Goal: Navigation & Orientation: Find specific page/section

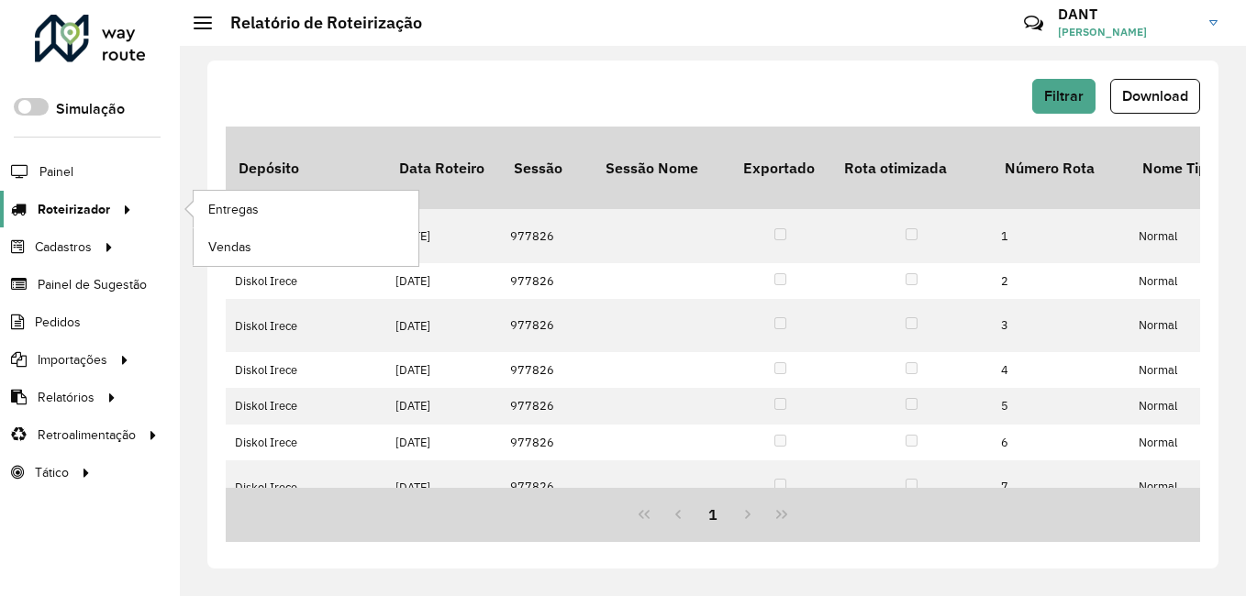
click at [96, 213] on span "Roteirizador" at bounding box center [74, 209] width 72 height 19
click at [245, 204] on span "Entregas" at bounding box center [234, 209] width 52 height 19
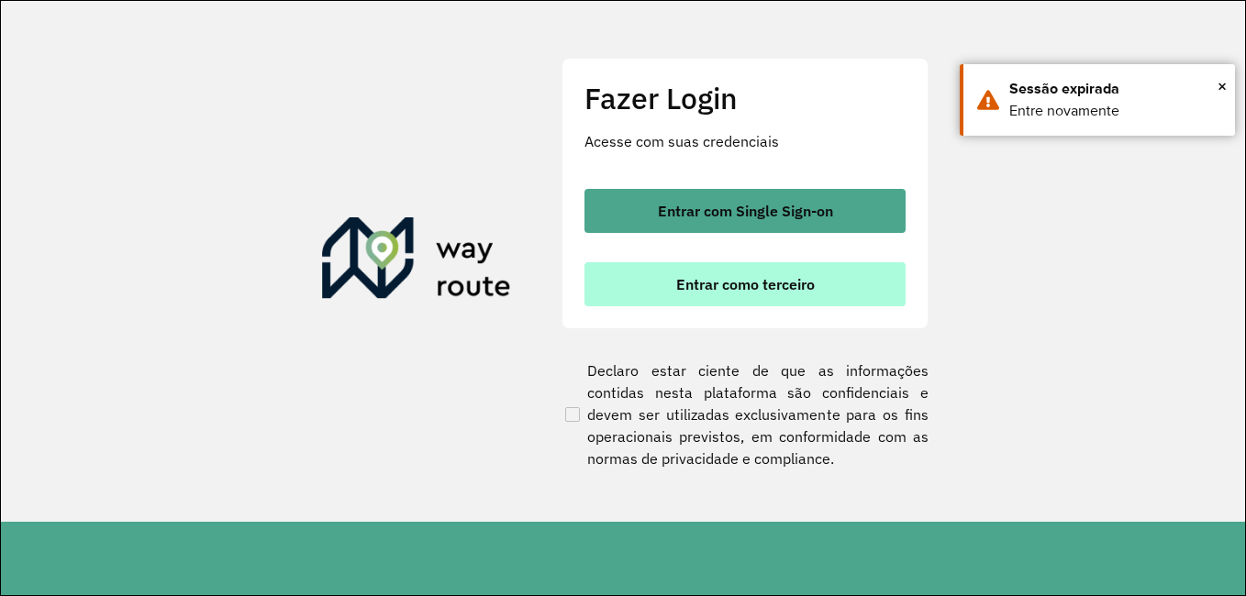
click at [692, 273] on button "Entrar como terceiro" at bounding box center [744, 284] width 321 height 44
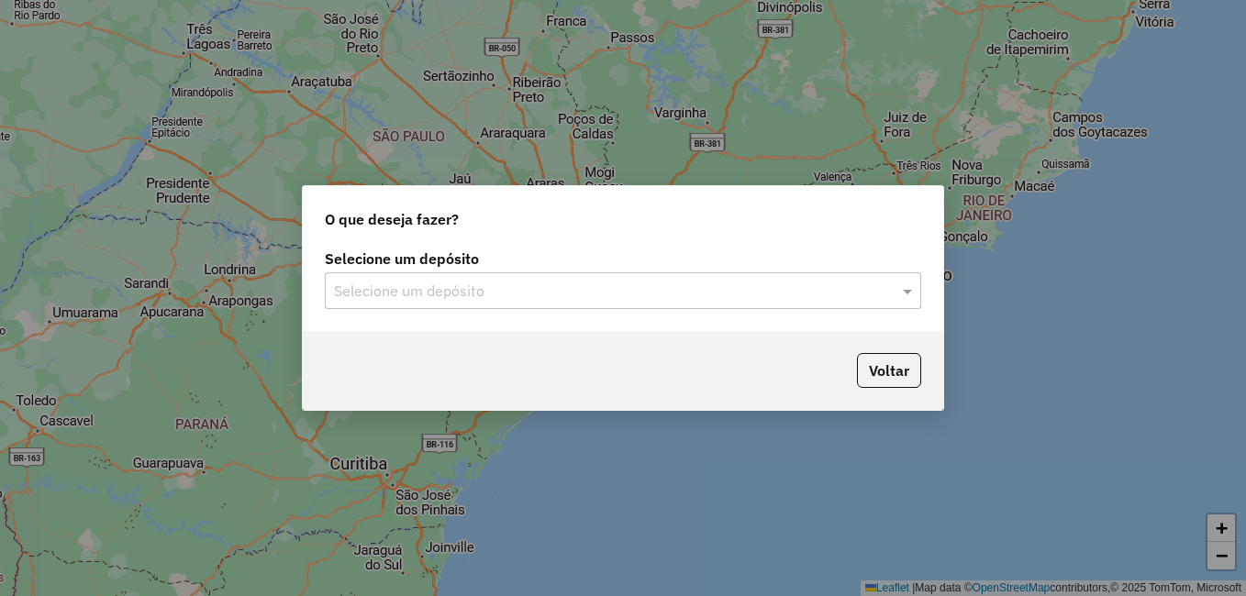
click at [654, 295] on input "text" at bounding box center [604, 292] width 541 height 22
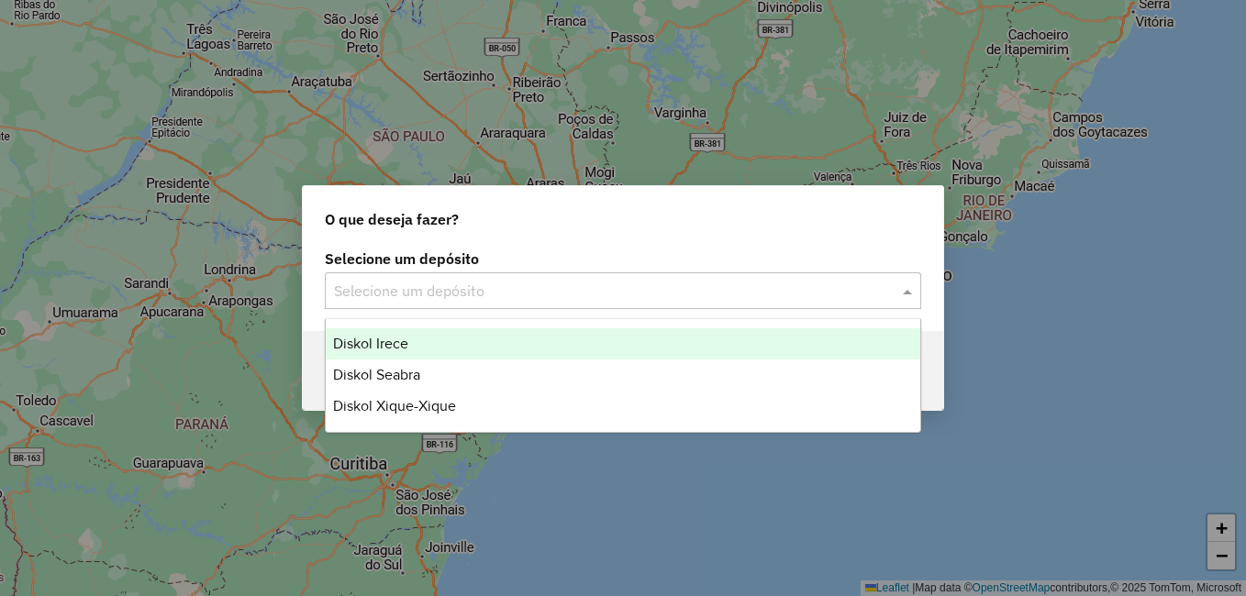
click at [498, 342] on div "Diskol Irece" at bounding box center [623, 343] width 595 height 31
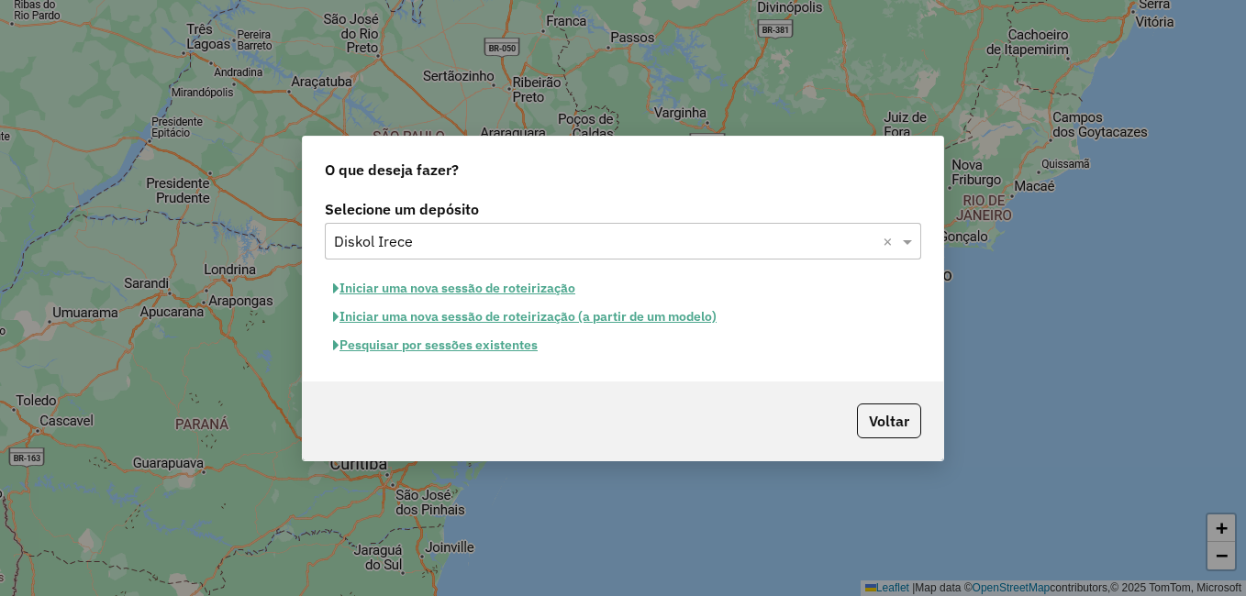
click at [480, 347] on button "Pesquisar por sessões existentes" at bounding box center [435, 345] width 221 height 28
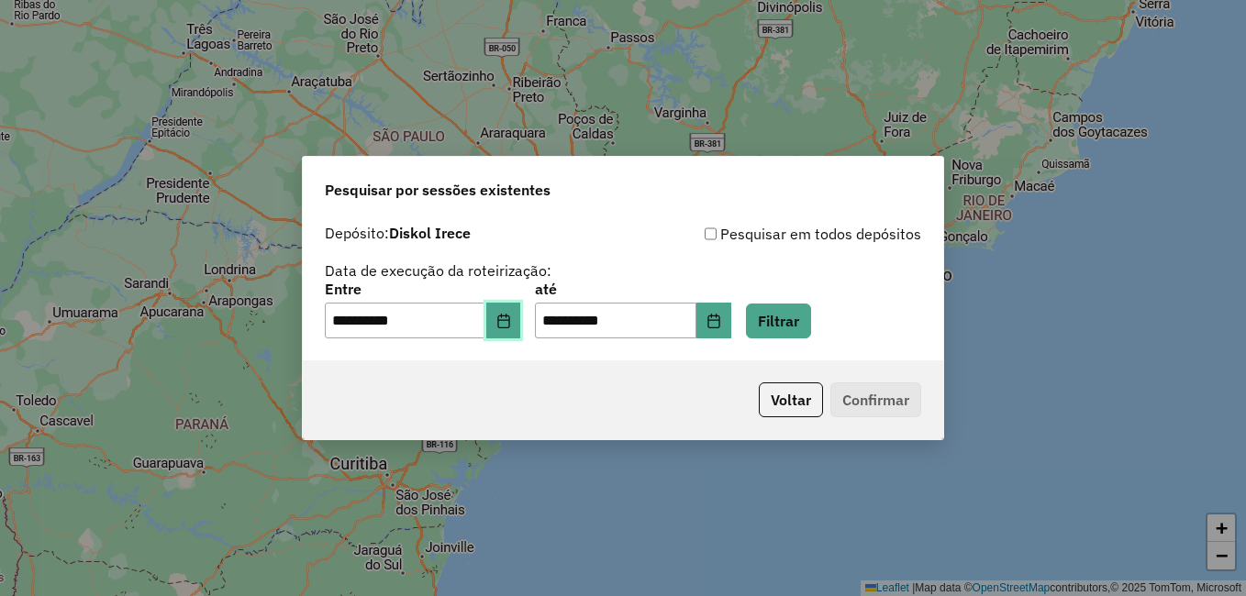
click at [511, 324] on icon "Choose Date" at bounding box center [503, 321] width 15 height 15
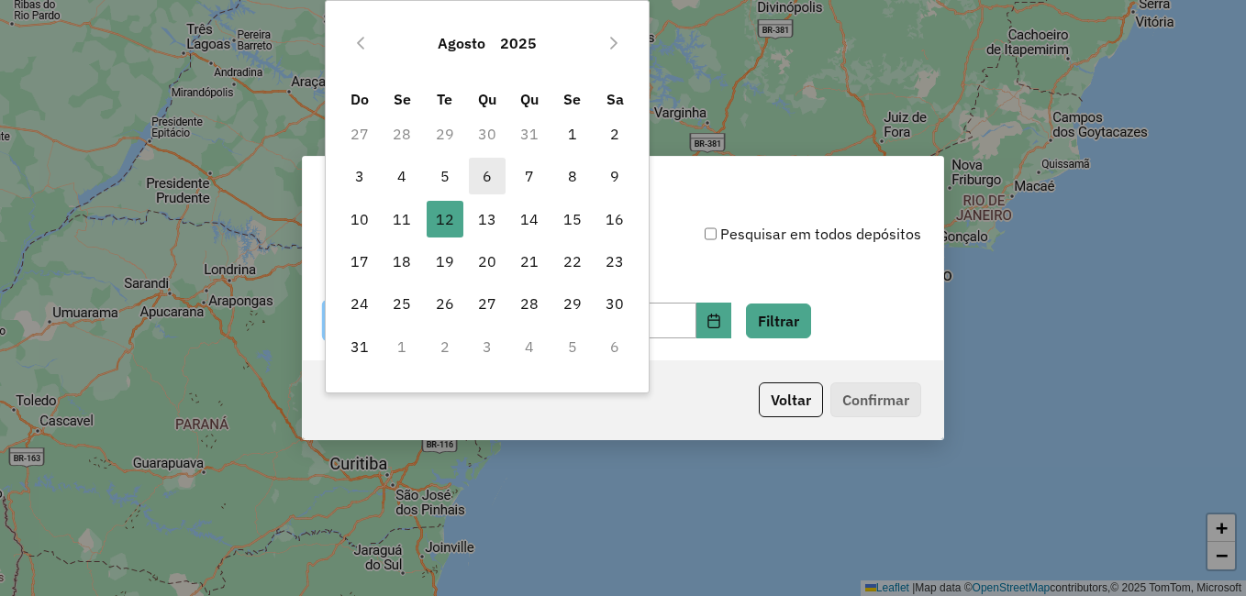
click at [480, 173] on span "6" at bounding box center [487, 176] width 37 height 37
type input "**********"
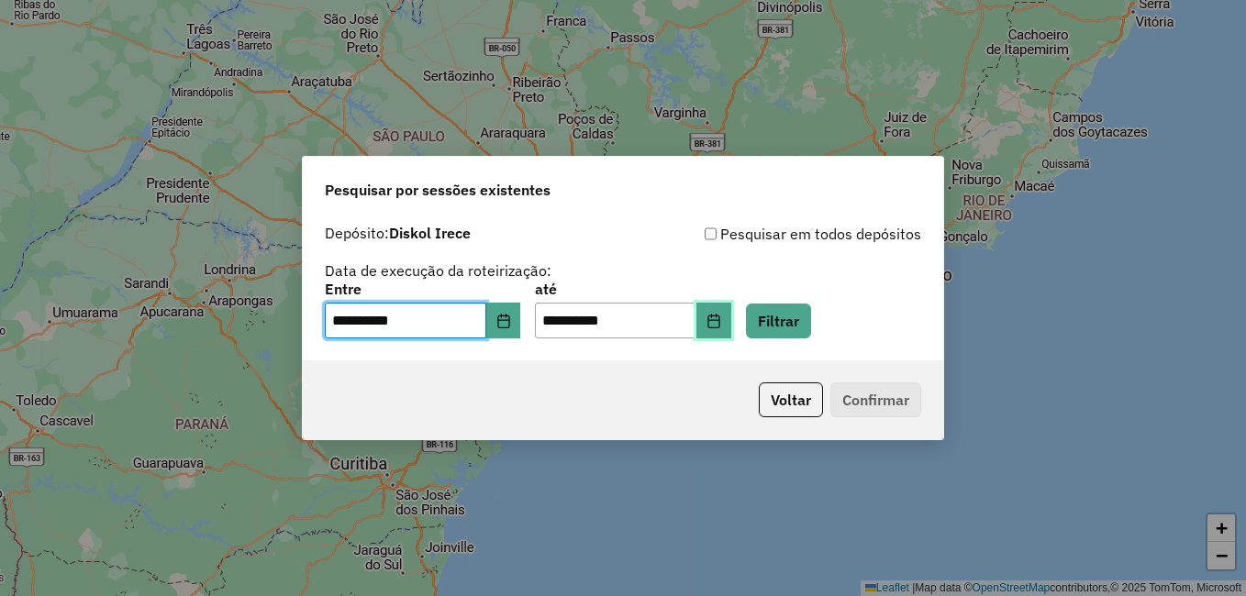
click at [729, 324] on button "Choose Date" at bounding box center [713, 321] width 35 height 37
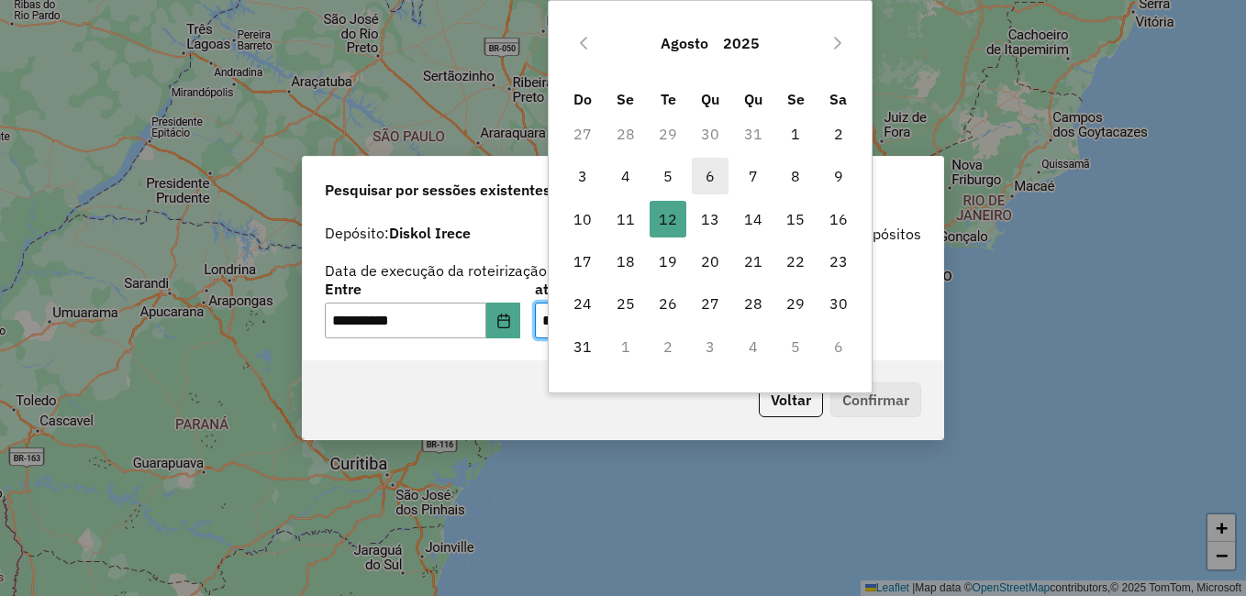
click at [709, 177] on span "6" at bounding box center [710, 176] width 37 height 37
type input "**********"
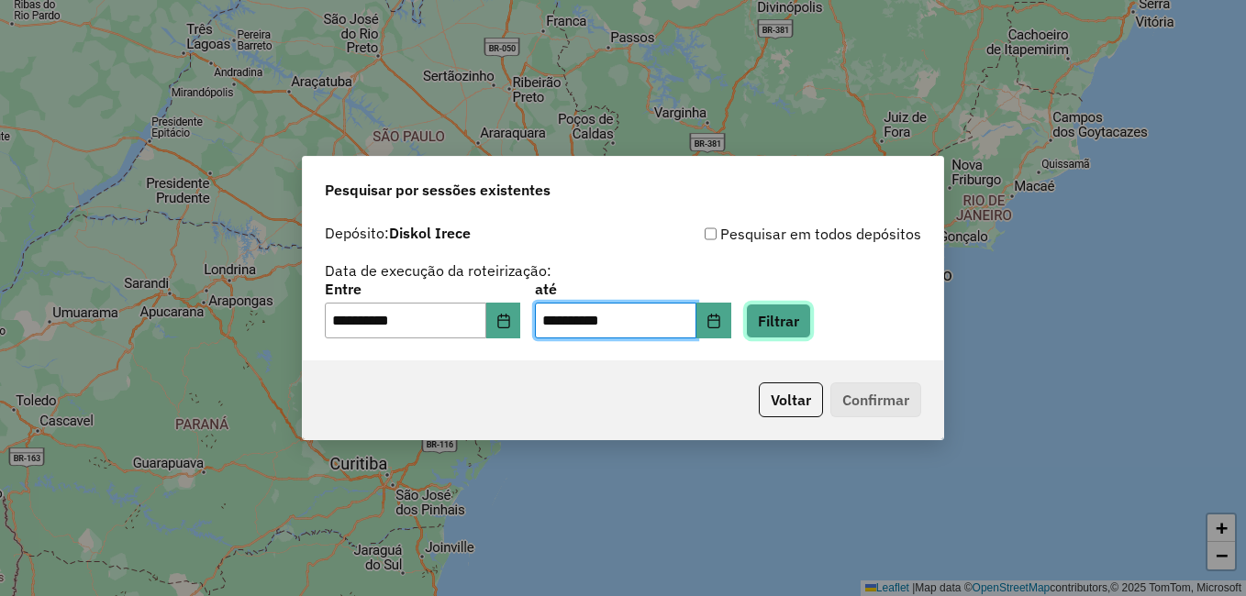
click at [811, 320] on button "Filtrar" at bounding box center [778, 321] width 65 height 35
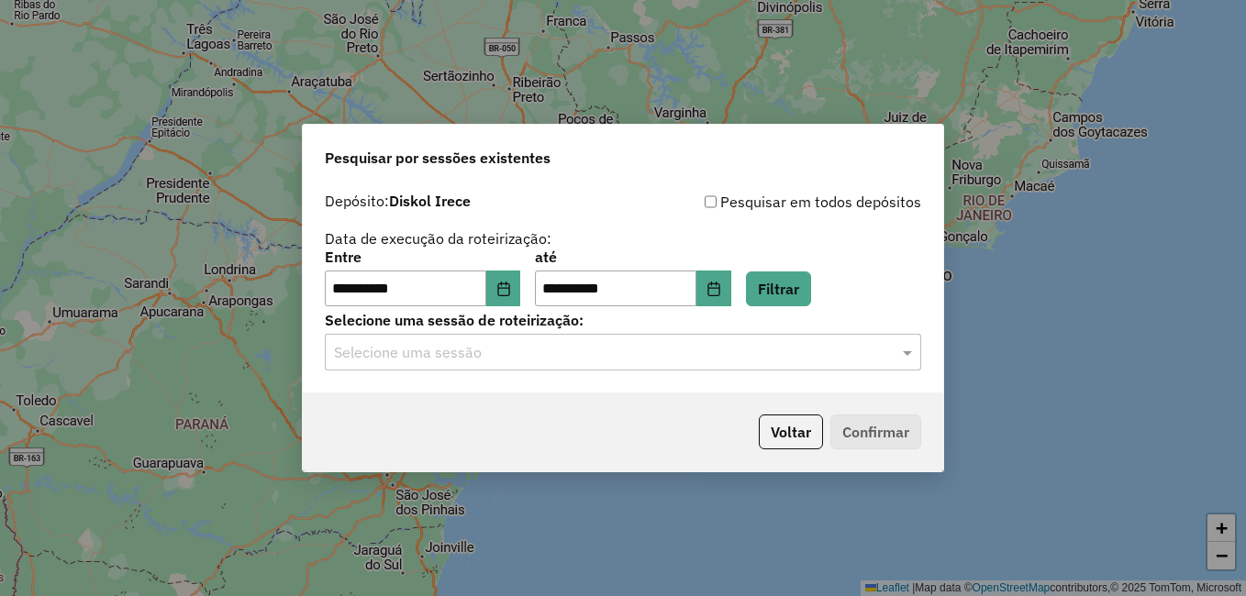
click at [580, 354] on input "text" at bounding box center [604, 353] width 541 height 22
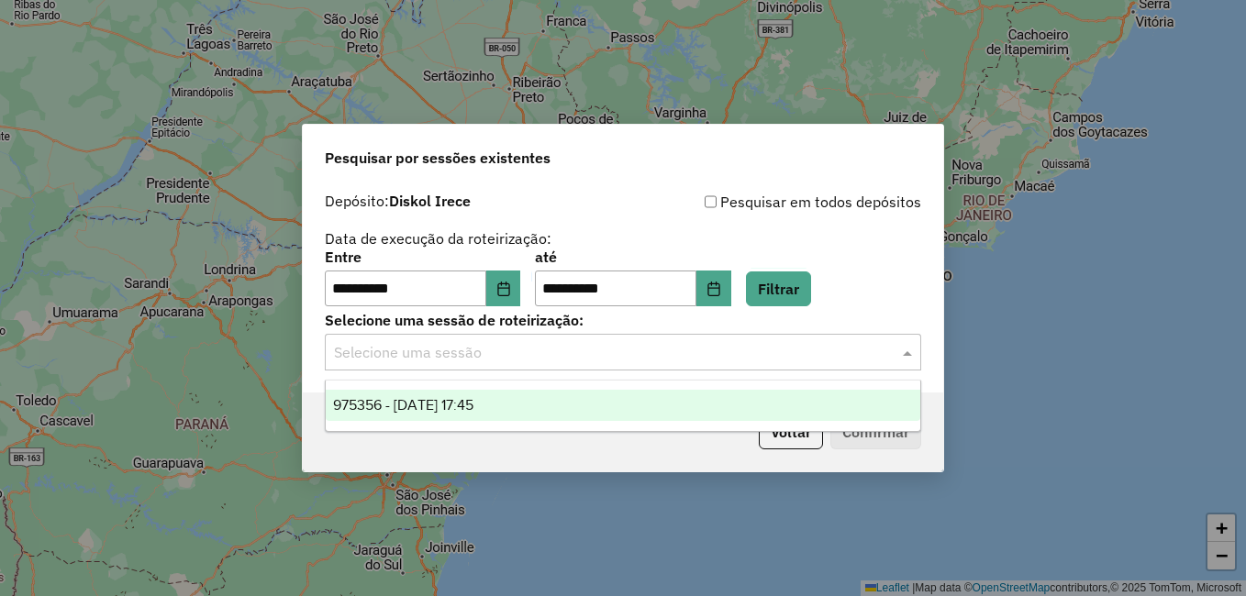
click at [529, 397] on div "975356 - 06/08/2025 17:45" at bounding box center [623, 405] width 595 height 31
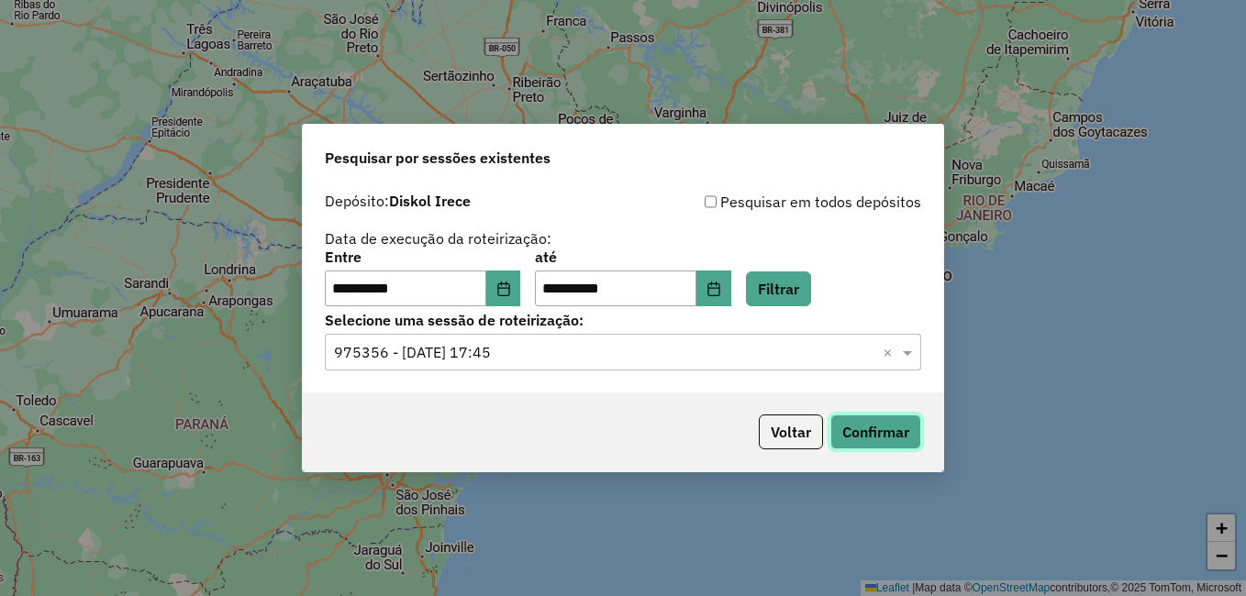
click at [885, 440] on button "Confirmar" at bounding box center [875, 432] width 91 height 35
click at [811, 294] on button "Filtrar" at bounding box center [778, 289] width 65 height 35
click at [896, 433] on button "Confirmar" at bounding box center [875, 432] width 91 height 35
click at [509, 288] on icon "Choose Date" at bounding box center [503, 289] width 12 height 15
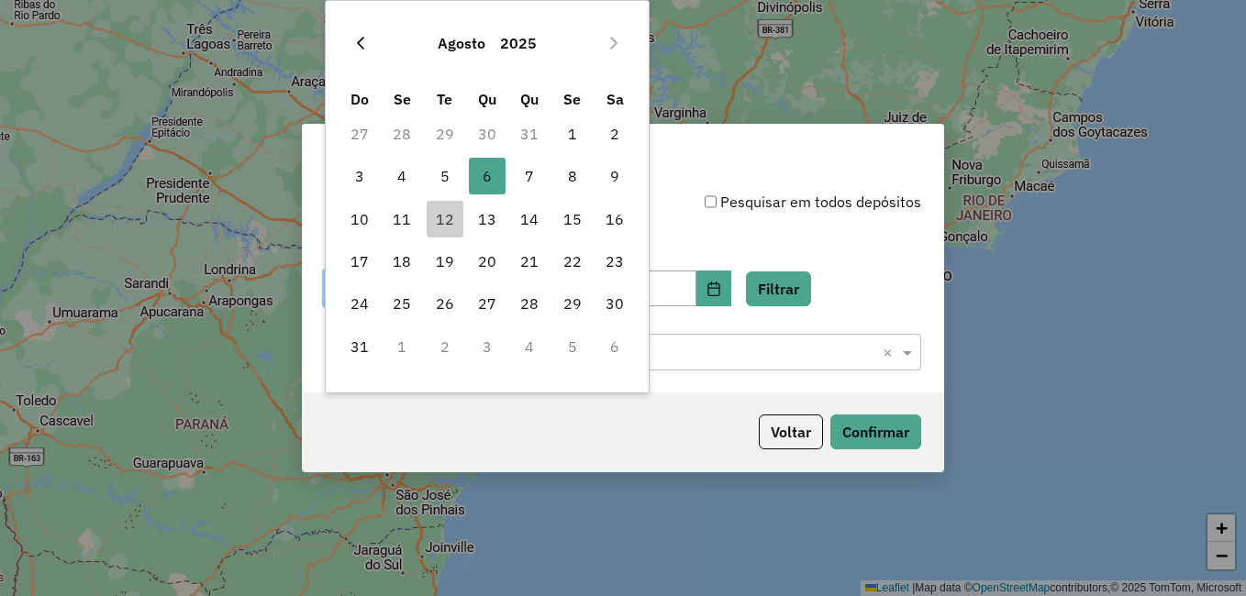
click at [366, 43] on icon "Previous Month" at bounding box center [360, 43] width 15 height 15
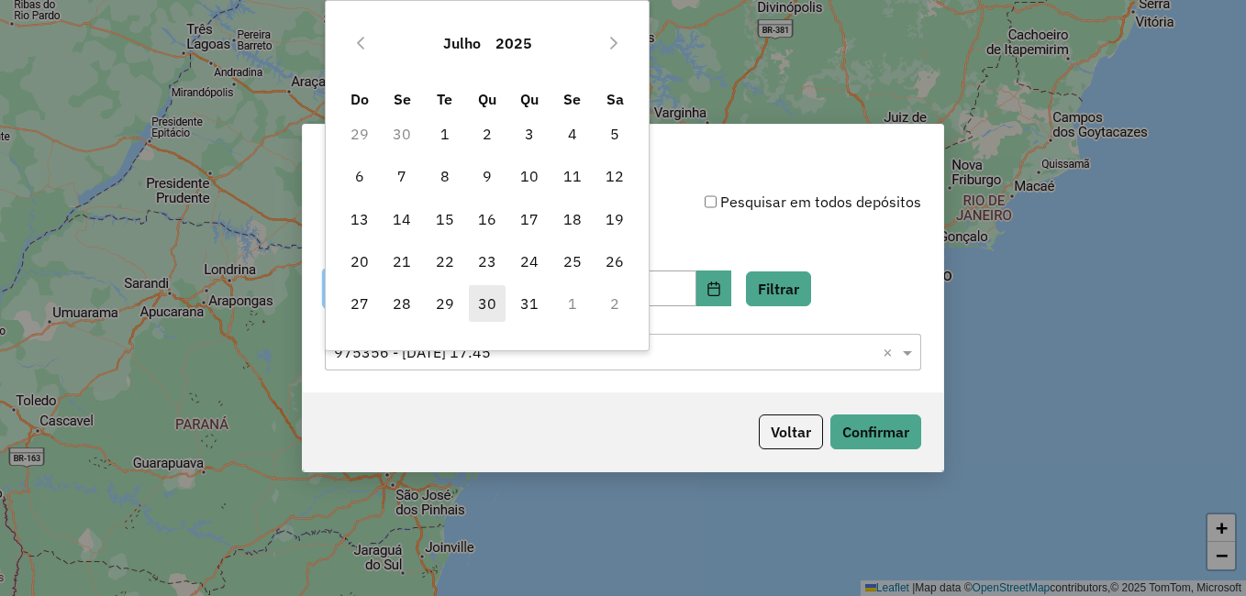
click at [492, 295] on span "30" at bounding box center [487, 303] width 37 height 37
type input "**********"
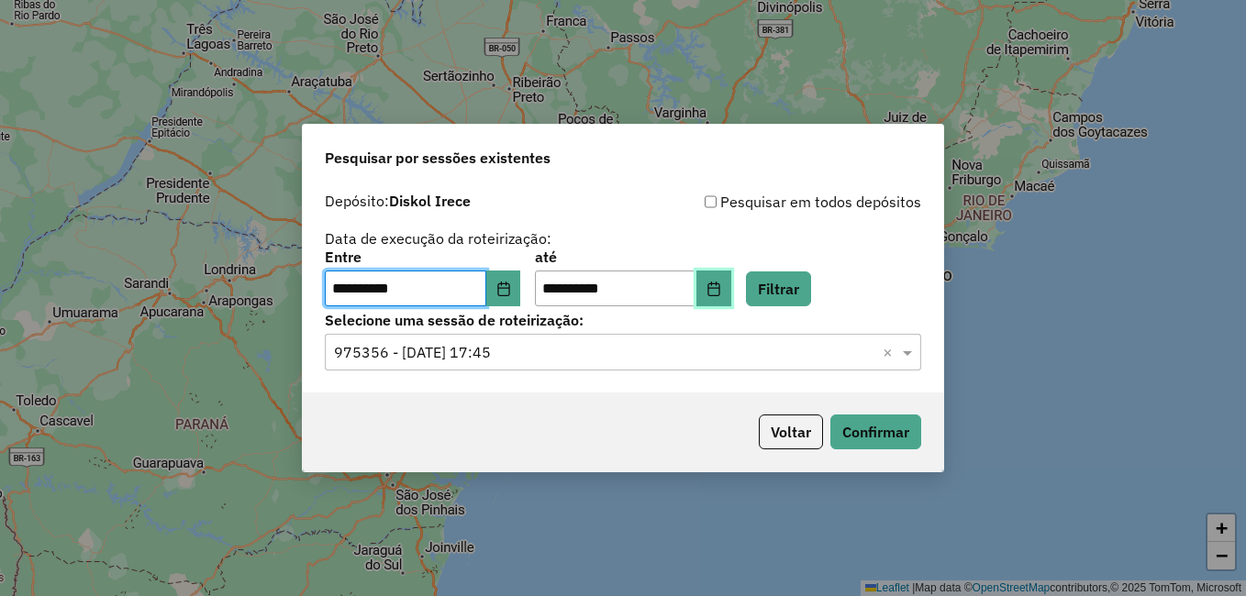
click at [721, 289] on icon "Choose Date" at bounding box center [714, 289] width 15 height 15
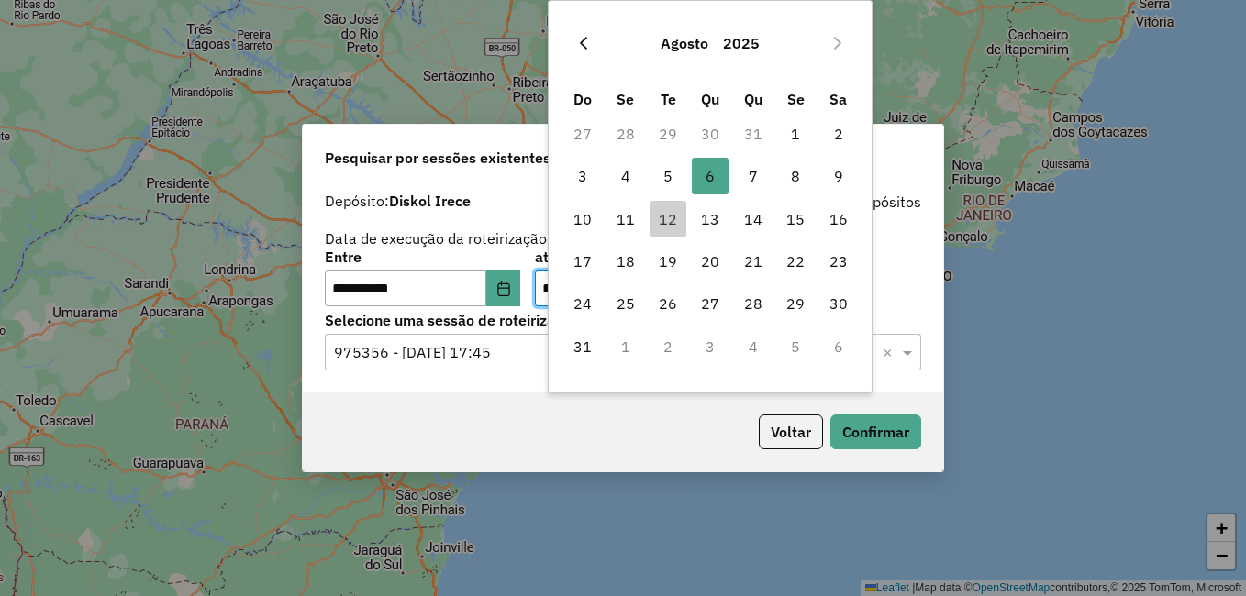
click at [586, 48] on icon "Previous Month" at bounding box center [583, 43] width 7 height 13
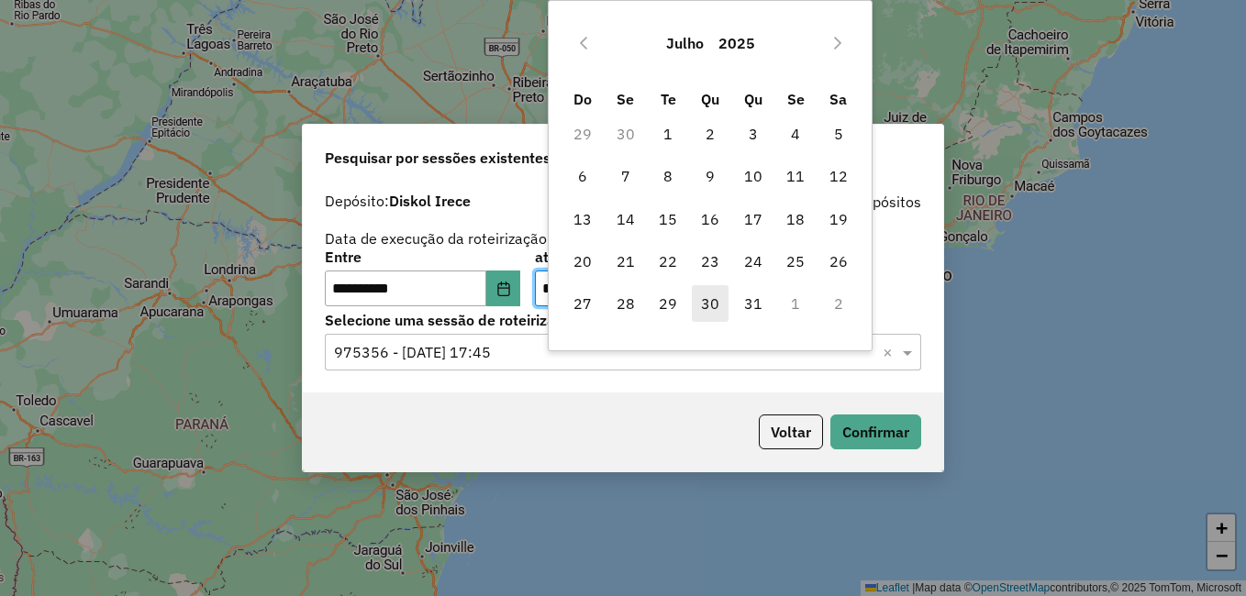
click at [709, 295] on span "30" at bounding box center [710, 303] width 37 height 37
type input "**********"
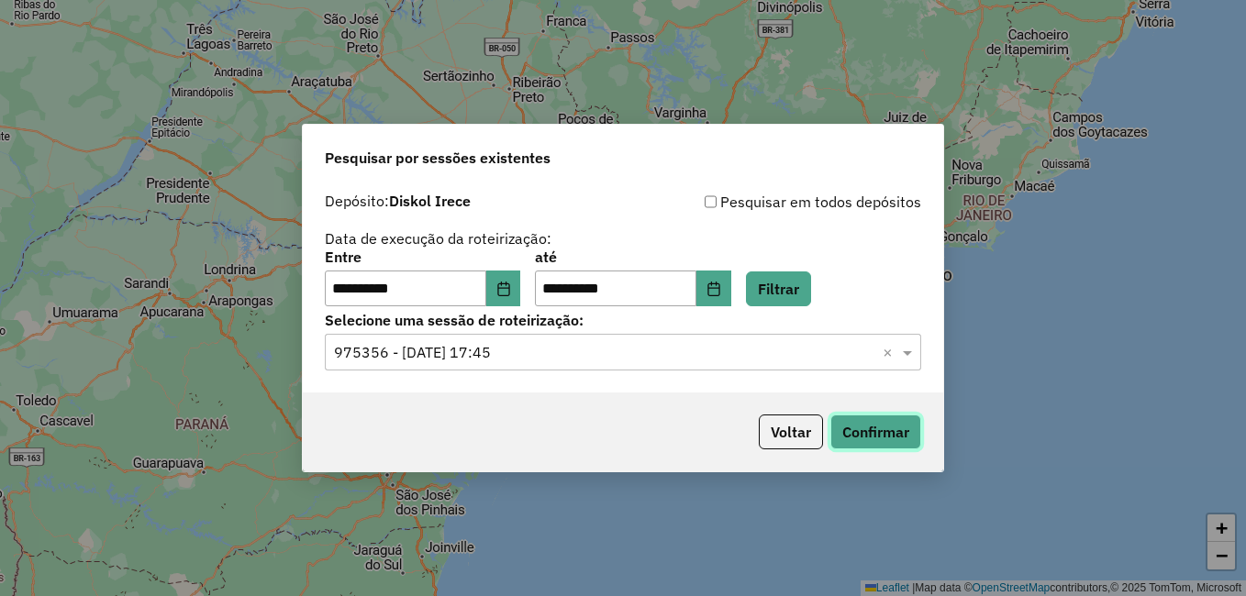
click at [863, 428] on button "Confirmar" at bounding box center [875, 432] width 91 height 35
click at [790, 286] on button "Filtrar" at bounding box center [778, 289] width 65 height 35
click at [741, 358] on input "text" at bounding box center [604, 353] width 541 height 22
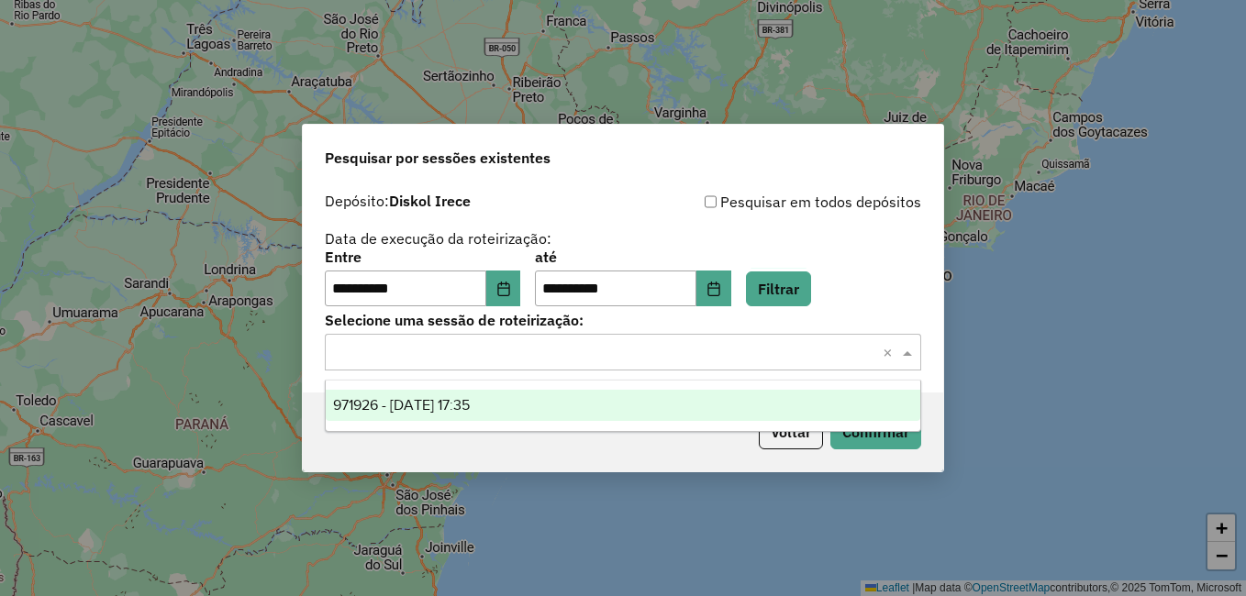
click at [559, 389] on ng-dropdown-panel "971926 - 30/07/2025 17:35" at bounding box center [623, 406] width 596 height 52
click at [461, 403] on span "971926 - 30/07/2025 17:35" at bounding box center [401, 405] width 137 height 16
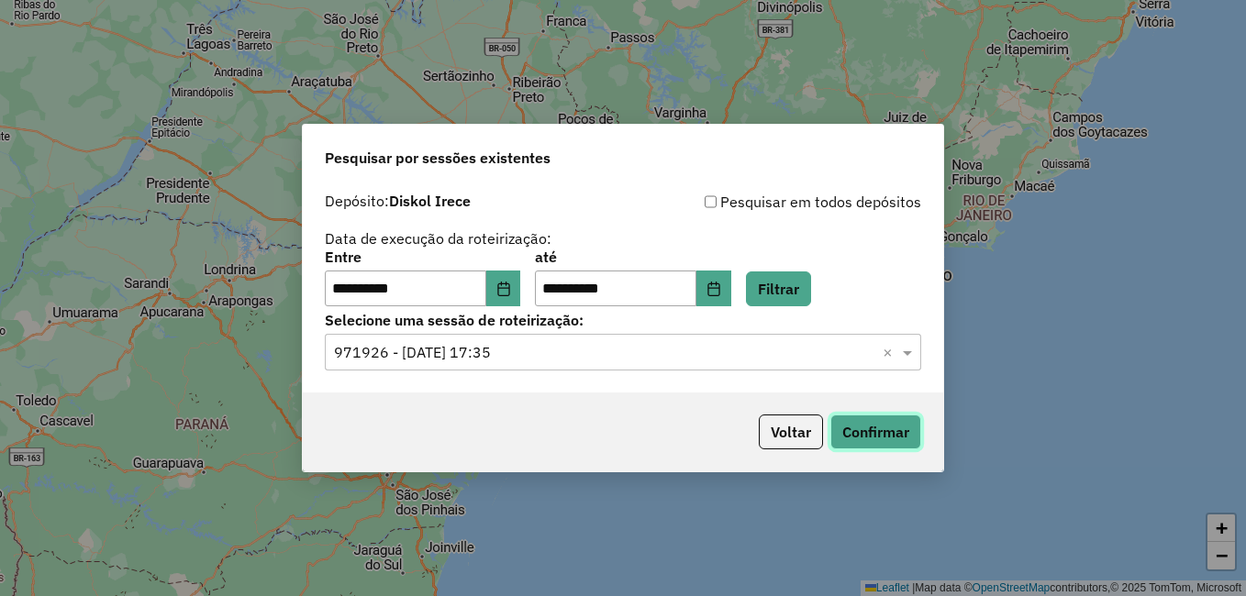
click at [896, 441] on button "Confirmar" at bounding box center [875, 432] width 91 height 35
click at [511, 294] on icon "Choose Date" at bounding box center [503, 289] width 15 height 15
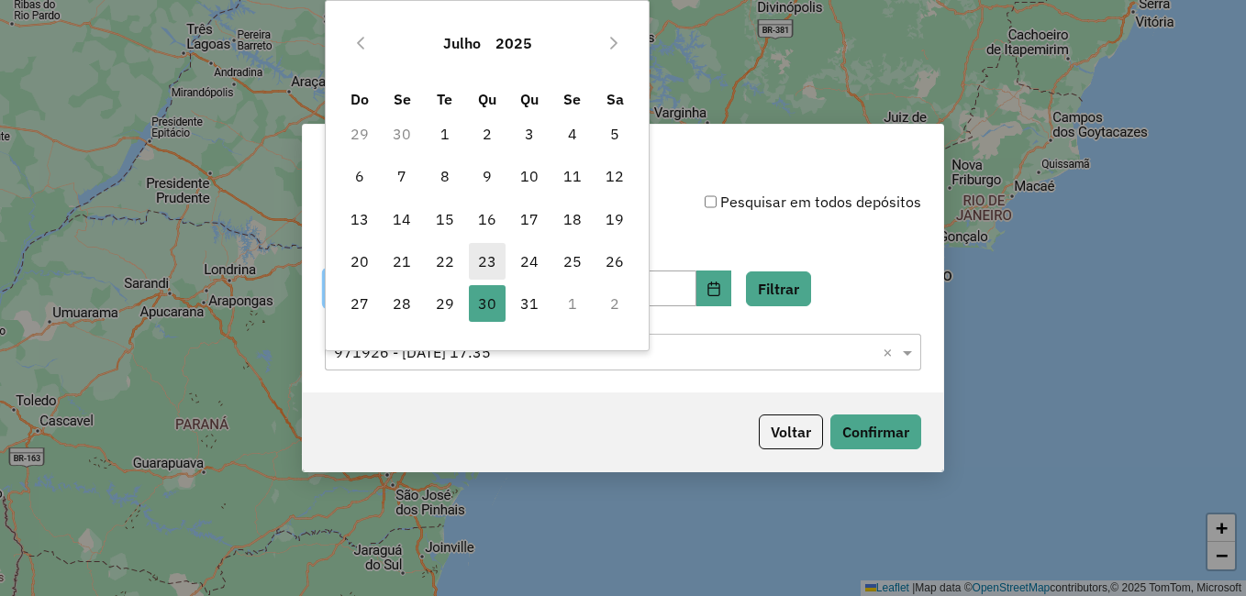
click at [492, 258] on span "23" at bounding box center [487, 261] width 37 height 37
type input "**********"
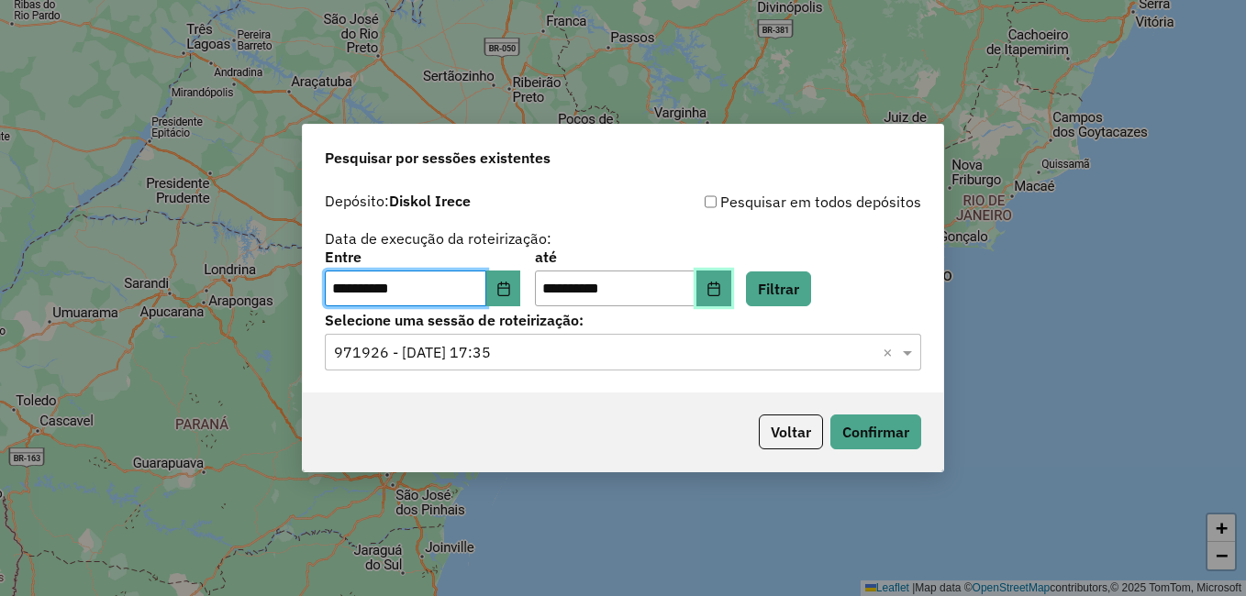
click at [721, 292] on icon "Choose Date" at bounding box center [714, 289] width 15 height 15
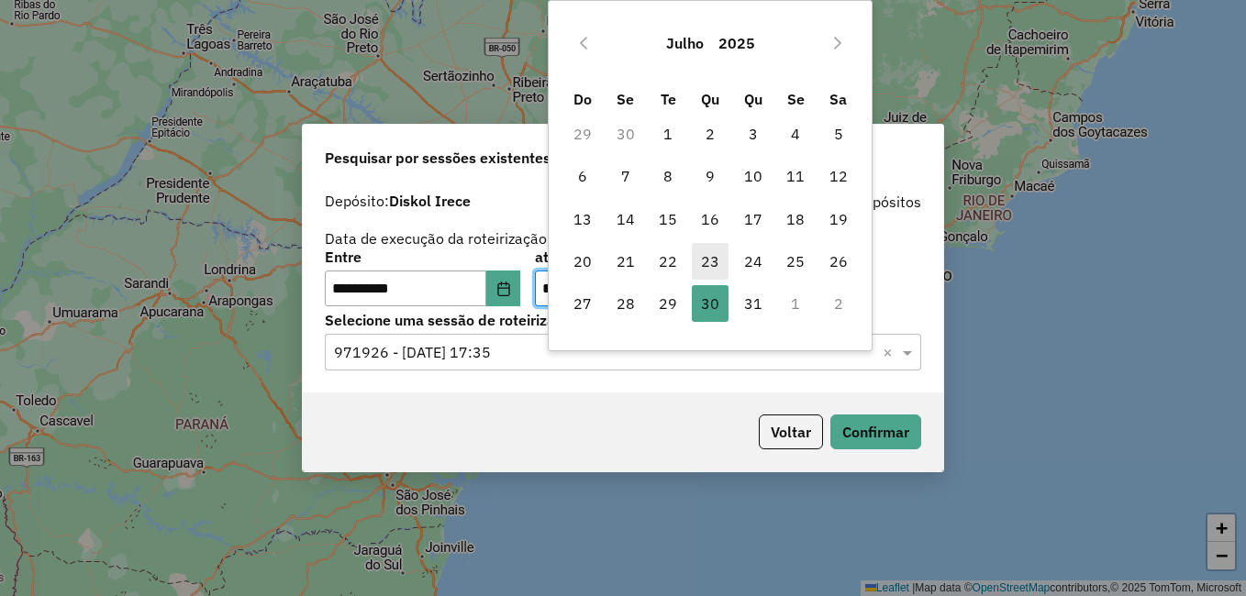
click at [704, 250] on span "23" at bounding box center [710, 261] width 37 height 37
type input "**********"
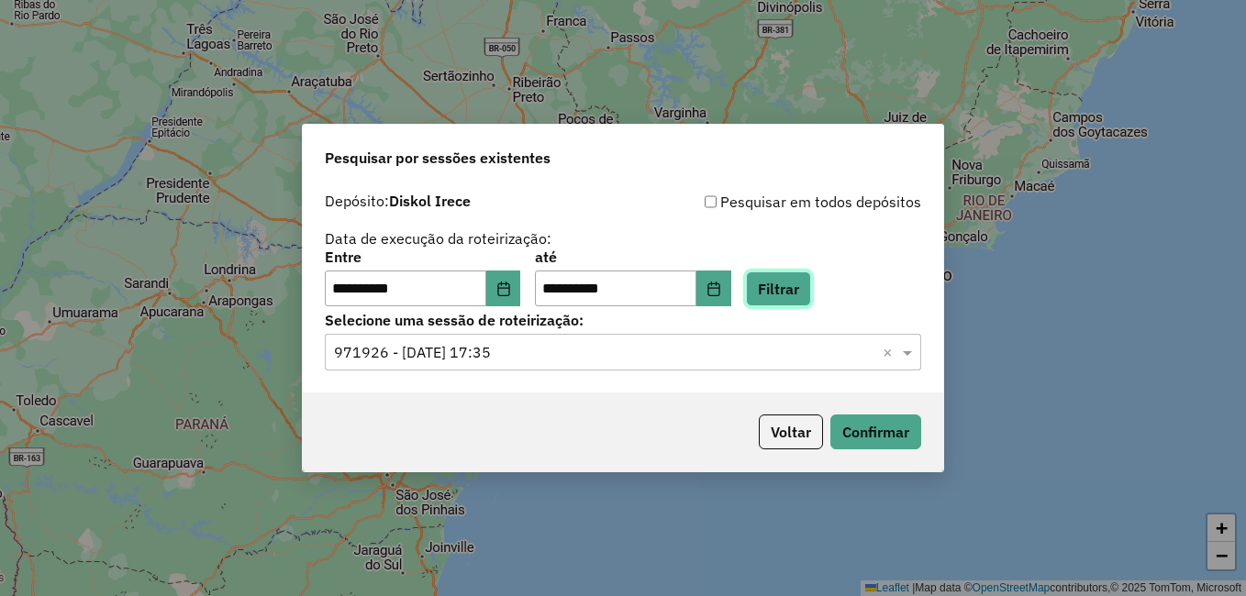
click at [805, 274] on button "Filtrar" at bounding box center [778, 289] width 65 height 35
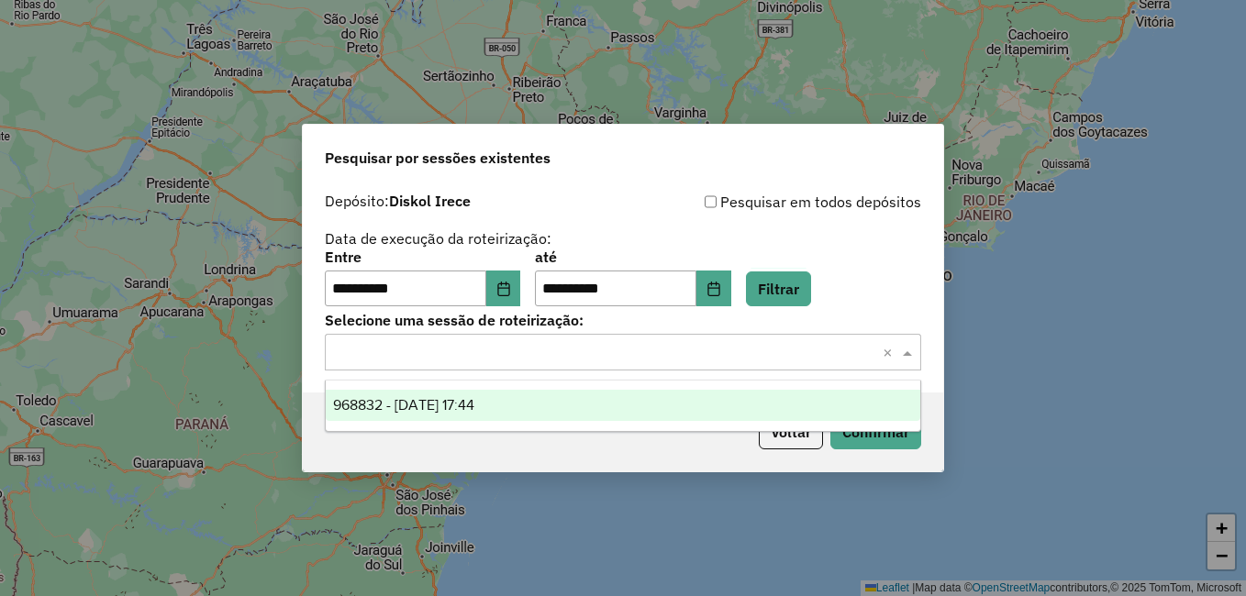
click at [665, 362] on input "text" at bounding box center [604, 353] width 541 height 22
click at [590, 400] on div "968832 - 23/07/2025 17:44" at bounding box center [623, 405] width 595 height 31
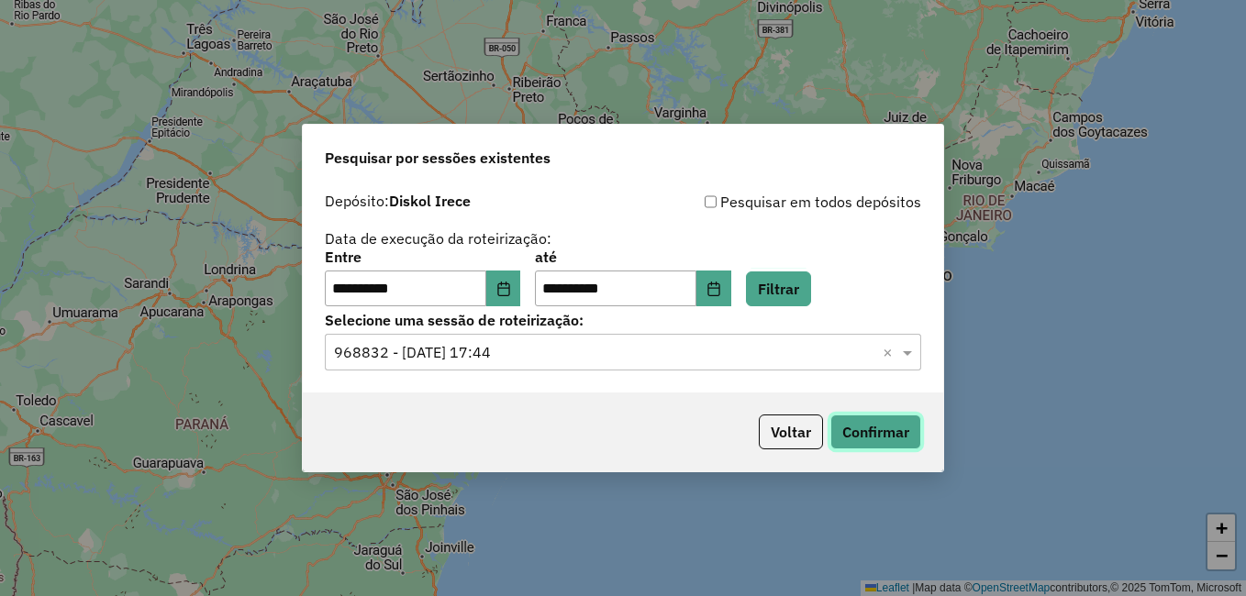
click at [847, 421] on button "Confirmar" at bounding box center [875, 432] width 91 height 35
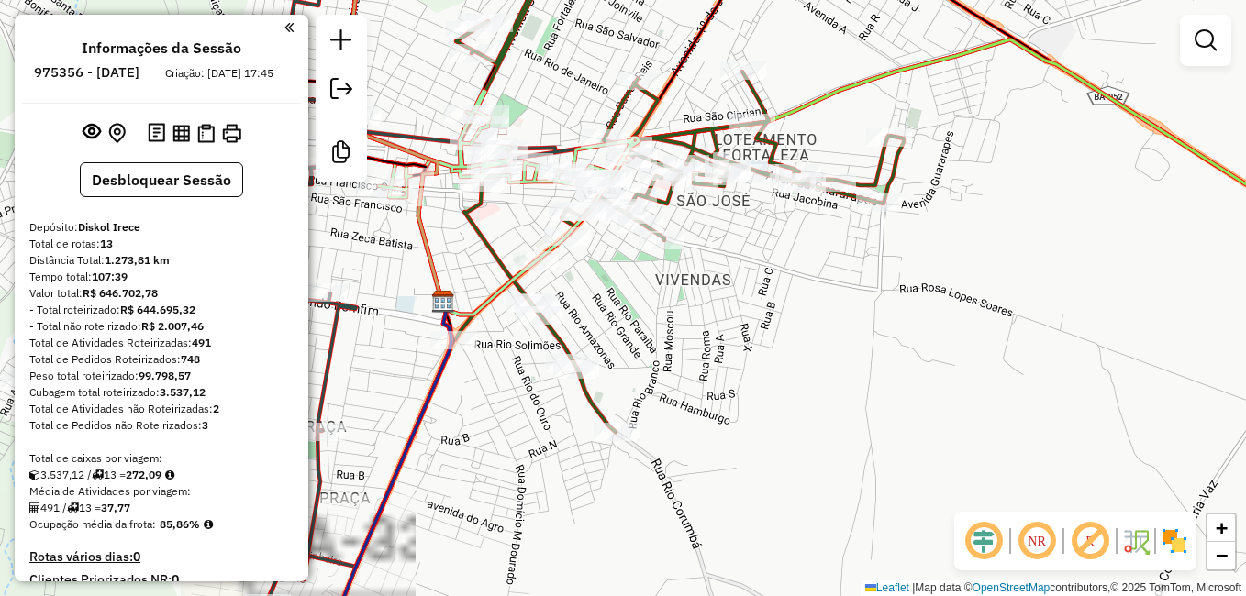
drag, startPoint x: 631, startPoint y: 254, endPoint x: 845, endPoint y: 306, distance: 219.9
click at [845, 306] on div "Rota 13 - Placa RDL3A50 9299 - ODIRLEI DOURADO DIASIS Janela de atendimento Gra…" at bounding box center [623, 298] width 1246 height 596
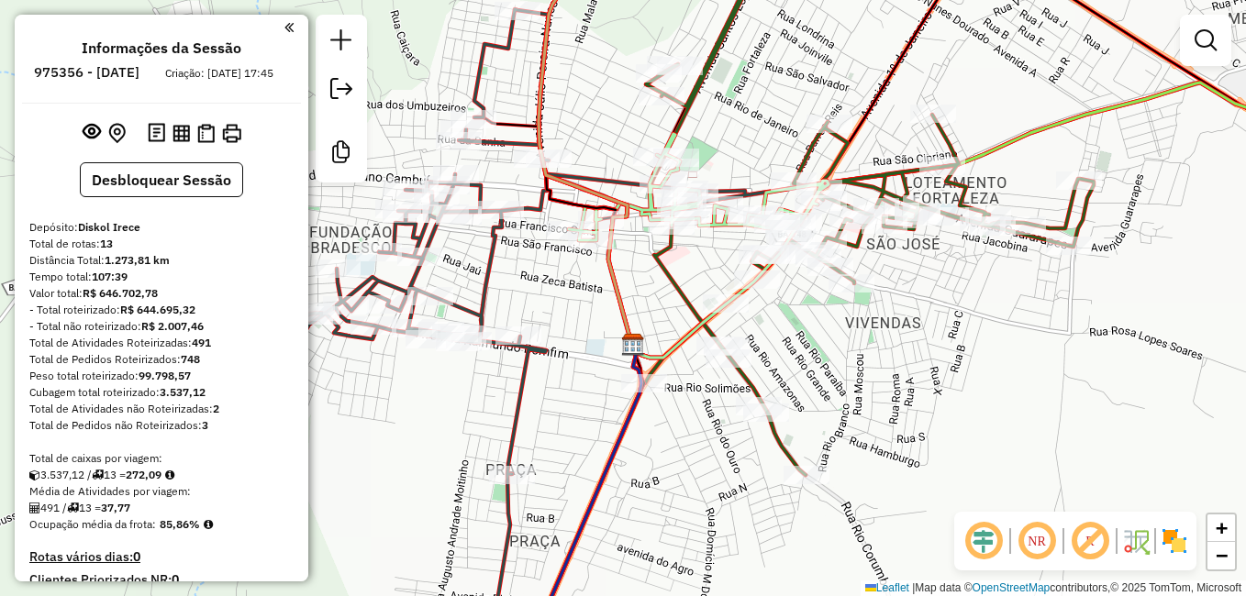
drag, startPoint x: 581, startPoint y: 275, endPoint x: 586, endPoint y: 369, distance: 93.8
click at [588, 365] on div "Rota 13 - Placa RDL3A50 9299 - ODIRLEI DOURADO DIASIS Janela de atendimento Gra…" at bounding box center [623, 298] width 1246 height 596
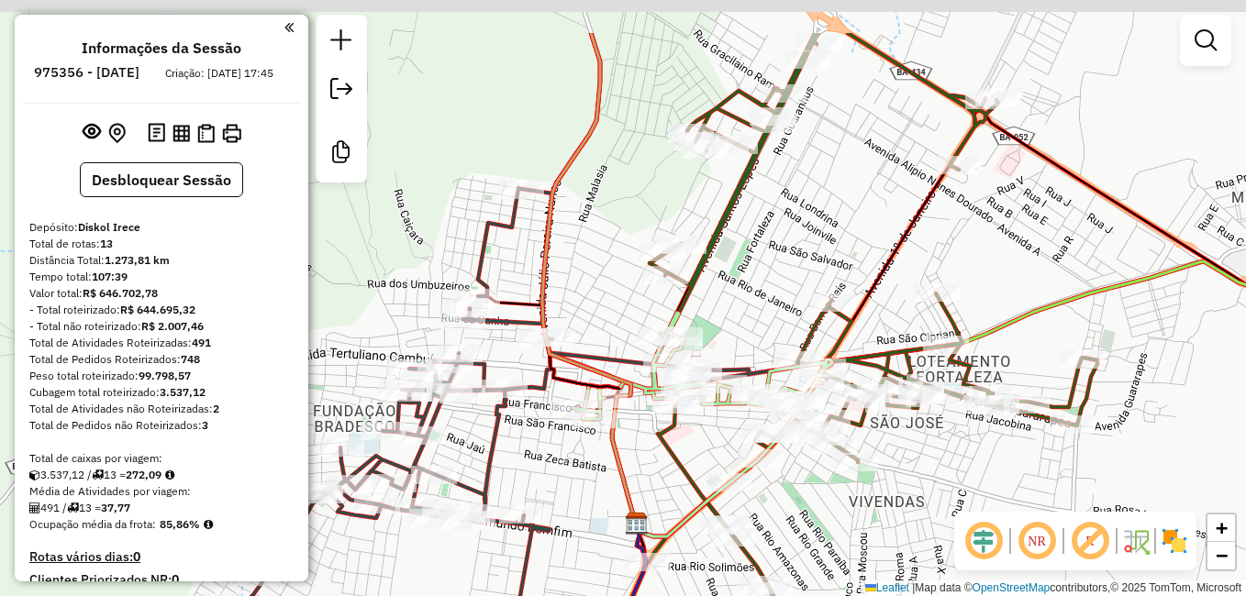
drag, startPoint x: 602, startPoint y: 149, endPoint x: 597, endPoint y: 261, distance: 112.0
click at [598, 254] on div "Rota 13 - Placa RDL3A50 9299 - ODIRLEI DOURADO DIASIS Janela de atendimento Gra…" at bounding box center [623, 298] width 1246 height 596
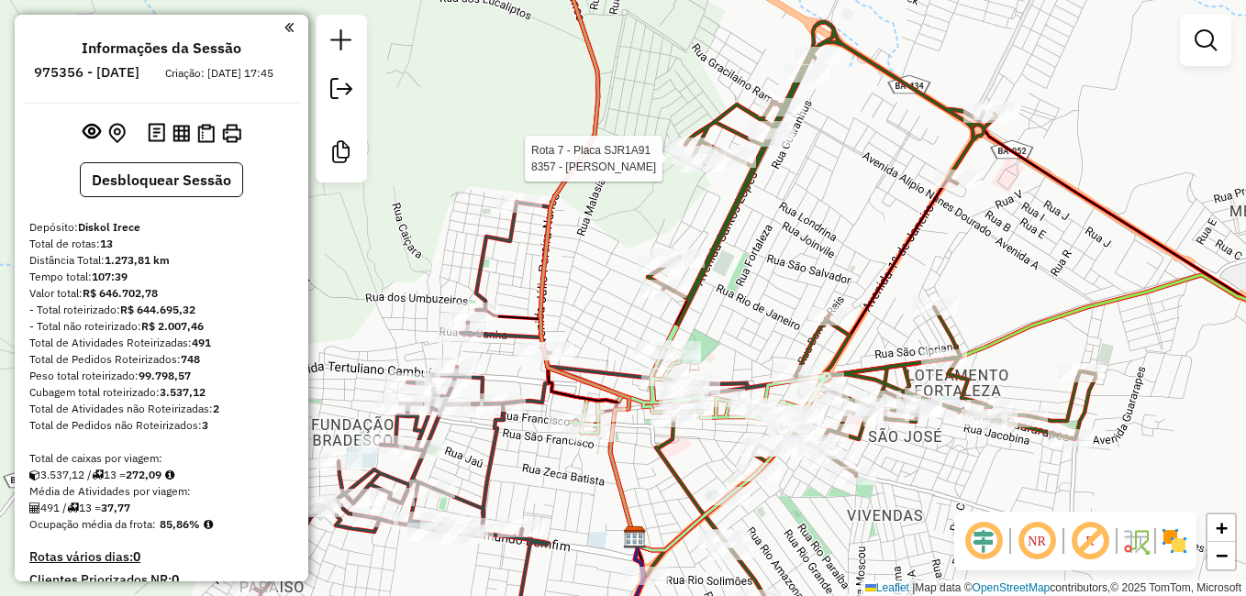
select select "**********"
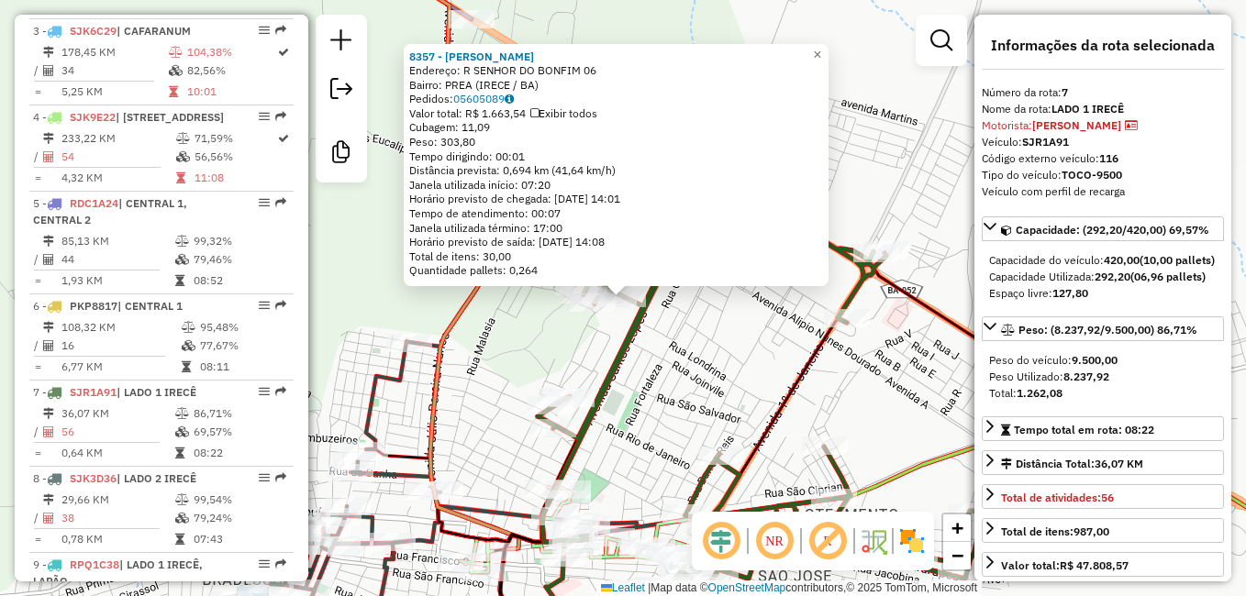
scroll to position [1274, 0]
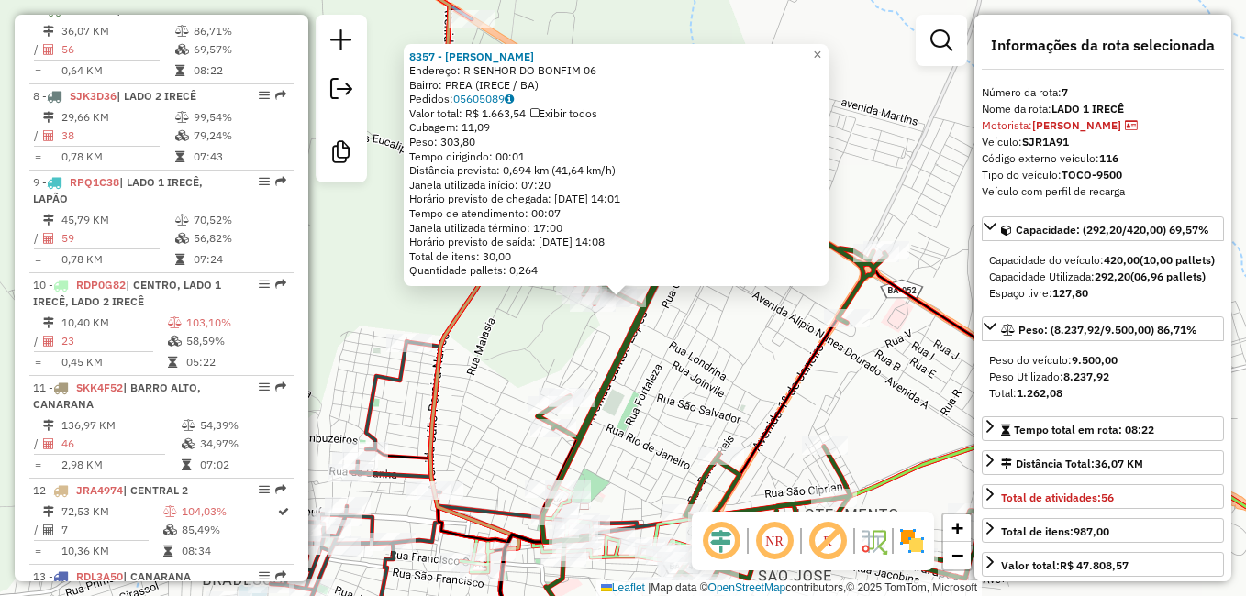
click at [759, 354] on div "8357 - ROSANGELA MARIA DA SILVA Endereço: R SENHOR DO BONFIM 06 Bairro: PREA (I…" at bounding box center [623, 298] width 1246 height 596
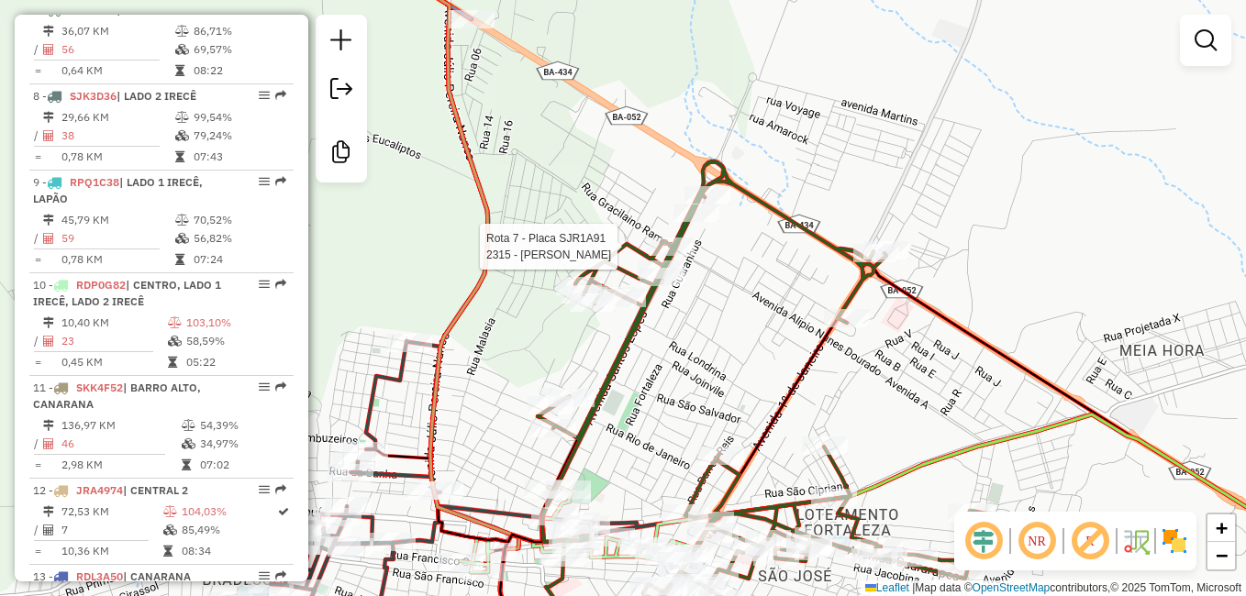
select select "**********"
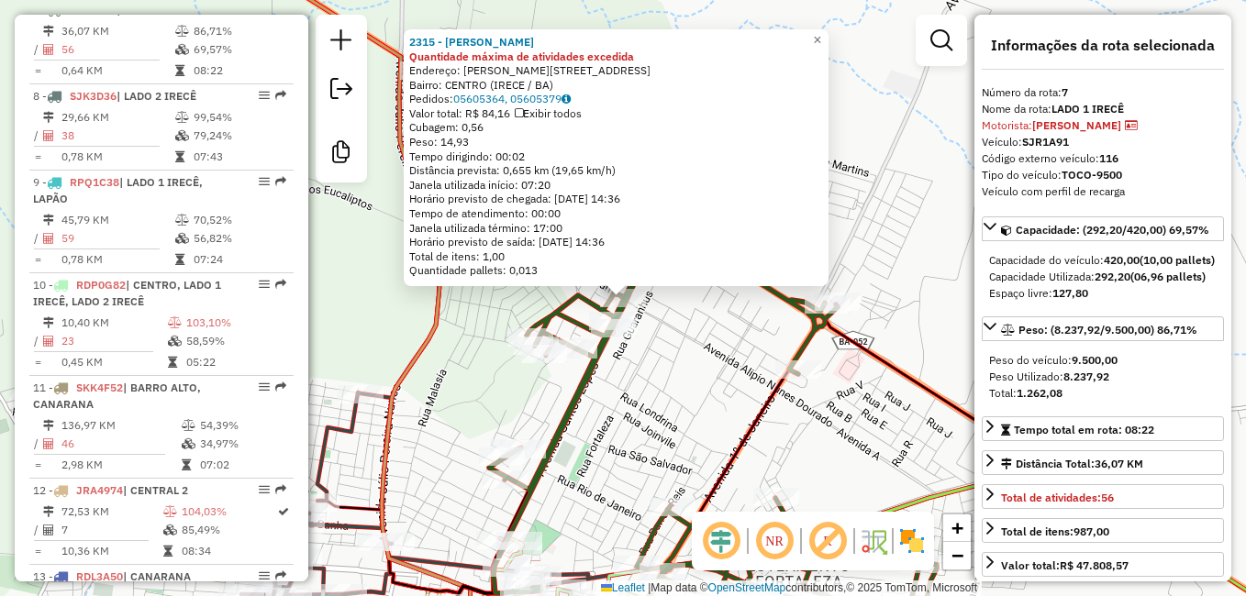
scroll to position [92, 0]
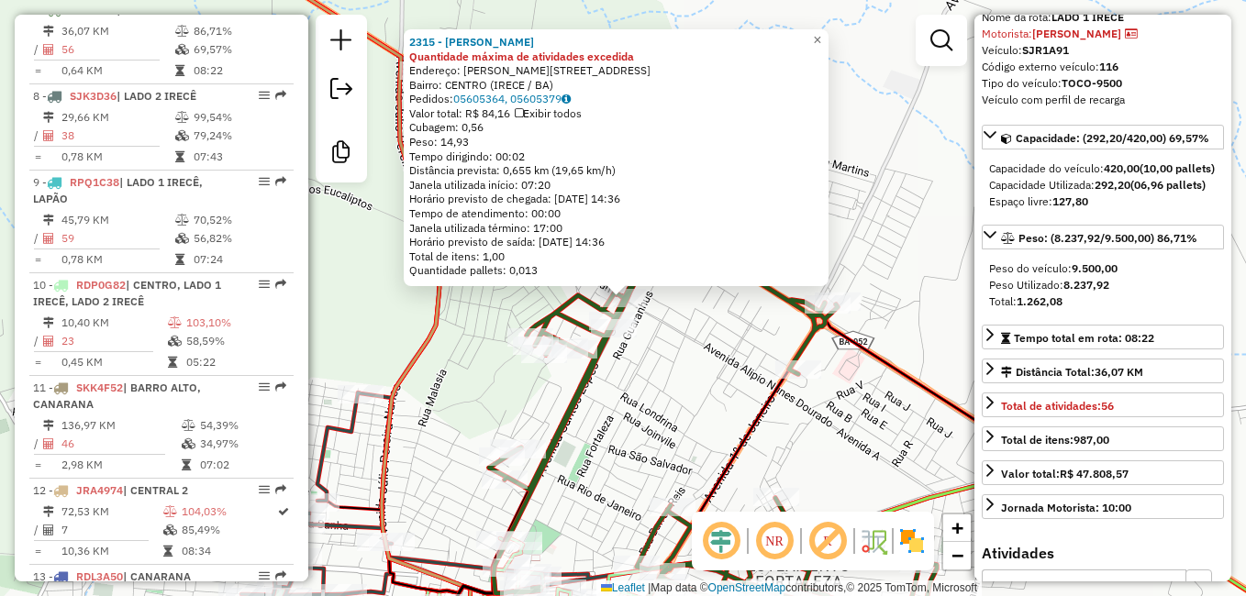
click at [925, 396] on icon at bounding box center [978, 486] width 743 height 340
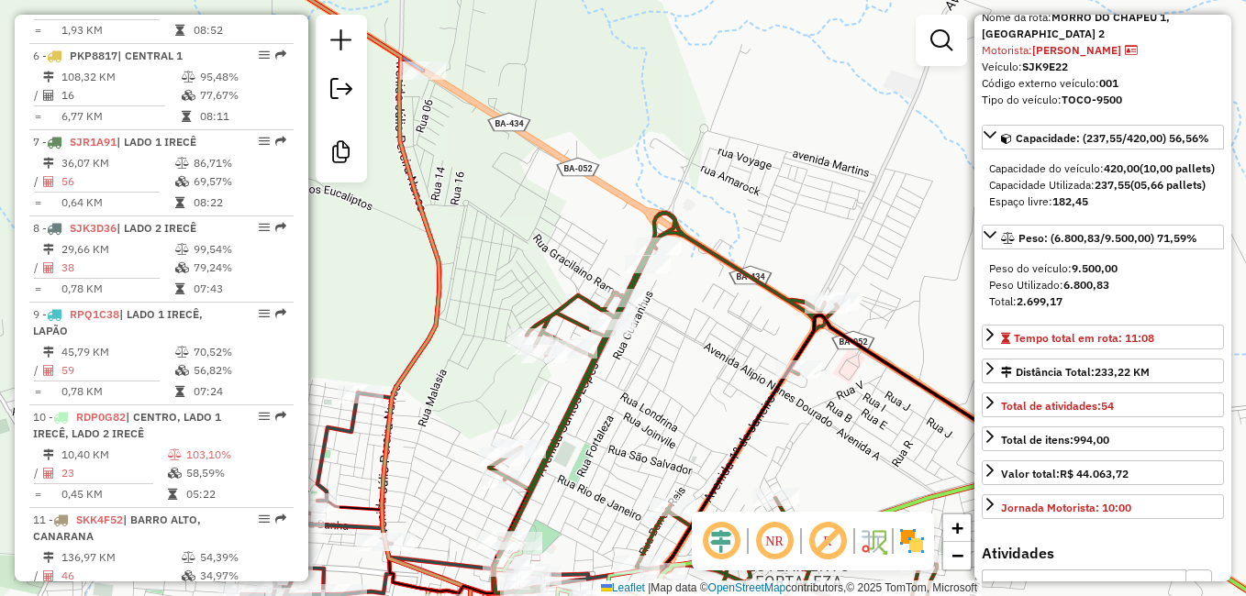
scroll to position [982, 0]
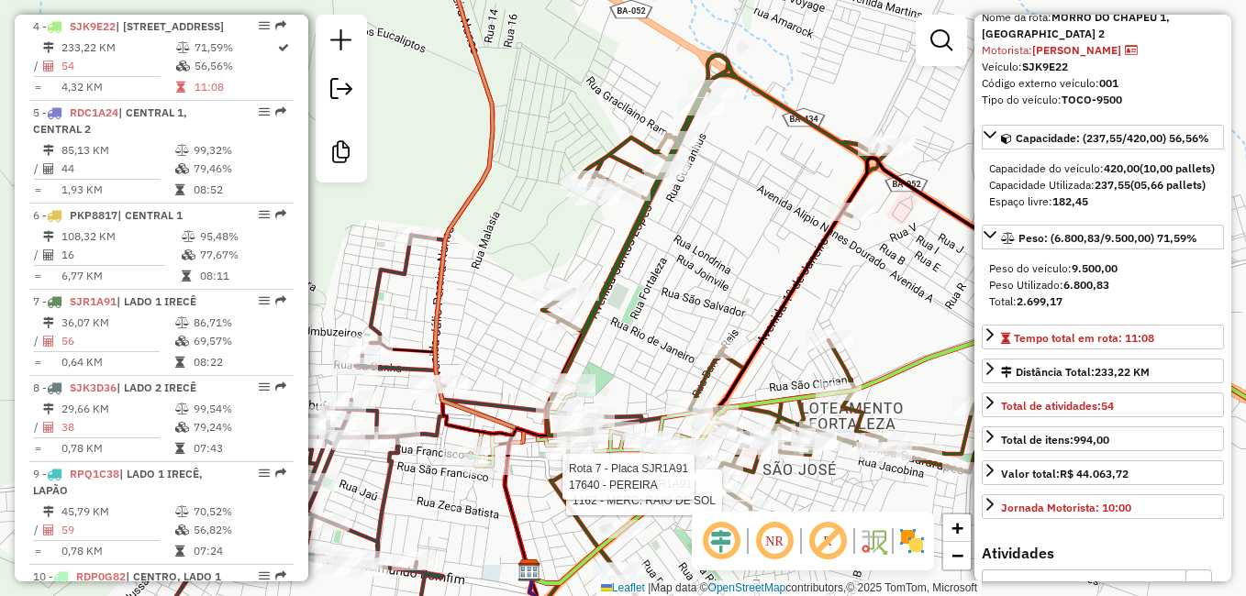
drag, startPoint x: 758, startPoint y: 323, endPoint x: 754, endPoint y: 281, distance: 42.4
click at [754, 281] on div "Rota 7 - Placa SJR1A91 1162 - MERC. RAIO DE SOL Rota 7 - Placa SJR1A91 17640 - …" at bounding box center [623, 298] width 1246 height 596
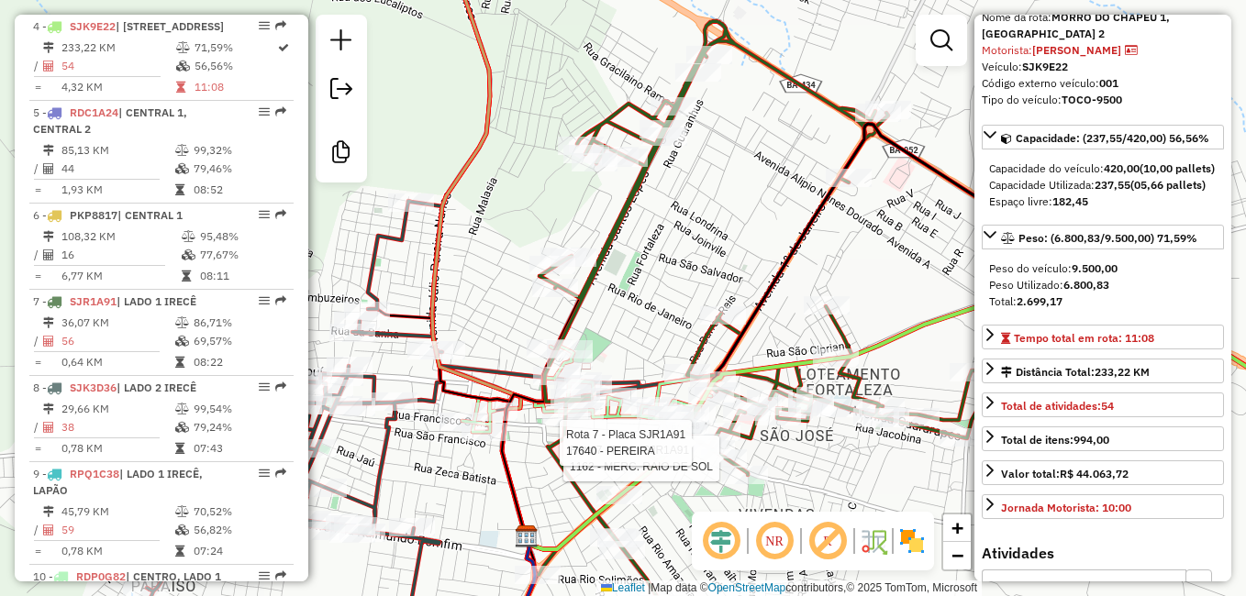
drag, startPoint x: 798, startPoint y: 318, endPoint x: 807, endPoint y: 245, distance: 73.9
click at [804, 266] on div "Rota 7 - Placa SJR1A91 1162 - MERC. RAIO DE SOL Rota 7 - Placa SJR1A91 17640 - …" at bounding box center [623, 298] width 1246 height 596
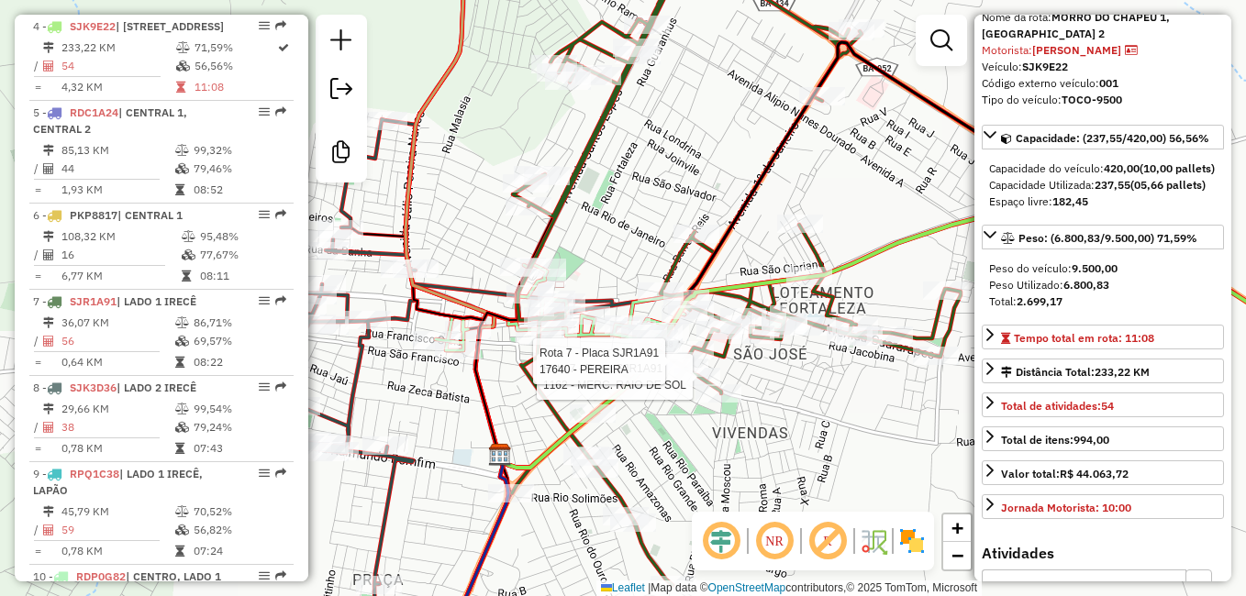
drag, startPoint x: 863, startPoint y: 443, endPoint x: 783, endPoint y: 417, distance: 84.7
click at [783, 417] on div "Rota 7 - Placa SJR1A91 1162 - MERC. RAIO DE SOL Rota 7 - Placa SJR1A91 17640 - …" at bounding box center [623, 298] width 1246 height 596
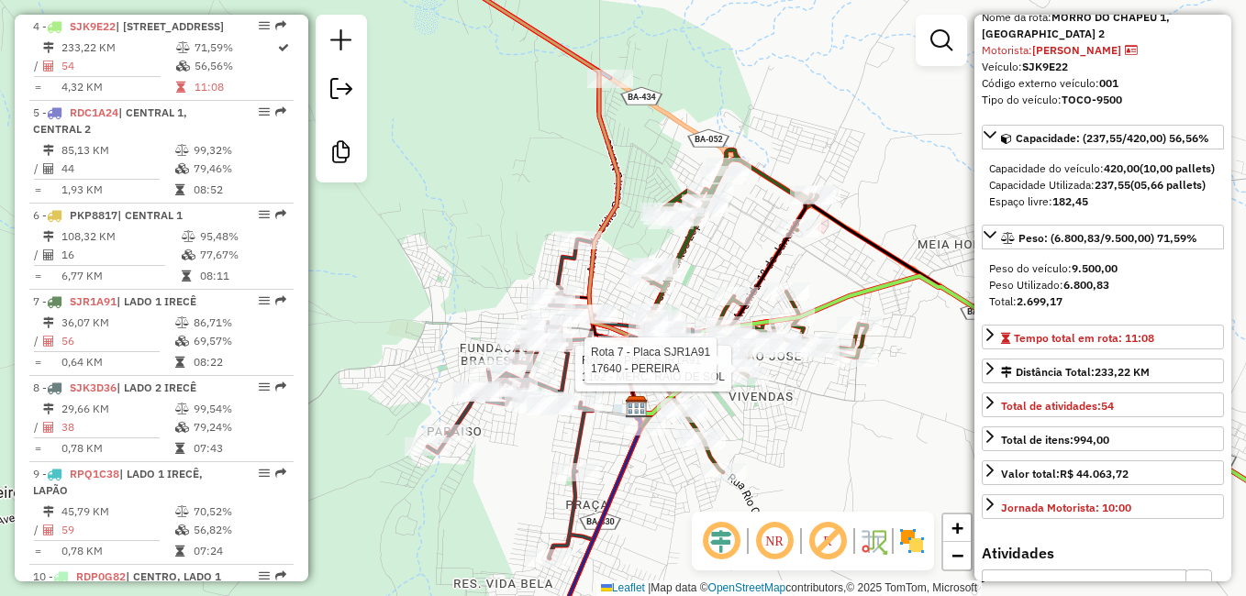
drag, startPoint x: 801, startPoint y: 464, endPoint x: 806, endPoint y: 441, distance: 23.4
click at [806, 441] on div "Rota 7 - Placa SJR1A91 1162 - MERC. RAIO DE SOL Rota 7 - Placa SJR1A91 17640 - …" at bounding box center [623, 298] width 1246 height 596
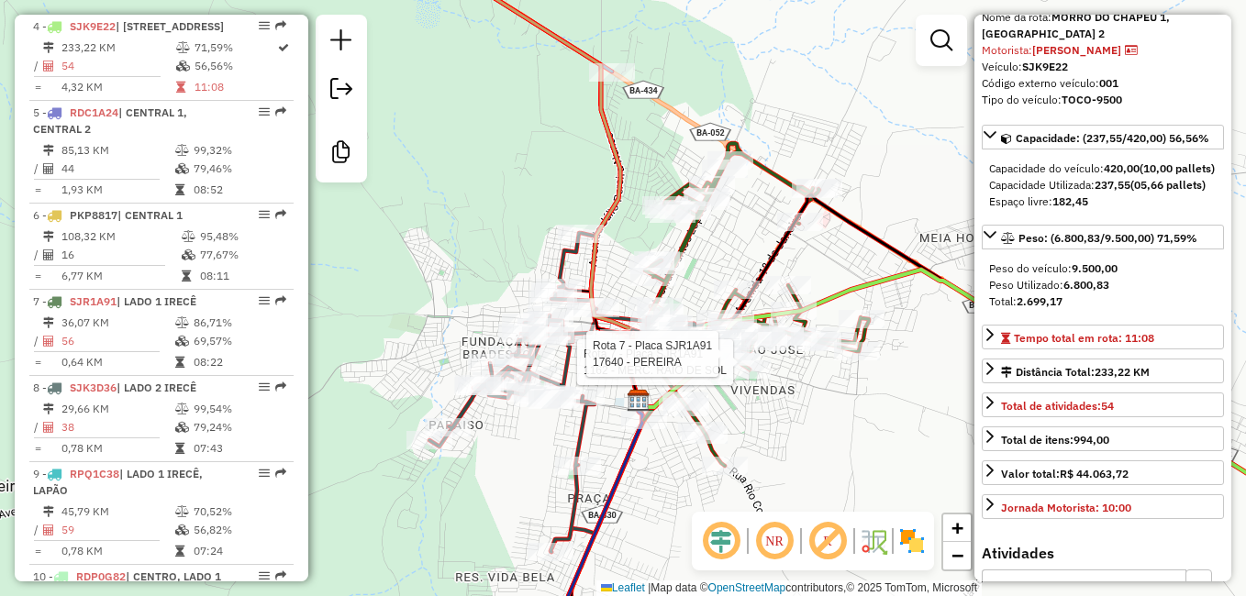
drag, startPoint x: 792, startPoint y: 425, endPoint x: 829, endPoint y: 415, distance: 38.1
click at [812, 418] on div "Rota 7 - Placa SJR1A91 1162 - MERC. RAIO DE SOL Rota 7 - Placa SJR1A91 17640 - …" at bounding box center [623, 298] width 1246 height 596
click at [829, 415] on div "Rota 7 - Placa SJR1A91 1162 - MERC. RAIO DE SOL Rota 7 - Placa SJR1A91 17640 - …" at bounding box center [623, 298] width 1246 height 596
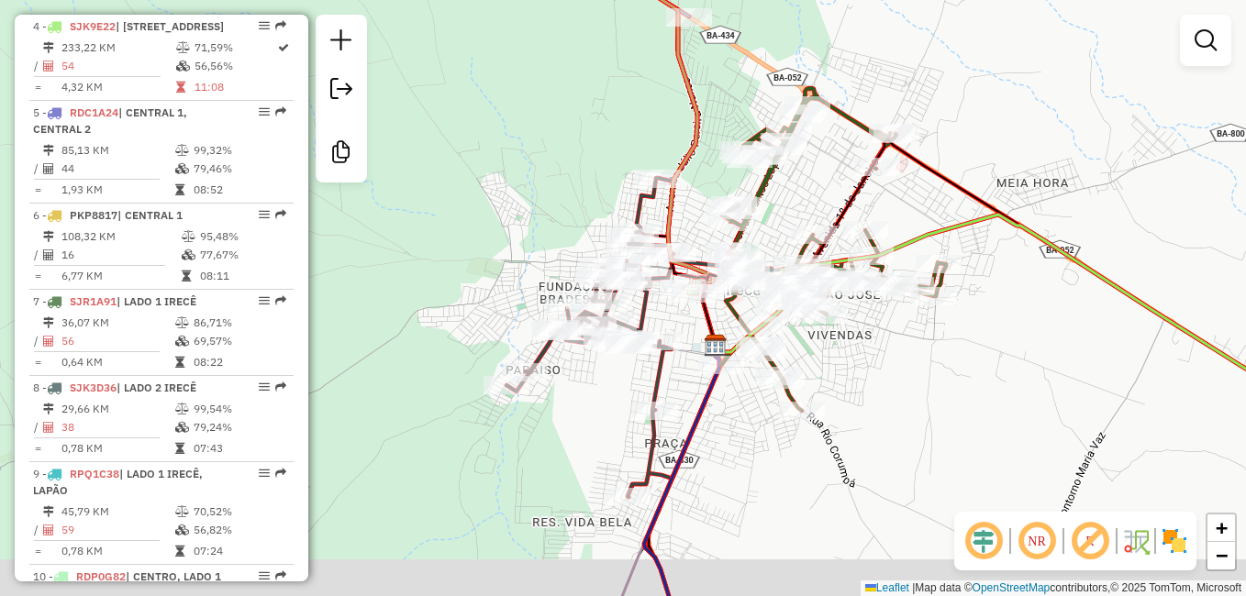
drag, startPoint x: 803, startPoint y: 477, endPoint x: 842, endPoint y: 444, distance: 51.5
click at [841, 445] on div "Janela de atendimento Grade de atendimento Capacidade Transportadoras Veículos …" at bounding box center [623, 298] width 1246 height 596
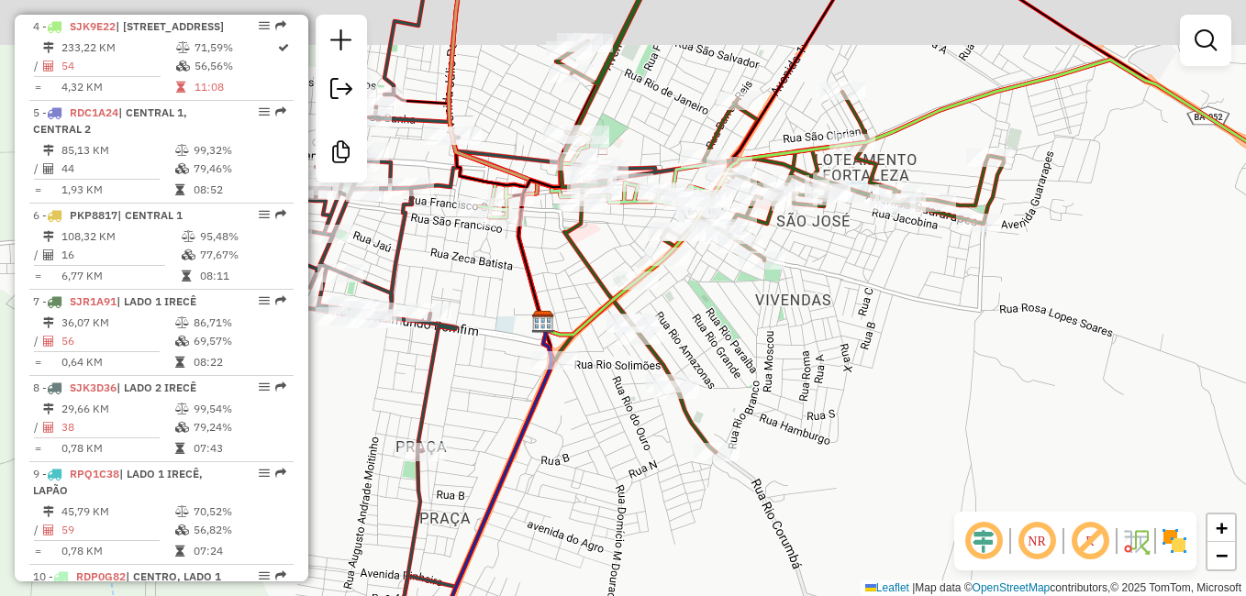
drag, startPoint x: 826, startPoint y: 347, endPoint x: 886, endPoint y: 458, distance: 126.5
click at [886, 458] on div "Janela de atendimento Grade de atendimento Capacidade Transportadoras Veículos …" at bounding box center [623, 298] width 1246 height 596
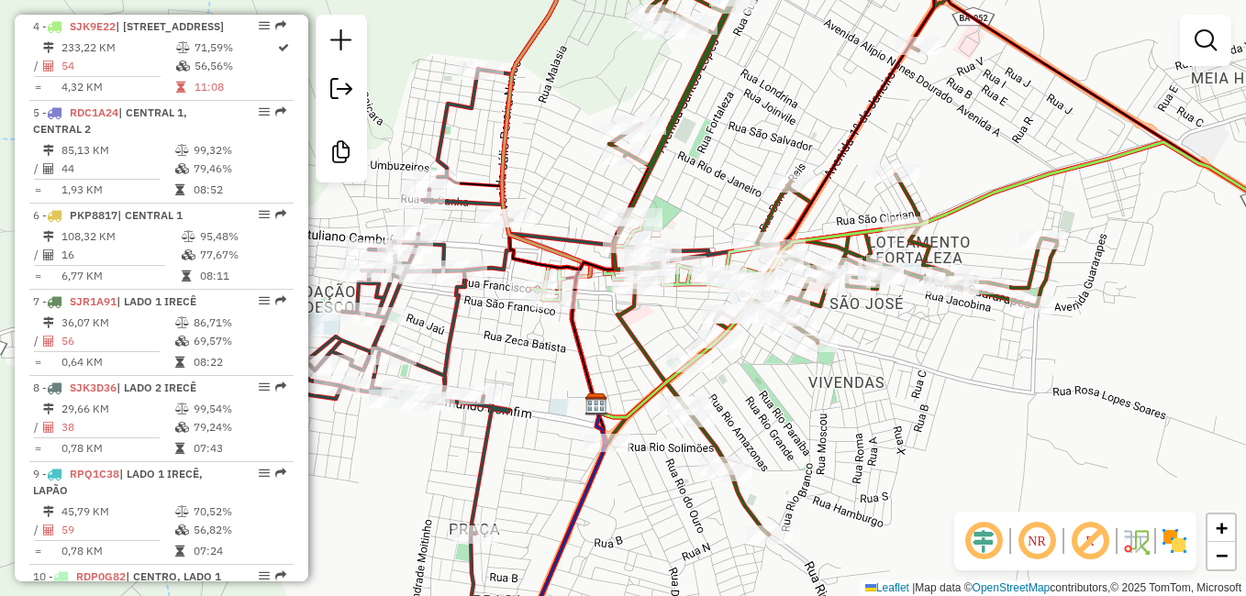
drag, startPoint x: 833, startPoint y: 395, endPoint x: 852, endPoint y: 419, distance: 30.7
click at [852, 419] on div "Janela de atendimento Grade de atendimento Capacidade Transportadoras Veículos …" at bounding box center [623, 298] width 1246 height 596
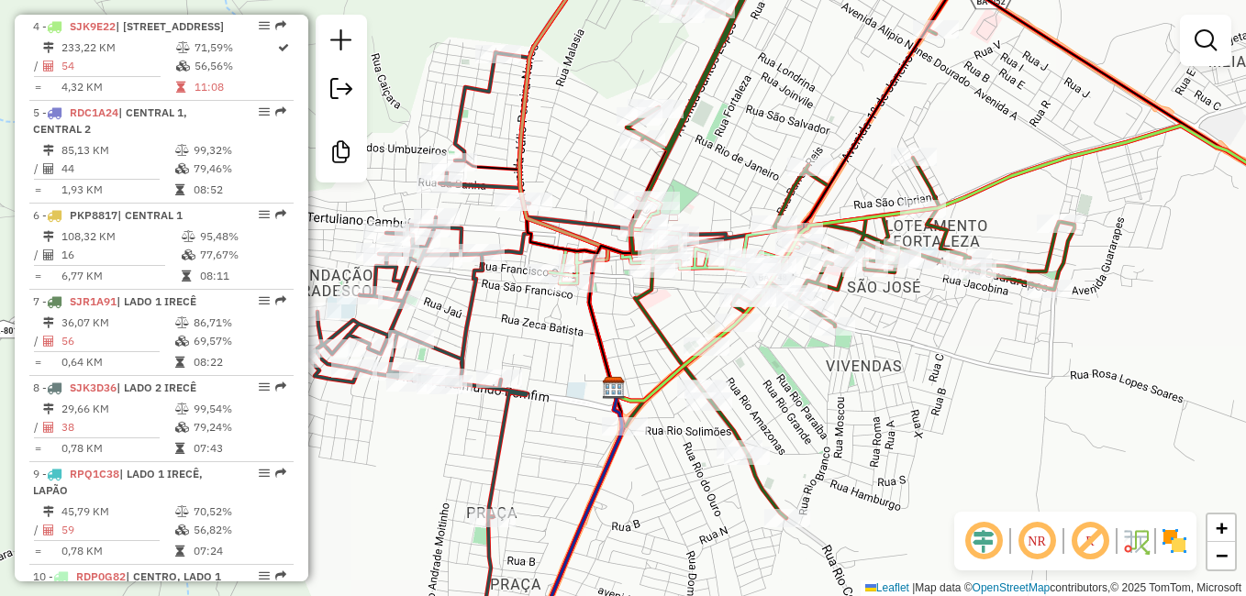
drag, startPoint x: 856, startPoint y: 424, endPoint x: 911, endPoint y: 333, distance: 106.2
click at [902, 346] on div "Janela de atendimento Grade de atendimento Capacidade Transportadoras Veículos …" at bounding box center [623, 298] width 1246 height 596
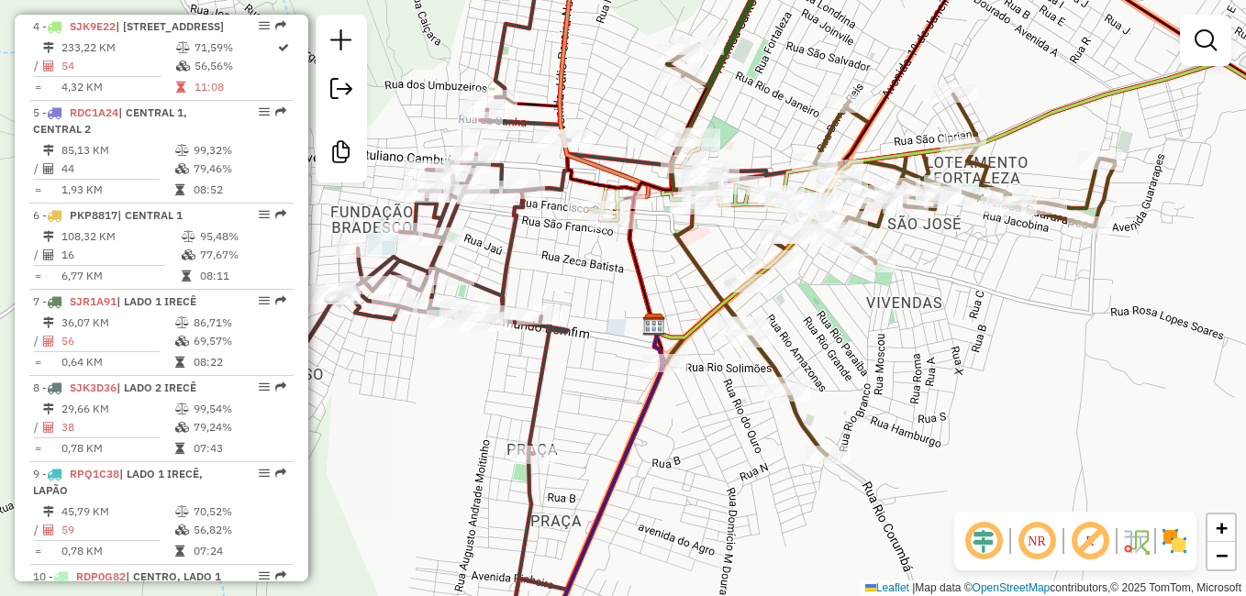
drag, startPoint x: 927, startPoint y: 462, endPoint x: 959, endPoint y: 380, distance: 88.6
click at [947, 404] on div "Janela de atendimento Grade de atendimento Capacidade Transportadoras Veículos …" at bounding box center [623, 298] width 1246 height 596
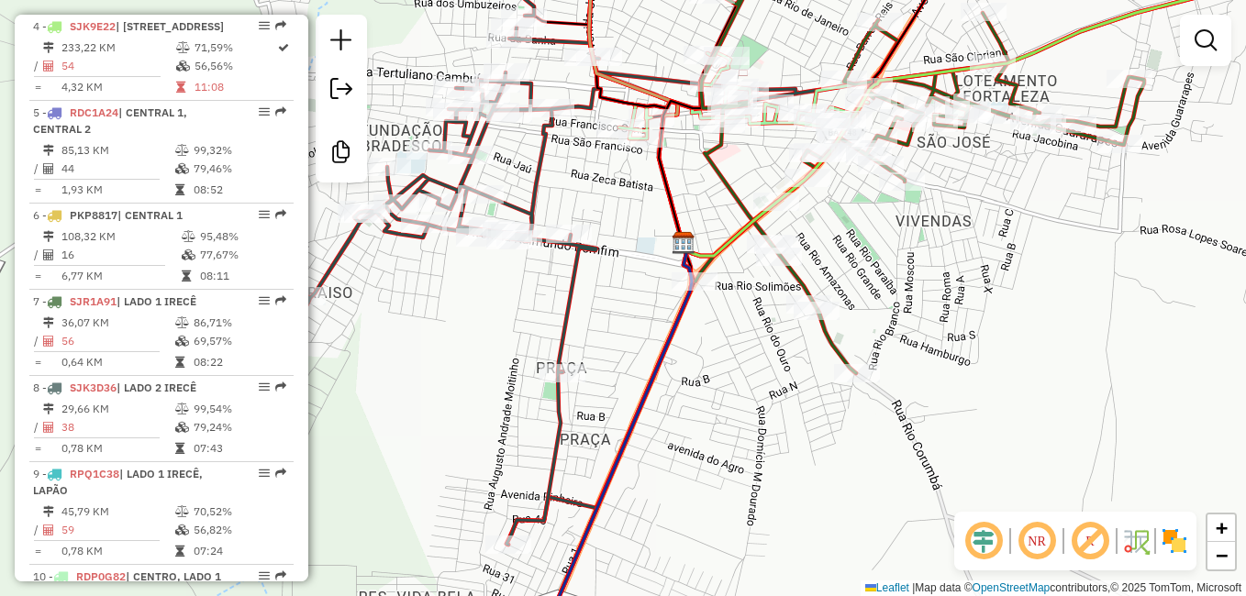
drag, startPoint x: 879, startPoint y: 491, endPoint x: 952, endPoint y: 373, distance: 138.5
click at [927, 417] on div "Janela de atendimento Grade de atendimento Capacidade Transportadoras Veículos …" at bounding box center [623, 298] width 1246 height 596
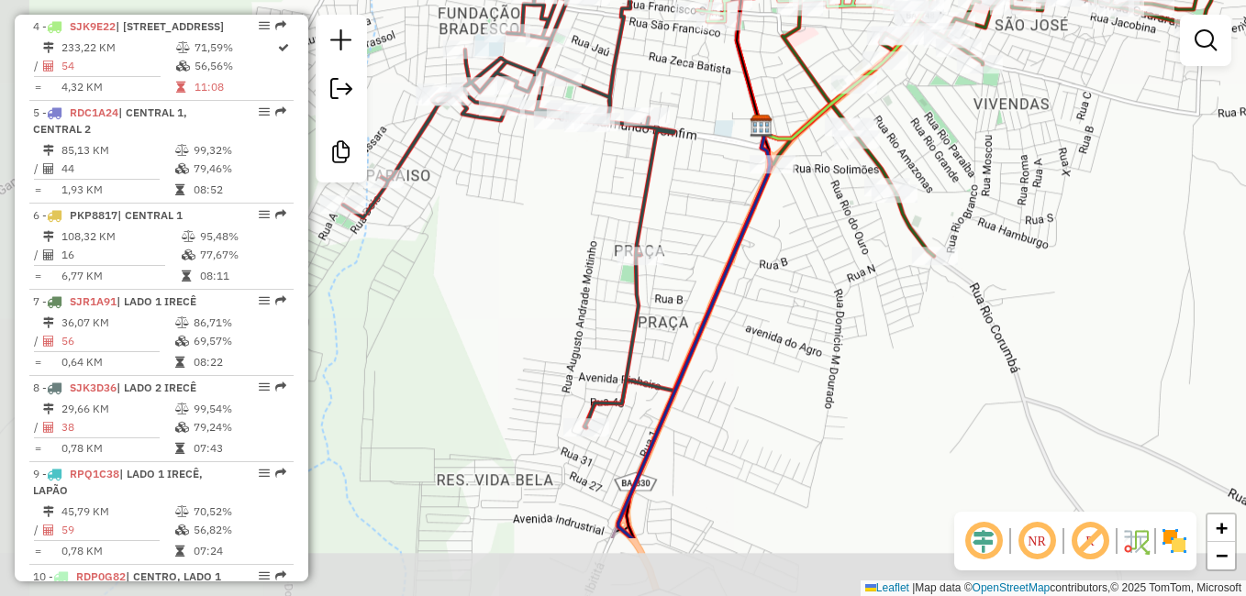
click at [858, 415] on div "Janela de atendimento Grade de atendimento Capacidade Transportadoras Veículos …" at bounding box center [623, 298] width 1246 height 596
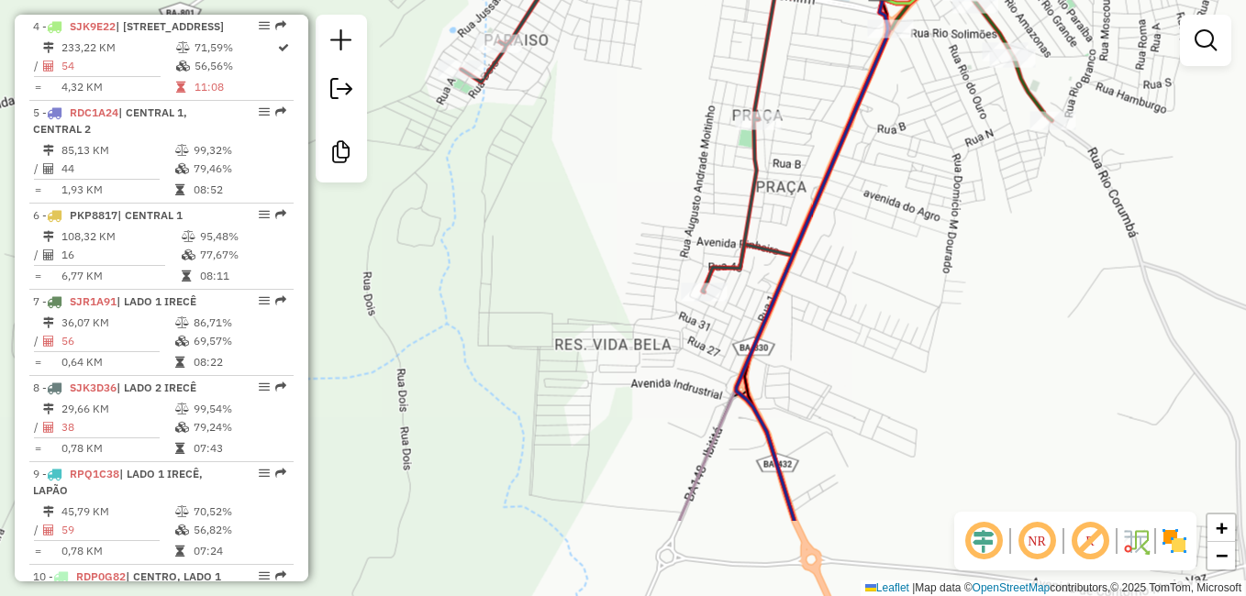
click at [894, 379] on div "Janela de atendimento Grade de atendimento Capacidade Transportadoras Veículos …" at bounding box center [623, 298] width 1246 height 596
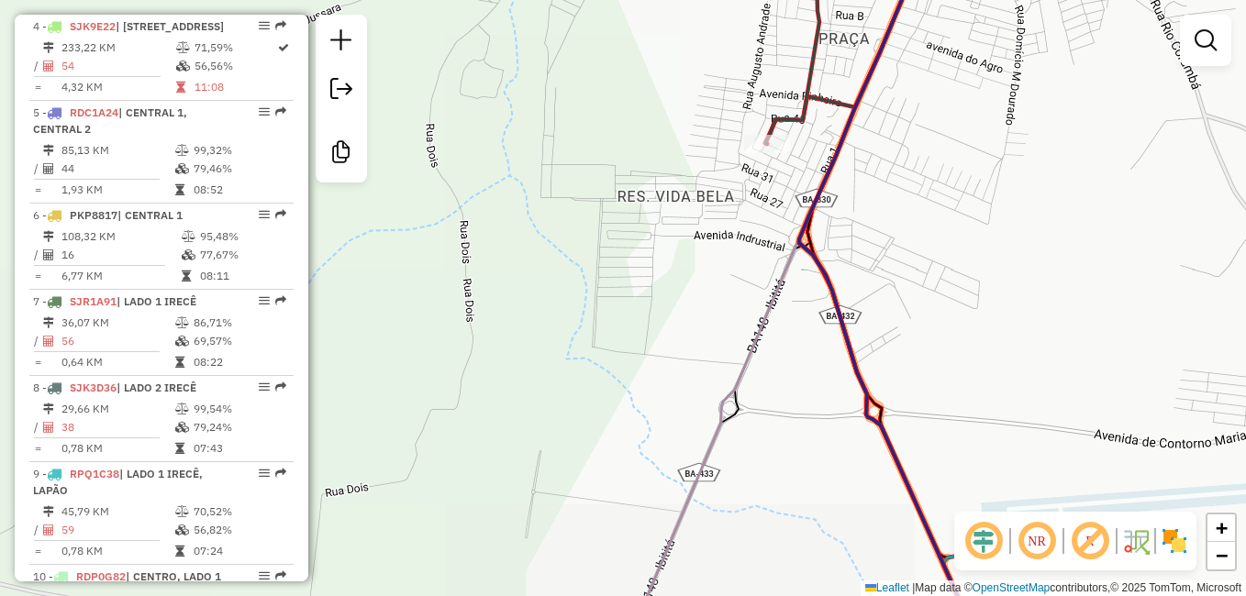
drag, startPoint x: 954, startPoint y: 355, endPoint x: 899, endPoint y: 289, distance: 86.0
click at [906, 298] on div "Janela de atendimento Grade de atendimento Capacidade Transportadoras Veículos …" at bounding box center [623, 298] width 1246 height 596
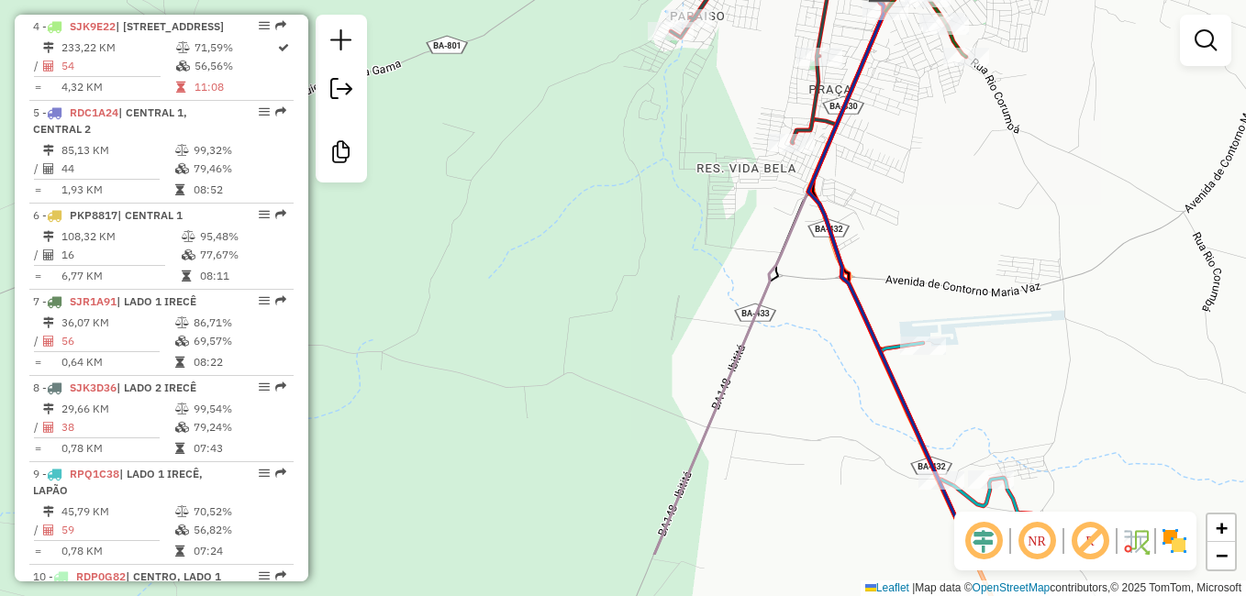
drag, startPoint x: 992, startPoint y: 482, endPoint x: 932, endPoint y: 357, distance: 138.3
click at [940, 368] on div "Janela de atendimento Grade de atendimento Capacidade Transportadoras Veículos …" at bounding box center [623, 298] width 1246 height 596
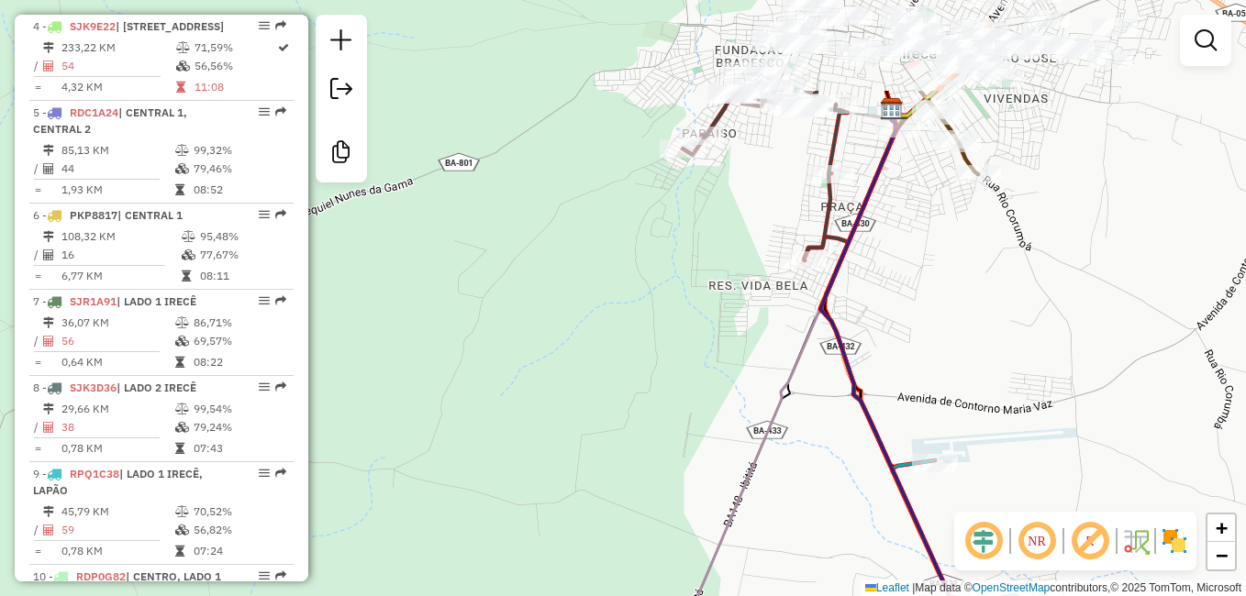
drag, startPoint x: 927, startPoint y: 150, endPoint x: 953, endPoint y: 418, distance: 270.2
click at [956, 403] on div "Janela de atendimento Grade de atendimento Capacidade Transportadoras Veículos …" at bounding box center [623, 298] width 1246 height 596
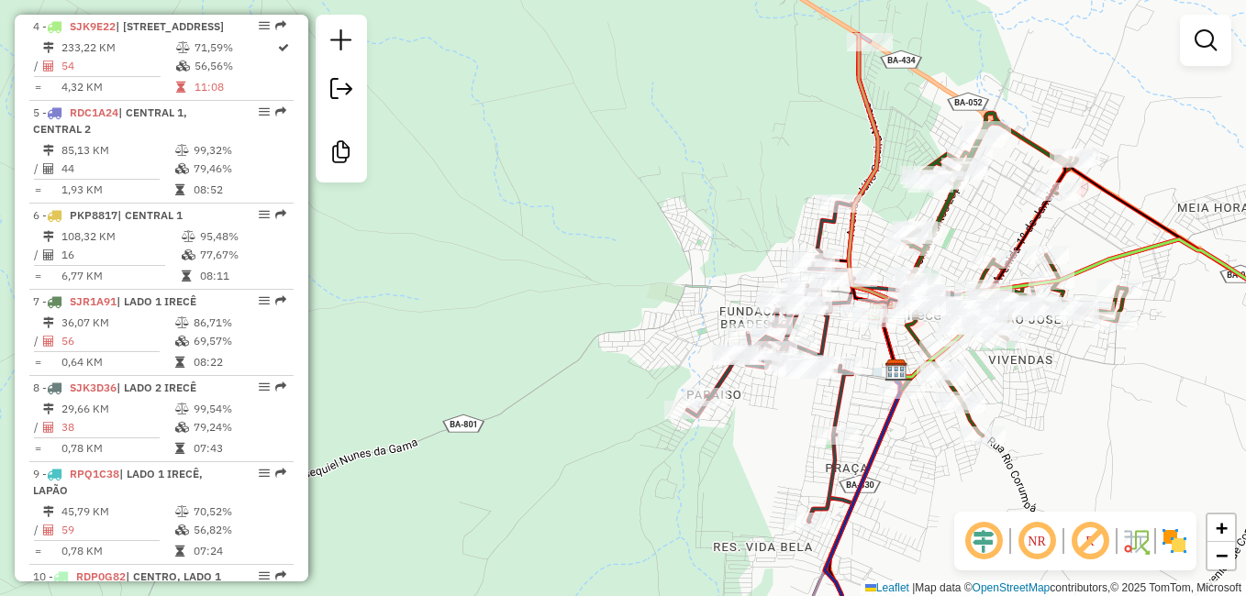
drag, startPoint x: 943, startPoint y: 460, endPoint x: 943, endPoint y: 517, distance: 56.9
click at [943, 517] on div "Janela de atendimento Grade de atendimento Capacidade Transportadoras Veículos …" at bounding box center [623, 298] width 1246 height 596
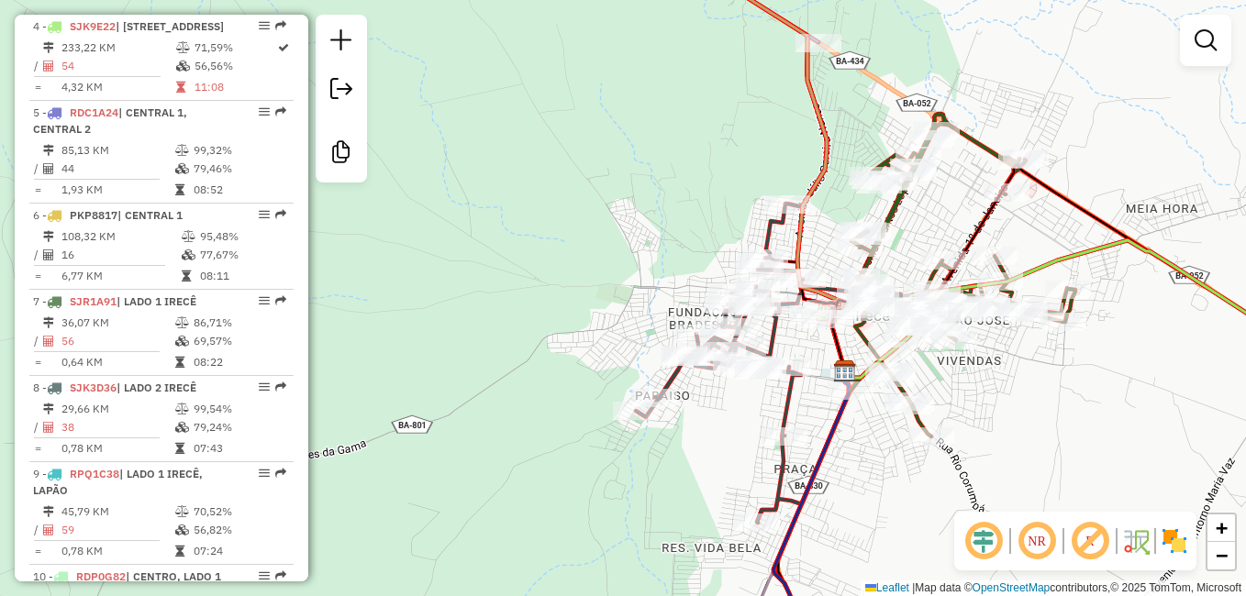
drag, startPoint x: 954, startPoint y: 503, endPoint x: 889, endPoint y: 496, distance: 65.5
click at [889, 496] on div "Janela de atendimento Grade de atendimento Capacidade Transportadoras Veículos …" at bounding box center [623, 298] width 1246 height 596
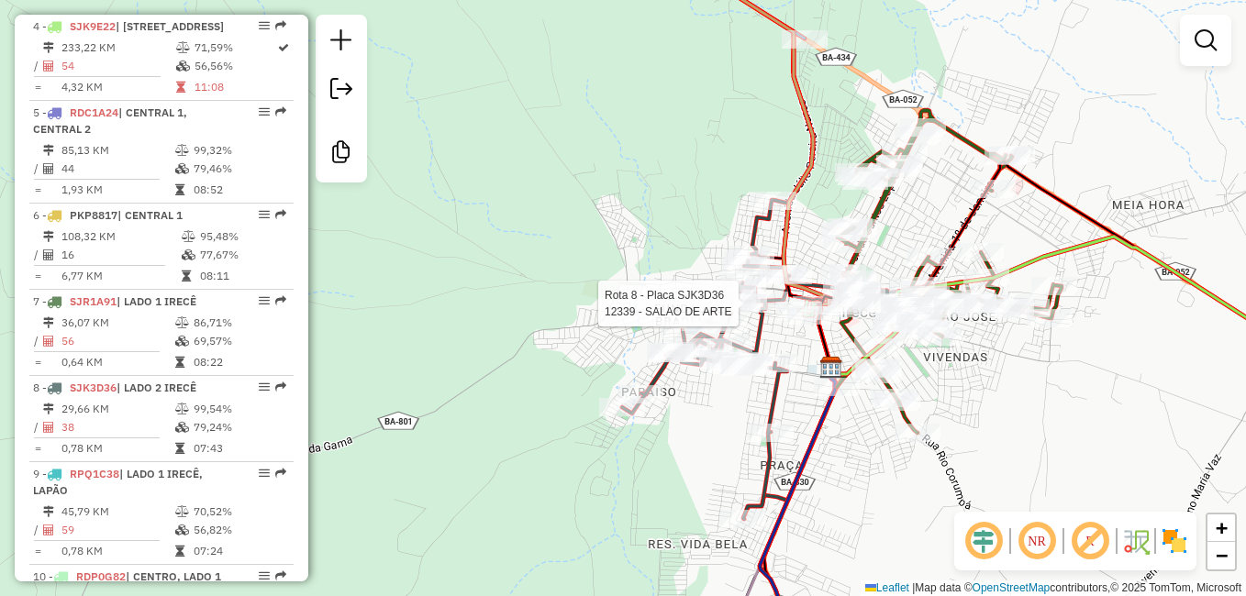
select select "**********"
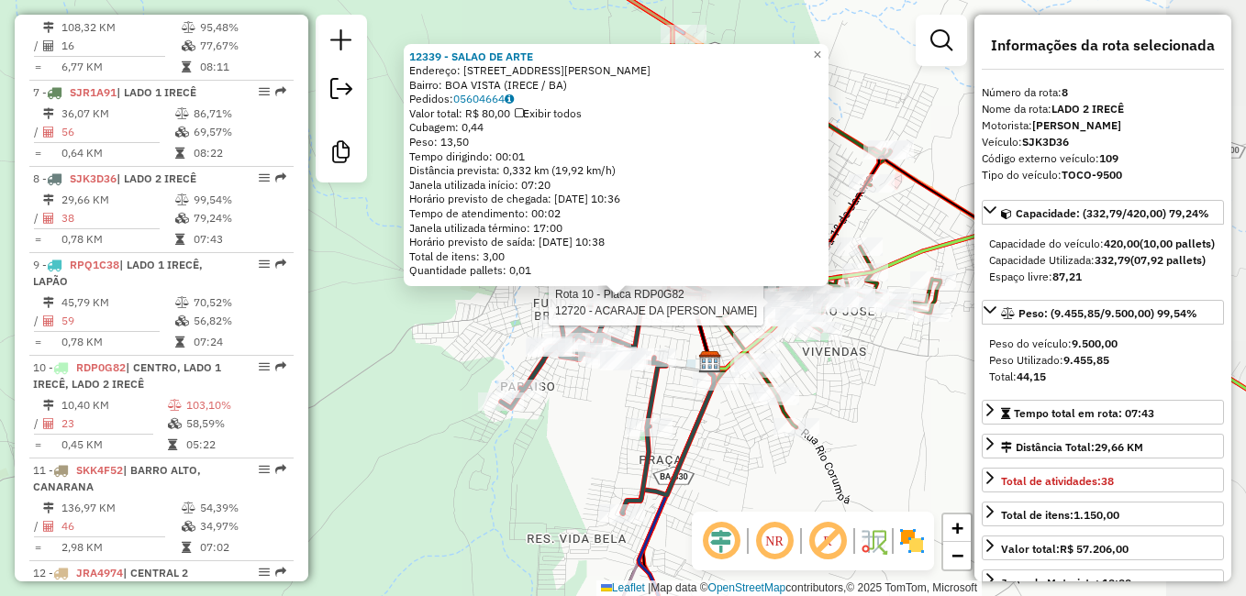
scroll to position [1360, 0]
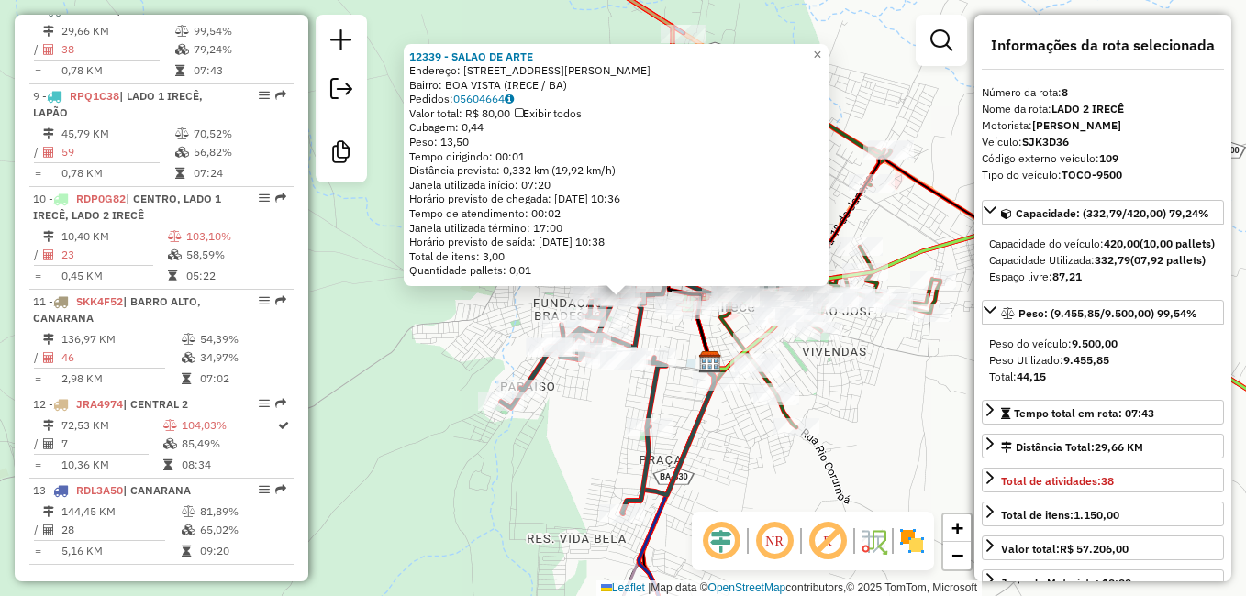
click at [854, 384] on div "12339 - SALAO DE ARTE Endereço: Rua Professor Joel Americano L 467 Bairro: BOA …" at bounding box center [623, 298] width 1246 height 596
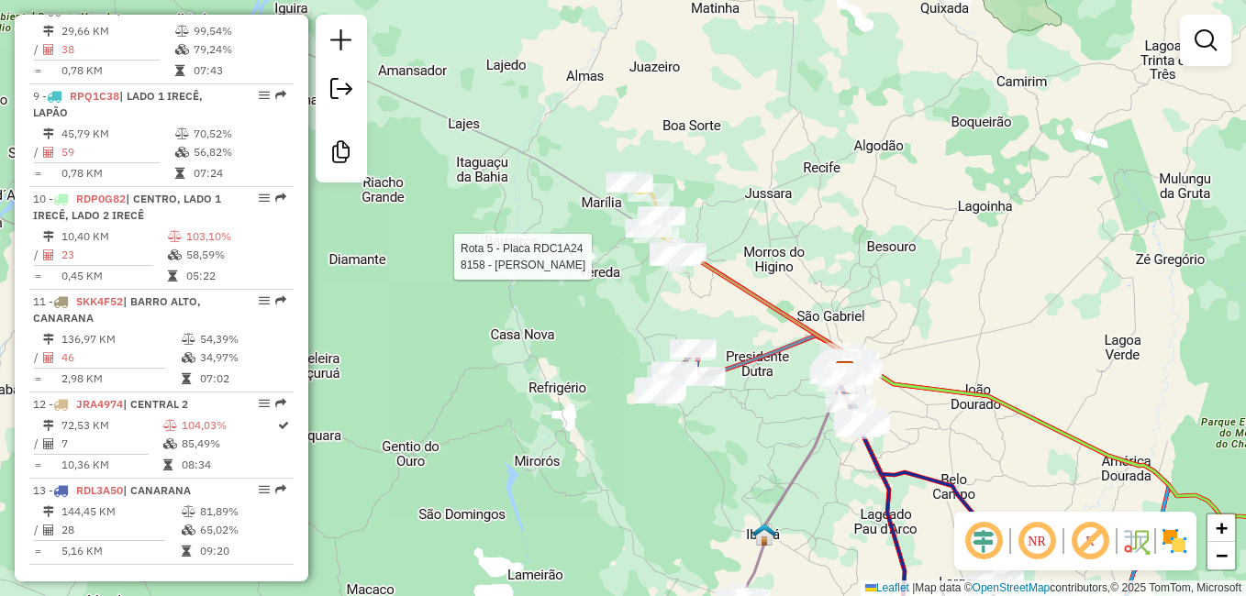
select select "**********"
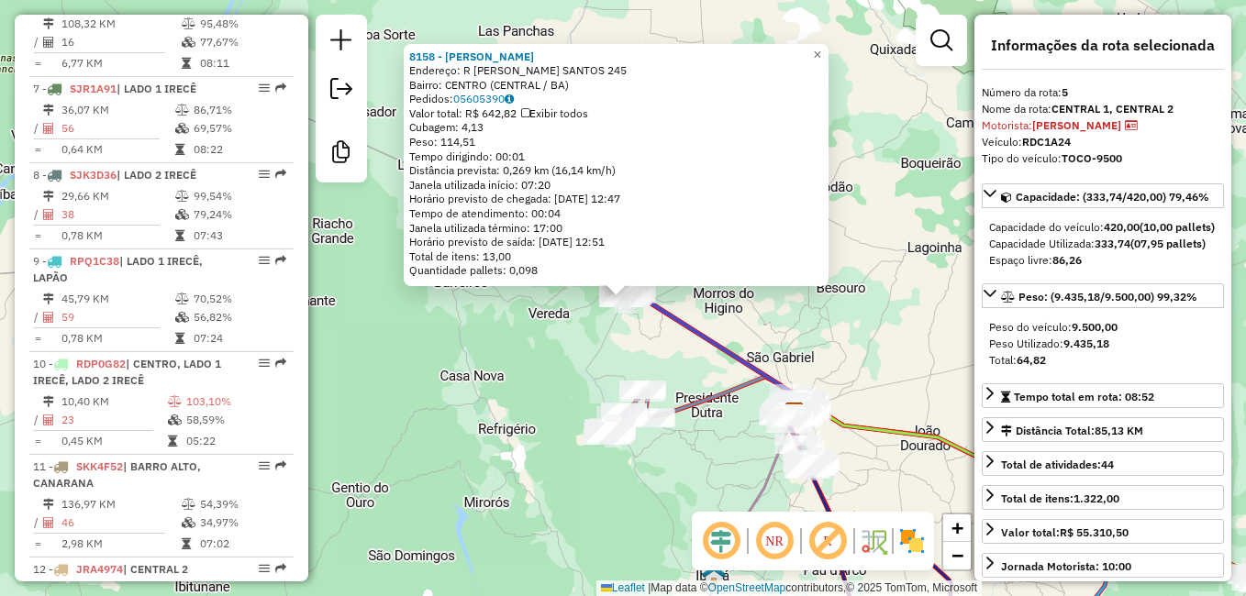
scroll to position [1085, 0]
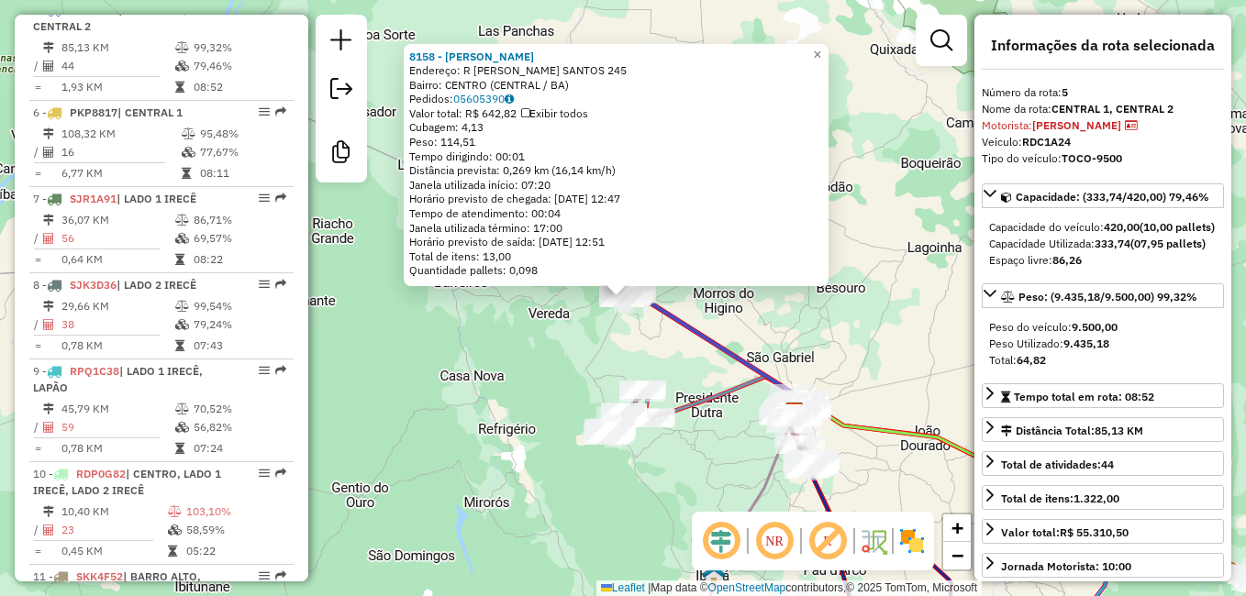
click at [861, 321] on div "8158 - ROSALINA MARTINS DE SOUZA Endereço: R EGIDIO F. SANTOS 245 Bairro: CENTR…" at bounding box center [623, 298] width 1246 height 596
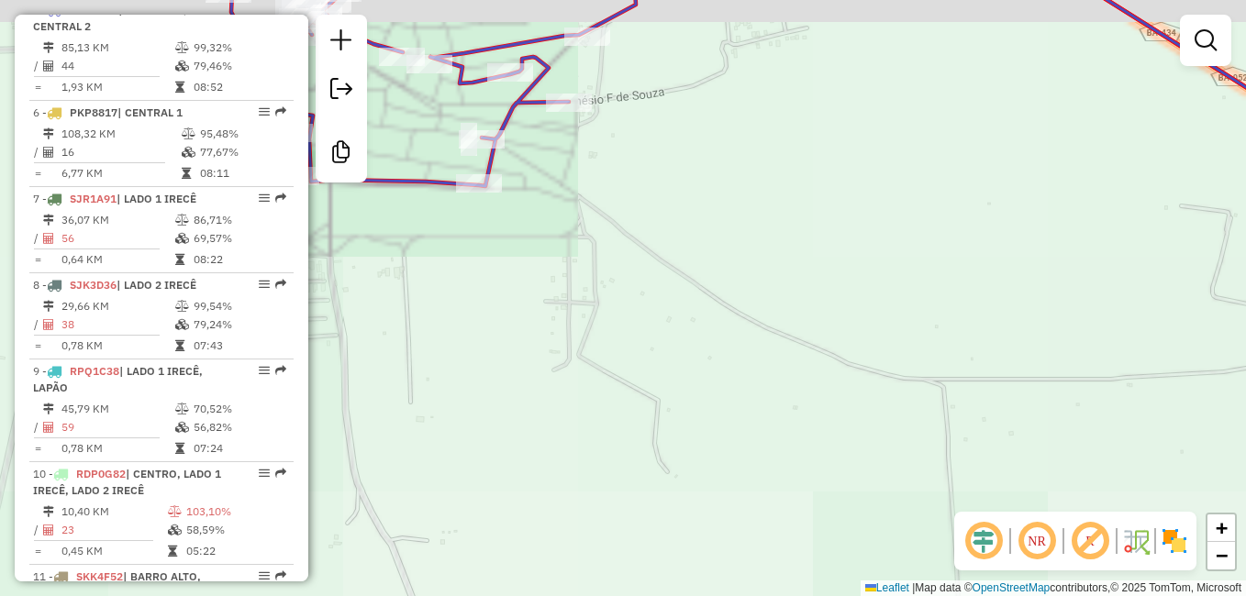
drag, startPoint x: 503, startPoint y: 214, endPoint x: 629, endPoint y: 403, distance: 227.5
click at [623, 392] on div "Janela de atendimento Grade de atendimento Capacidade Transportadoras Veículos …" at bounding box center [623, 298] width 1246 height 596
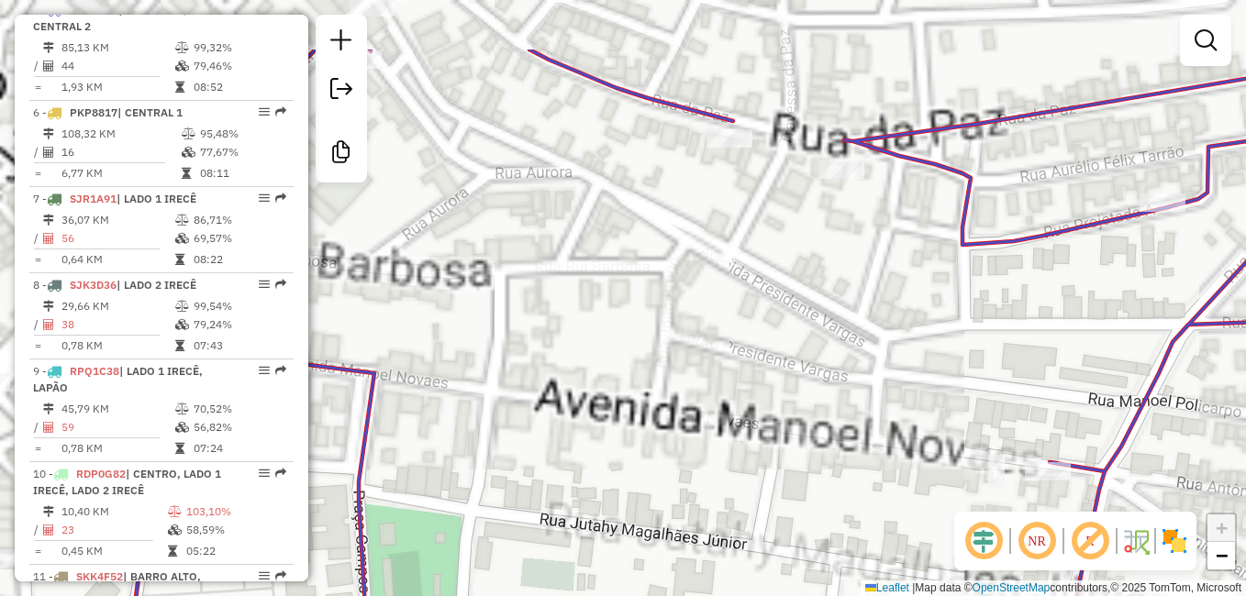
drag, startPoint x: 462, startPoint y: 240, endPoint x: 831, endPoint y: 373, distance: 393.0
click at [776, 363] on div "Janela de atendimento Grade de atendimento Capacidade Transportadoras Veículos …" at bounding box center [623, 298] width 1246 height 596
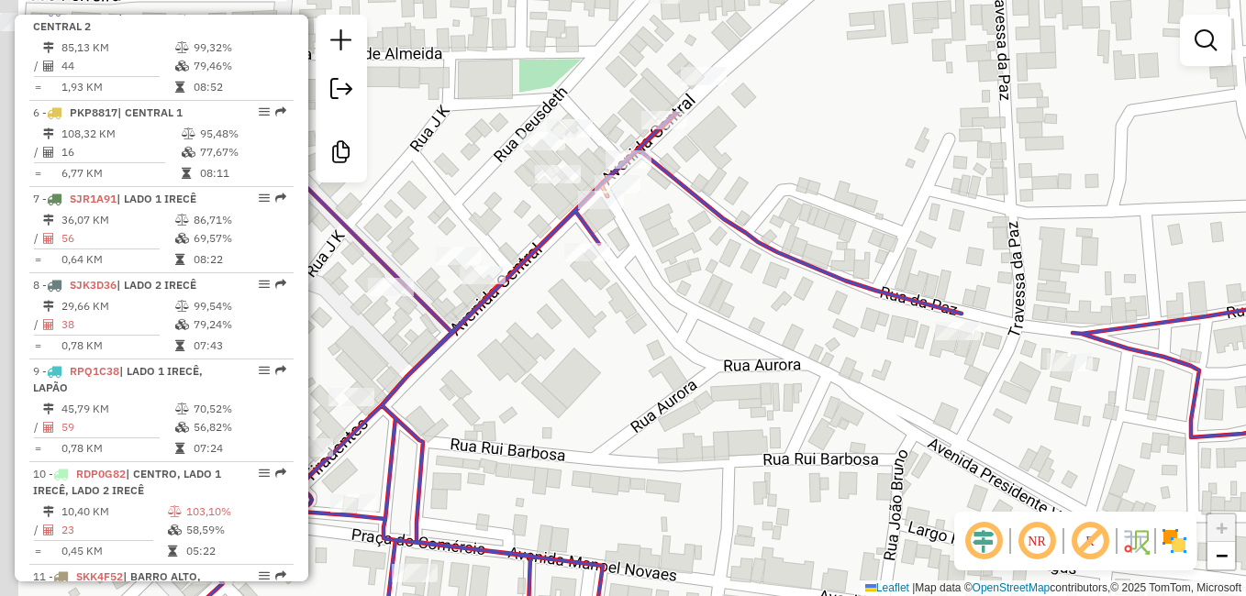
drag, startPoint x: 509, startPoint y: 212, endPoint x: 629, endPoint y: 414, distance: 234.9
click at [629, 412] on div "Janela de atendimento Grade de atendimento Capacidade Transportadoras Veículos …" at bounding box center [623, 298] width 1246 height 596
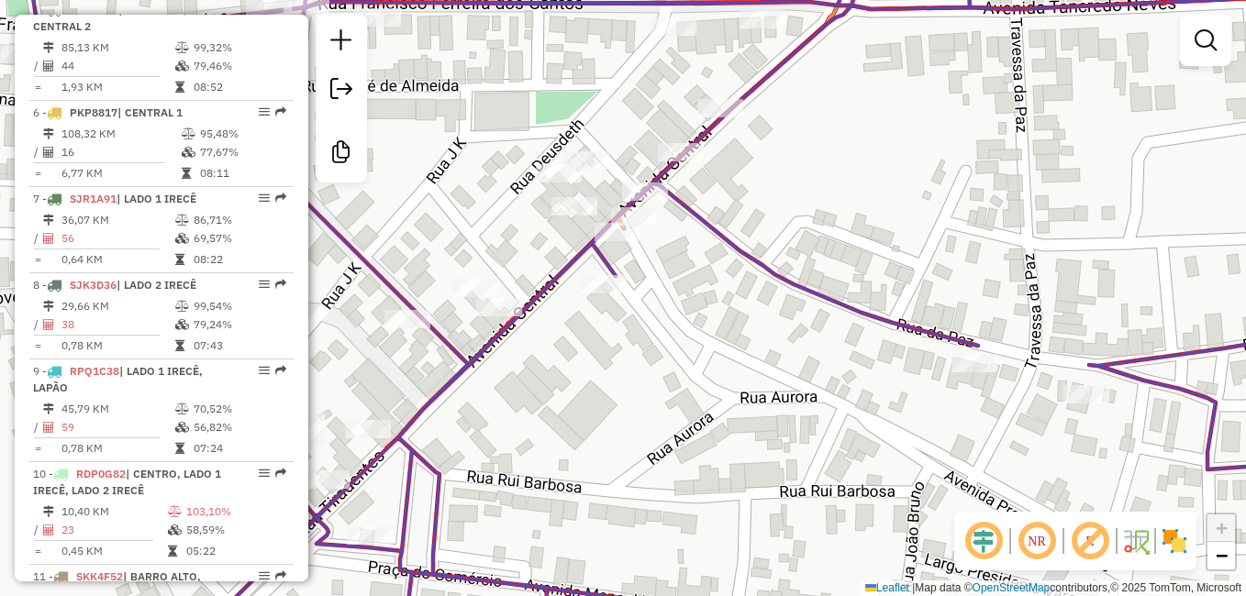
click at [740, 414] on div "Janela de atendimento Grade de atendimento Capacidade Transportadoras Veículos …" at bounding box center [623, 298] width 1246 height 596
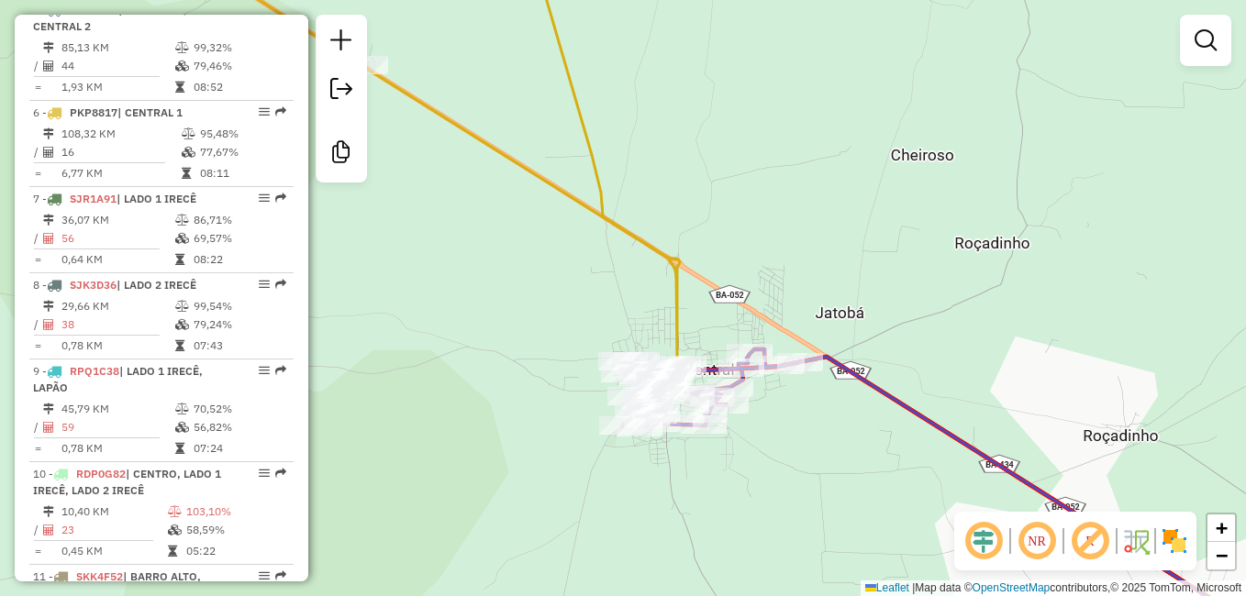
drag, startPoint x: 811, startPoint y: 395, endPoint x: 784, endPoint y: 392, distance: 27.8
click at [787, 393] on div "Janela de atendimento Grade de atendimento Capacidade Transportadoras Veículos …" at bounding box center [623, 298] width 1246 height 596
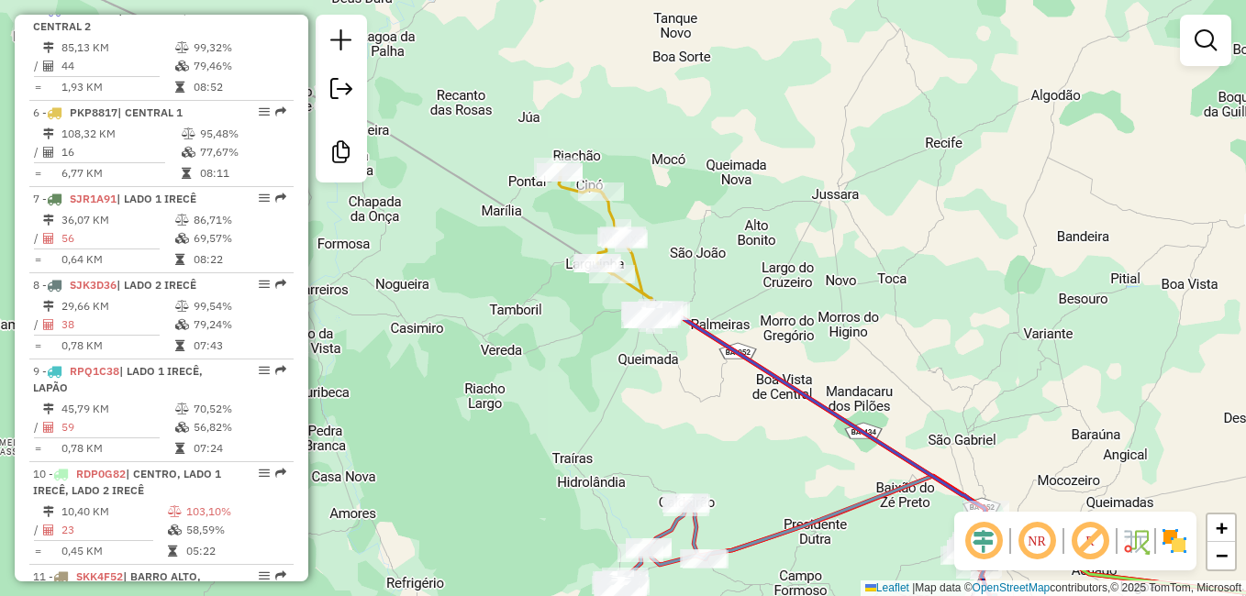
drag, startPoint x: 806, startPoint y: 462, endPoint x: 644, endPoint y: 328, distance: 209.8
click at [678, 363] on div "Janela de atendimento Grade de atendimento Capacidade Transportadoras Veículos …" at bounding box center [623, 298] width 1246 height 596
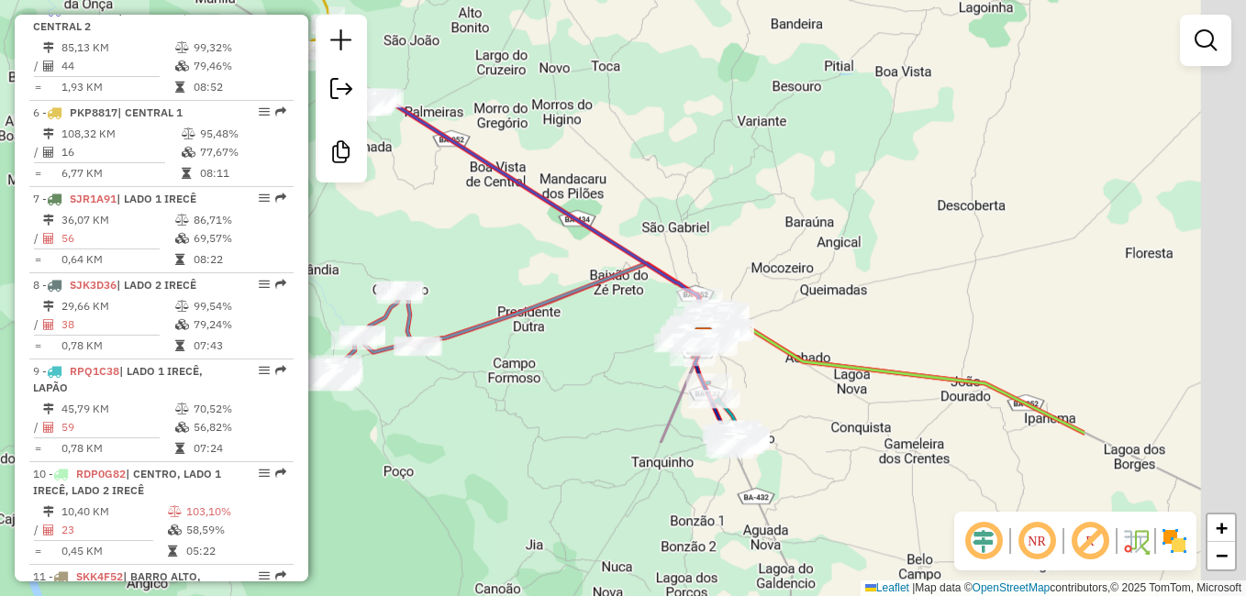
drag, startPoint x: 653, startPoint y: 441, endPoint x: 701, endPoint y: 406, distance: 59.1
click at [685, 417] on div "Janela de atendimento Grade de atendimento Capacidade Transportadoras Veículos …" at bounding box center [623, 298] width 1246 height 596
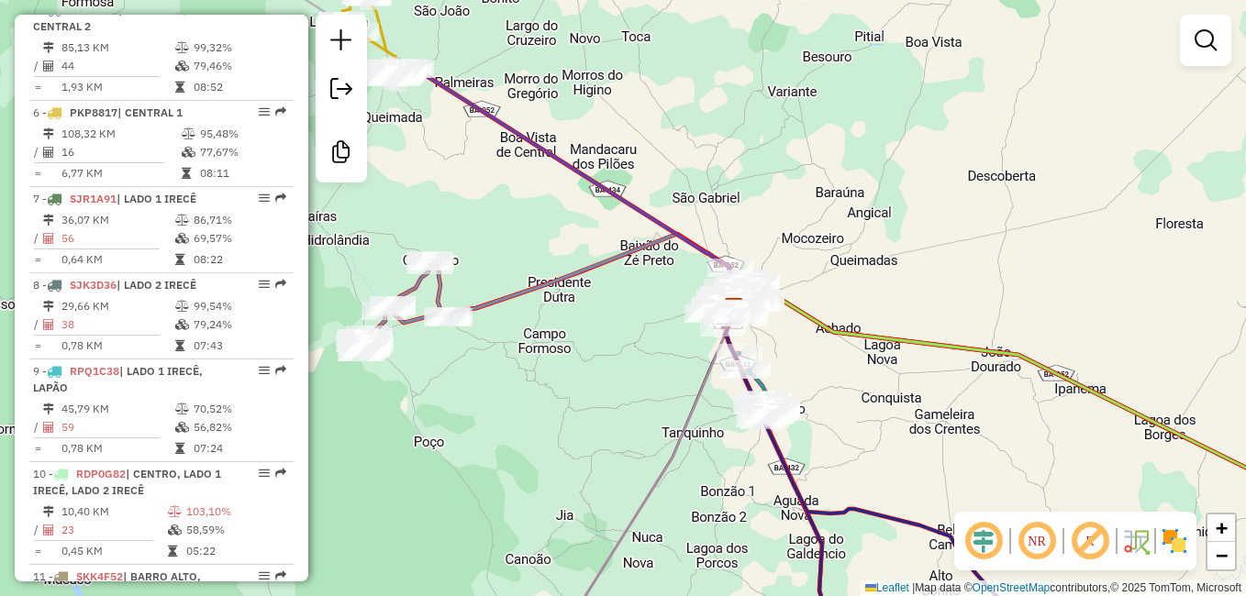
drag, startPoint x: 507, startPoint y: 382, endPoint x: 573, endPoint y: 385, distance: 67.1
click at [566, 386] on div "Janela de atendimento Grade de atendimento Capacidade Transportadoras Veículos …" at bounding box center [623, 298] width 1246 height 596
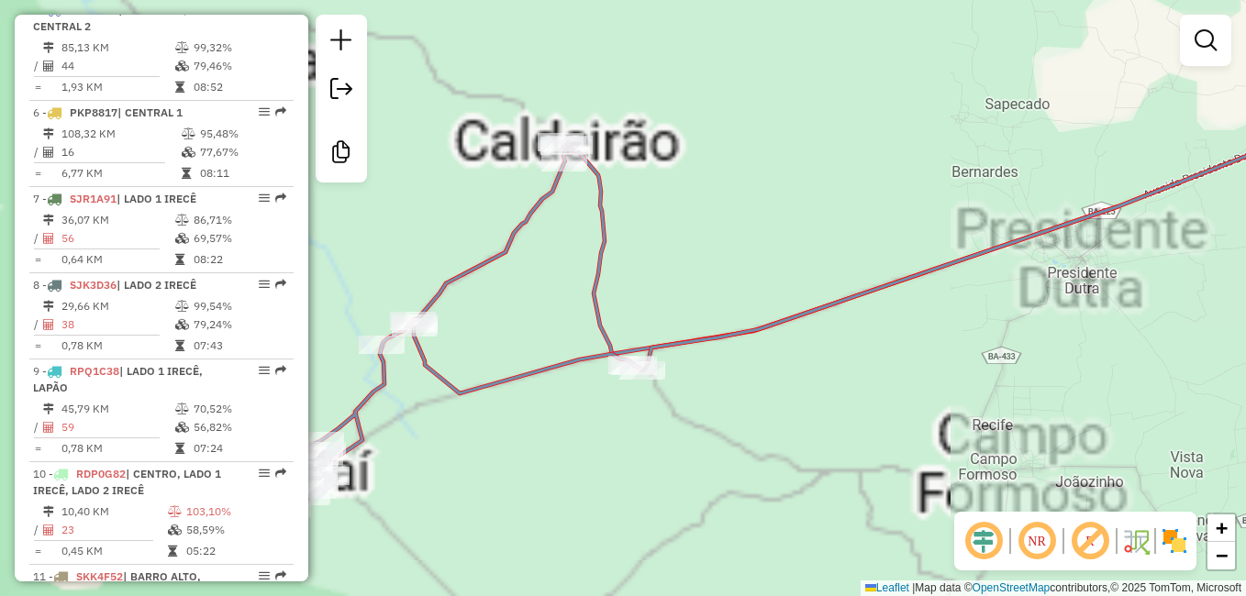
drag, startPoint x: 483, startPoint y: 459, endPoint x: 649, endPoint y: 442, distance: 166.9
click at [648, 442] on div "Janela de atendimento Grade de atendimento Capacidade Transportadoras Veículos …" at bounding box center [623, 298] width 1246 height 596
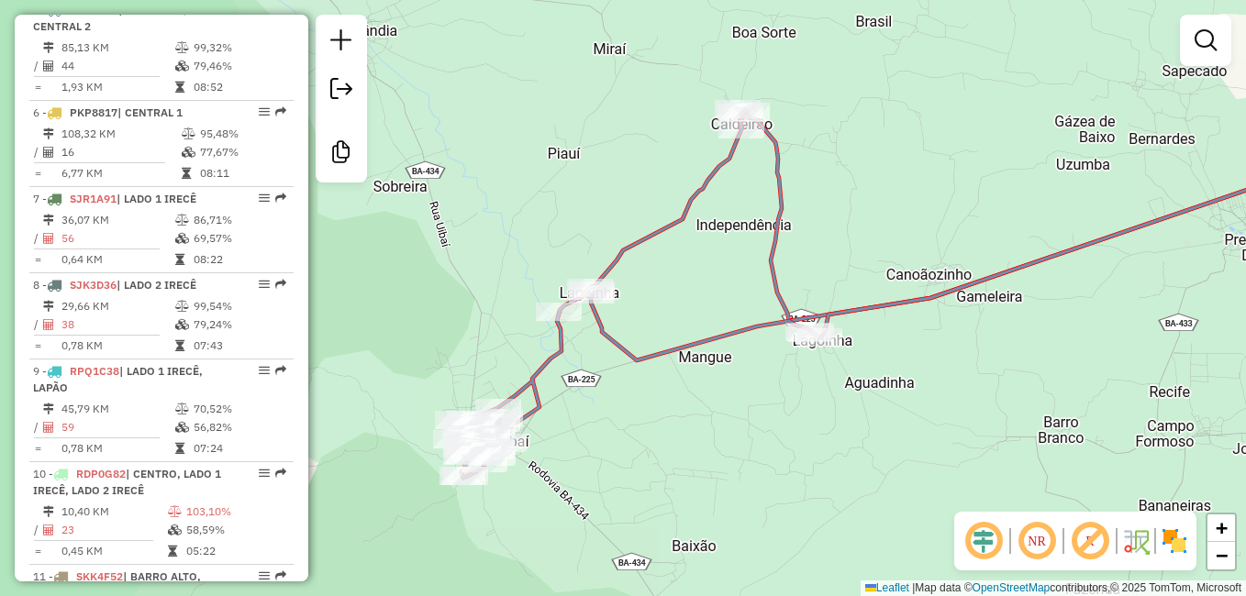
drag, startPoint x: 649, startPoint y: 484, endPoint x: 687, endPoint y: 421, distance: 73.3
click at [685, 425] on div "Janela de atendimento Grade de atendimento Capacidade Transportadoras Veículos …" at bounding box center [623, 298] width 1246 height 596
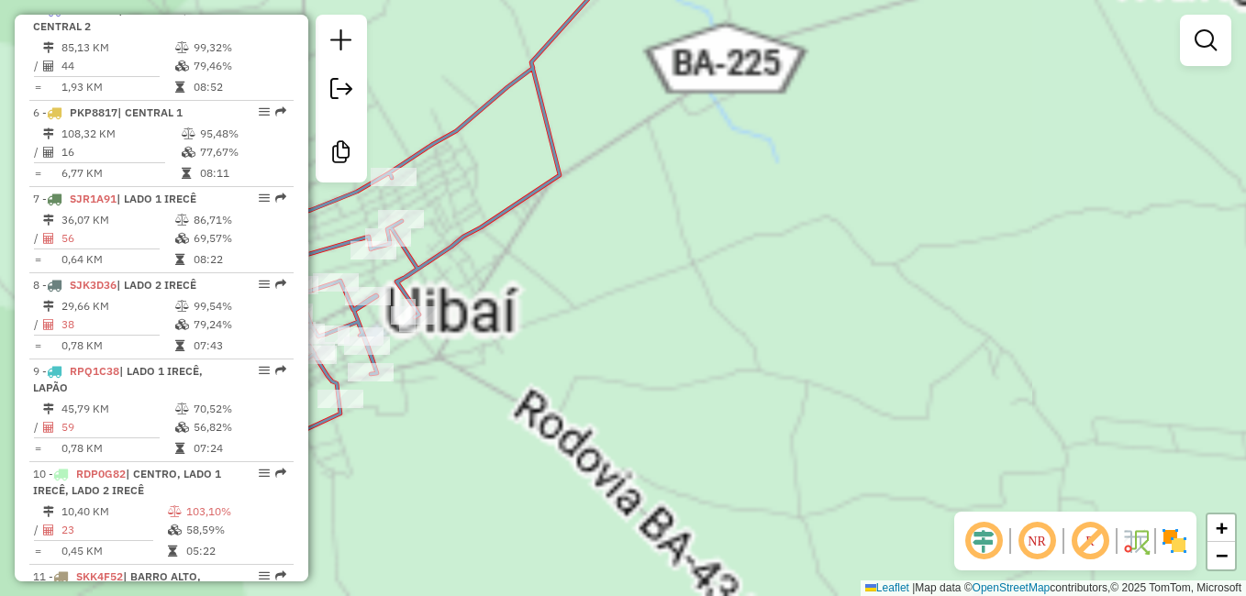
drag, startPoint x: 540, startPoint y: 468, endPoint x: 776, endPoint y: 421, distance: 241.3
click at [757, 430] on div "Janela de atendimento Grade de atendimento Capacidade Transportadoras Veículos …" at bounding box center [623, 298] width 1246 height 596
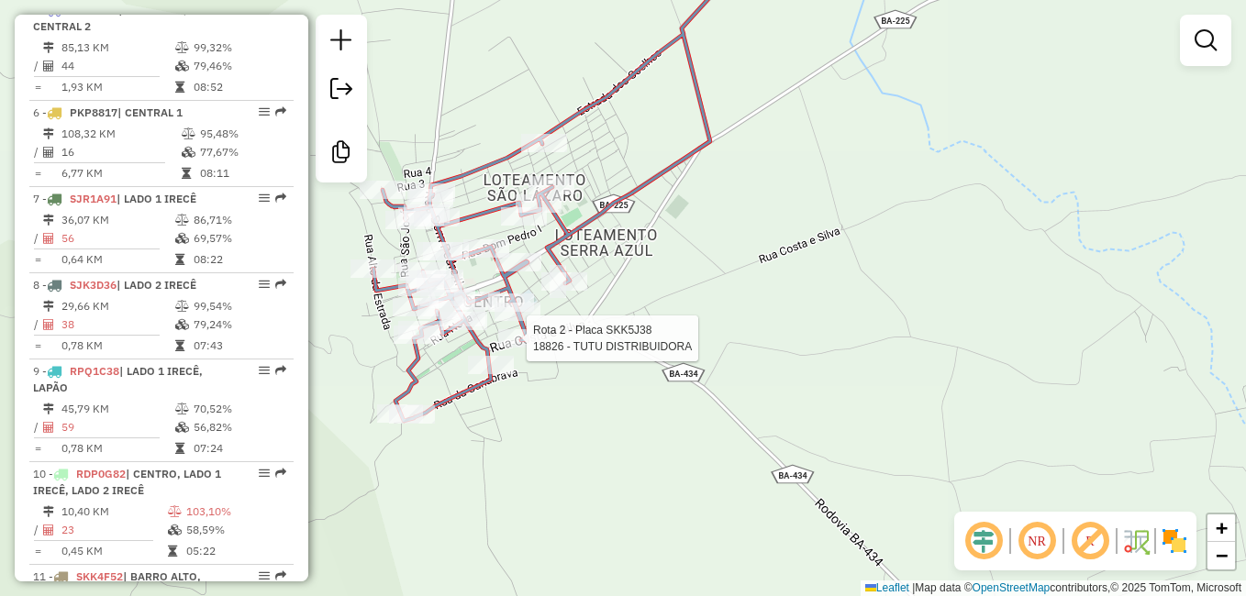
select select "**********"
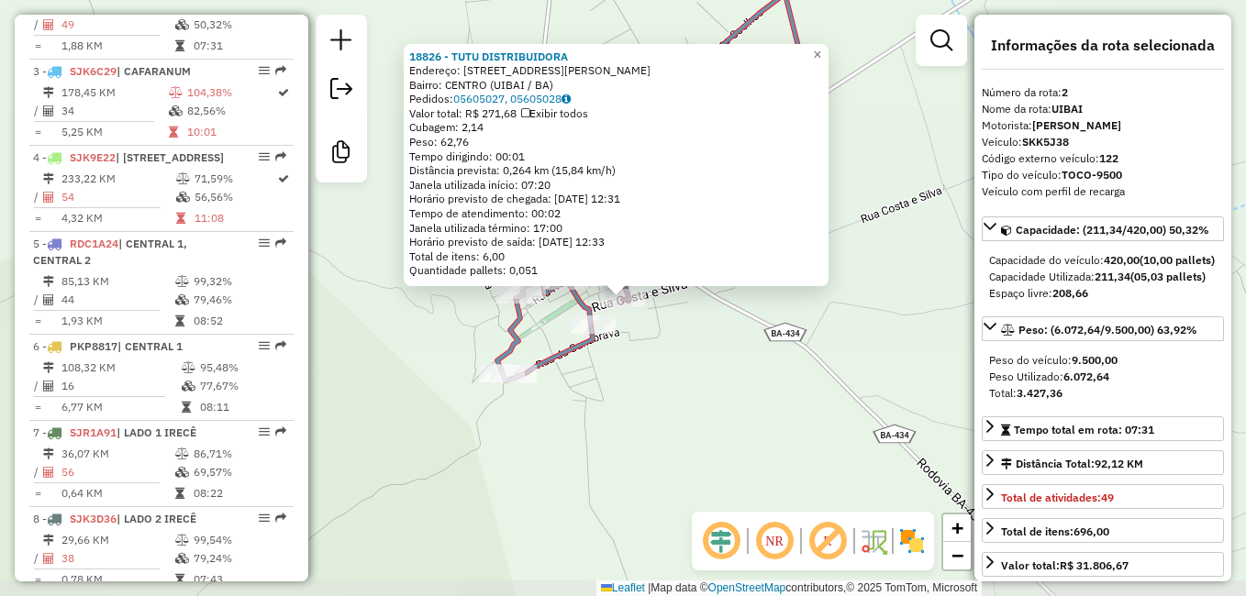
scroll to position [809, 0]
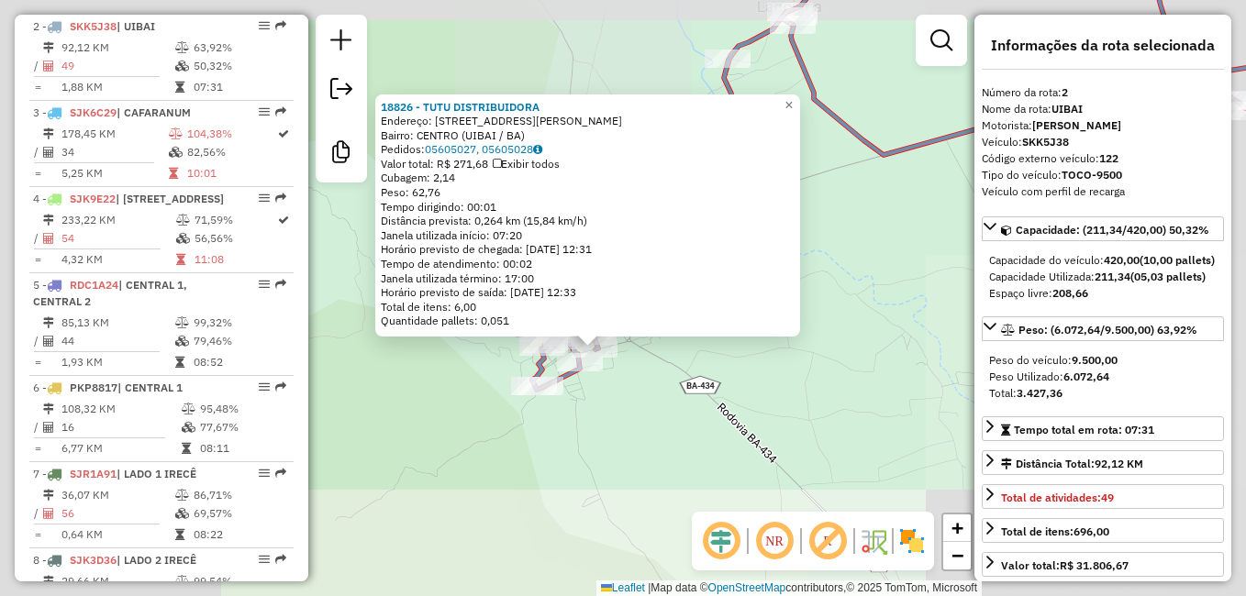
click at [637, 408] on div "18826 - TUTU DISTRIBUIDORA Endereço: RUA BERNARDES LIMIA 179 Bairro: CENTRO (UI…" at bounding box center [623, 298] width 1246 height 596
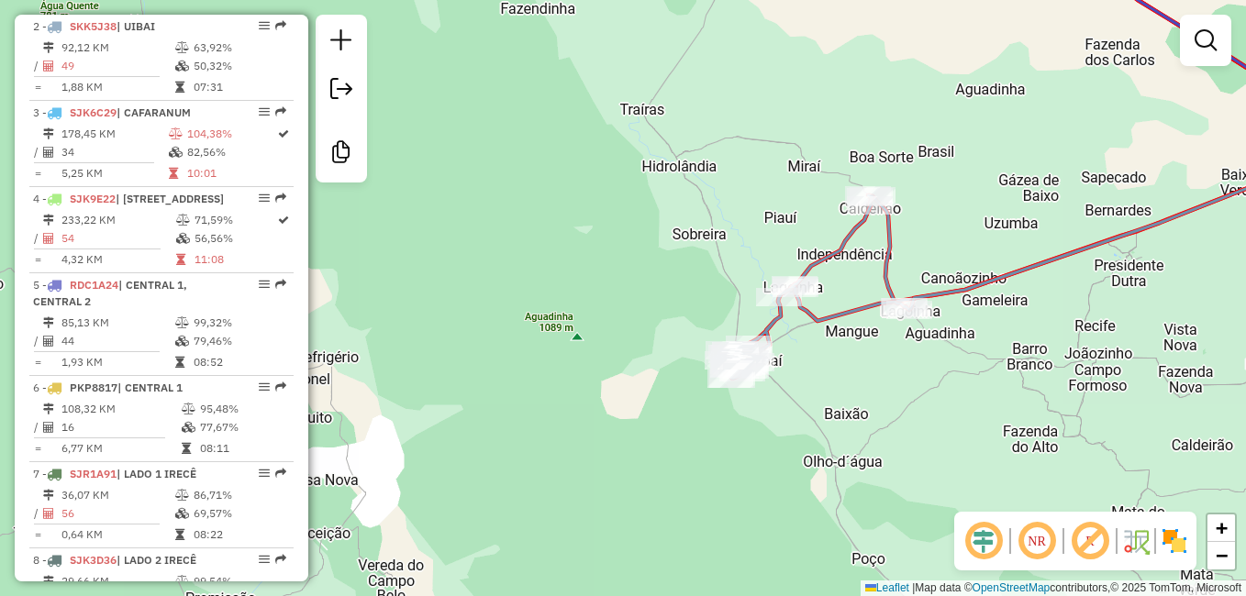
drag, startPoint x: 1005, startPoint y: 425, endPoint x: 606, endPoint y: 392, distance: 400.5
click at [713, 404] on div "Janela de atendimento Grade de atendimento Capacidade Transportadoras Veículos …" at bounding box center [623, 298] width 1246 height 596
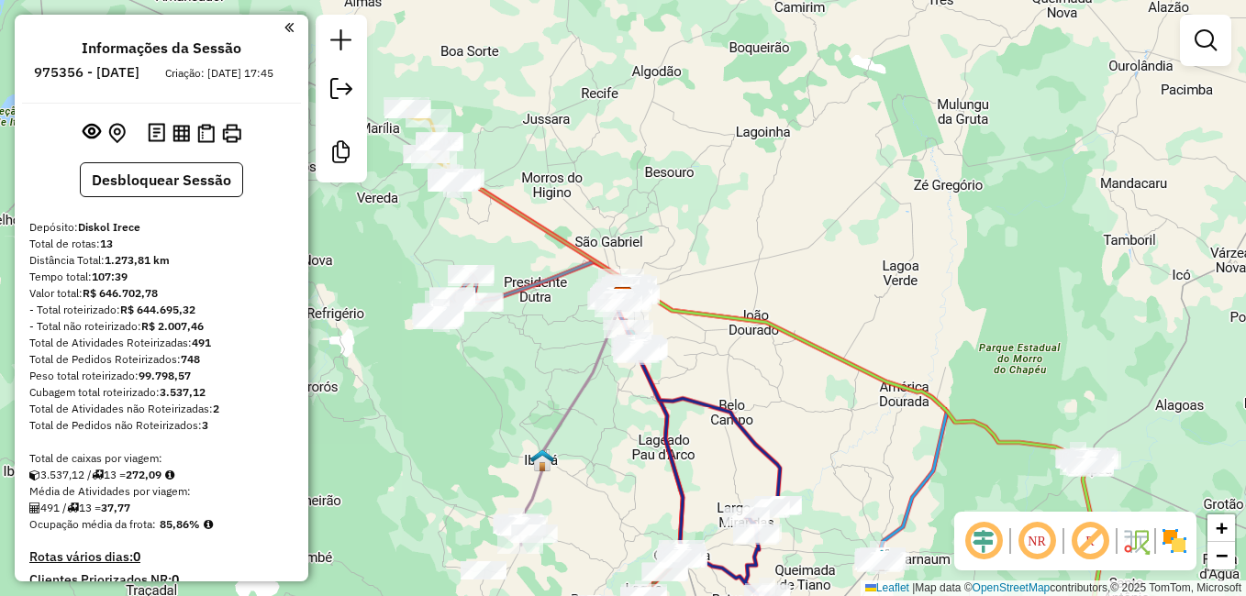
drag, startPoint x: 771, startPoint y: 440, endPoint x: 658, endPoint y: 391, distance: 122.9
click at [668, 395] on div "Janela de atendimento Grade de atendimento Capacidade Transportadoras Veículos …" at bounding box center [623, 298] width 1246 height 596
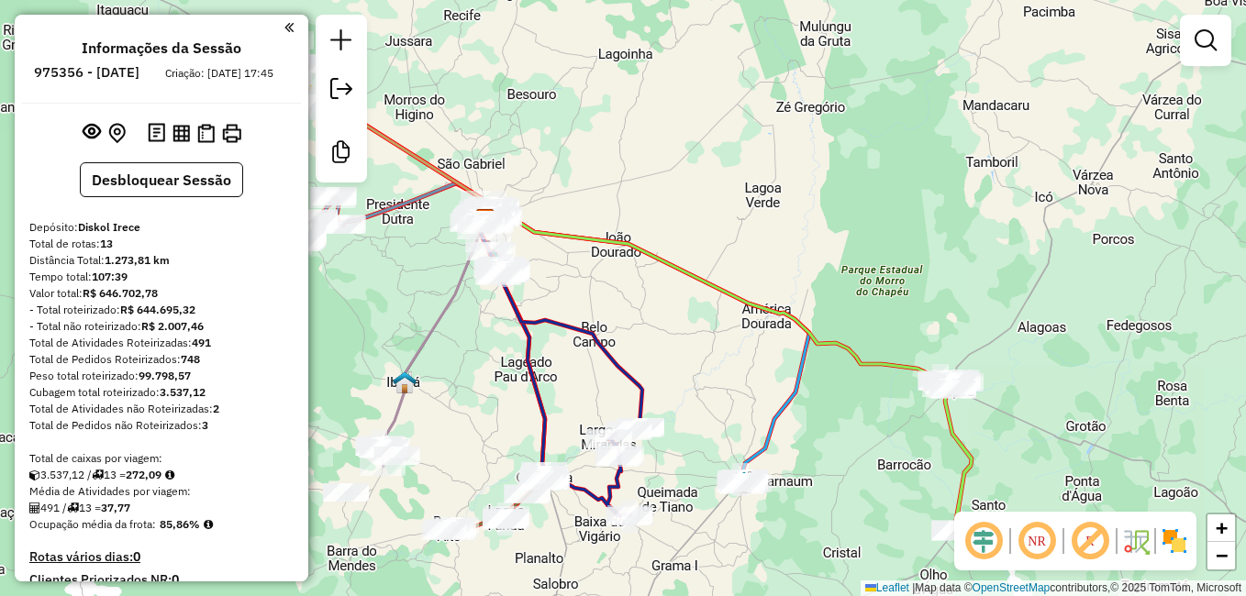
drag, startPoint x: 942, startPoint y: 430, endPoint x: 880, endPoint y: 353, distance: 99.2
click at [941, 384] on icon at bounding box center [956, 455] width 31 height 153
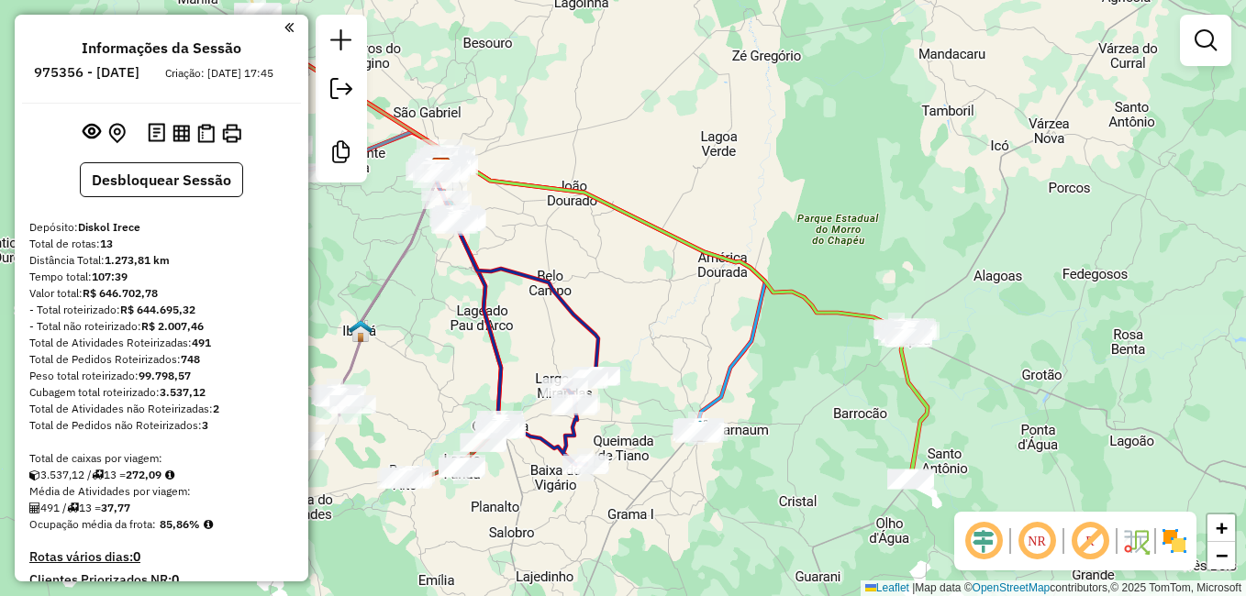
drag, startPoint x: 693, startPoint y: 451, endPoint x: 797, endPoint y: 440, distance: 105.3
click at [796, 440] on div "Rota 3 - Placa SJK6C29 19154 - BAR FERNANDES Rota 3 - Placa SJK6C29 17747 - NOR…" at bounding box center [623, 298] width 1246 height 596
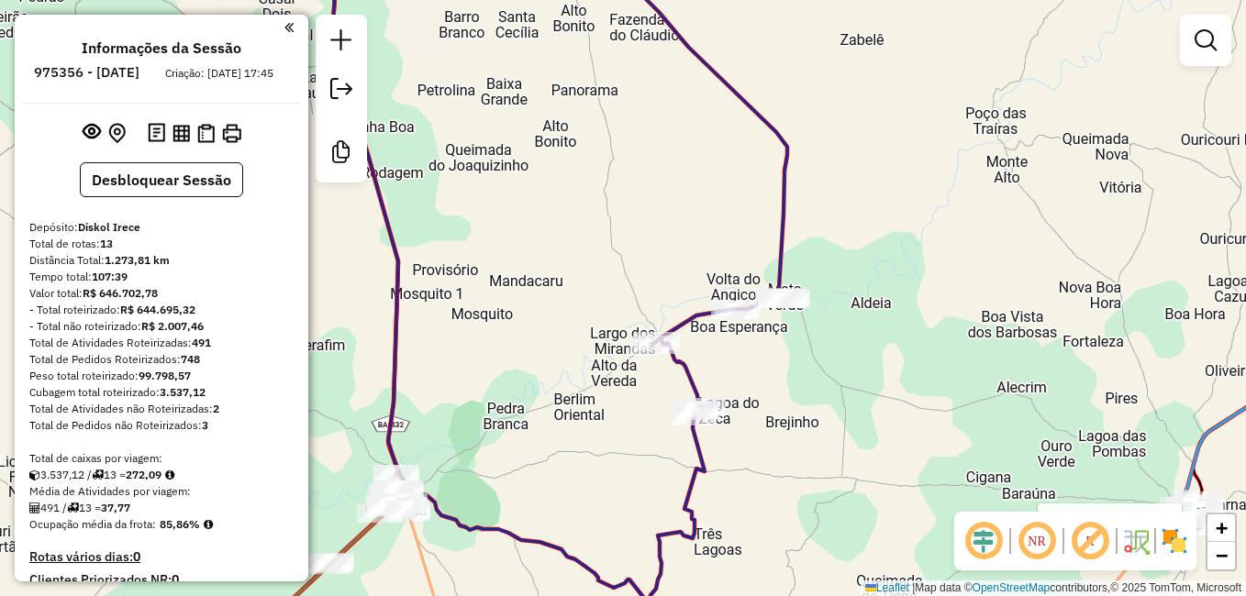
drag, startPoint x: 852, startPoint y: 454, endPoint x: 871, endPoint y: 369, distance: 87.5
click at [869, 375] on div "Rota 3 - Placa SJK6C29 19154 - BAR FERNANDES Janela de atendimento Grade de ate…" at bounding box center [623, 298] width 1246 height 596
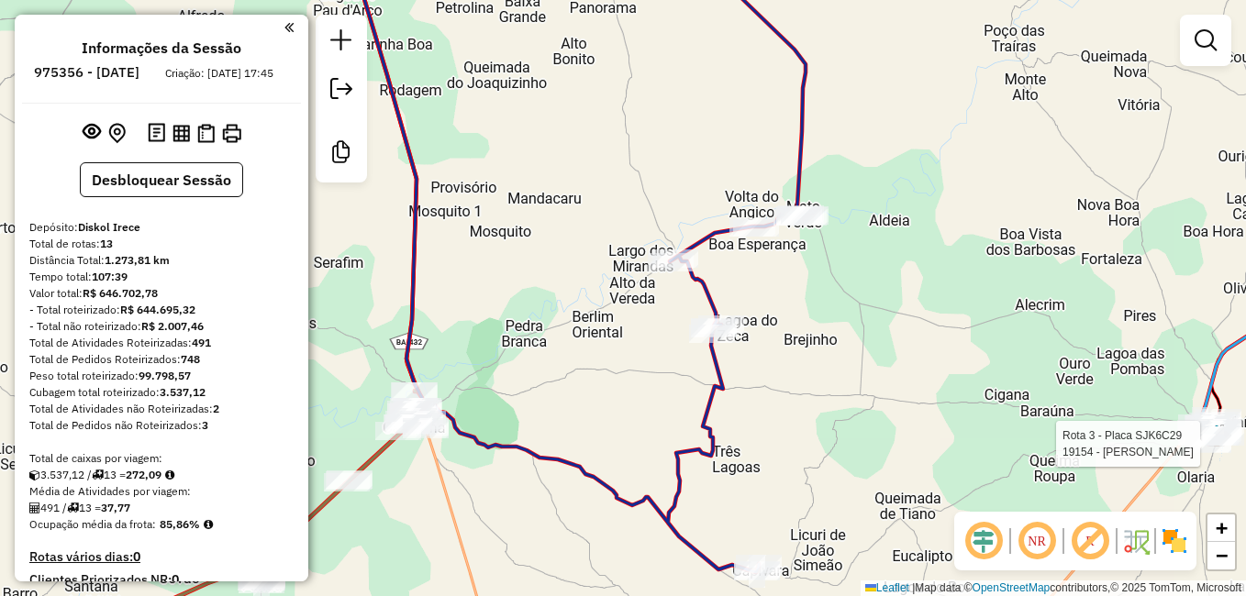
drag, startPoint x: 801, startPoint y: 449, endPoint x: 834, endPoint y: 340, distance: 113.2
click at [823, 373] on div "Rota 3 - Placa SJK6C29 19154 - BAR FERNANDES Janela de atendimento Grade de ate…" at bounding box center [623, 298] width 1246 height 596
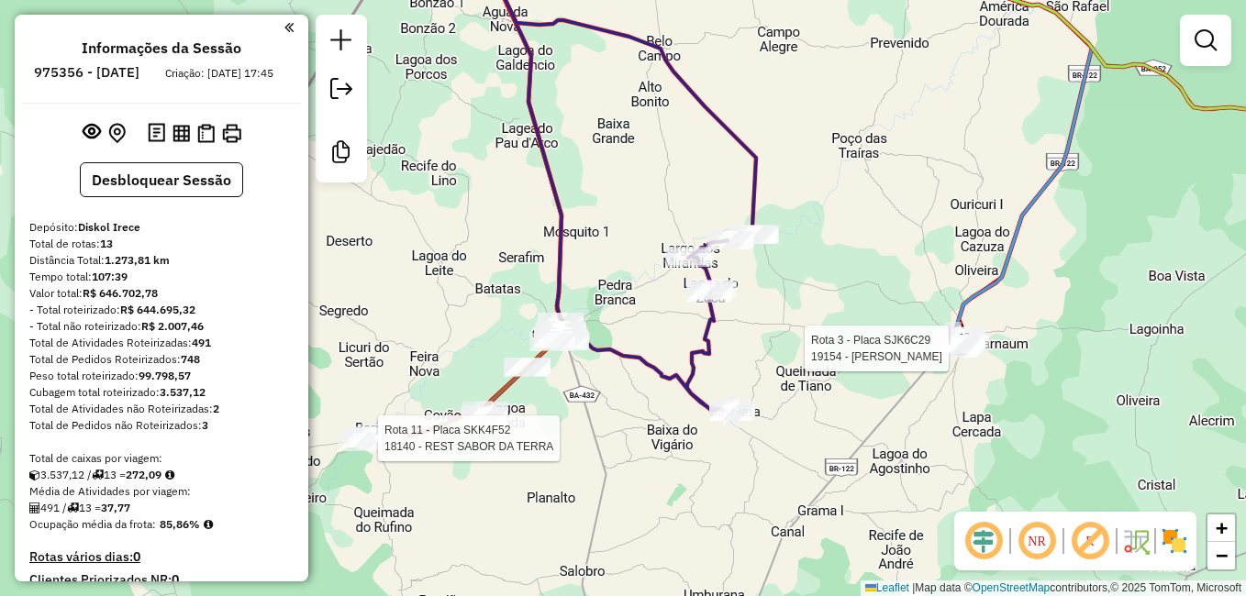
select select "**********"
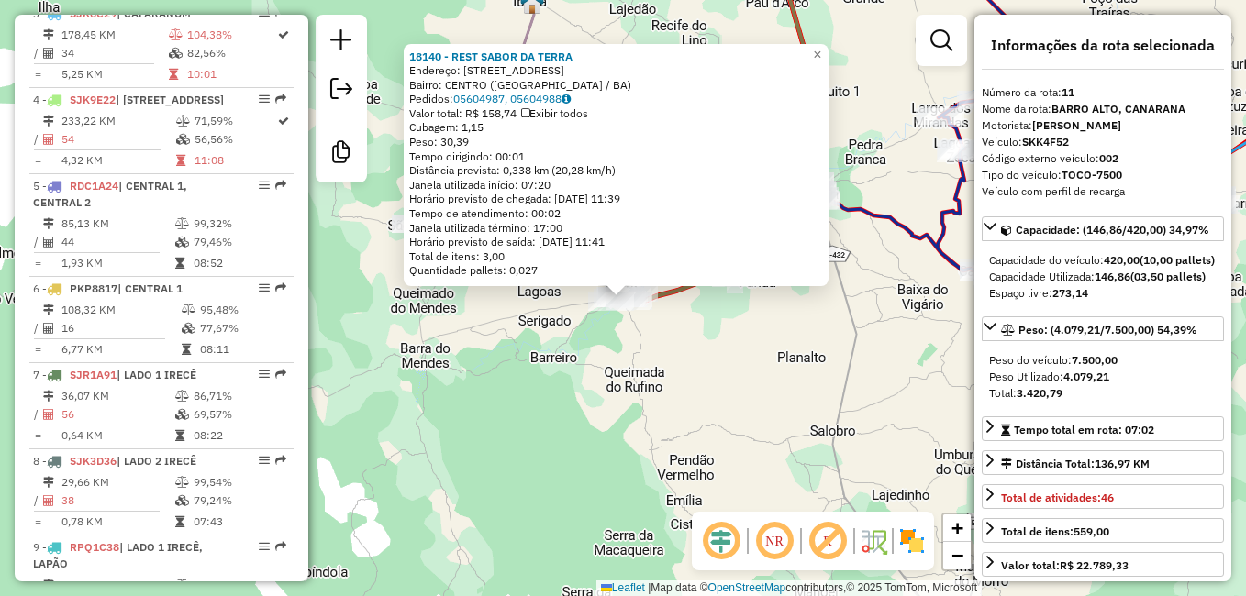
scroll to position [1652, 0]
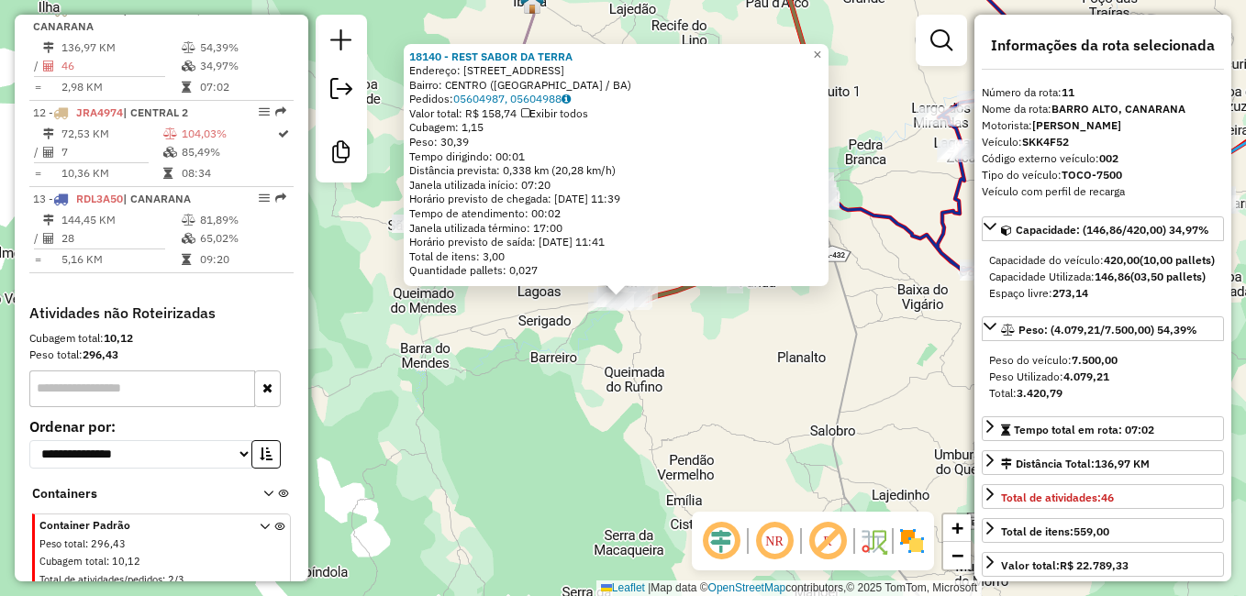
click at [760, 352] on div "18140 - REST SABOR DA TERRA Endereço: AVENIDA ANDRADE 168 Bairro: CENTRO (BARRO…" at bounding box center [623, 298] width 1246 height 596
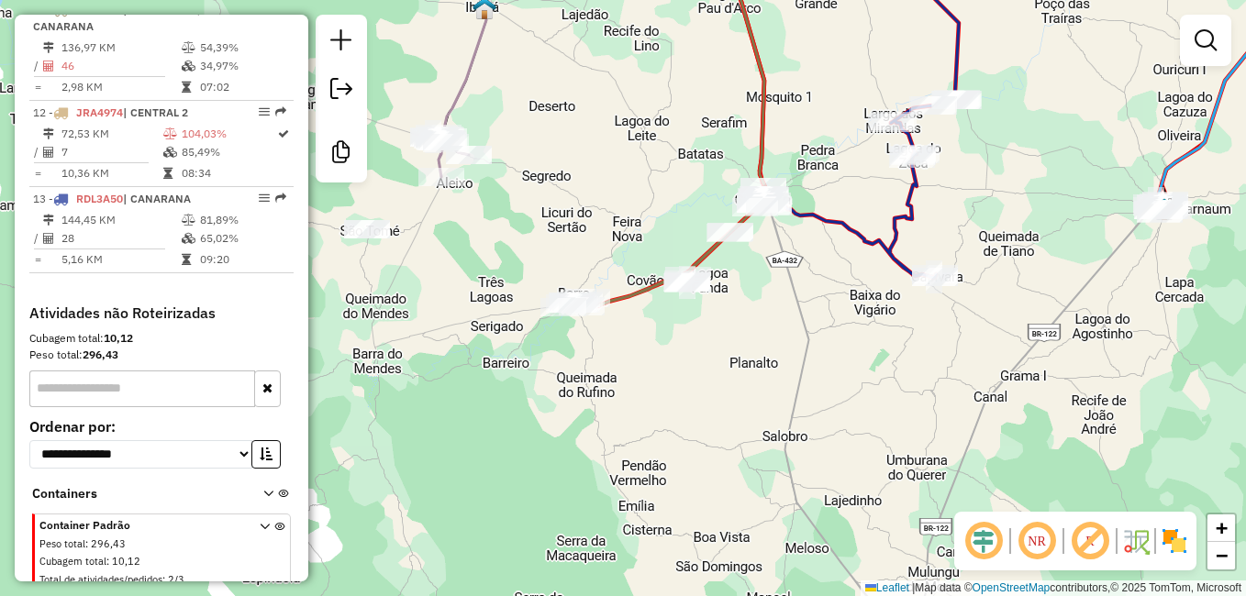
drag, startPoint x: 907, startPoint y: 297, endPoint x: 747, endPoint y: 297, distance: 160.6
click at [757, 298] on div "Janela de atendimento Grade de atendimento Capacidade Transportadoras Veículos …" at bounding box center [623, 298] width 1246 height 596
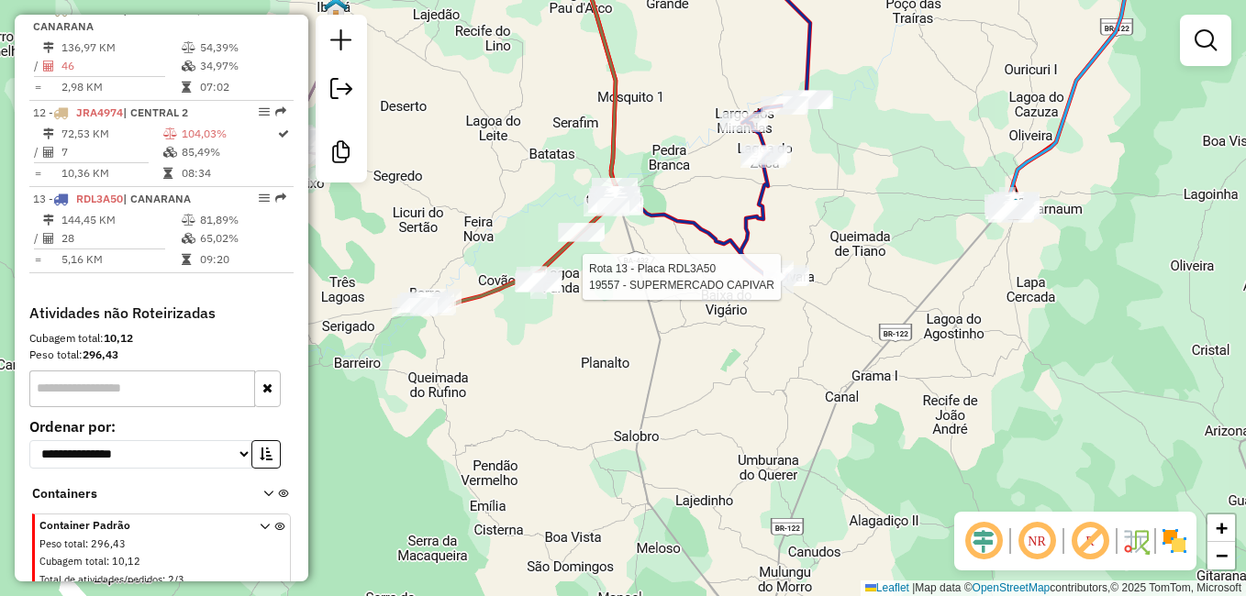
select select "**********"
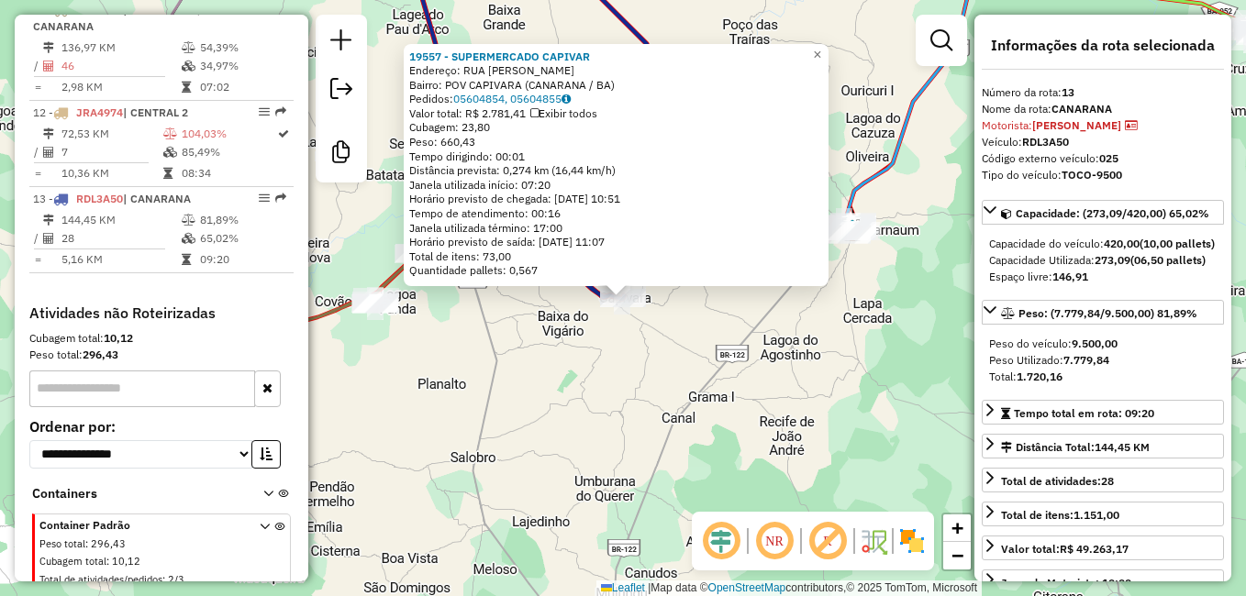
scroll to position [1680, 0]
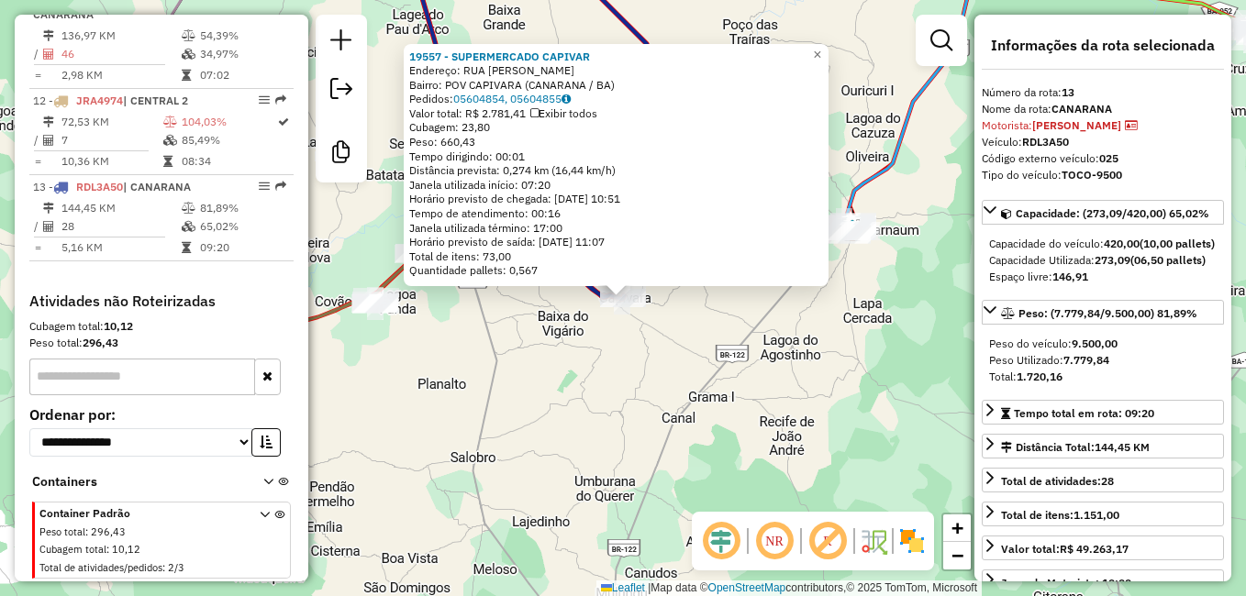
click at [856, 395] on div "19557 - SUPERMERCADO CAPIVAR Endereço: RUA MANOEL JOSE DO NASCIMENTO SN Bairro:…" at bounding box center [623, 298] width 1246 height 596
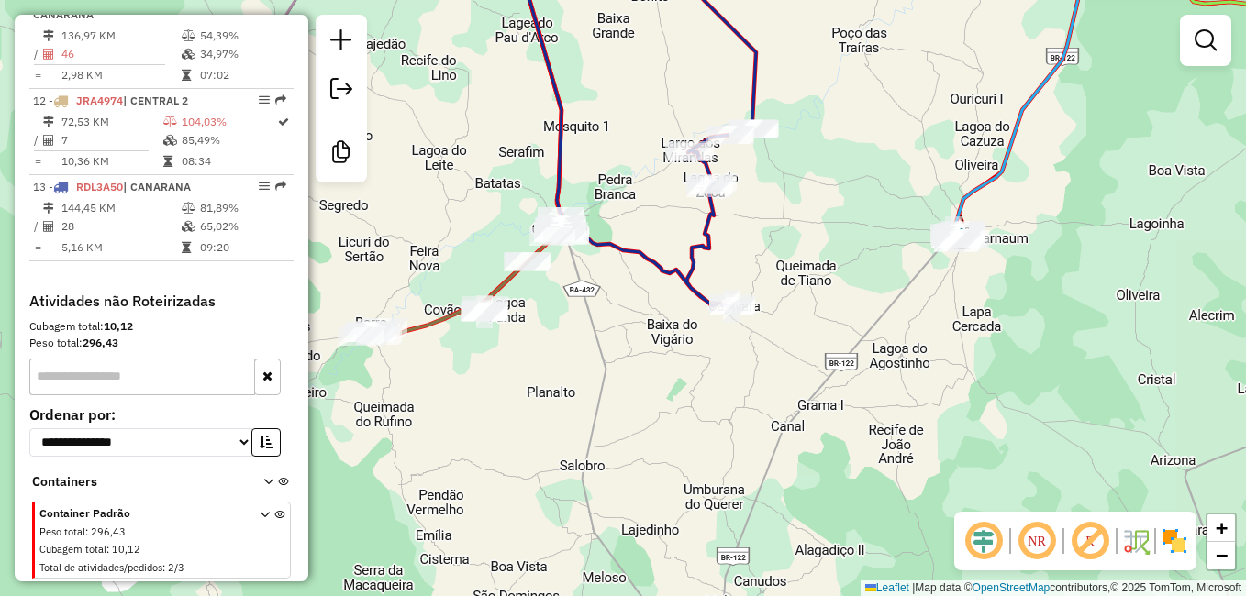
drag, startPoint x: 548, startPoint y: 338, endPoint x: 755, endPoint y: 340, distance: 207.4
click at [753, 340] on div "Janela de atendimento Grade de atendimento Capacidade Transportadoras Veículos …" at bounding box center [623, 298] width 1246 height 596
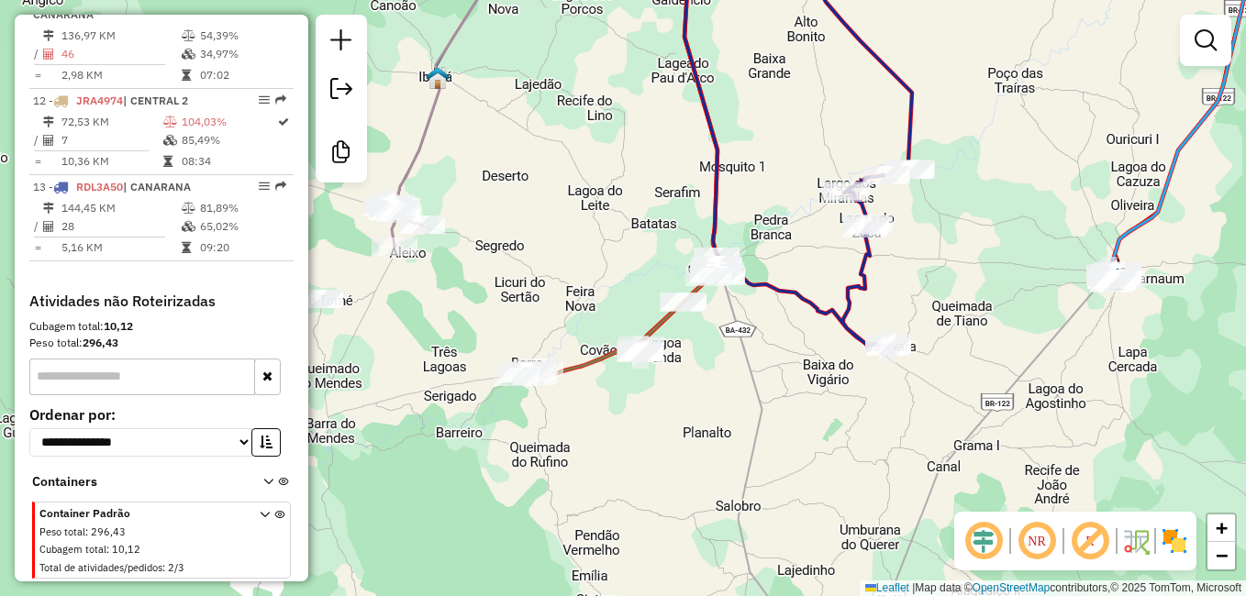
drag, startPoint x: 502, startPoint y: 262, endPoint x: 696, endPoint y: 280, distance: 194.4
click at [696, 280] on div "Janela de atendimento Grade de atendimento Capacidade Transportadoras Veículos …" at bounding box center [623, 298] width 1246 height 596
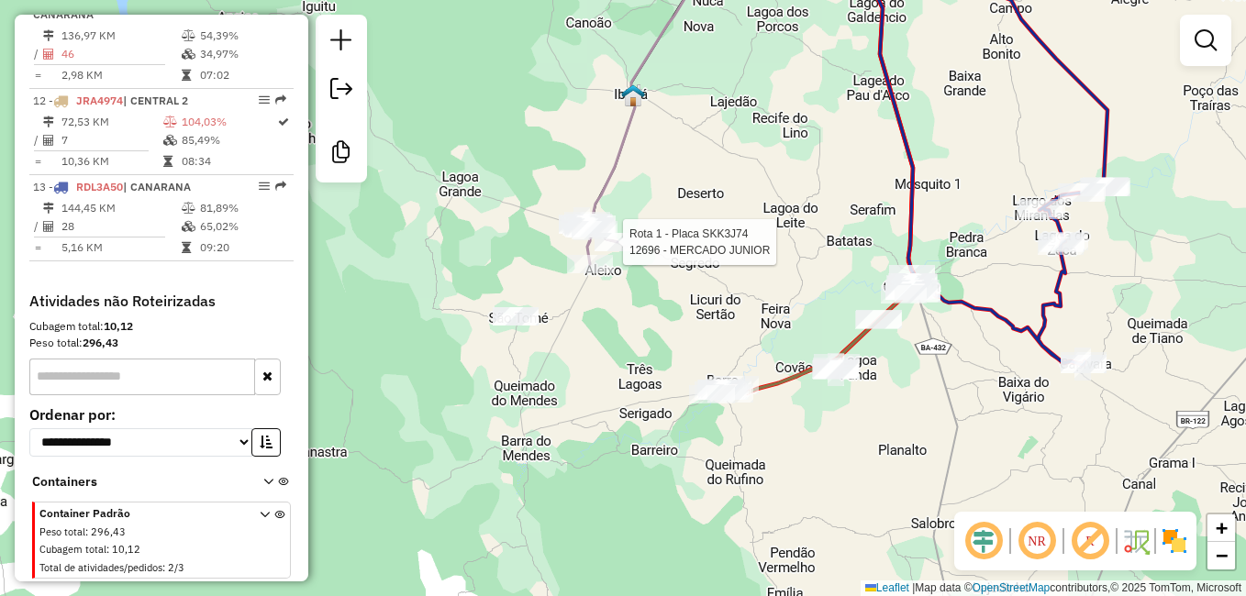
select select "**********"
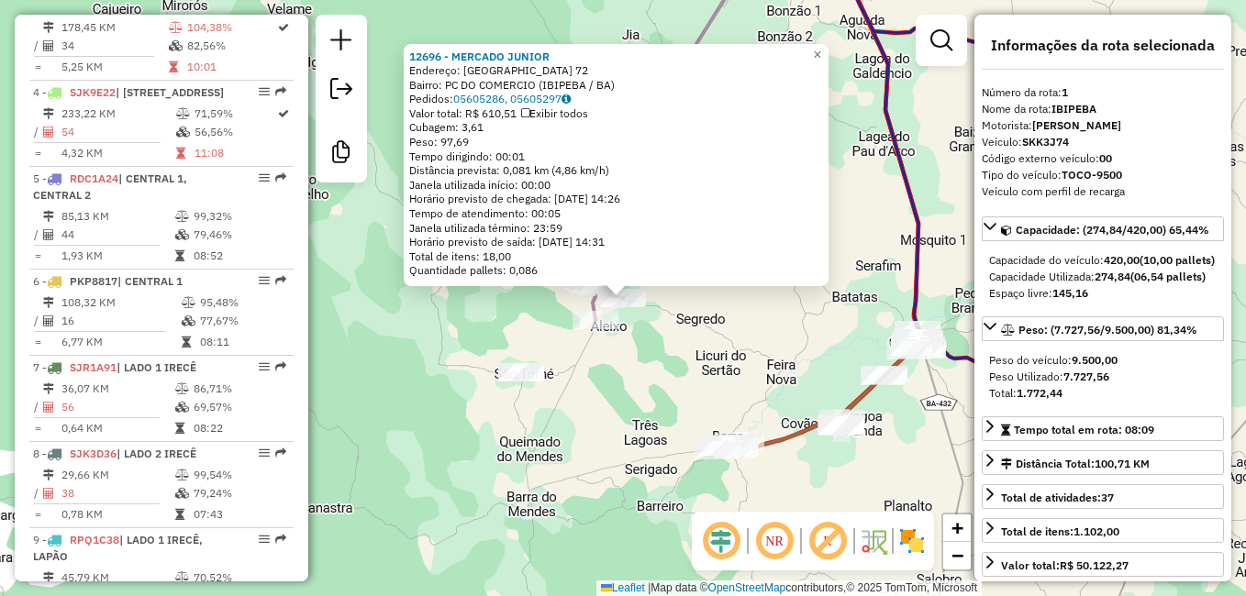
scroll to position [723, 0]
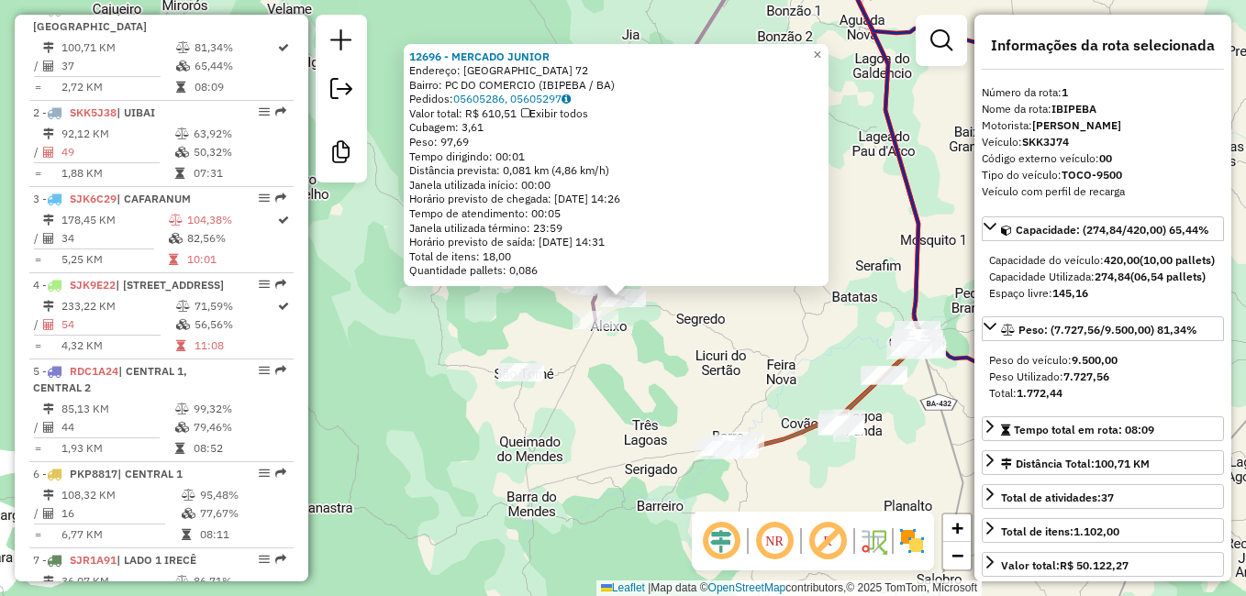
click at [712, 303] on div "12696 - MERCADO JUNIOR Endereço: LAGOA DO CEDRO 72 Bairro: PC DO COMERCIO (IBIP…" at bounding box center [623, 298] width 1246 height 596
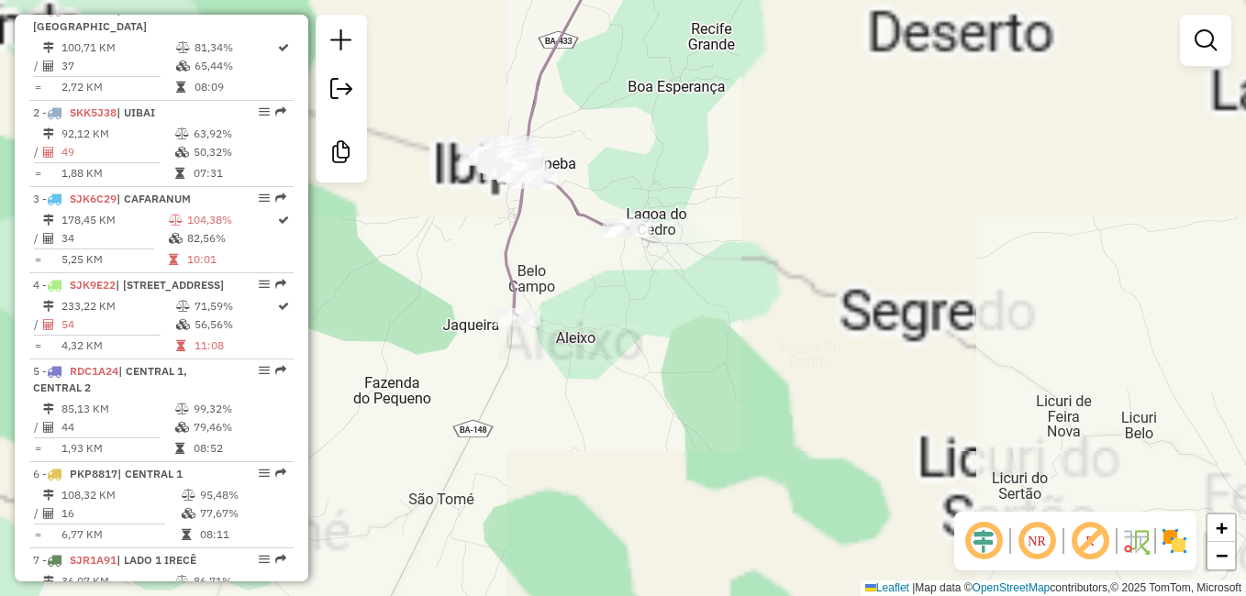
drag, startPoint x: 707, startPoint y: 346, endPoint x: 737, endPoint y: 352, distance: 31.0
click at [746, 355] on div "Janela de atendimento Grade de atendimento Capacidade Transportadoras Veículos …" at bounding box center [623, 298] width 1246 height 596
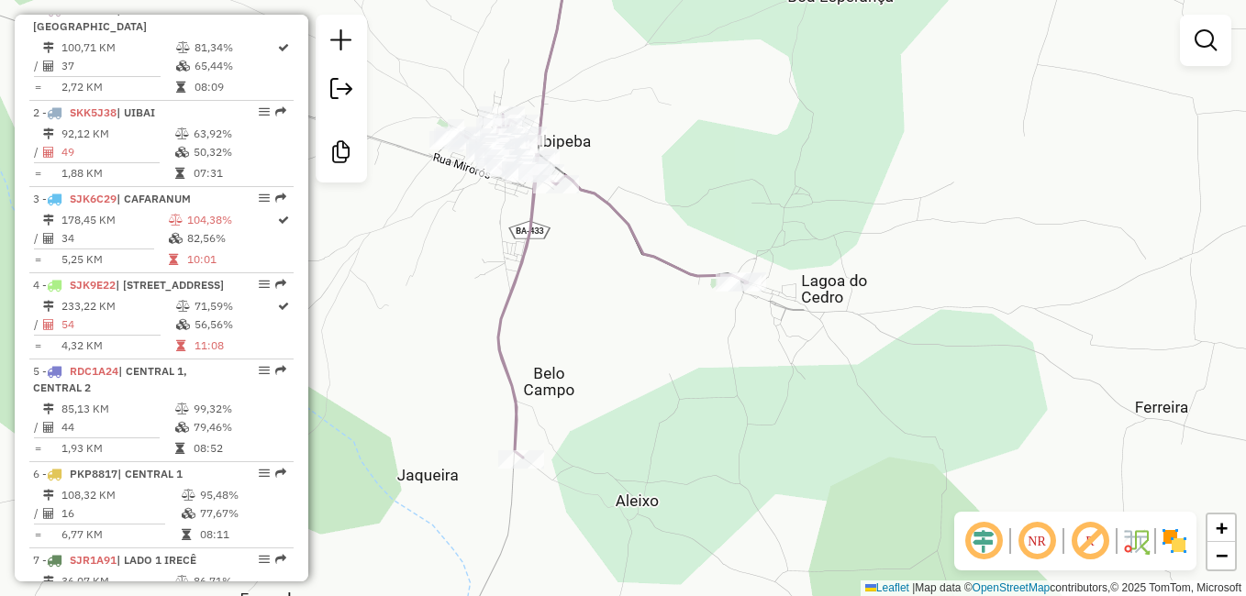
drag, startPoint x: 573, startPoint y: 207, endPoint x: 633, endPoint y: 280, distance: 94.5
click at [640, 283] on div "Janela de atendimento Grade de atendimento Capacidade Transportadoras Veículos …" at bounding box center [623, 298] width 1246 height 596
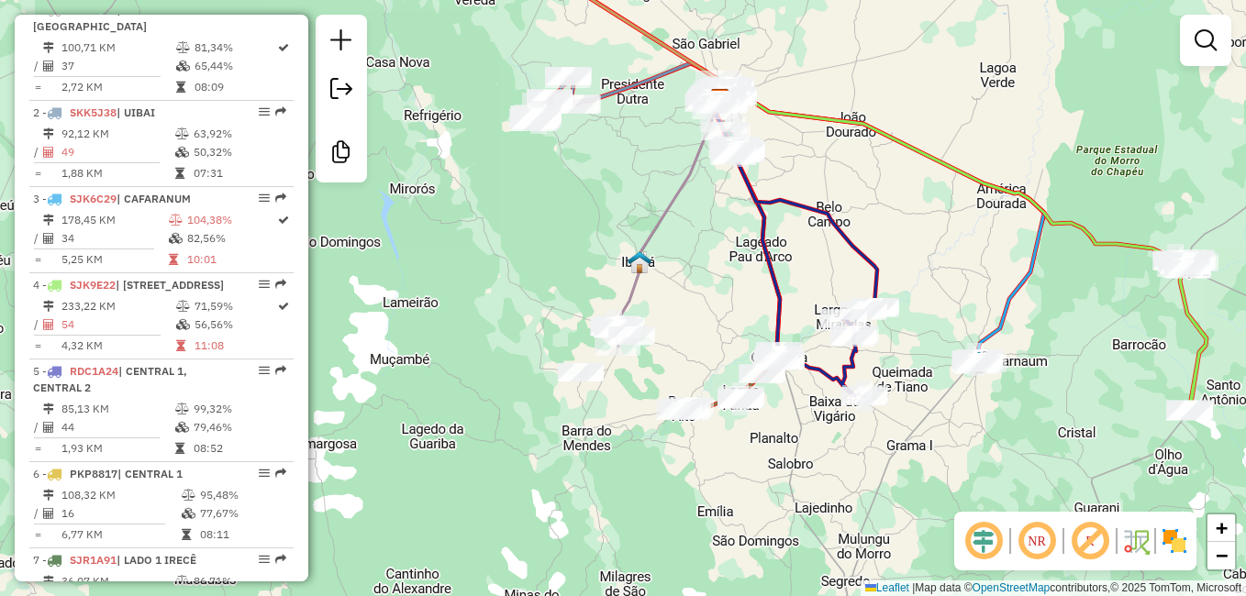
drag, startPoint x: 721, startPoint y: 301, endPoint x: 629, endPoint y: 309, distance: 92.1
click at [629, 309] on div "Janela de atendimento Grade de atendimento Capacidade Transportadoras Veículos …" at bounding box center [623, 298] width 1246 height 596
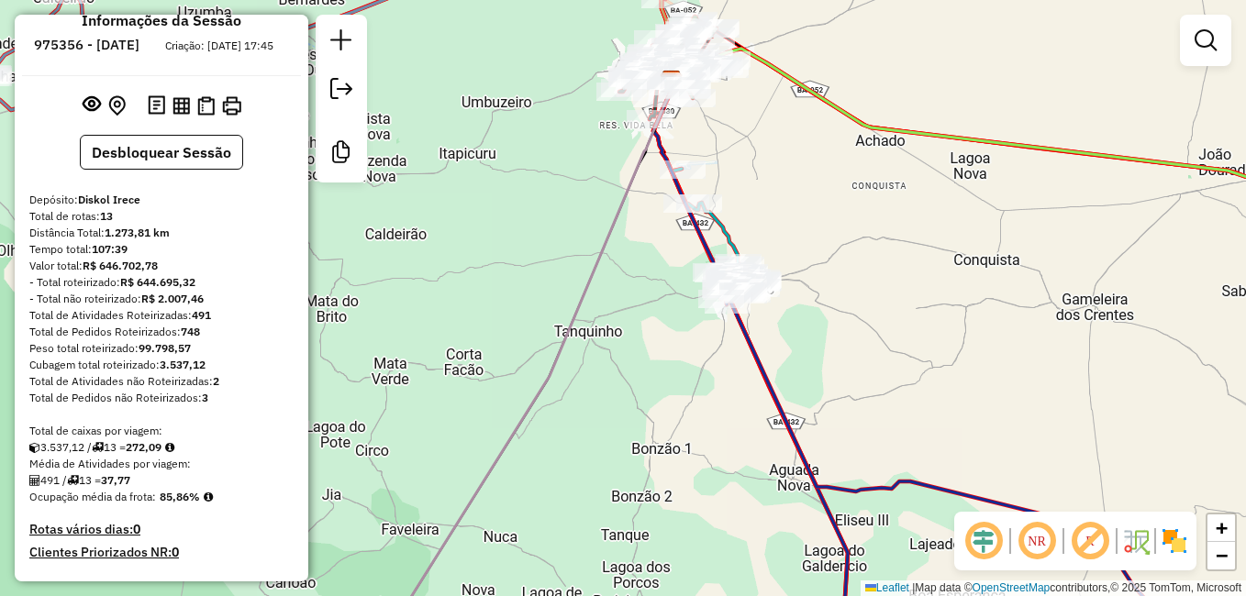
scroll to position [0, 0]
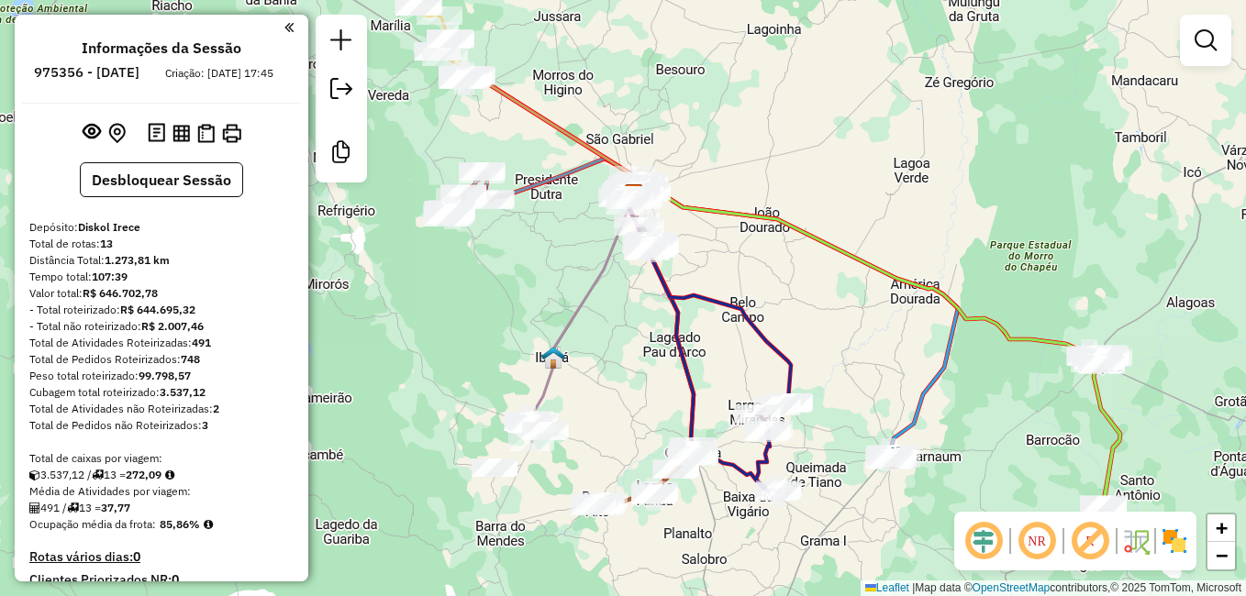
drag, startPoint x: 724, startPoint y: 273, endPoint x: 776, endPoint y: 321, distance: 71.4
click at [776, 323] on div "Rota 13 - Placa RDL3A50 19762 - ADEGA REFUGIO Janela de atendimento Grade de at…" at bounding box center [623, 298] width 1246 height 596
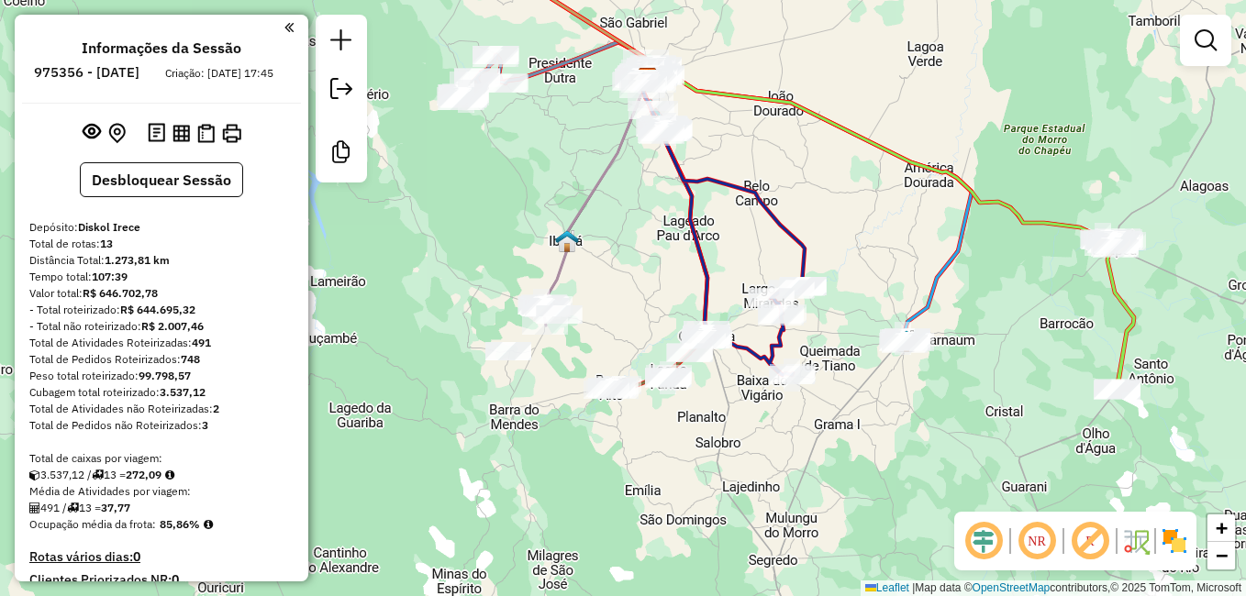
drag, startPoint x: 770, startPoint y: 406, endPoint x: 776, endPoint y: 498, distance: 92.0
click at [776, 498] on div "Janela de atendimento Grade de atendimento Capacidade Transportadoras Veículos …" at bounding box center [623, 298] width 1246 height 596
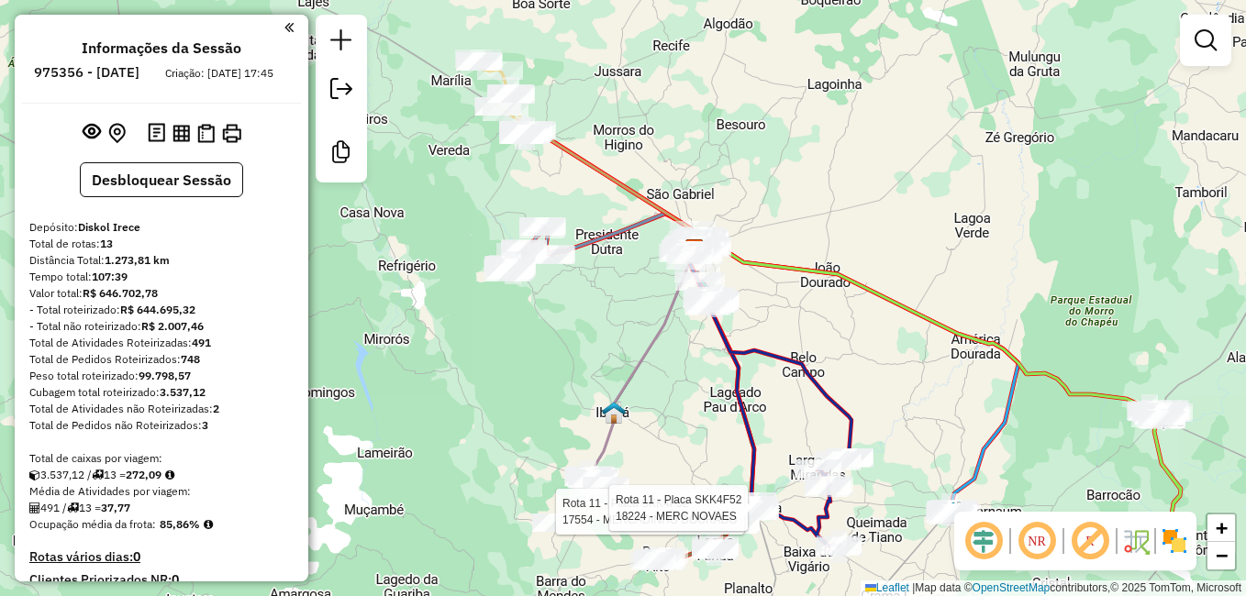
drag, startPoint x: 981, startPoint y: 416, endPoint x: 966, endPoint y: 406, distance: 17.8
click at [966, 406] on div "Rota 11 - Placa SKK4F52 17554 - MERCADINHO DOURADO Rota 11 - Placa SKK4F52 1822…" at bounding box center [623, 298] width 1246 height 596
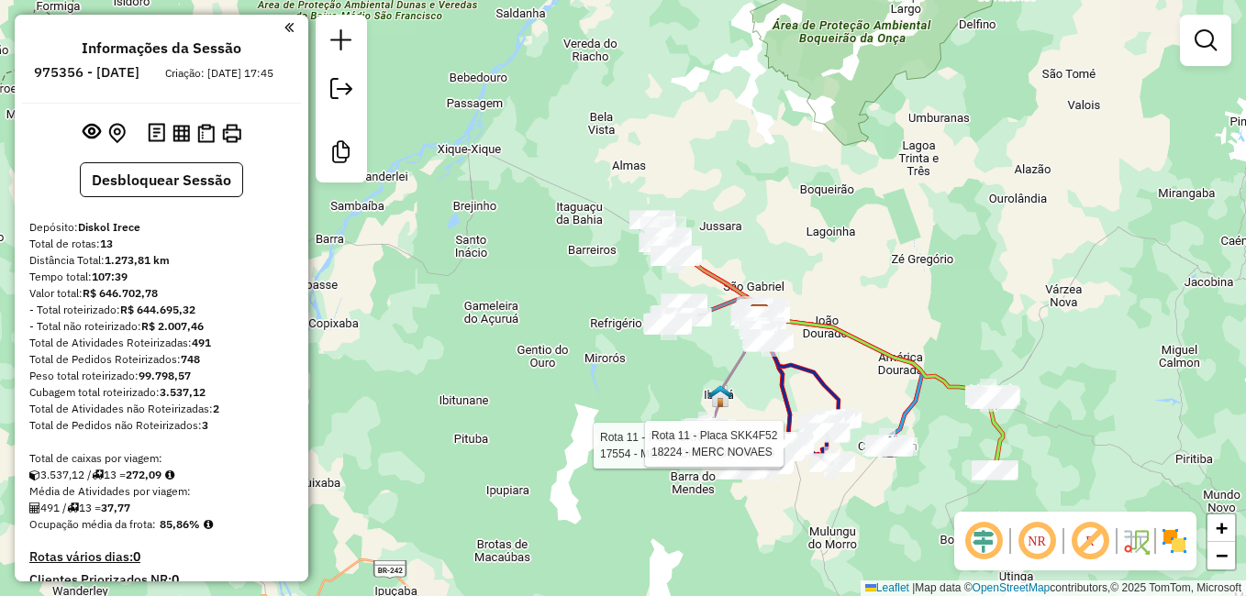
drag, startPoint x: 842, startPoint y: 403, endPoint x: 823, endPoint y: 347, distance: 59.2
click at [824, 350] on icon at bounding box center [802, 402] width 72 height 124
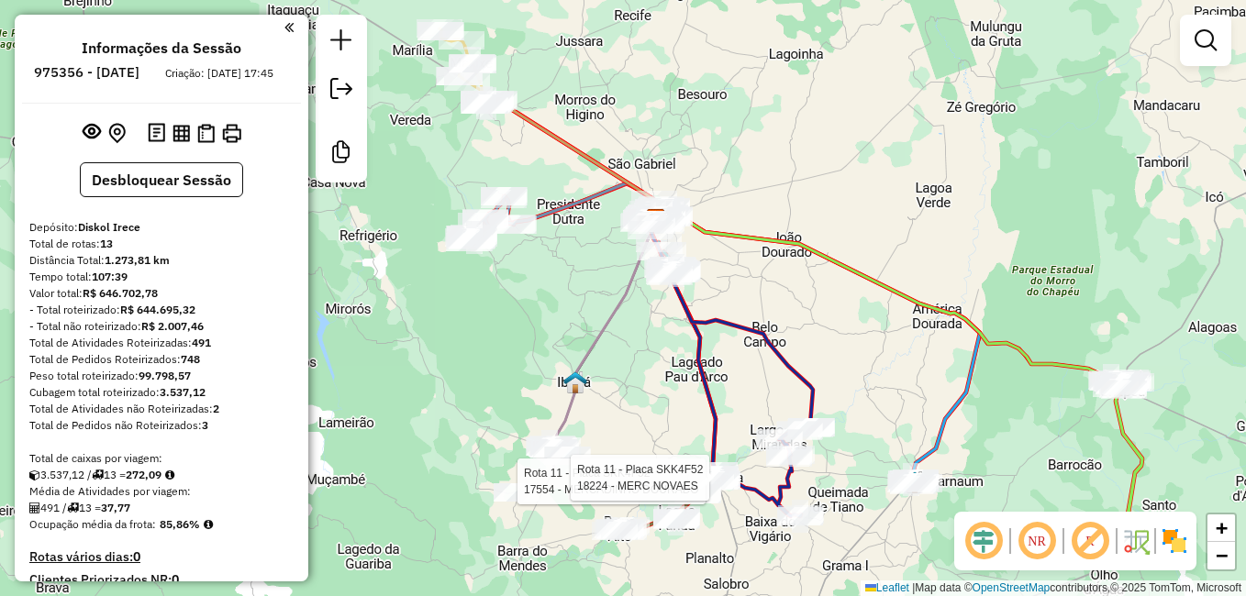
drag, startPoint x: 702, startPoint y: 365, endPoint x: 714, endPoint y: 387, distance: 25.0
click at [713, 385] on icon at bounding box center [683, 348] width 65 height 256
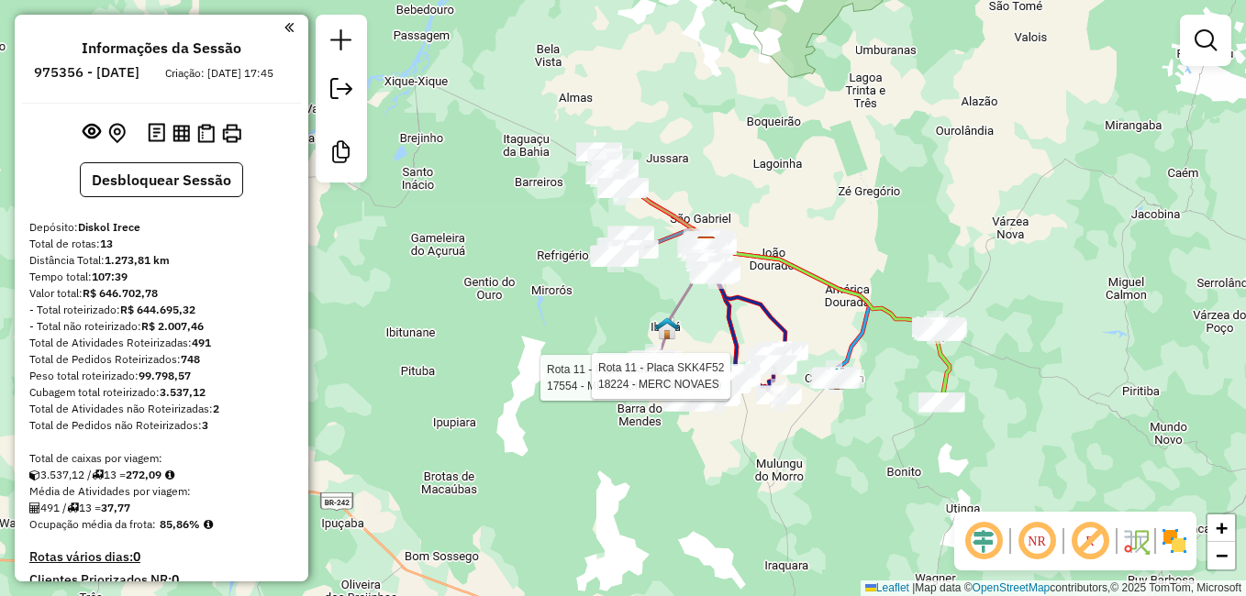
drag, startPoint x: 665, startPoint y: 518, endPoint x: 691, endPoint y: 471, distance: 53.4
click at [691, 472] on div "Rota 11 - Placa SKK4F52 17554 - MERCADINHO DOURADO Rota 11 - Placa SKK4F52 1822…" at bounding box center [623, 298] width 1246 height 596
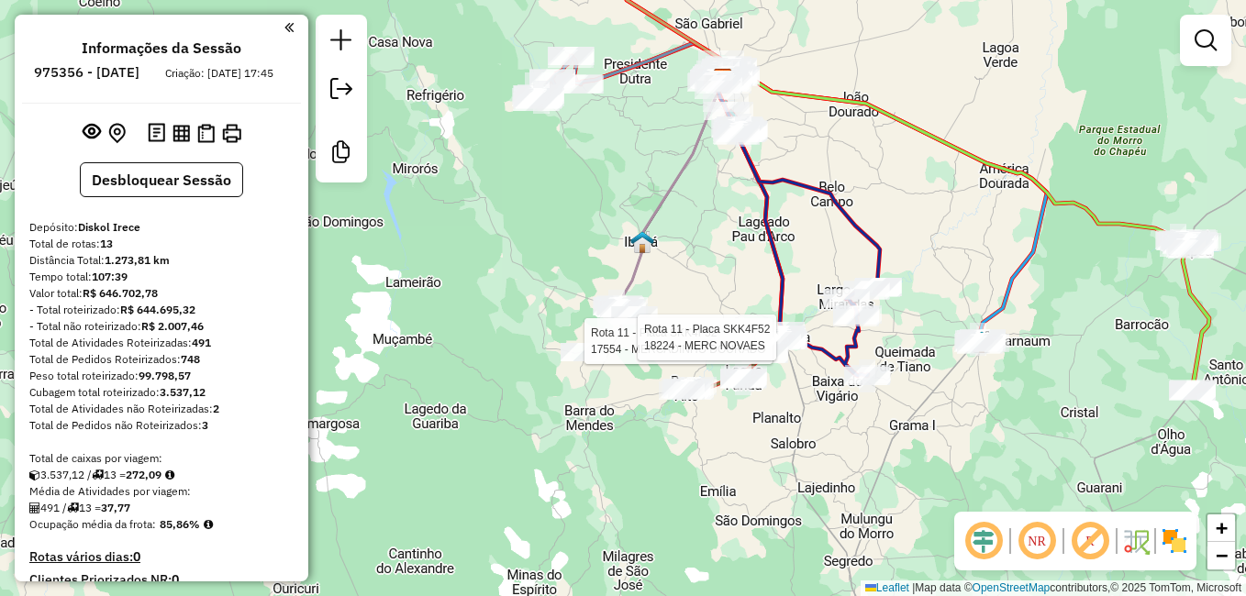
drag, startPoint x: 737, startPoint y: 390, endPoint x: 732, endPoint y: 472, distance: 81.8
click at [733, 470] on div "Rota 11 - Placa SKK4F52 17554 - MERCADINHO DOURADO Rota 11 - Placa SKK4F52 1822…" at bounding box center [623, 298] width 1246 height 596
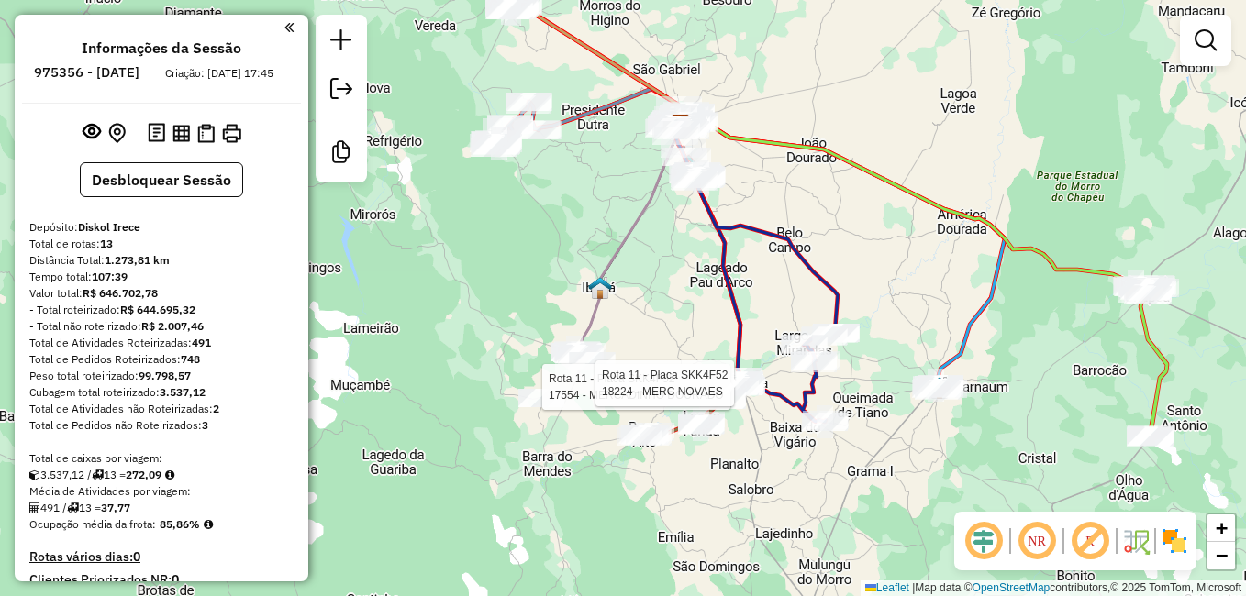
drag, startPoint x: 788, startPoint y: 439, endPoint x: 728, endPoint y: 466, distance: 66.5
click at [728, 466] on div "Rota 11 - Placa SKK4F52 17554 - MERCADINHO DOURADO Rota 11 - Placa SKK4F52 1822…" at bounding box center [623, 298] width 1246 height 596
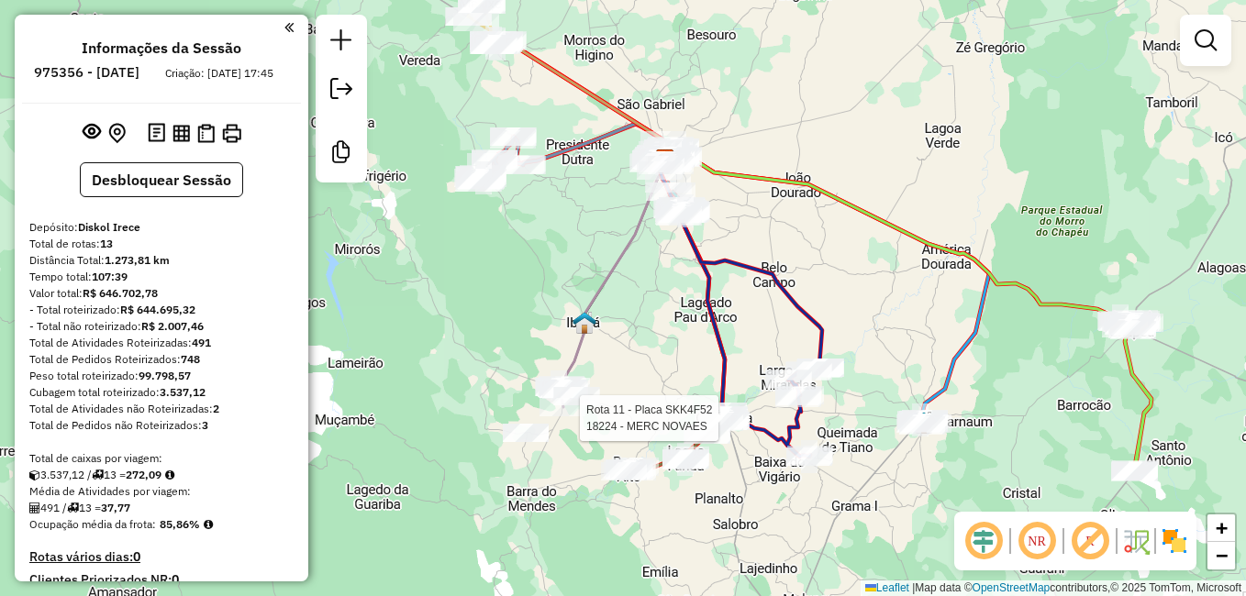
drag, startPoint x: 654, startPoint y: 307, endPoint x: 660, endPoint y: 337, distance: 29.9
click at [660, 337] on div "Rota 11 - Placa SKK4F52 18224 - MERC NOVAES Janela de atendimento Grade de aten…" at bounding box center [623, 298] width 1246 height 596
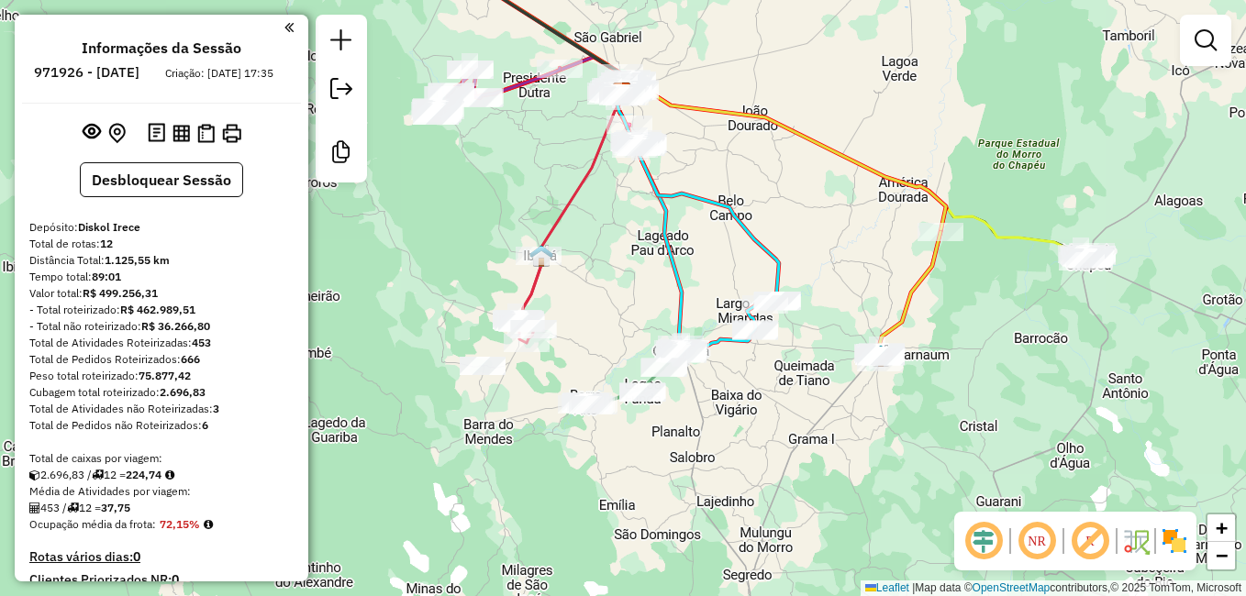
drag, startPoint x: 562, startPoint y: 349, endPoint x: 668, endPoint y: 326, distance: 108.9
click at [668, 326] on div "Janela de atendimento Grade de atendimento Capacidade Transportadoras Veículos …" at bounding box center [623, 298] width 1246 height 596
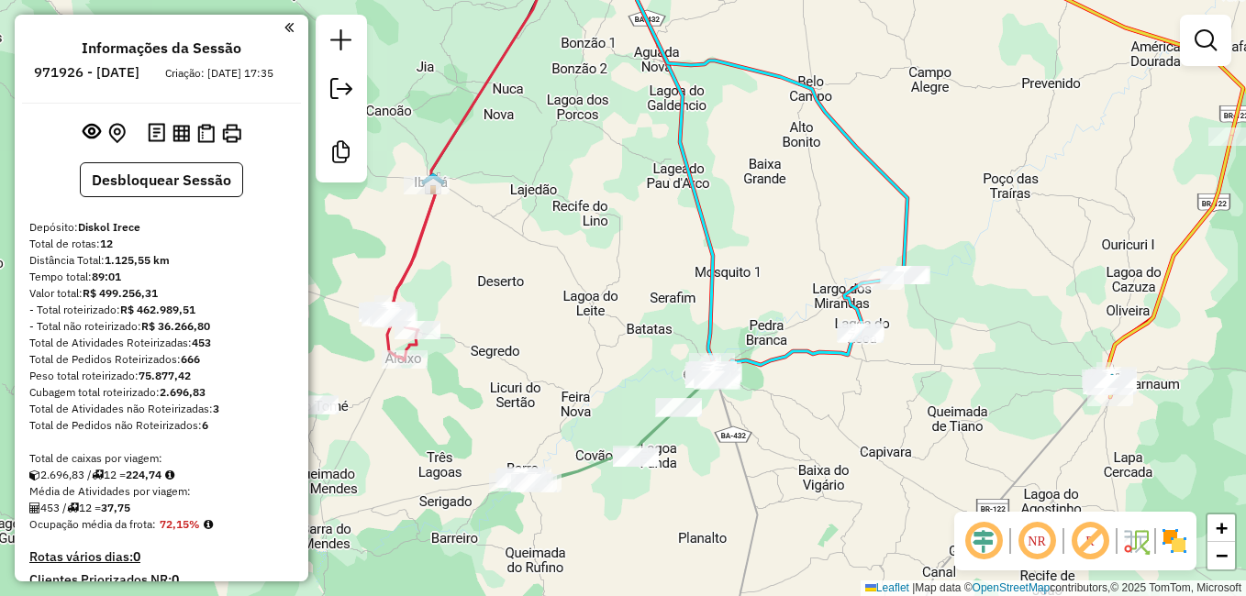
drag, startPoint x: 643, startPoint y: 217, endPoint x: 653, endPoint y: 306, distance: 89.6
click at [657, 285] on div "Janela de atendimento Grade de atendimento Capacidade Transportadoras Veículos …" at bounding box center [623, 298] width 1246 height 596
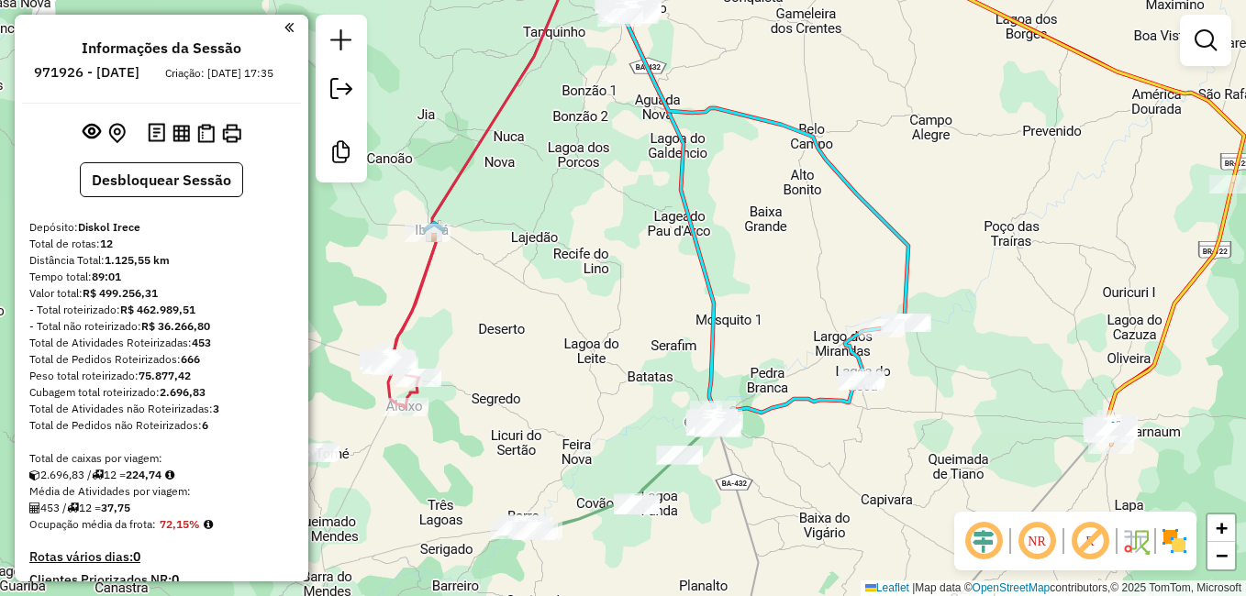
drag, startPoint x: 644, startPoint y: 351, endPoint x: 643, endPoint y: 380, distance: 28.5
click at [643, 378] on div "Janela de atendimento Grade de atendimento Capacidade Transportadoras Veículos …" at bounding box center [623, 298] width 1246 height 596
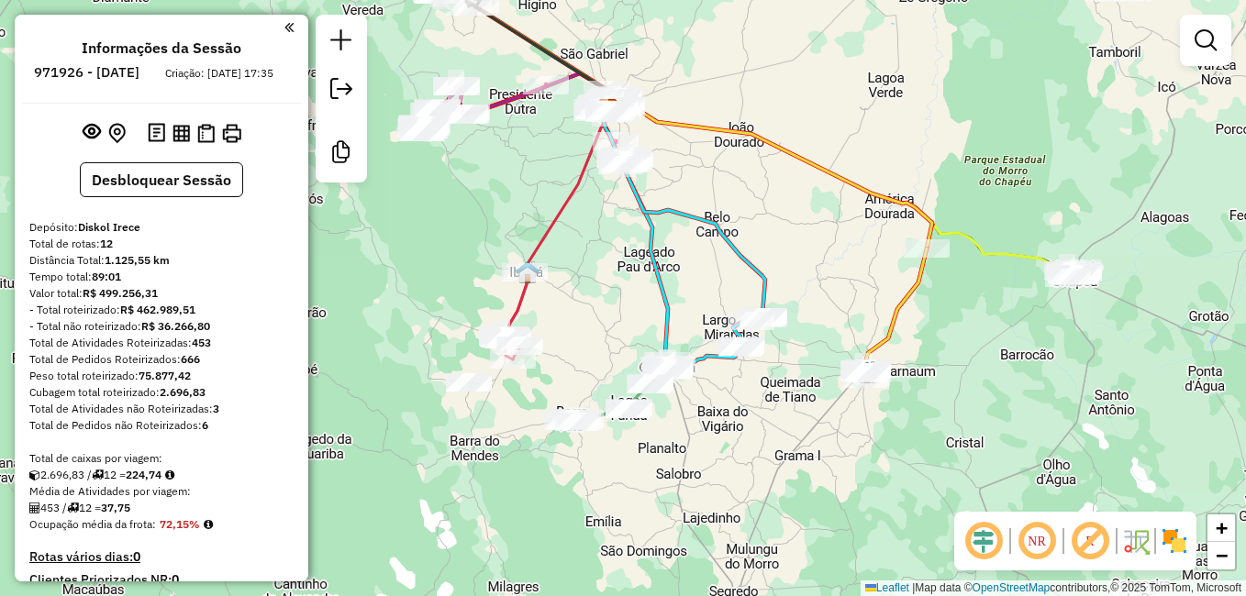
drag, startPoint x: 629, startPoint y: 232, endPoint x: 651, endPoint y: 376, distance: 145.6
click at [651, 376] on div "Janela de atendimento Grade de atendimento Capacidade Transportadoras Veículos …" at bounding box center [623, 298] width 1246 height 596
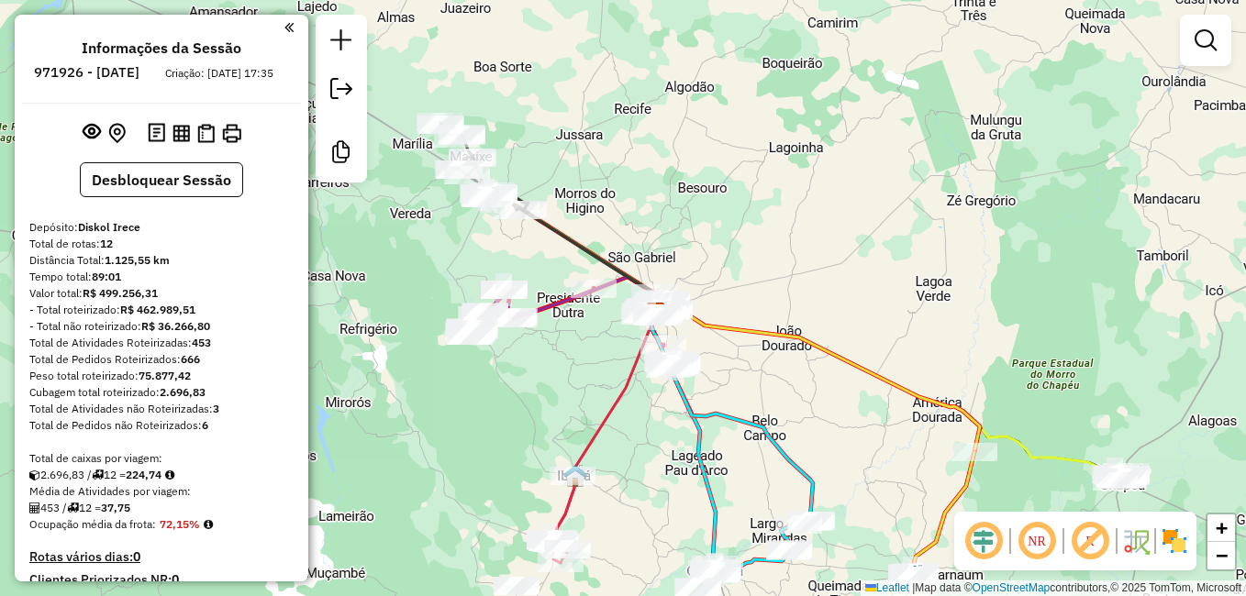
drag, startPoint x: 625, startPoint y: 354, endPoint x: 652, endPoint y: 415, distance: 66.5
click at [652, 415] on div "Janela de atendimento Grade de atendimento Capacidade Transportadoras Veículos …" at bounding box center [623, 298] width 1246 height 596
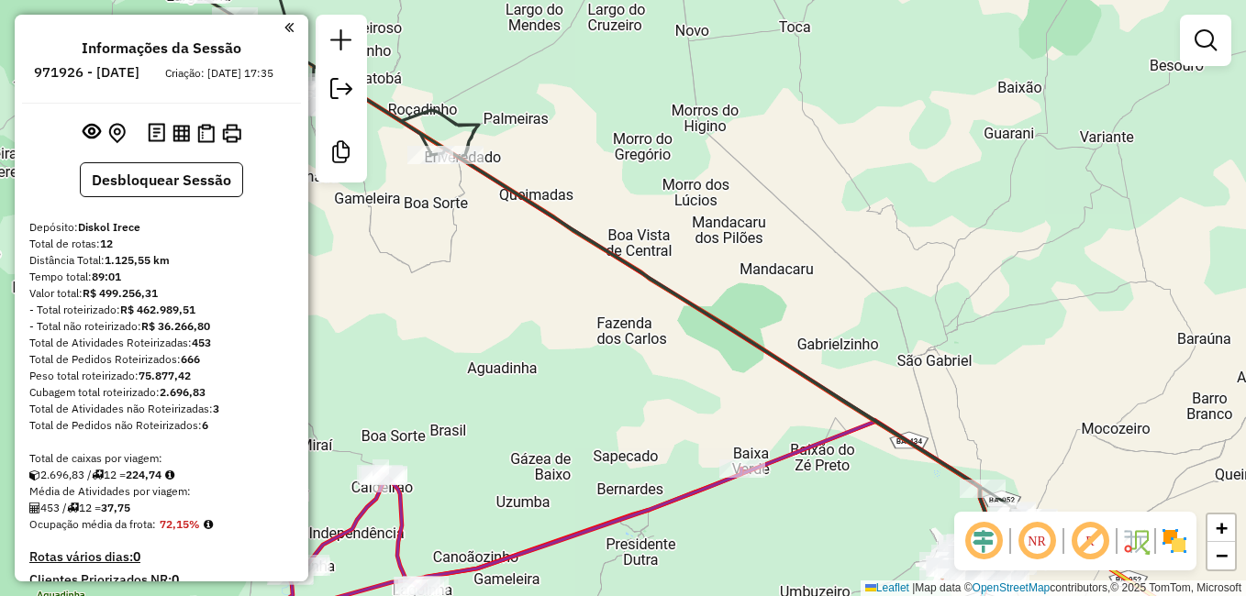
drag, startPoint x: 468, startPoint y: 237, endPoint x: 607, endPoint y: 363, distance: 188.4
click at [607, 363] on div "Janela de atendimento Grade de atendimento Capacidade Transportadoras Veículos …" at bounding box center [623, 298] width 1246 height 596
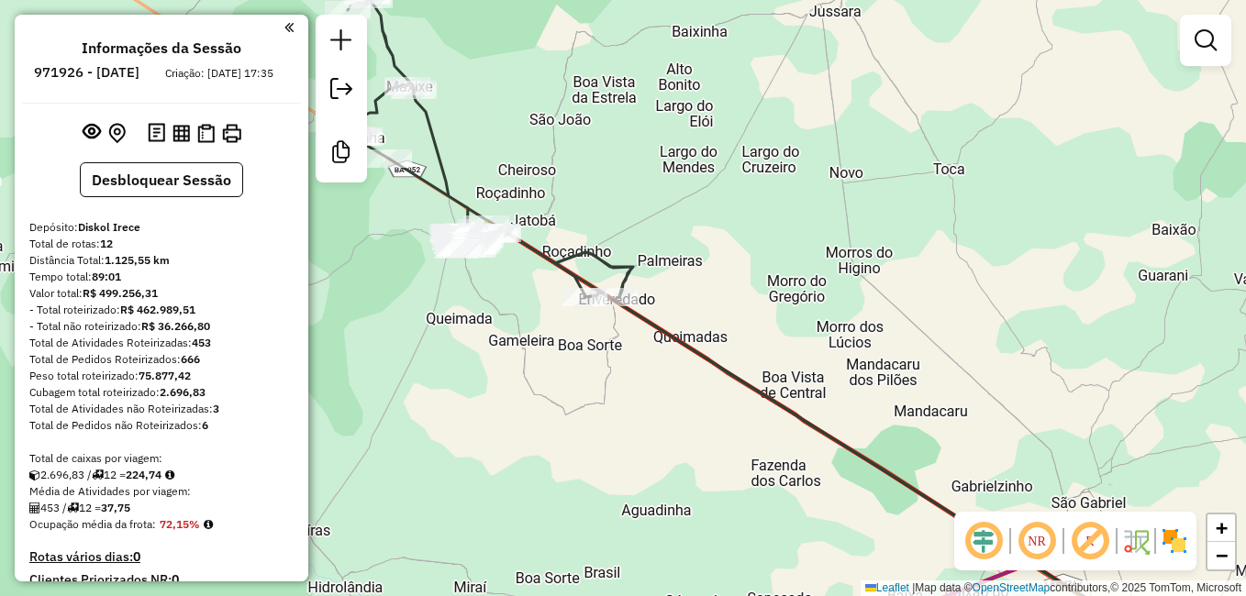
drag, startPoint x: 464, startPoint y: 322, endPoint x: 556, endPoint y: 401, distance: 121.0
click at [556, 401] on div "Janela de atendimento Grade de atendimento Capacidade Transportadoras Veículos …" at bounding box center [623, 298] width 1246 height 596
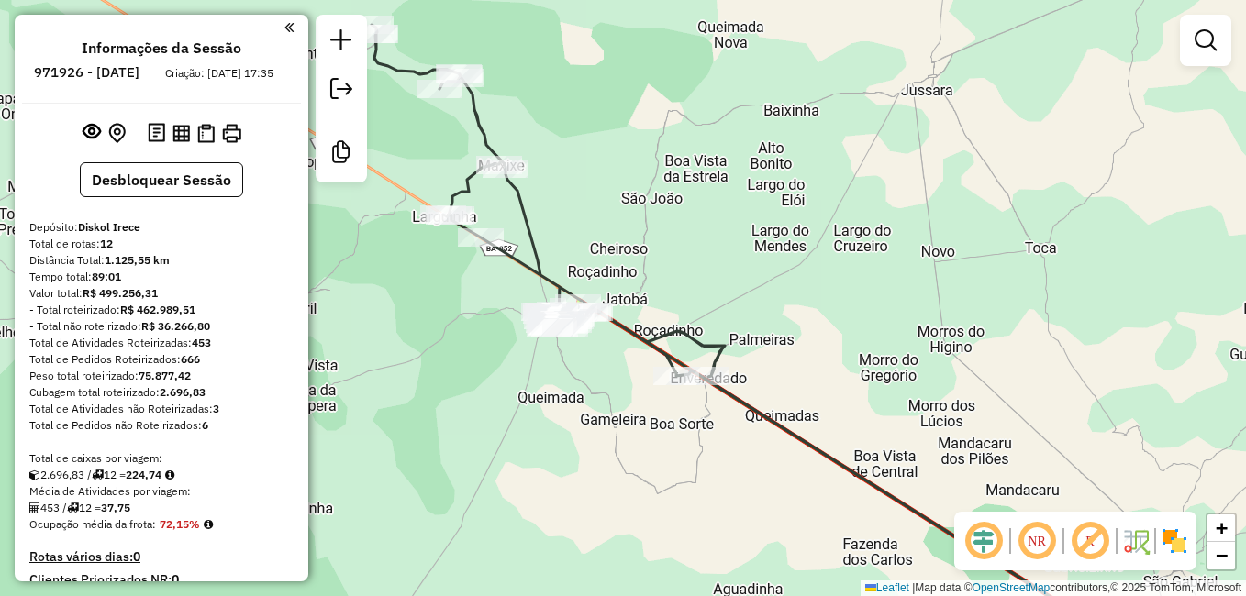
drag, startPoint x: 484, startPoint y: 325, endPoint x: 512, endPoint y: 356, distance: 42.2
click at [512, 356] on div "Janela de atendimento Grade de atendimento Capacidade Transportadoras Veículos …" at bounding box center [623, 298] width 1246 height 596
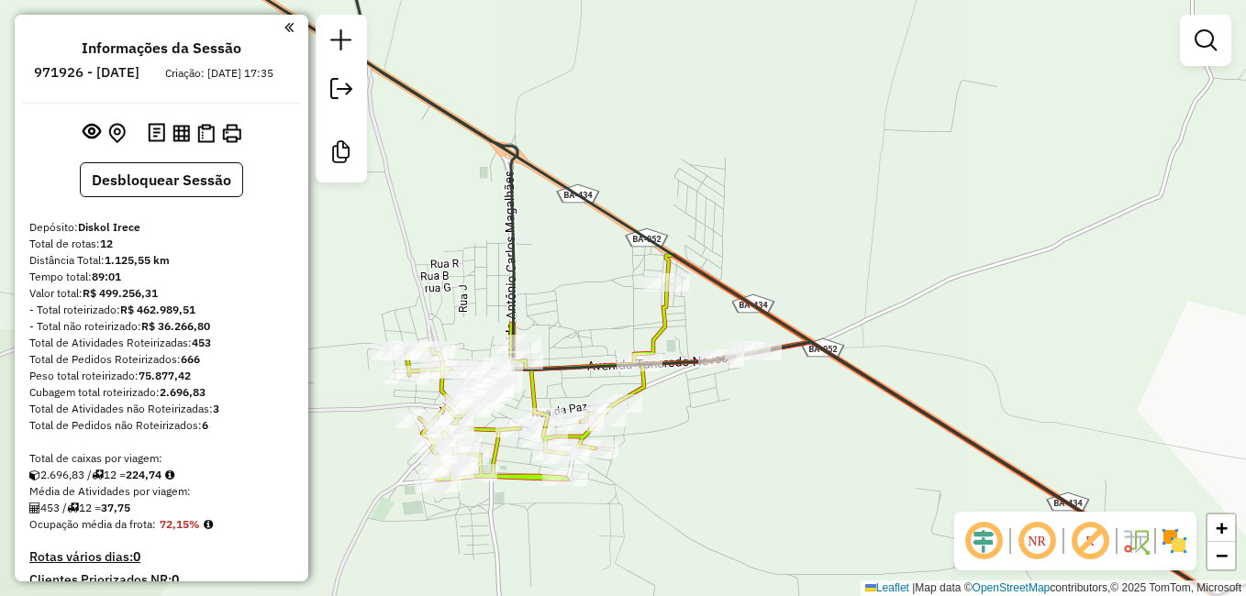
drag, startPoint x: 539, startPoint y: 384, endPoint x: 661, endPoint y: 410, distance: 124.9
click at [667, 409] on icon at bounding box center [608, 367] width 405 height 225
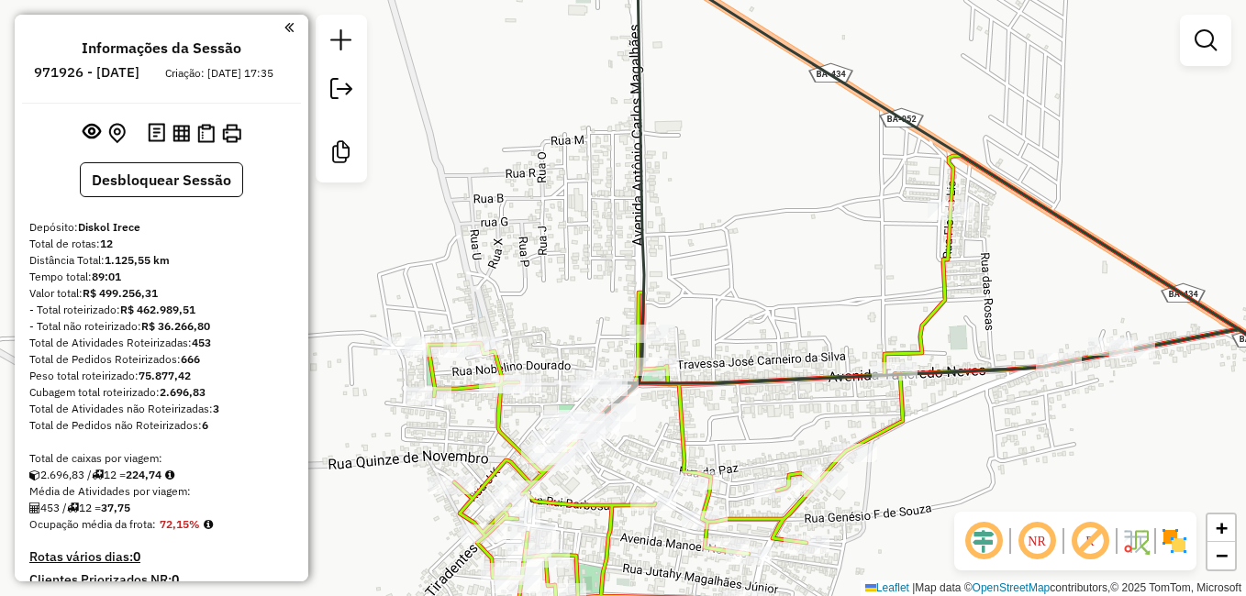
drag, startPoint x: 641, startPoint y: 438, endPoint x: 650, endPoint y: 354, distance: 83.9
click at [650, 354] on div "Janela de atendimento Grade de atendimento Capacidade Transportadoras Veículos …" at bounding box center [623, 298] width 1246 height 596
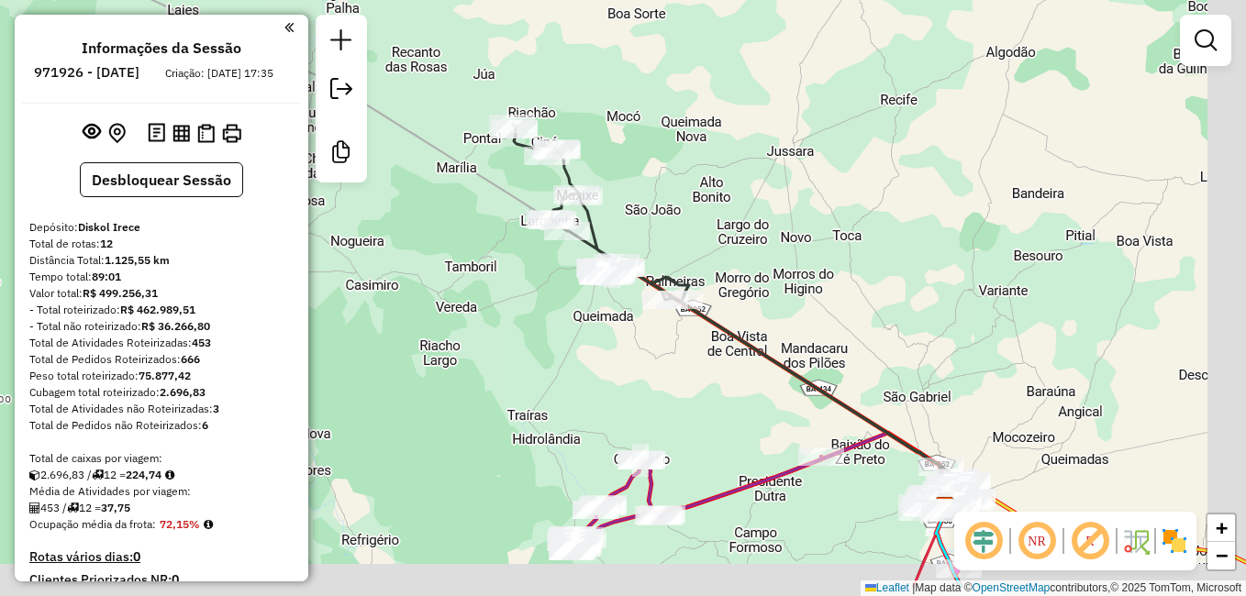
drag, startPoint x: 758, startPoint y: 425, endPoint x: 656, endPoint y: 323, distance: 144.0
click at [675, 340] on div "Janela de atendimento Grade de atendimento Capacidade Transportadoras Veículos …" at bounding box center [623, 298] width 1246 height 596
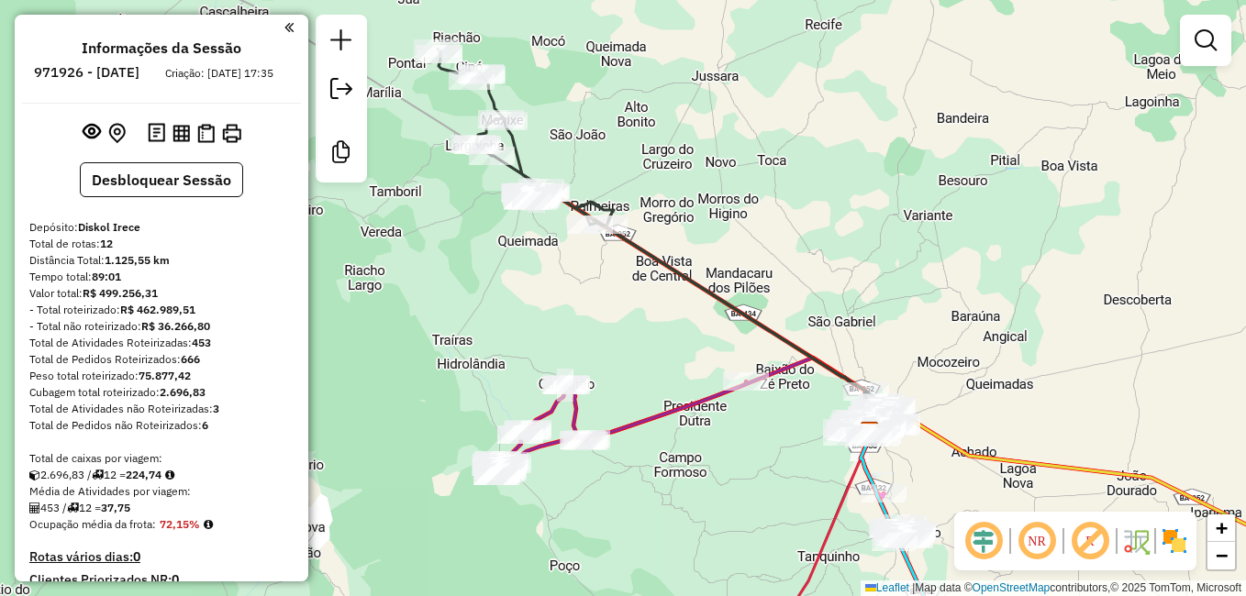
drag, startPoint x: 777, startPoint y: 378, endPoint x: 699, endPoint y: 332, distance: 90.5
click at [701, 358] on icon at bounding box center [718, 398] width 303 height 80
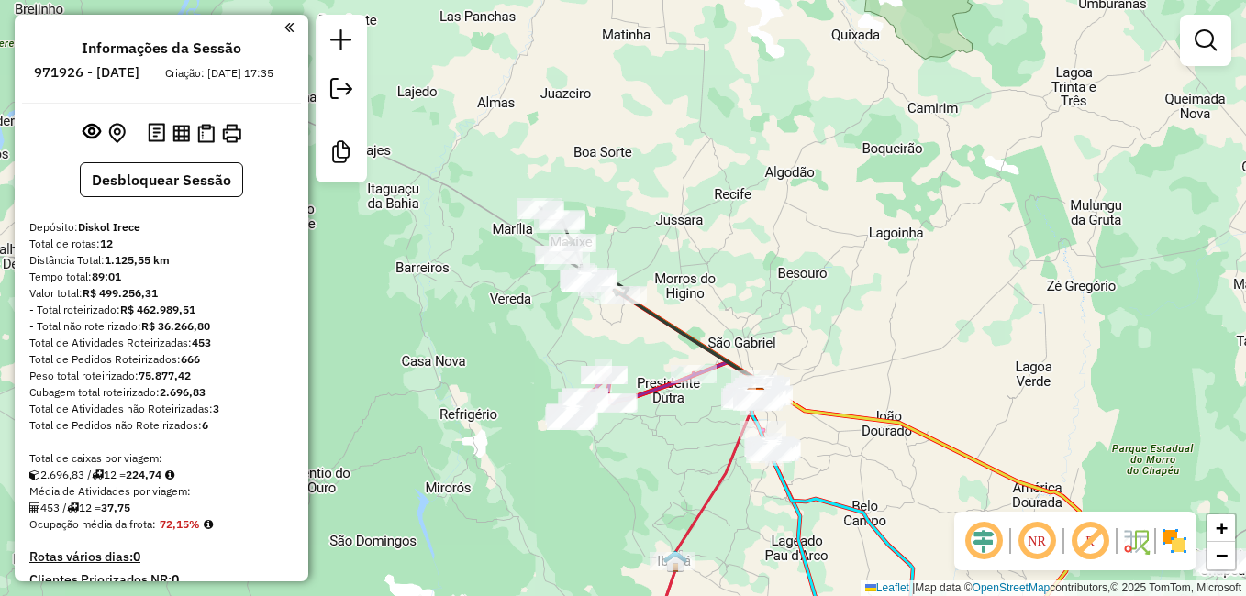
drag, startPoint x: 738, startPoint y: 471, endPoint x: 701, endPoint y: 329, distance: 146.0
click at [705, 399] on icon at bounding box center [705, 512] width 101 height 227
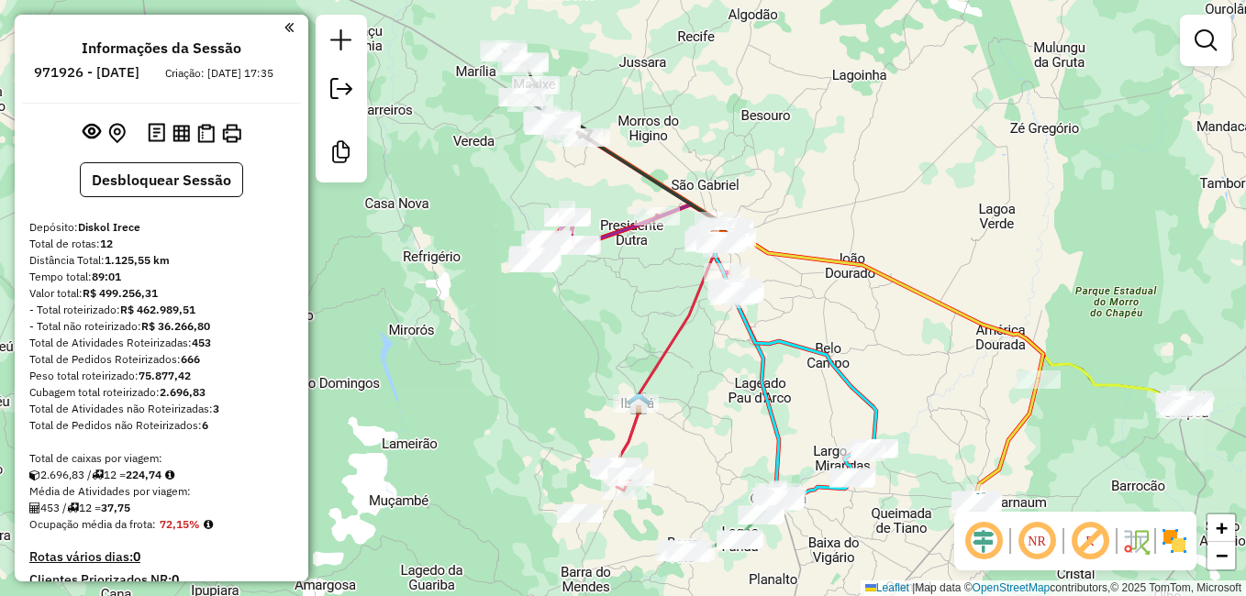
drag, startPoint x: 714, startPoint y: 426, endPoint x: 706, endPoint y: 385, distance: 41.2
click at [707, 391] on div "Janela de atendimento Grade de atendimento Capacidade Transportadoras Veículos …" at bounding box center [623, 298] width 1246 height 596
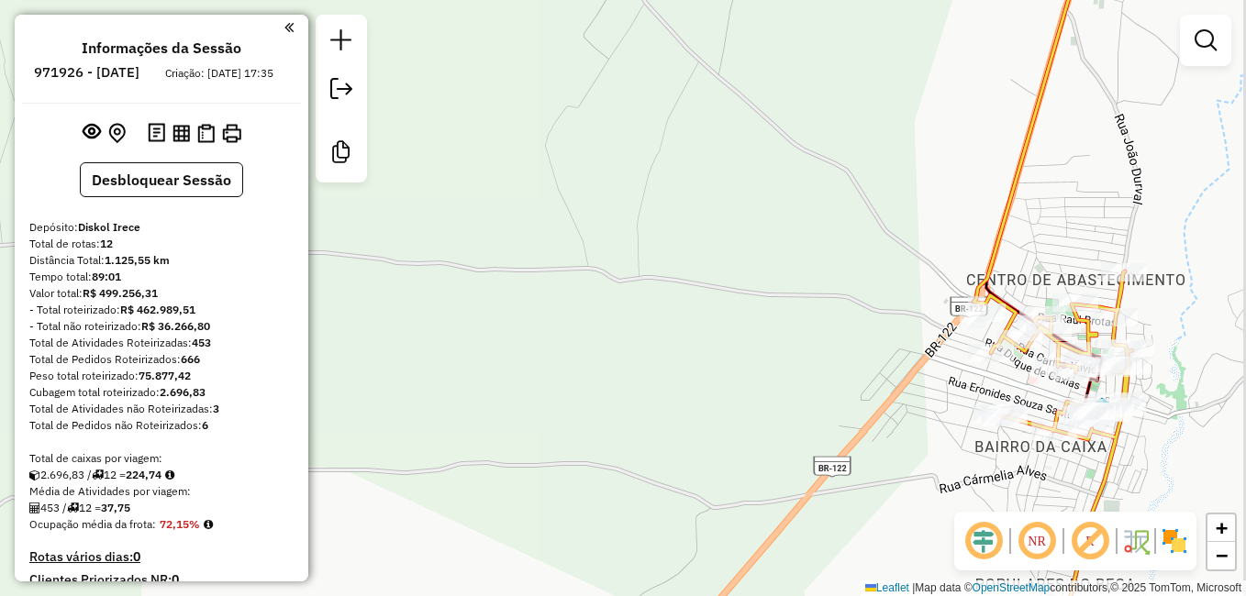
drag, startPoint x: 1036, startPoint y: 451, endPoint x: 976, endPoint y: 434, distance: 61.9
click at [976, 434] on div "Janela de atendimento Grade de atendimento Capacidade Transportadoras Veículos …" at bounding box center [623, 298] width 1246 height 596
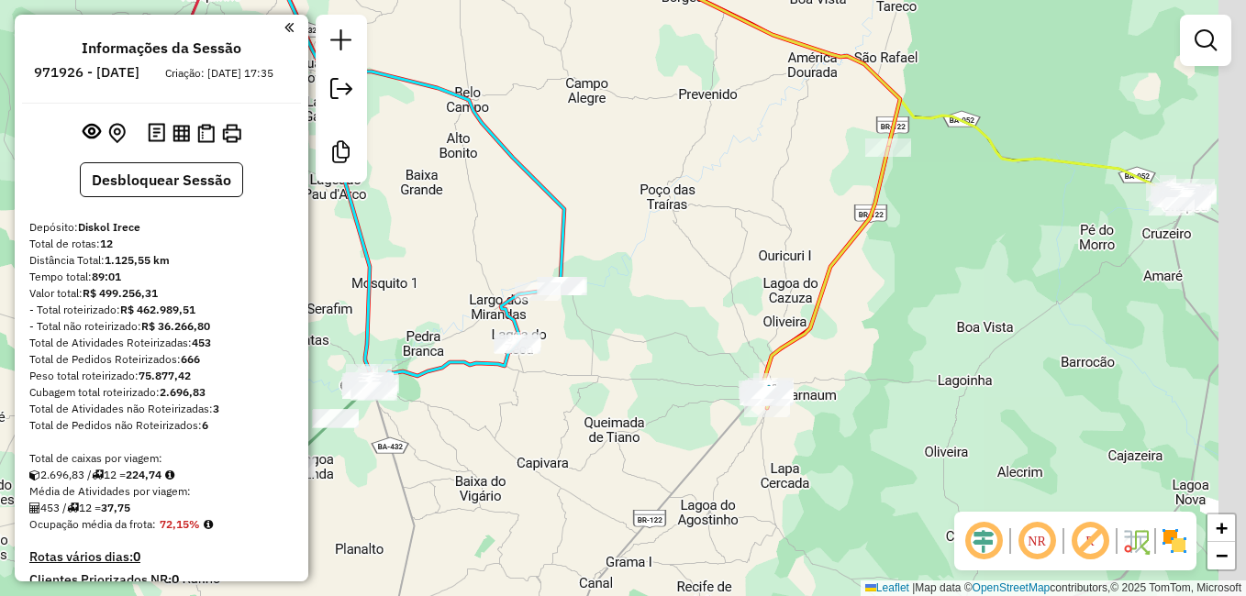
drag, startPoint x: 1089, startPoint y: 324, endPoint x: 820, endPoint y: 317, distance: 269.0
click at [827, 317] on div "Janela de atendimento Grade de atendimento Capacidade Transportadoras Veículos …" at bounding box center [623, 298] width 1246 height 596
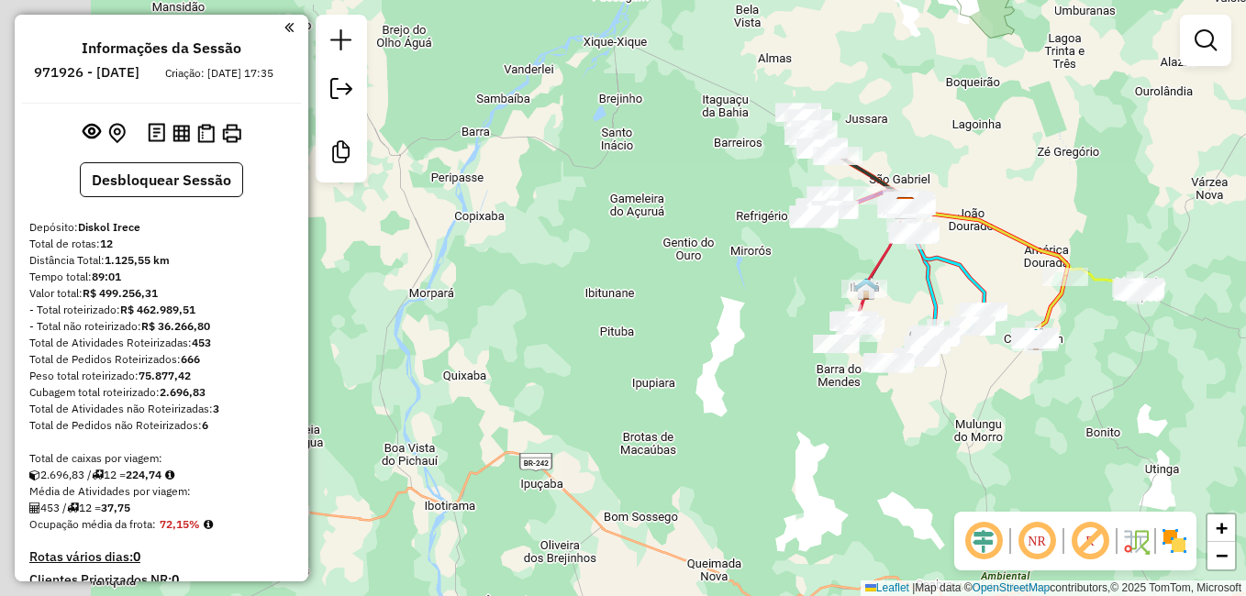
drag, startPoint x: 1008, startPoint y: 292, endPoint x: 1117, endPoint y: 311, distance: 110.0
click at [1117, 311] on div "Janela de atendimento Grade de atendimento Capacidade Transportadoras Veículos …" at bounding box center [623, 298] width 1246 height 596
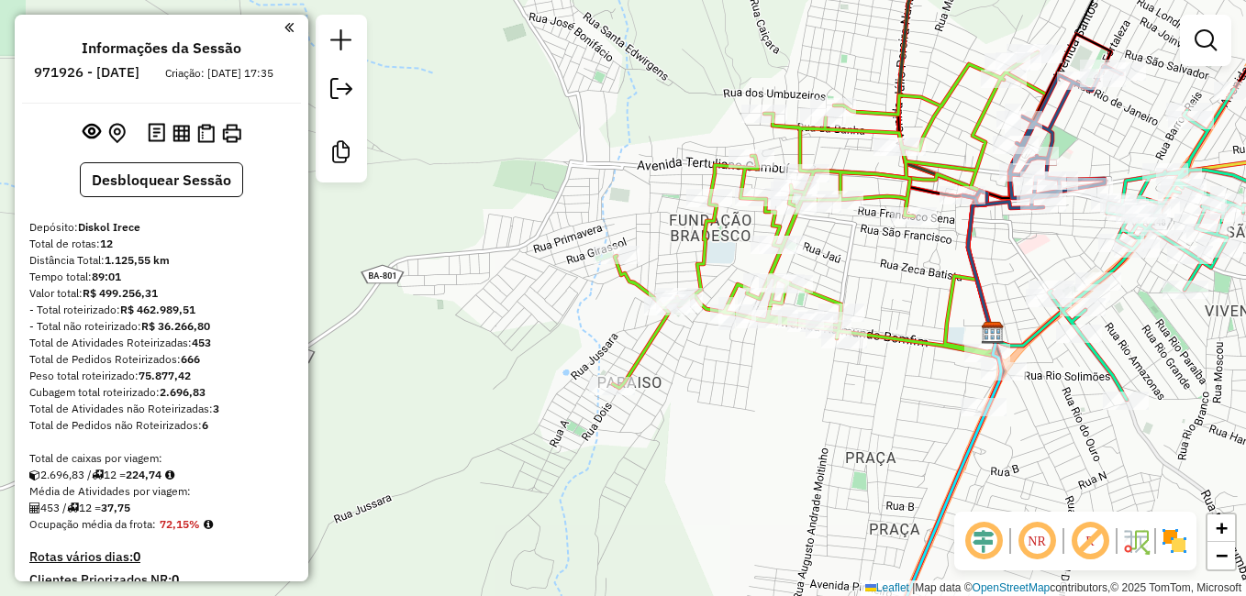
drag, startPoint x: 941, startPoint y: 265, endPoint x: 822, endPoint y: 350, distance: 145.4
click at [823, 350] on div "Rota 12 - Placa RDL3A50 18709 - BAR MONTIE Rota 12 - Placa RDL3A50 13352 - ATAC…" at bounding box center [623, 298] width 1246 height 596
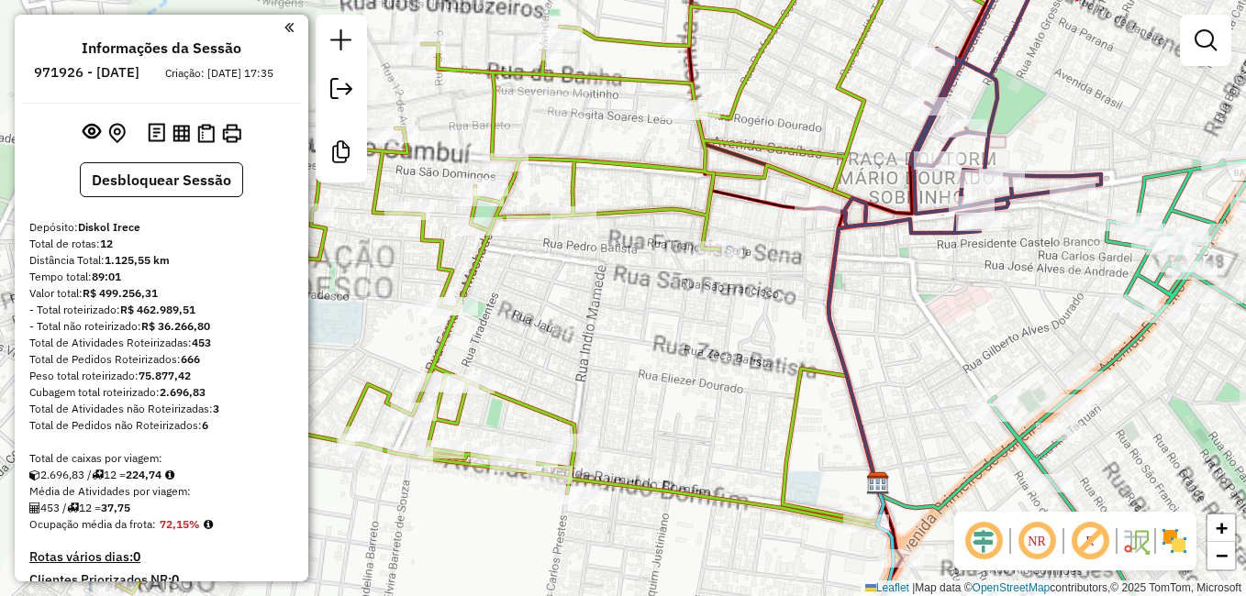
drag, startPoint x: 927, startPoint y: 317, endPoint x: 881, endPoint y: 396, distance: 92.1
click at [881, 395] on div "Rota 12 - Placa RDL3A50 18709 - BAR MONTIE Rota 12 - Placa RDL3A50 13352 - ATAC…" at bounding box center [623, 298] width 1246 height 596
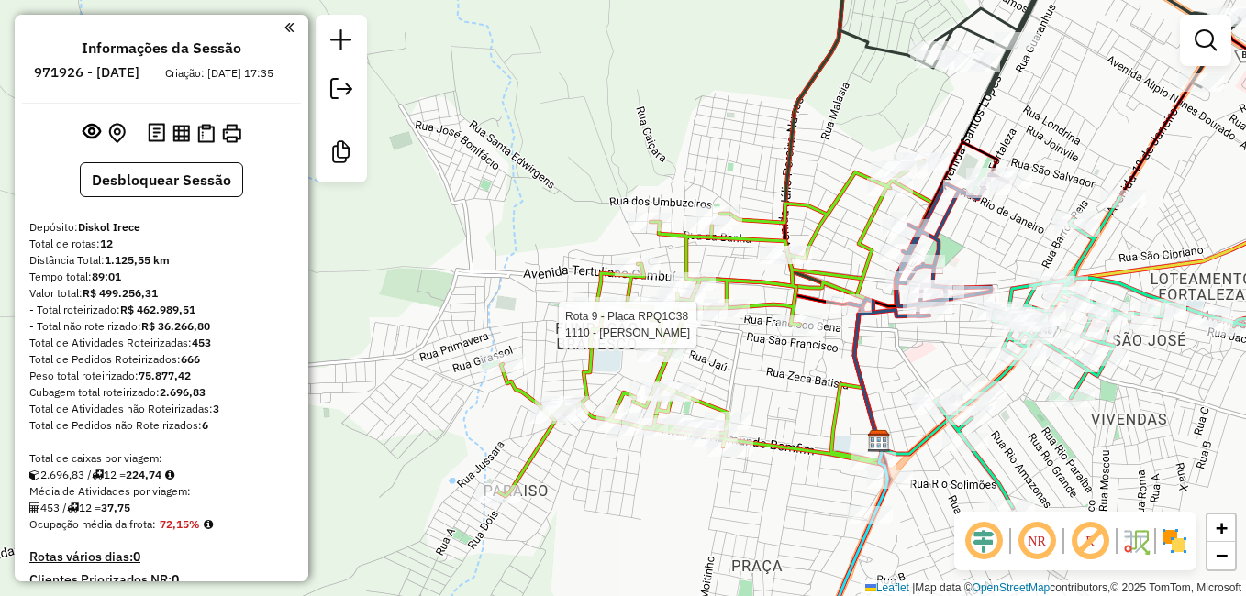
select select "**********"
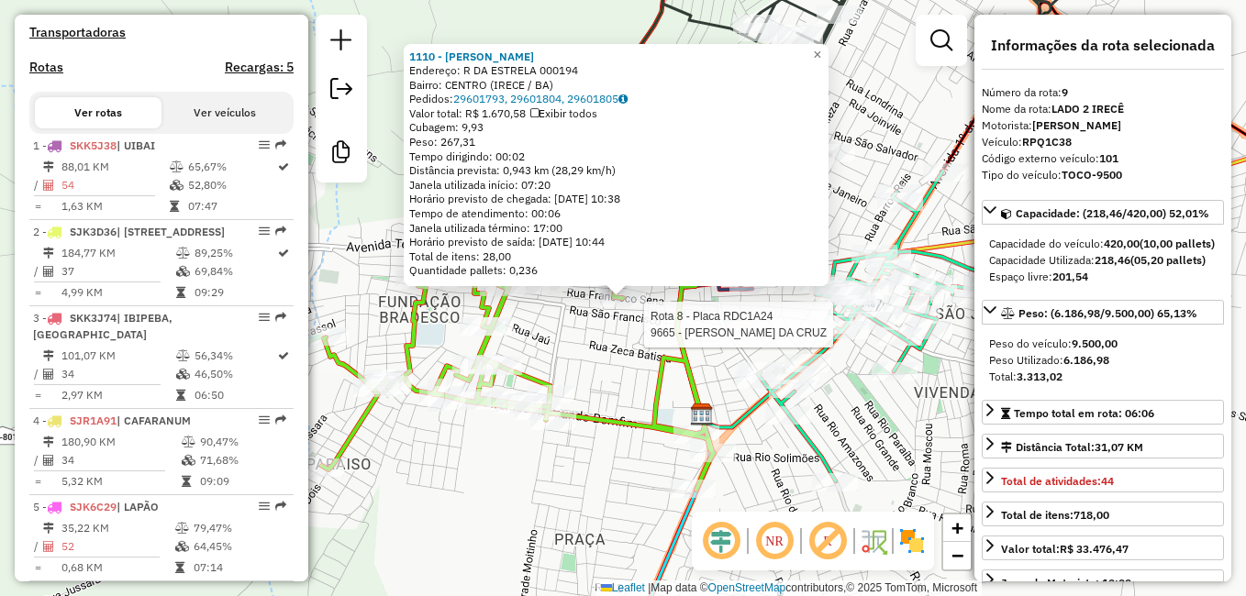
scroll to position [1463, 0]
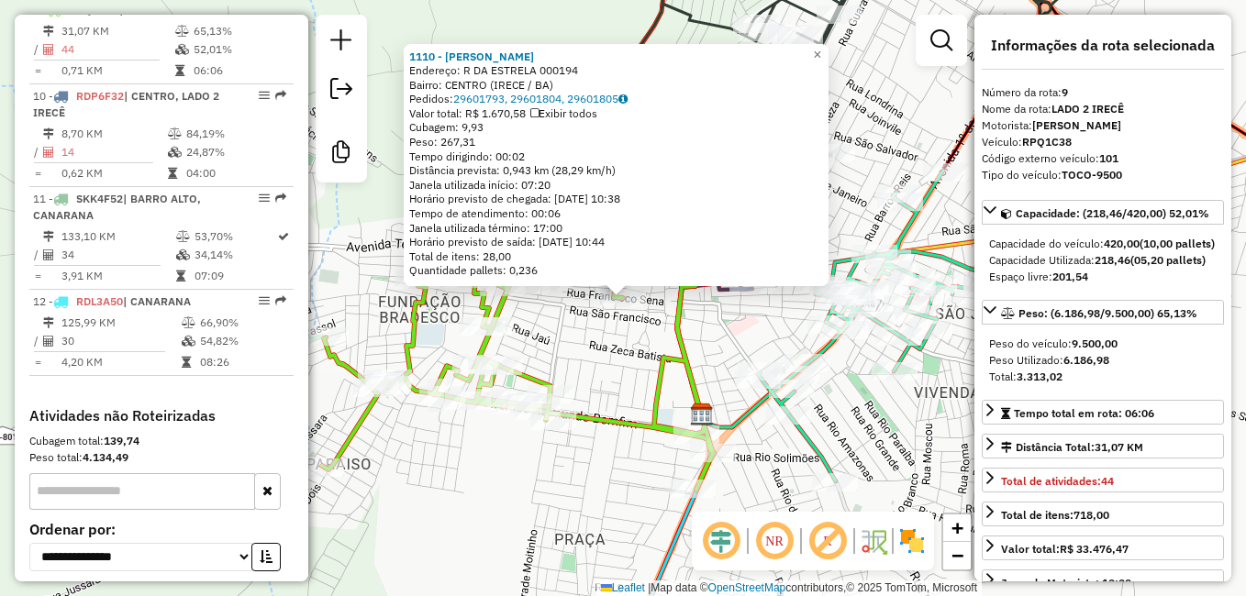
click at [895, 405] on div "1110 - OSVALDO RAIMUNDO DOS SANTOS Endereço: R DA ESTRELA 000194 Bairro: CENTRO…" at bounding box center [623, 298] width 1246 height 596
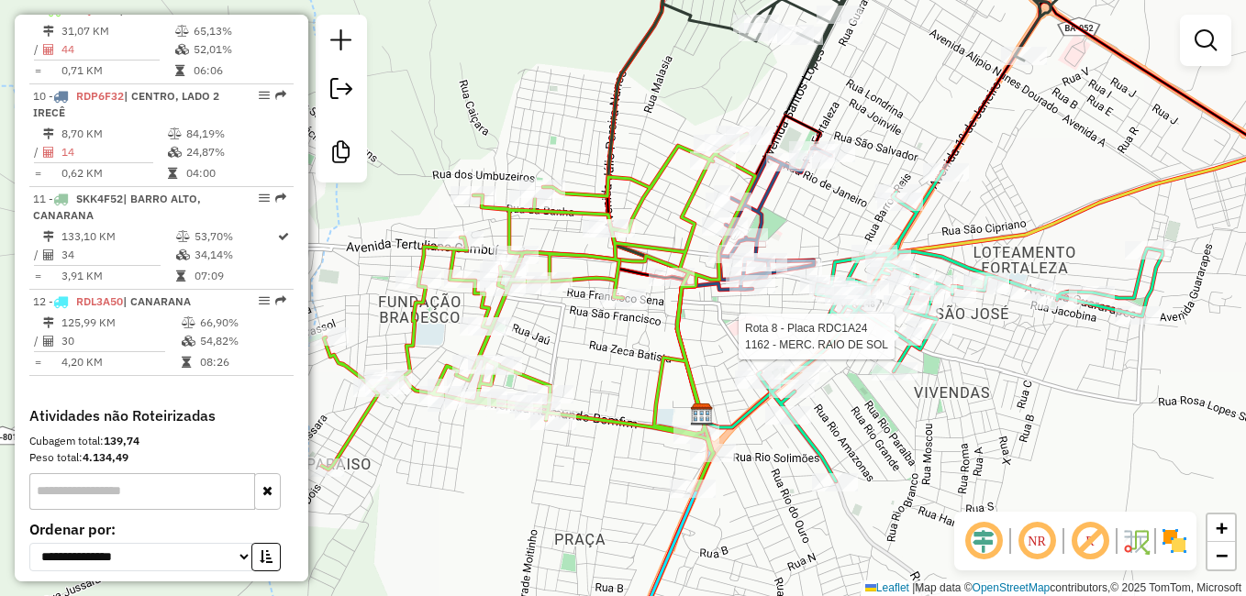
select select "**********"
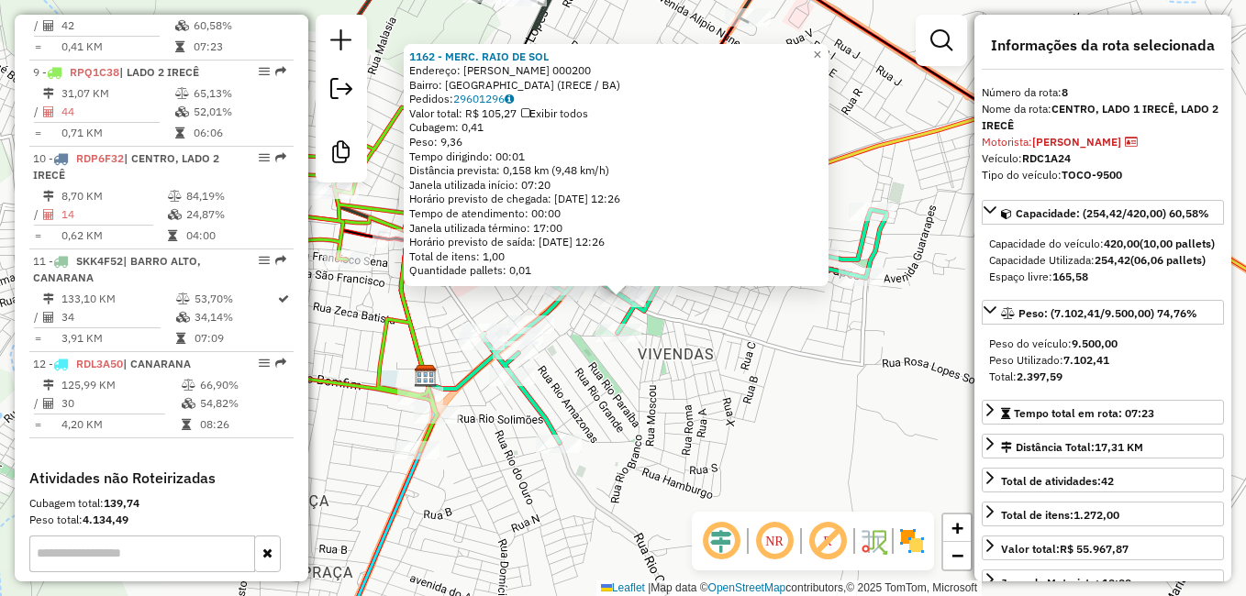
scroll to position [1360, 0]
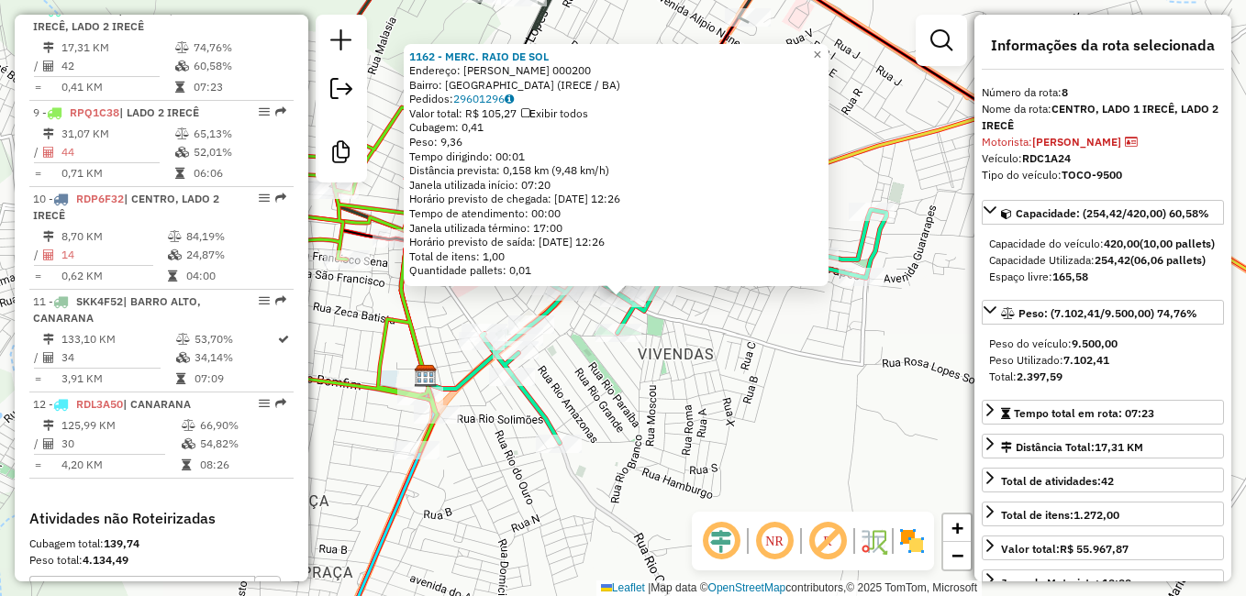
click at [888, 371] on div "1162 - MERC. RAIO DE SOL Endereço: ROSA LOPES SOARES 000200 Bairro: SAO JOSE (I…" at bounding box center [623, 298] width 1246 height 596
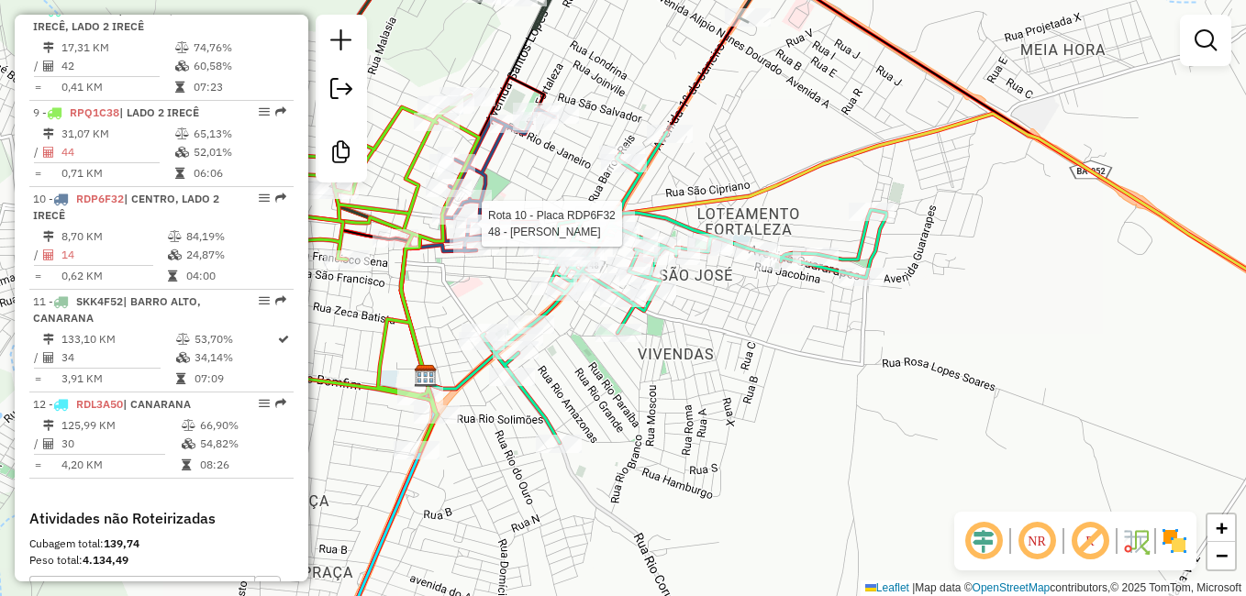
select select "**********"
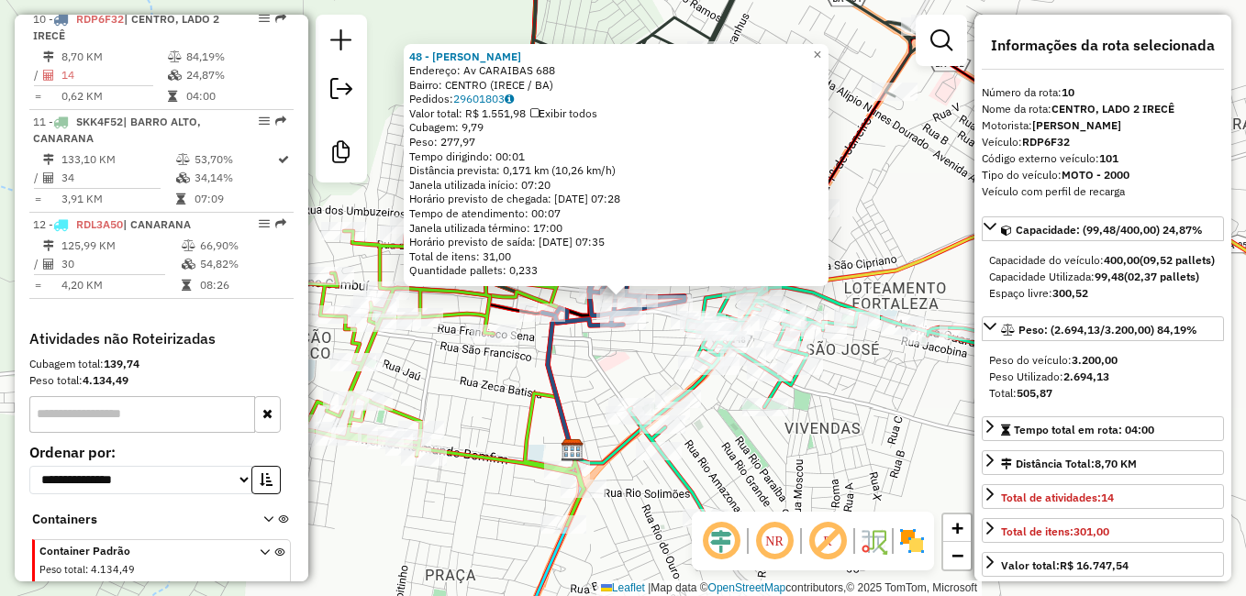
scroll to position [1549, 0]
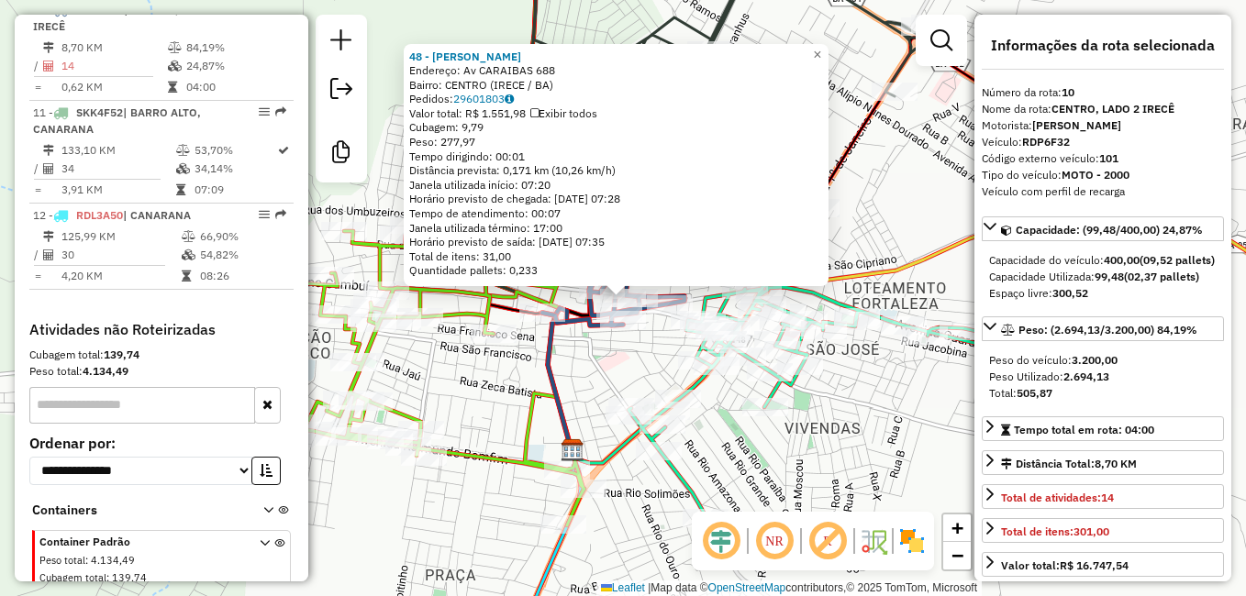
click at [595, 367] on div "48 - JOSE AUGUSTO DE LIMA Endereço: Av CARAIBAS 688 Bairro: CENTRO (IRECE / BA)…" at bounding box center [623, 298] width 1246 height 596
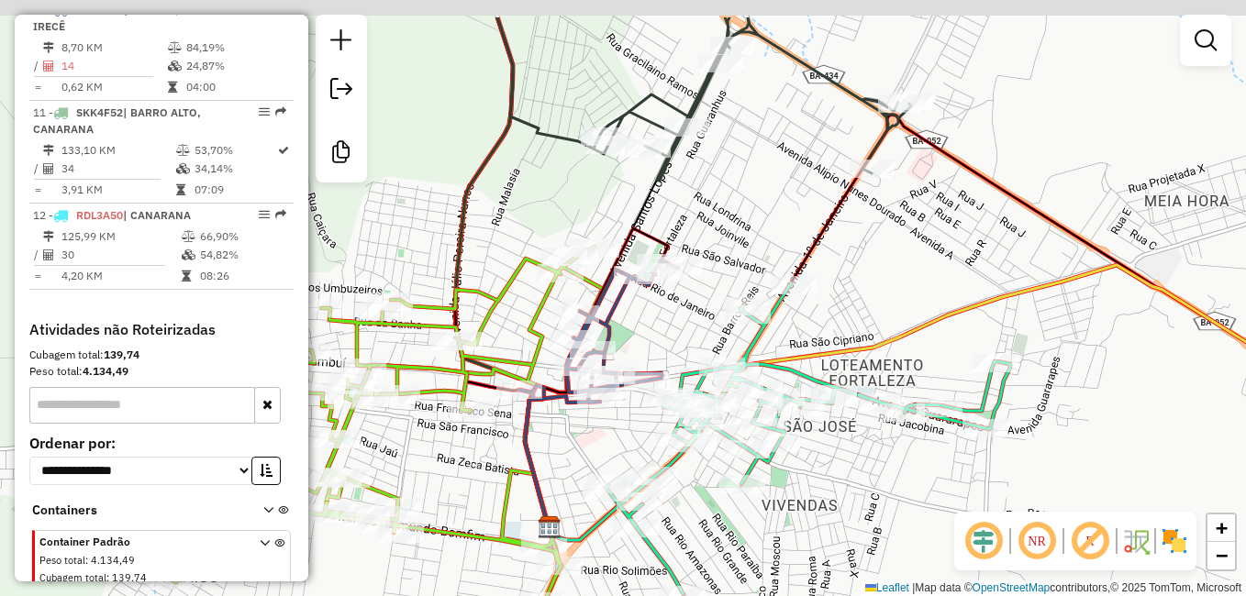
click at [683, 379] on div "Rota 8 - Placa RDC1A24 19706 - BAR DO CABECA 2 Rota 8 - Placa RDC1A24 12204 - M…" at bounding box center [623, 298] width 1246 height 596
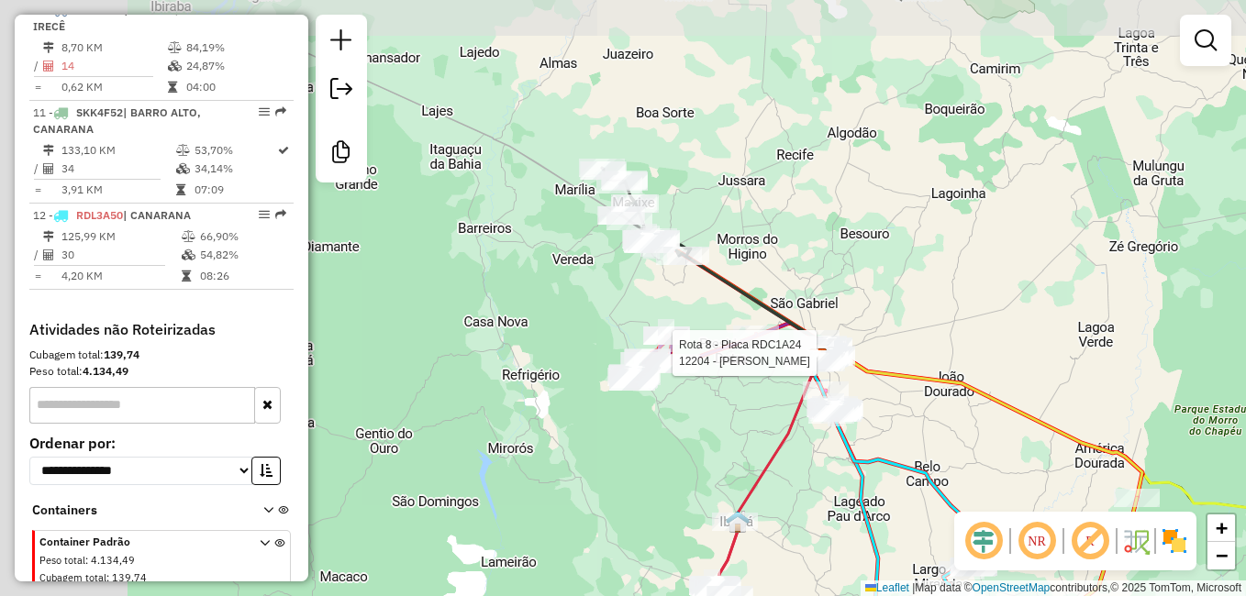
drag, startPoint x: 584, startPoint y: 386, endPoint x: 735, endPoint y: 420, distance: 155.2
click at [735, 420] on div "Rota 8 - Placa RDC1A24 12204 - MERCADO ALVES Janela de atendimento Grade de ate…" at bounding box center [623, 298] width 1246 height 596
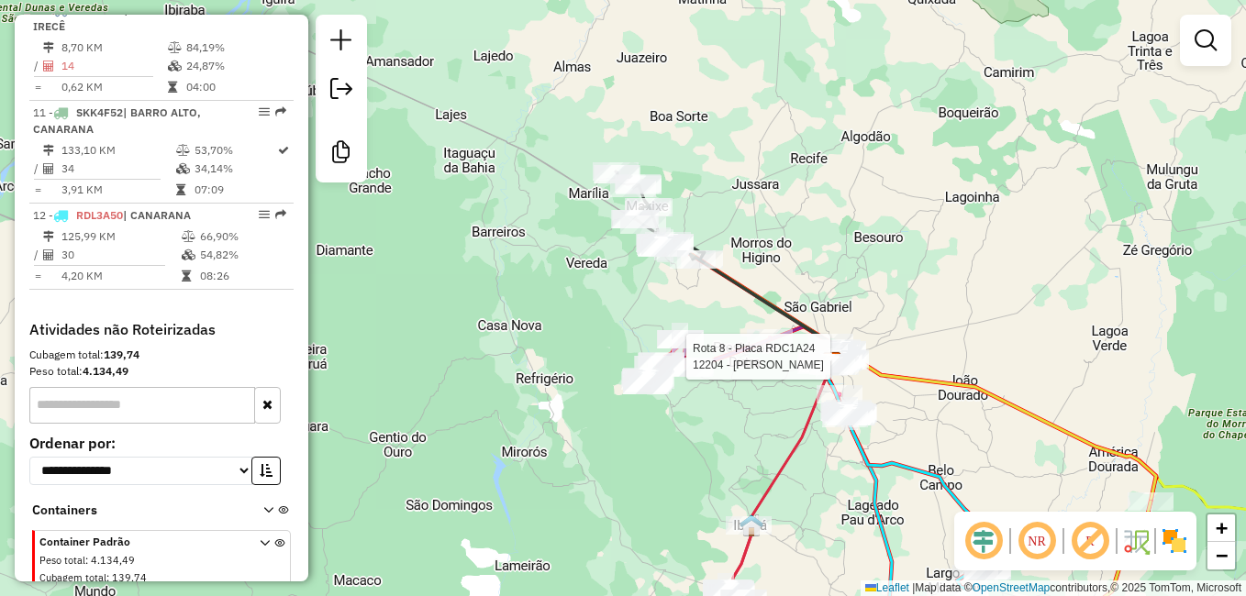
drag, startPoint x: 809, startPoint y: 459, endPoint x: 674, endPoint y: 415, distance: 141.9
click at [691, 421] on div "Rota 8 - Placa RDC1A24 12204 - MERCADO ALVES Janela de atendimento Grade de ate…" at bounding box center [623, 298] width 1246 height 596
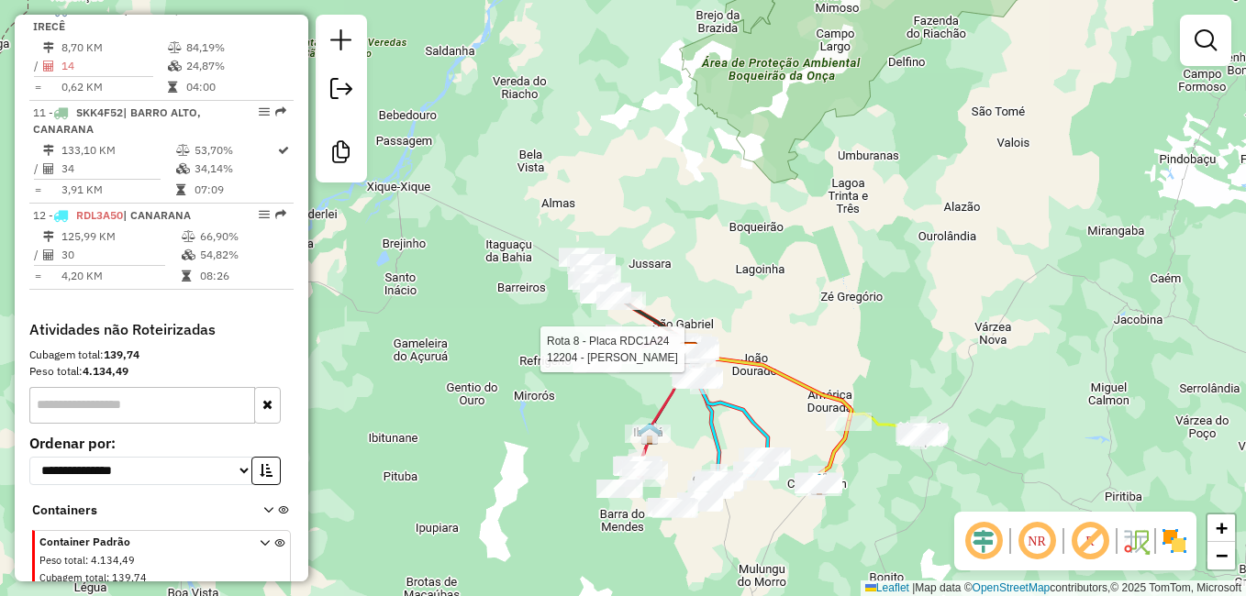
drag, startPoint x: 724, startPoint y: 451, endPoint x: 677, endPoint y: 365, distance: 97.3
click at [697, 408] on icon at bounding box center [703, 416] width 32 height 126
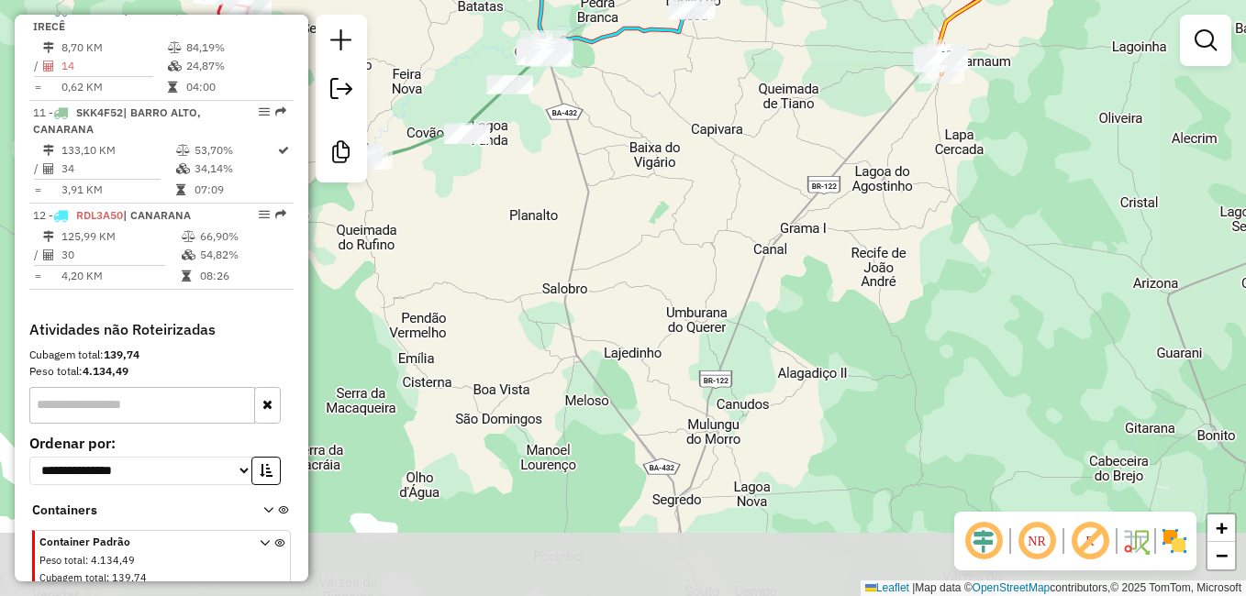
drag, startPoint x: 740, startPoint y: 482, endPoint x: 774, endPoint y: 388, distance: 99.6
click at [774, 388] on div "Rota 8 - Placa RDC1A24 12204 - MERCADO ALVES Janela de atendimento Grade de ate…" at bounding box center [623, 298] width 1246 height 596
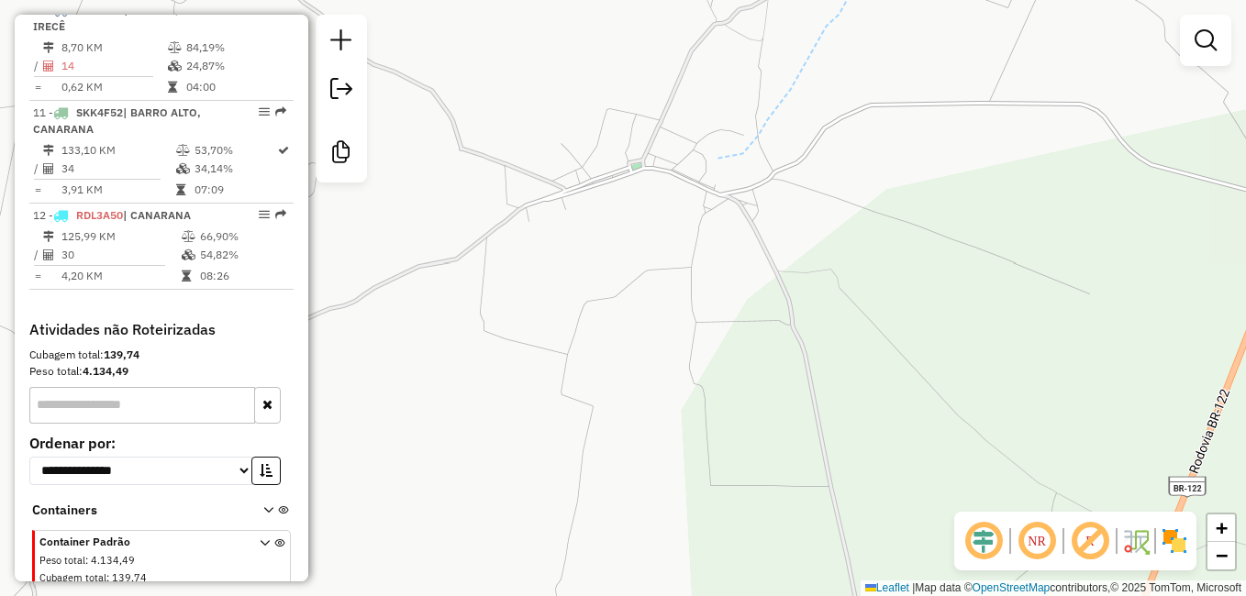
drag, startPoint x: 593, startPoint y: 222, endPoint x: 607, endPoint y: 320, distance: 99.1
click at [607, 319] on div "Rota 8 - Placa RDC1A24 12204 - MERCADO ALVES Janela de atendimento Grade de ate…" at bounding box center [623, 298] width 1246 height 596
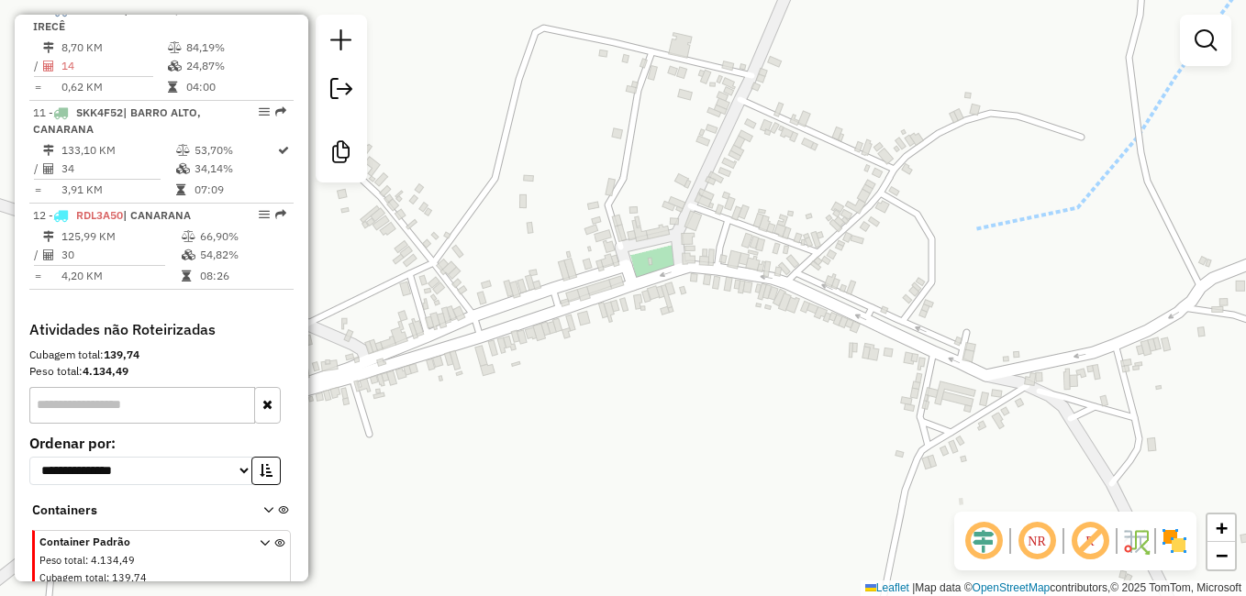
drag, startPoint x: 710, startPoint y: 367, endPoint x: 709, endPoint y: 467, distance: 100.0
click at [710, 463] on div "Rota 8 - Placa RDC1A24 12204 - MERCADO ALVES Janela de atendimento Grade de ate…" at bounding box center [623, 298] width 1246 height 596
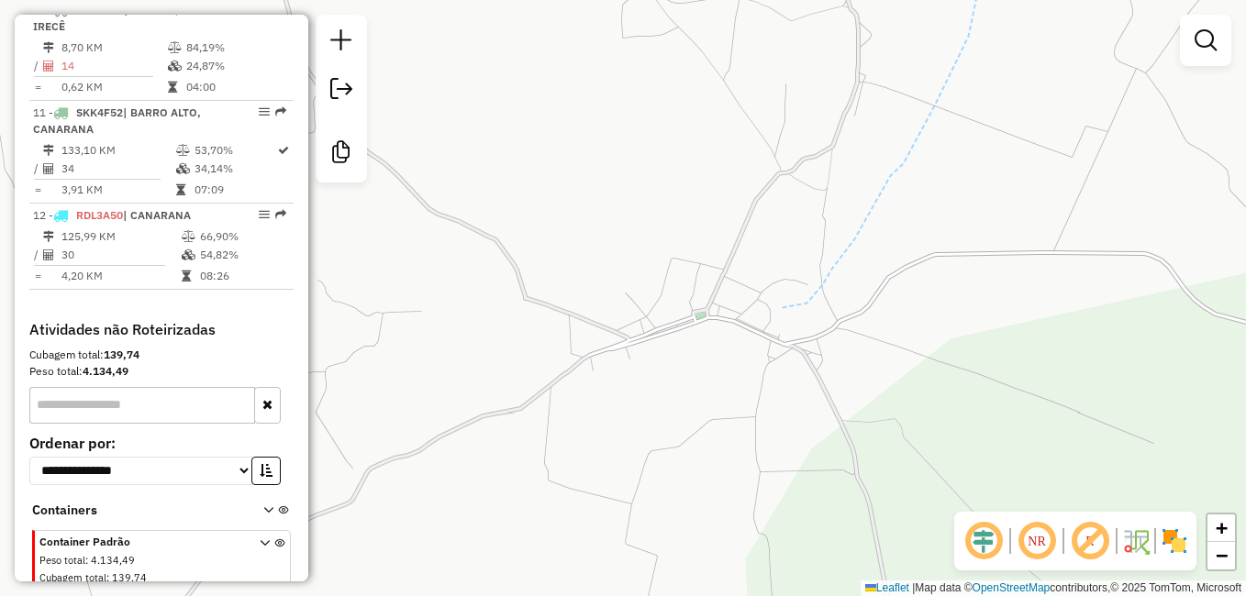
drag, startPoint x: 728, startPoint y: 492, endPoint x: 737, endPoint y: 386, distance: 105.9
click at [737, 386] on div "Rota 8 - Placa RDC1A24 12204 - MERCADO ALVES Janela de atendimento Grade de ate…" at bounding box center [623, 298] width 1246 height 596
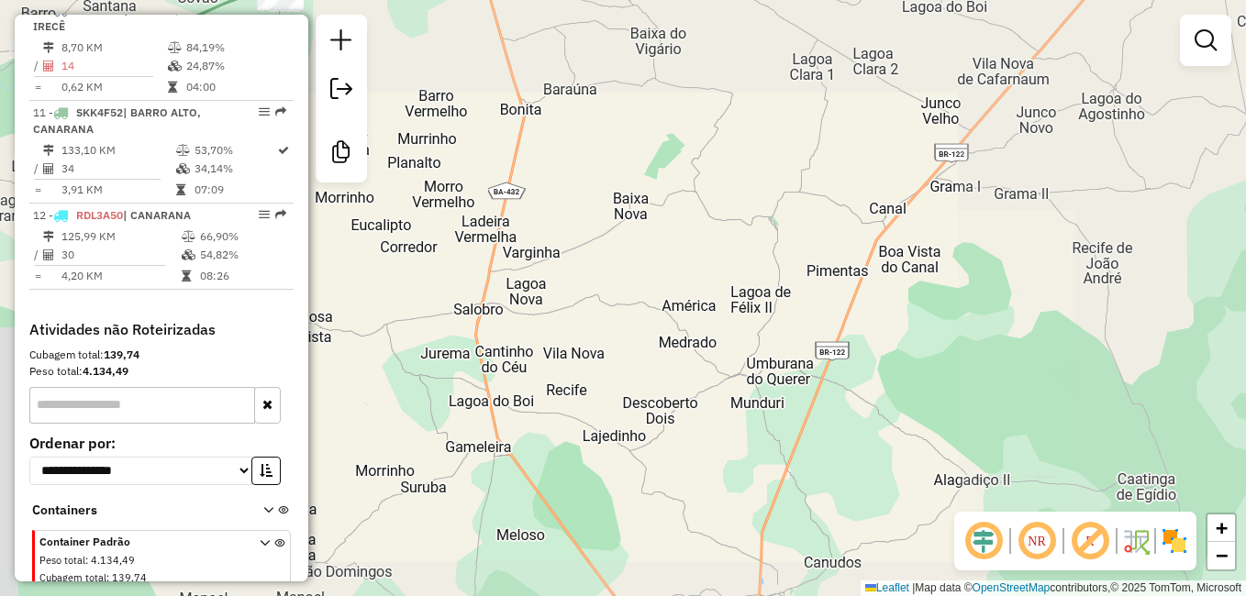
drag, startPoint x: 747, startPoint y: 440, endPoint x: 752, endPoint y: 342, distance: 97.4
click at [751, 357] on div "Rota 8 - Placa RDC1A24 12204 - MERCADO ALVES Janela de atendimento Grade de ate…" at bounding box center [623, 298] width 1246 height 596
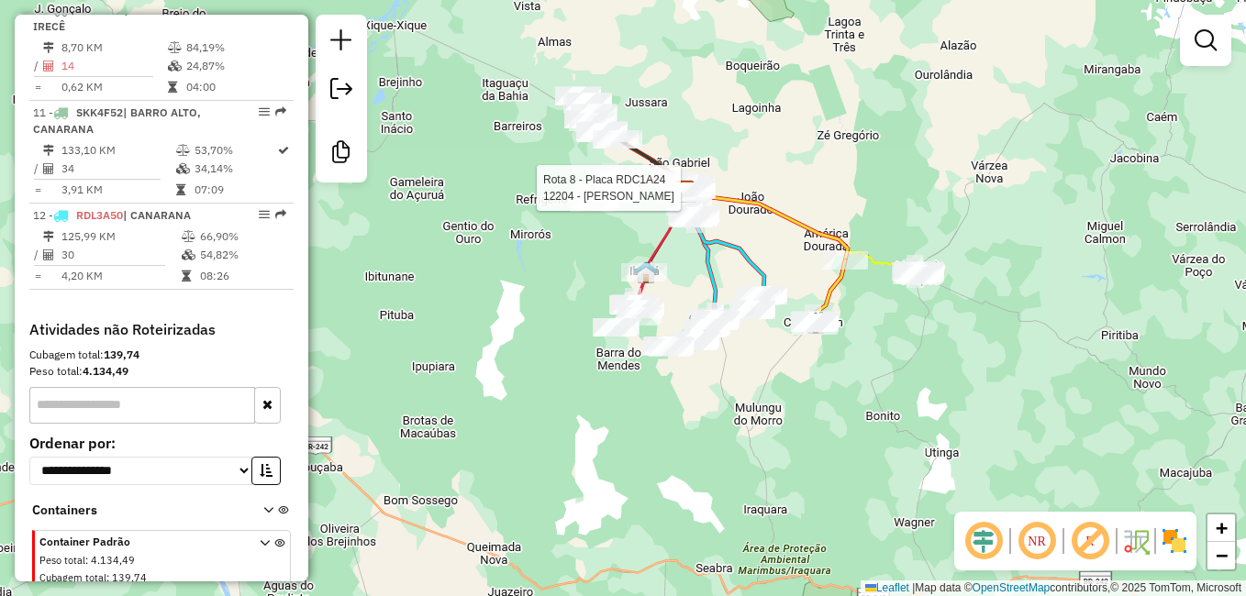
drag, startPoint x: 755, startPoint y: 342, endPoint x: 755, endPoint y: 399, distance: 56.9
click at [755, 399] on div "Rota 8 - Placa RDC1A24 12204 - MERCADO ALVES Janela de atendimento Grade de ate…" at bounding box center [623, 298] width 1246 height 596
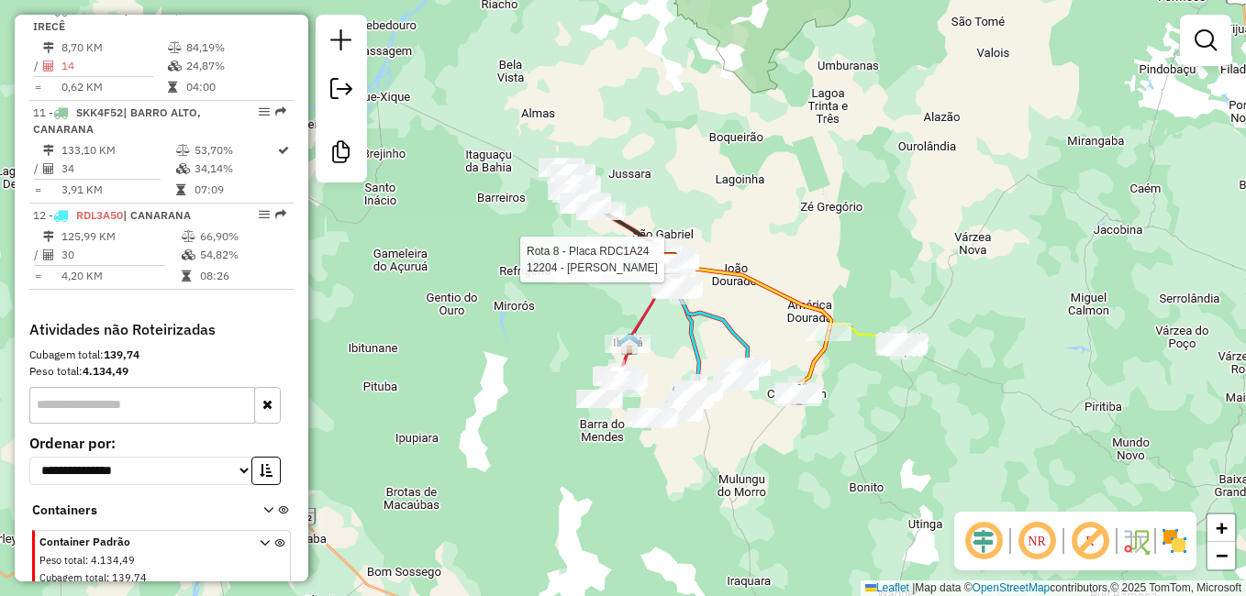
drag, startPoint x: 779, startPoint y: 354, endPoint x: 756, endPoint y: 429, distance: 78.7
click at [756, 429] on div "Rota 8 - Placa RDC1A24 12204 - MERCADO ALVES Janela de atendimento Grade de ate…" at bounding box center [623, 298] width 1246 height 596
drag, startPoint x: 889, startPoint y: 237, endPoint x: 894, endPoint y: 305, distance: 68.1
click at [894, 303] on div "Rota 8 - Placa RDC1A24 12204 - MERCADO ALVES Janela de atendimento Grade de ate…" at bounding box center [623, 298] width 1246 height 596
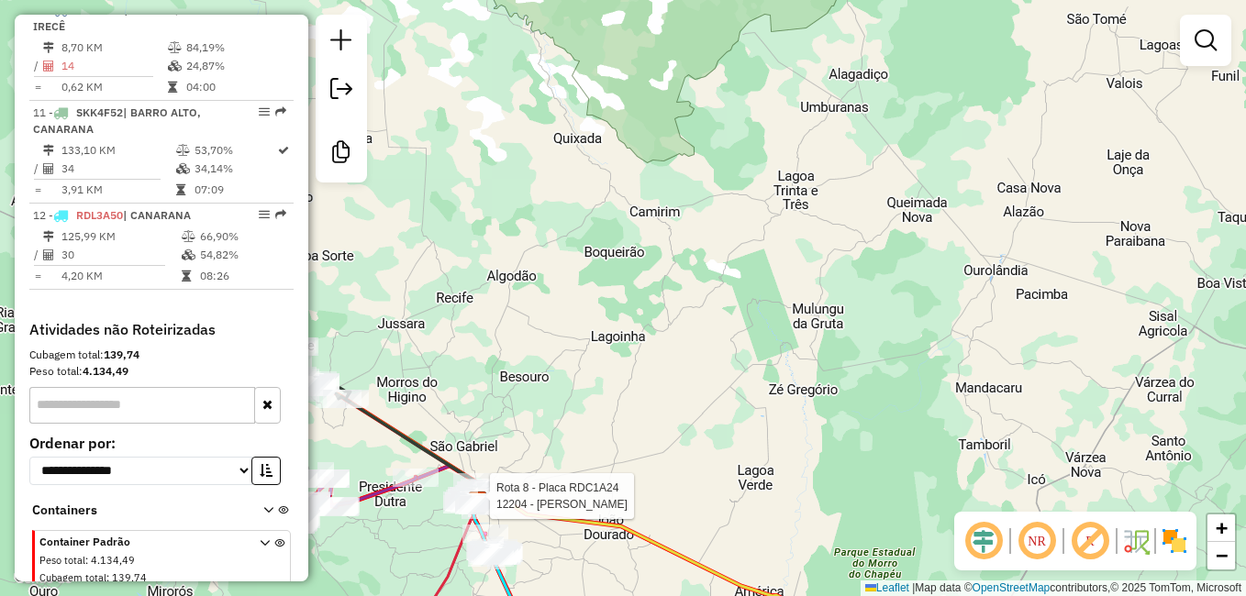
drag, startPoint x: 886, startPoint y: 247, endPoint x: 891, endPoint y: 294, distance: 47.0
click at [891, 293] on div "Rota 8 - Placa RDC1A24 12204 - MERCADO ALVES Janela de atendimento Grade de ate…" at bounding box center [623, 298] width 1246 height 596
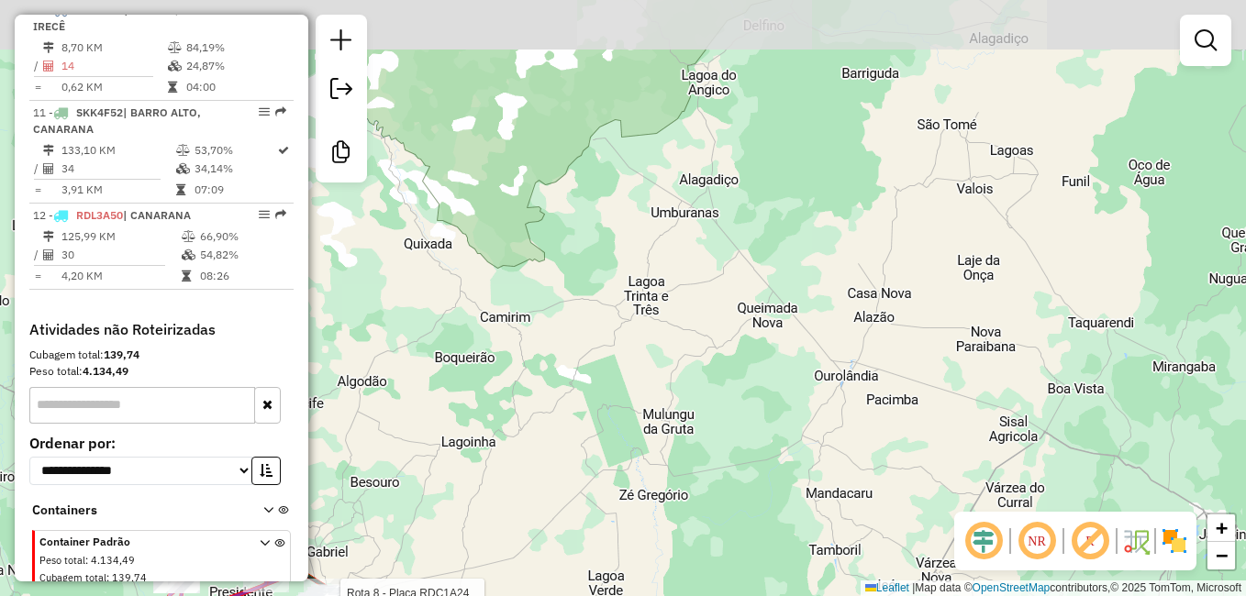
drag, startPoint x: 976, startPoint y: 258, endPoint x: 818, endPoint y: 358, distance: 187.6
click at [818, 358] on div "Rota 8 - Placa RDC1A24 12204 - MERCADO ALVES Janela de atendimento Grade de ate…" at bounding box center [623, 298] width 1246 height 596
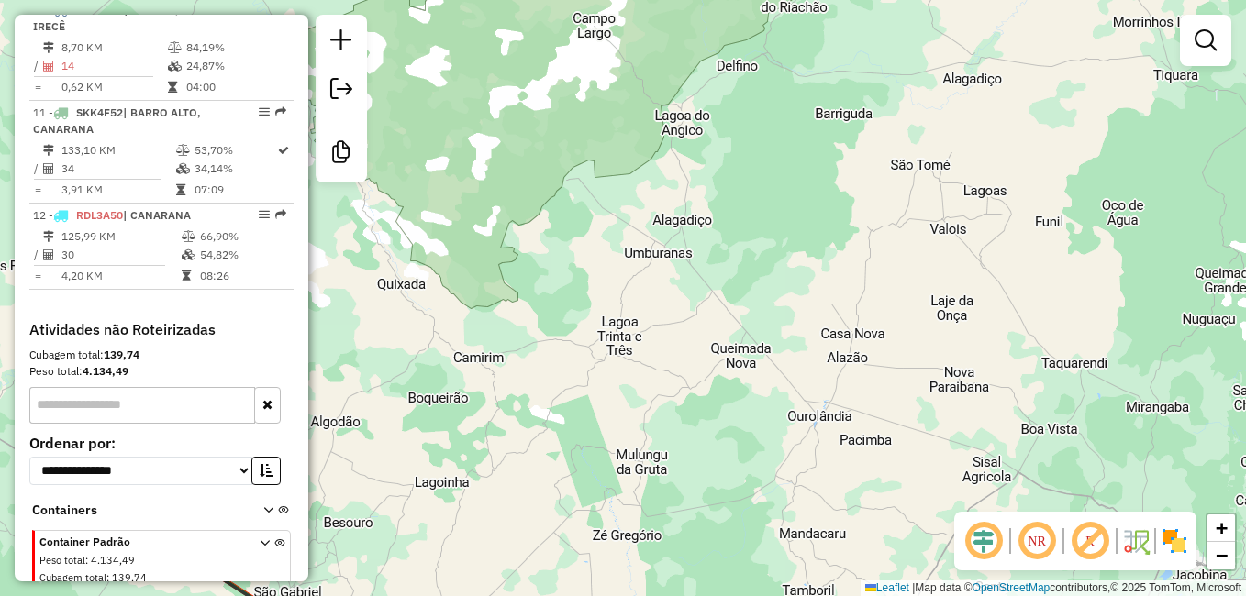
drag, startPoint x: 888, startPoint y: 258, endPoint x: 848, endPoint y: 318, distance: 72.8
click at [849, 317] on div "Rota 8 - Placa RDC1A24 12204 - MERCADO ALVES Janela de atendimento Grade de ate…" at bounding box center [623, 298] width 1246 height 596
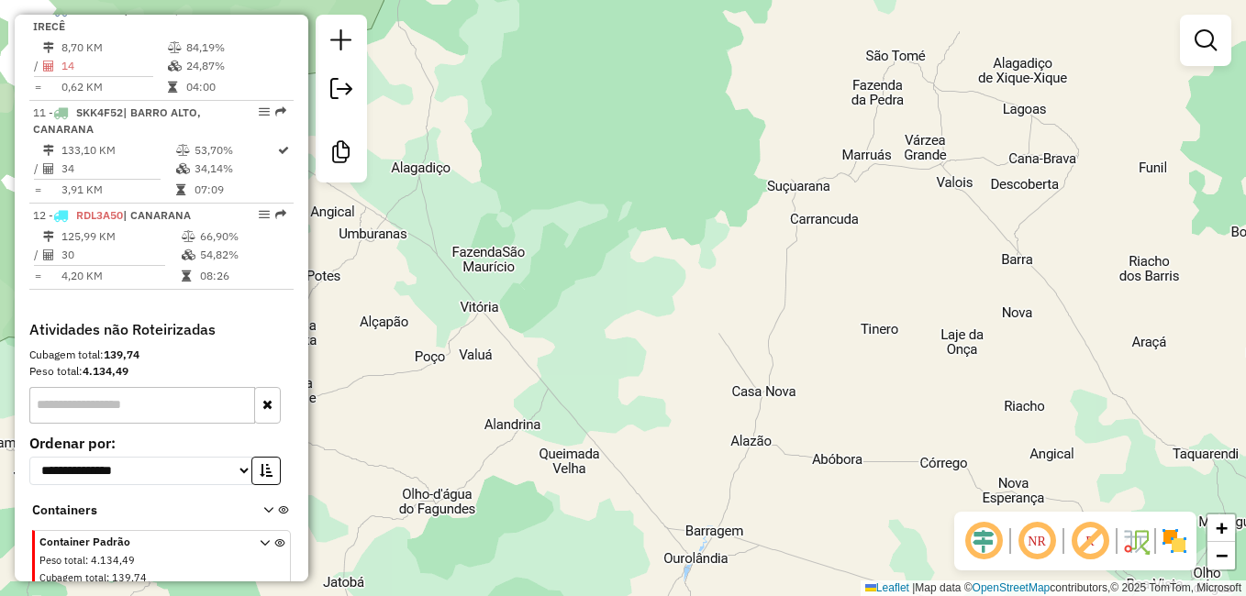
drag, startPoint x: 865, startPoint y: 294, endPoint x: 819, endPoint y: 329, distance: 58.2
click at [829, 325] on div "Rota 8 - Placa RDC1A24 12204 - MERCADO ALVES Janela de atendimento Grade de ate…" at bounding box center [623, 298] width 1246 height 596
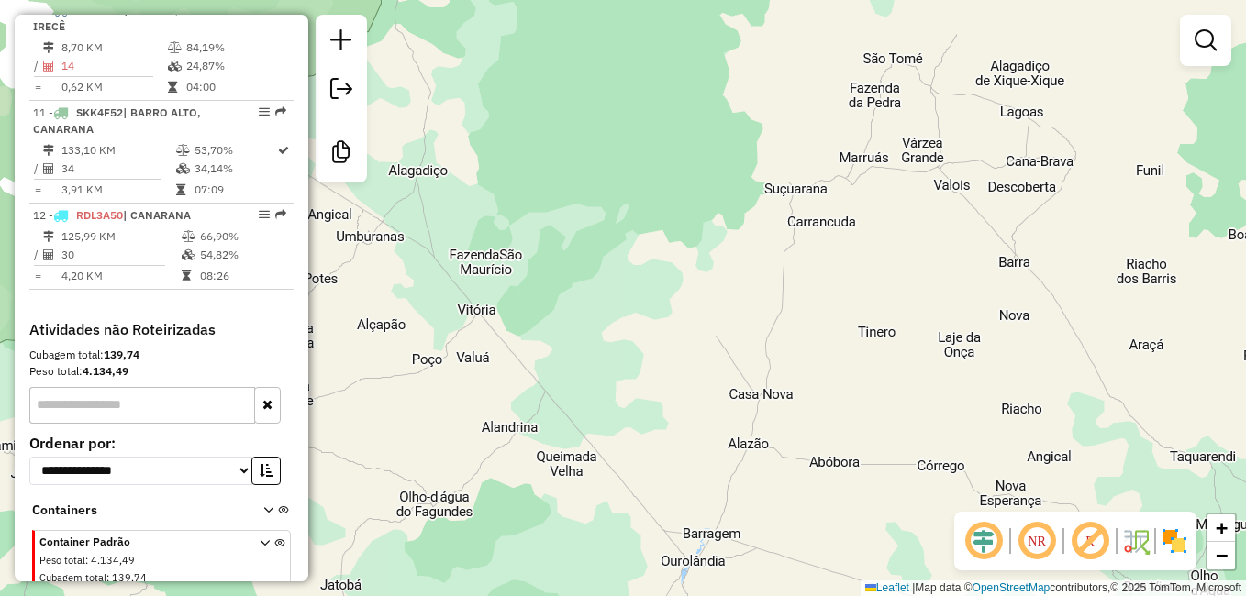
click at [810, 335] on div "Rota 8 - Placa RDC1A24 12204 - MERCADO ALVES Janela de atendimento Grade de ate…" at bounding box center [623, 298] width 1246 height 596
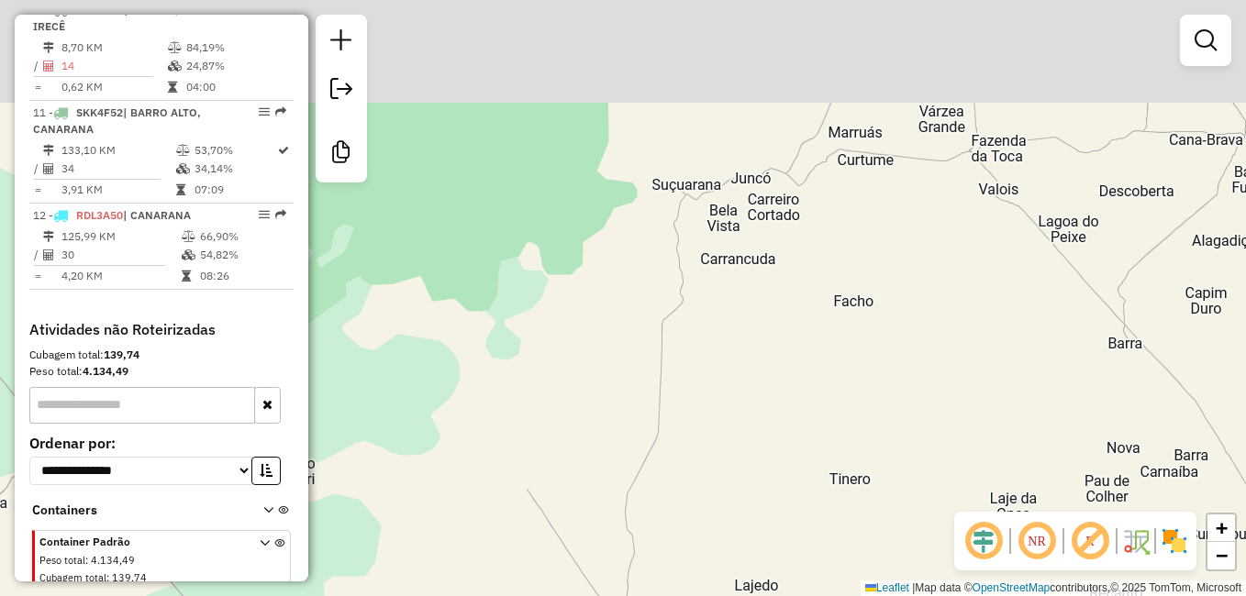
drag, startPoint x: 887, startPoint y: 212, endPoint x: 809, endPoint y: 351, distance: 159.8
click at [809, 351] on div "Rota 8 - Placa RDC1A24 12204 - MERCADO ALVES Janela de atendimento Grade de ate…" at bounding box center [623, 298] width 1246 height 596
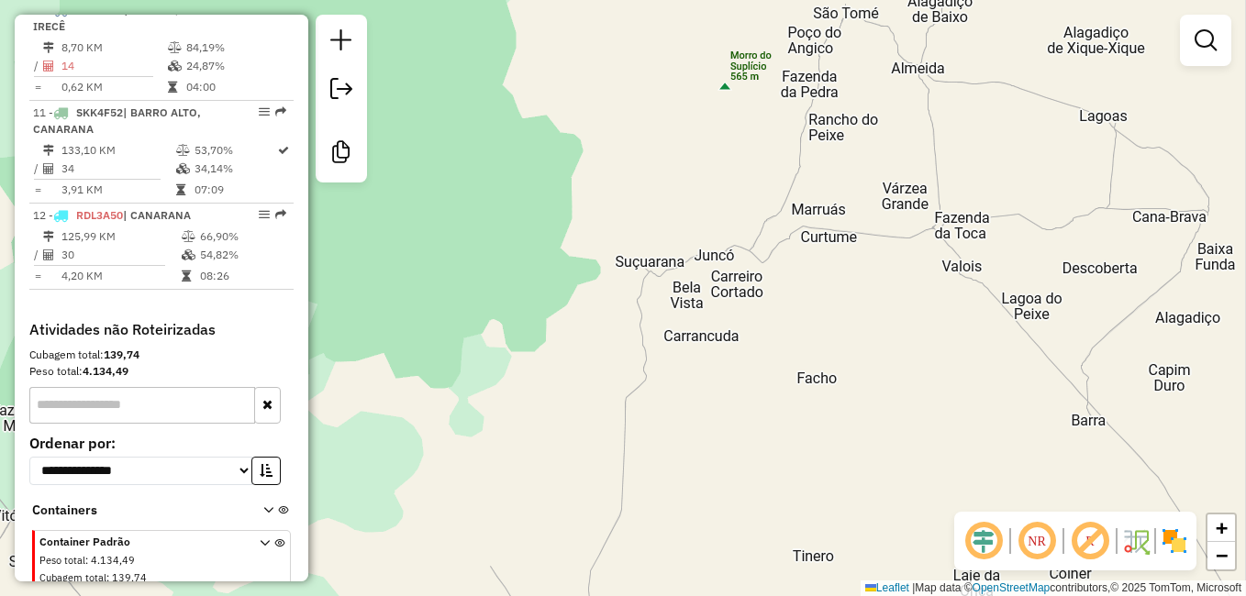
drag, startPoint x: 816, startPoint y: 229, endPoint x: 778, endPoint y: 327, distance: 104.3
click at [778, 327] on div "Rota 8 - Placa RDC1A24 12204 - MERCADO ALVES Janela de atendimento Grade de ate…" at bounding box center [623, 298] width 1246 height 596
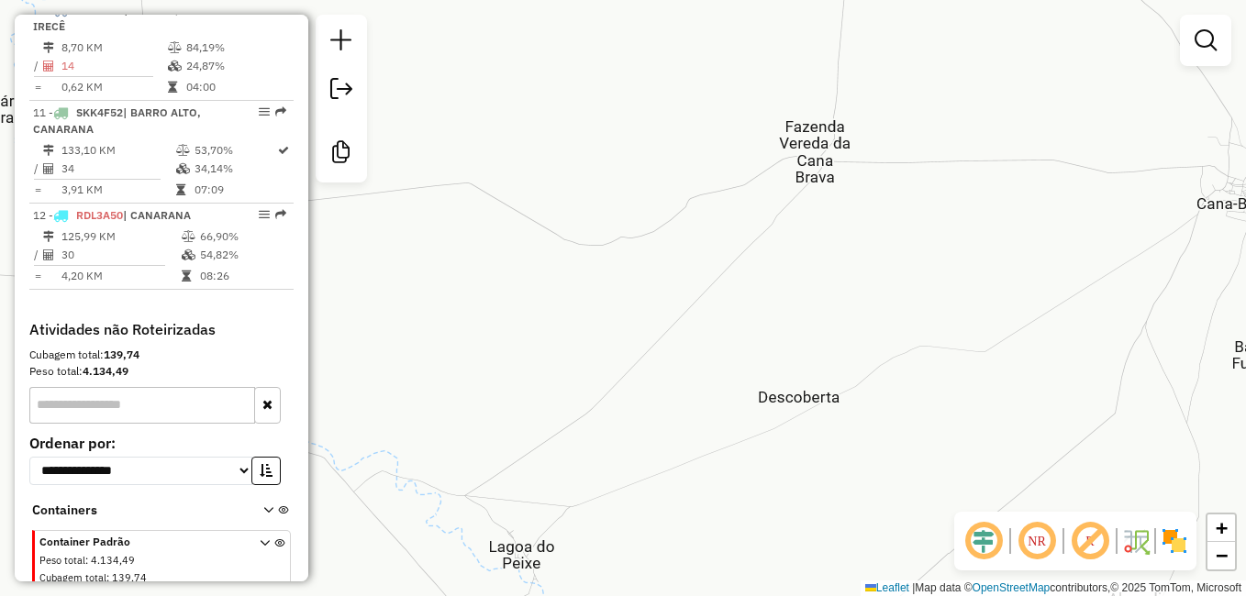
drag, startPoint x: 1131, startPoint y: 272, endPoint x: 994, endPoint y: 295, distance: 139.5
click at [997, 294] on div "Rota 8 - Placa RDC1A24 12204 - MERCADO ALVES Janela de atendimento Grade de ate…" at bounding box center [623, 298] width 1246 height 596
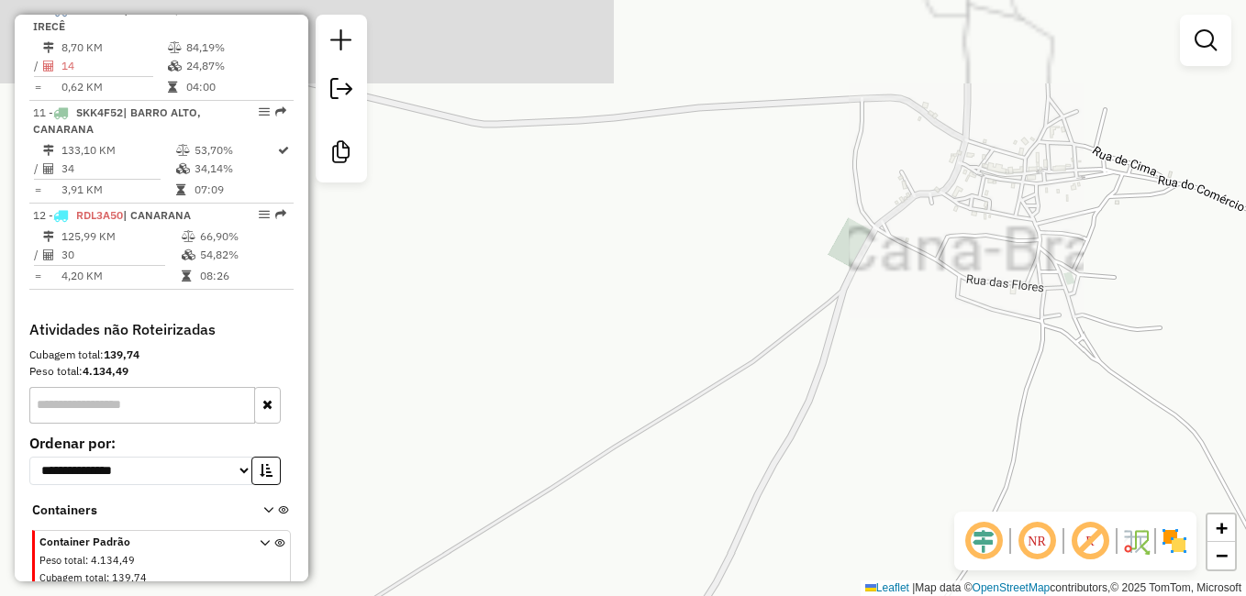
drag, startPoint x: 1076, startPoint y: 234, endPoint x: 1026, endPoint y: 380, distance: 154.4
click at [1027, 378] on div "Rota 8 - Placa RDC1A24 12204 - MERCADO ALVES Janela de atendimento Grade de ate…" at bounding box center [623, 298] width 1246 height 596
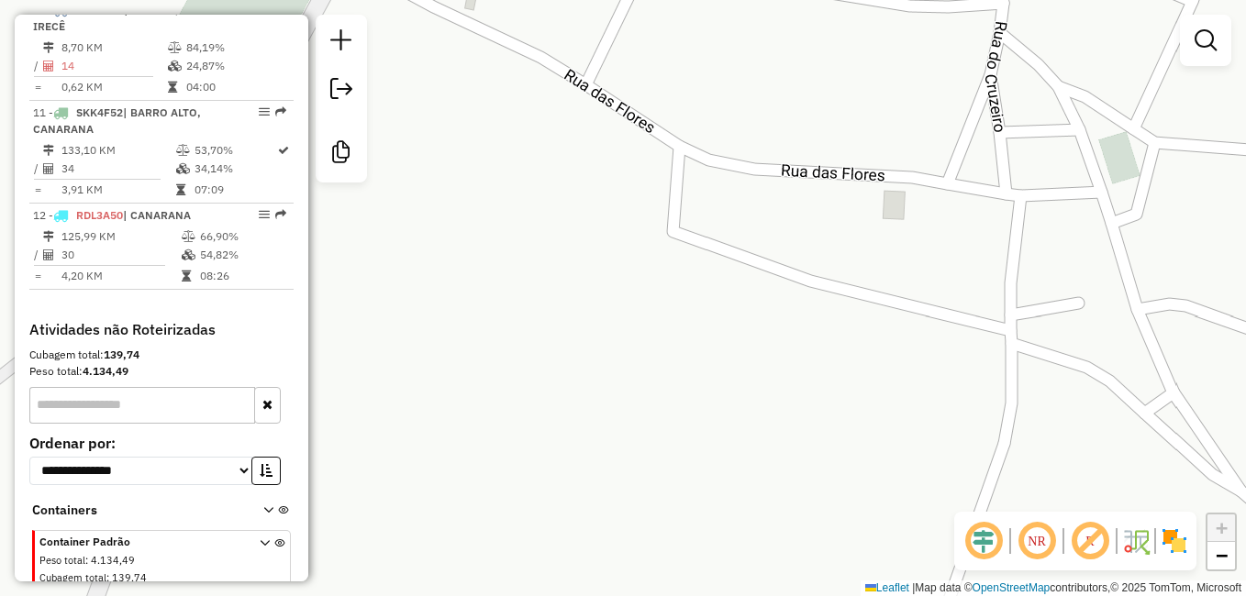
drag, startPoint x: 936, startPoint y: 373, endPoint x: 896, endPoint y: 469, distance: 103.6
click at [896, 468] on div "Rota 8 - Placa RDC1A24 12204 - MERCADO ALVES Janela de atendimento Grade de ate…" at bounding box center [623, 298] width 1246 height 596
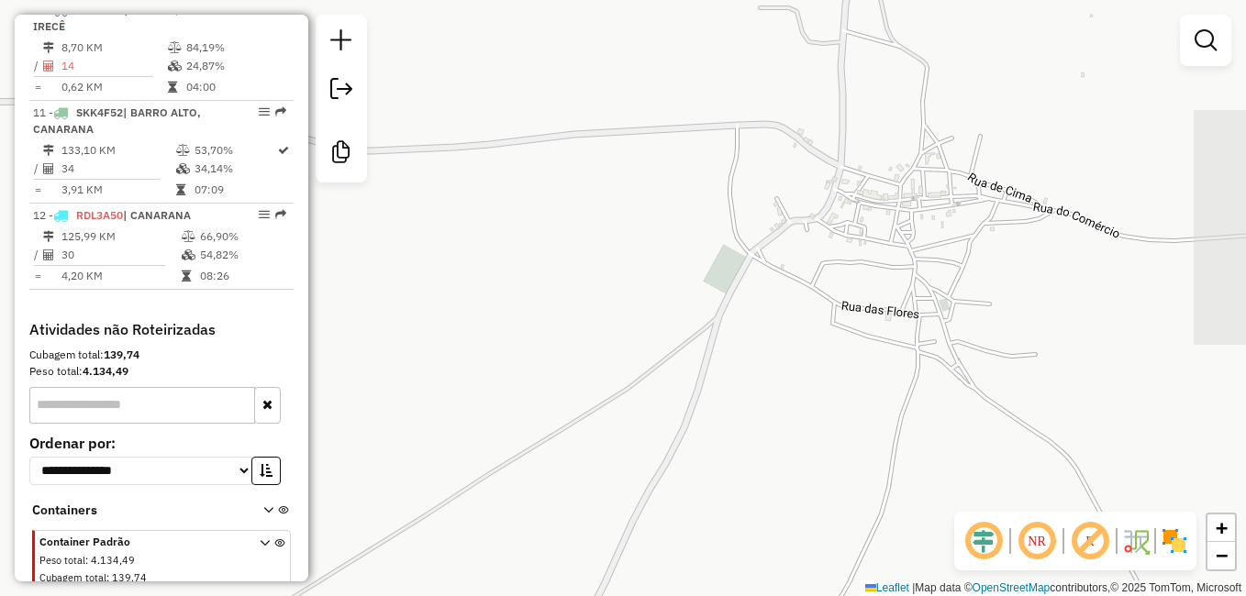
drag, startPoint x: 894, startPoint y: 306, endPoint x: 862, endPoint y: 421, distance: 119.1
click at [862, 421] on div "Rota 8 - Placa RDC1A24 12204 - MERCADO ALVES Janela de atendimento Grade de ate…" at bounding box center [623, 298] width 1246 height 596
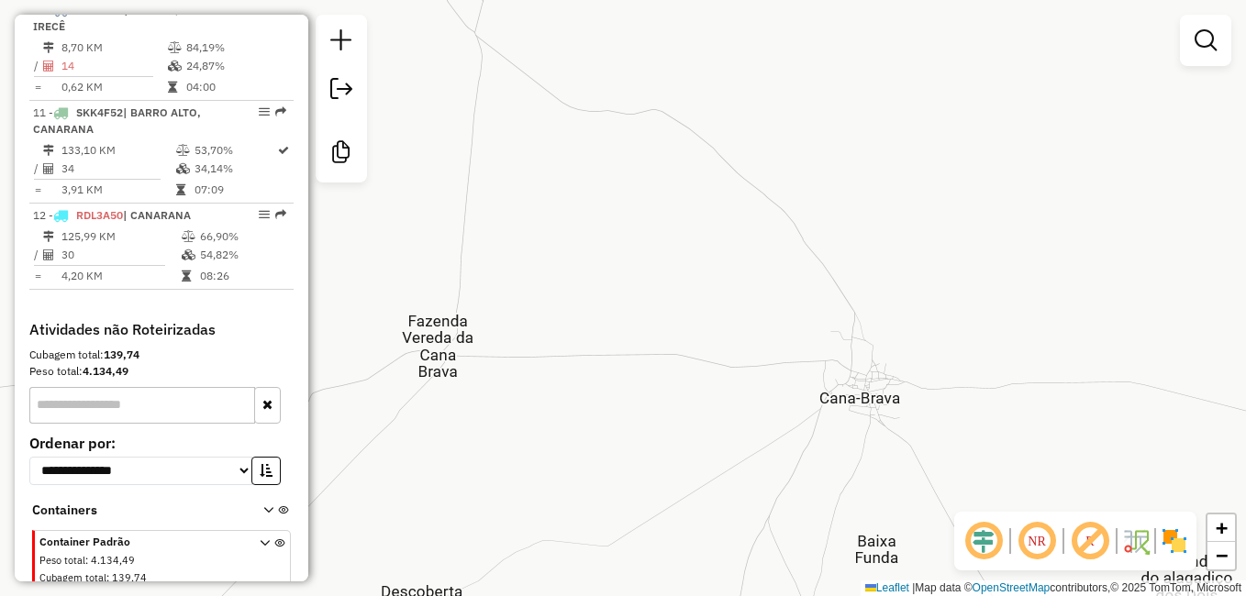
drag, startPoint x: 752, startPoint y: 447, endPoint x: 898, endPoint y: 411, distance: 150.2
click at [889, 414] on div "Rota 8 - Placa RDC1A24 12204 - MERCADO ALVES Janela de atendimento Grade de ate…" at bounding box center [623, 298] width 1246 height 596
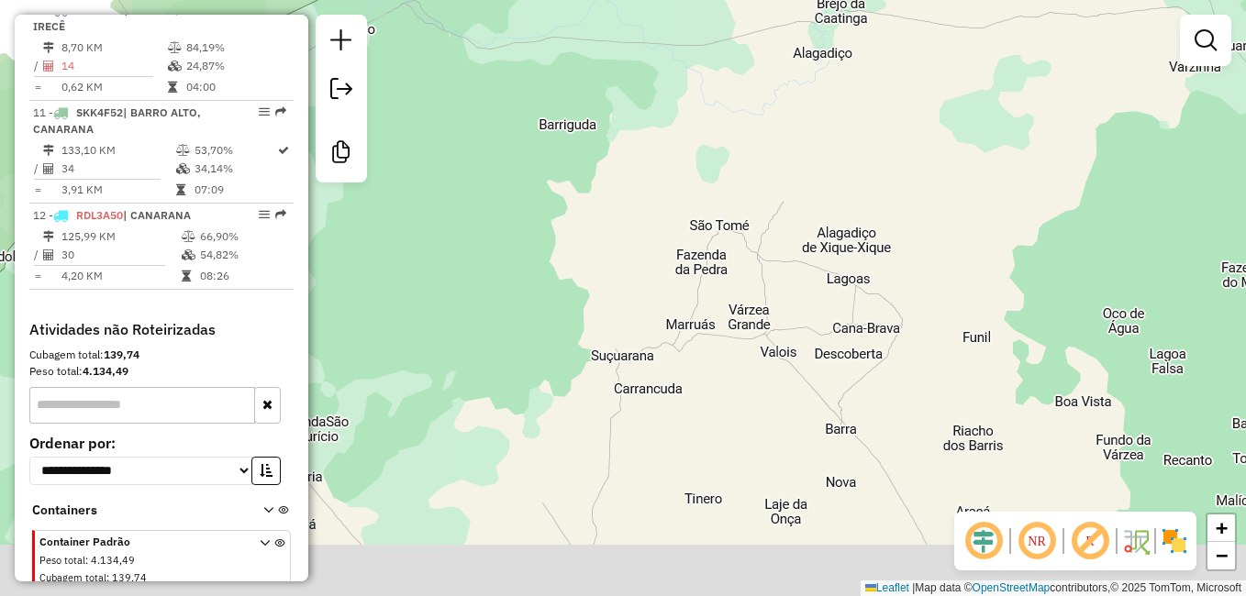
drag, startPoint x: 894, startPoint y: 470, endPoint x: 900, endPoint y: 360, distance: 110.3
click at [900, 360] on div "Rota 8 - Placa RDC1A24 12204 - MERCADO ALVES Janela de atendimento Grade de ate…" at bounding box center [623, 298] width 1246 height 596
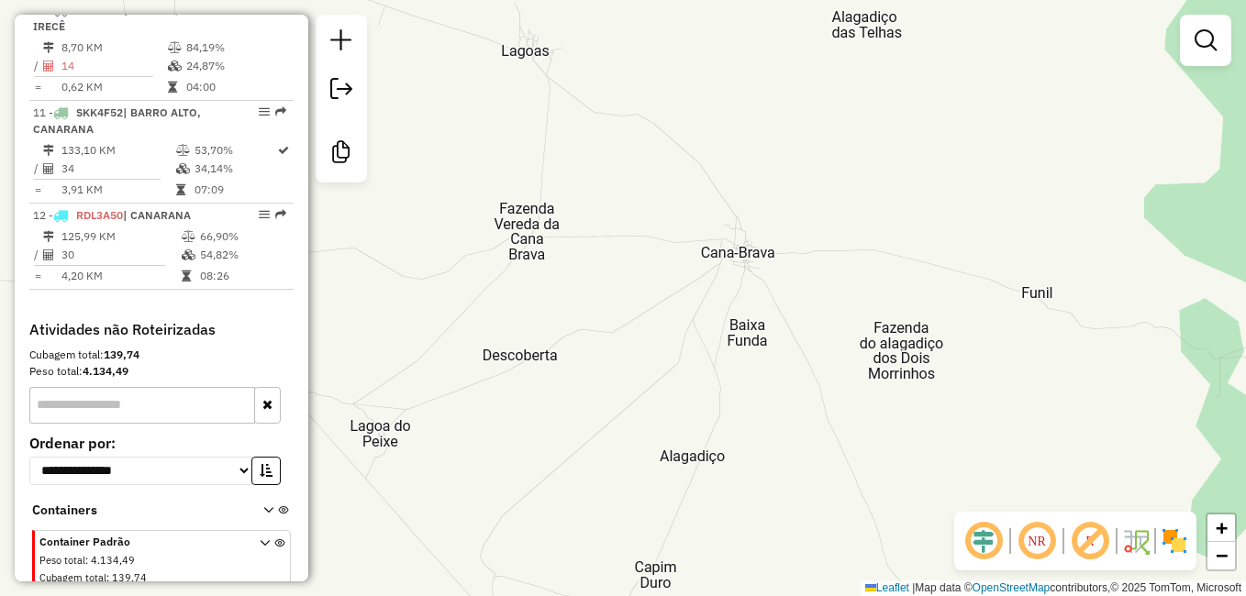
drag, startPoint x: 853, startPoint y: 444, endPoint x: 855, endPoint y: 295, distance: 148.7
click at [855, 311] on div "Rota 8 - Placa RDC1A24 12204 - MERCADO ALVES Janela de atendimento Grade de ate…" at bounding box center [623, 298] width 1246 height 596
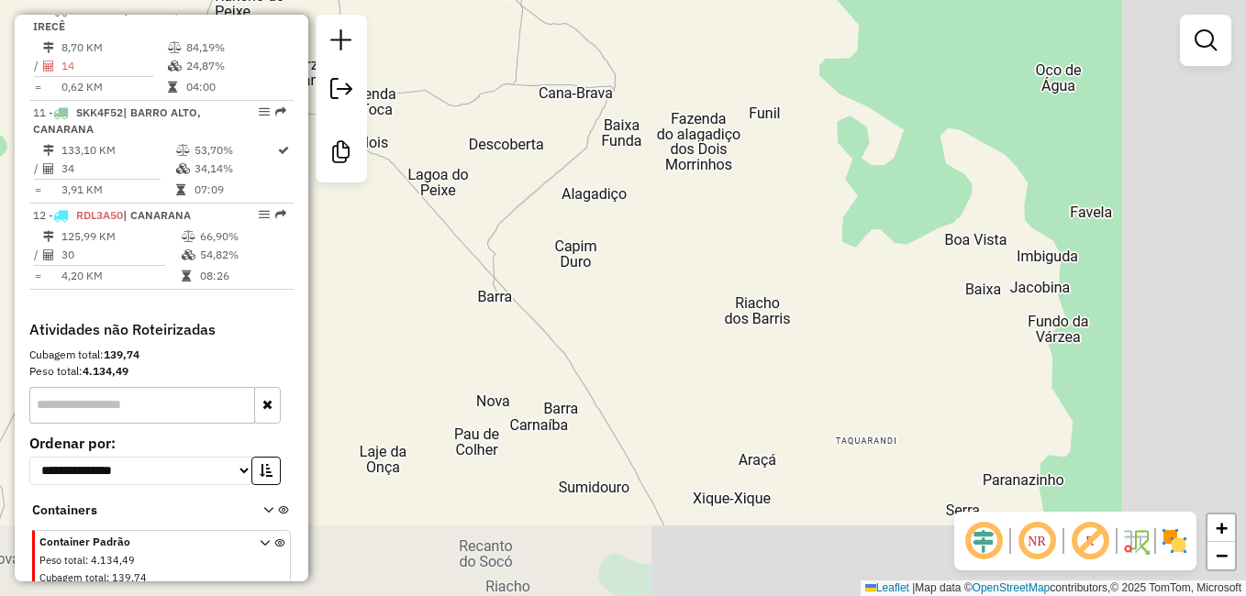
drag, startPoint x: 901, startPoint y: 354, endPoint x: 708, endPoint y: 262, distance: 213.4
click at [708, 262] on div "Rota 8 - Placa RDC1A24 12204 - MERCADO ALVES Janela de atendimento Grade de ate…" at bounding box center [623, 298] width 1246 height 596
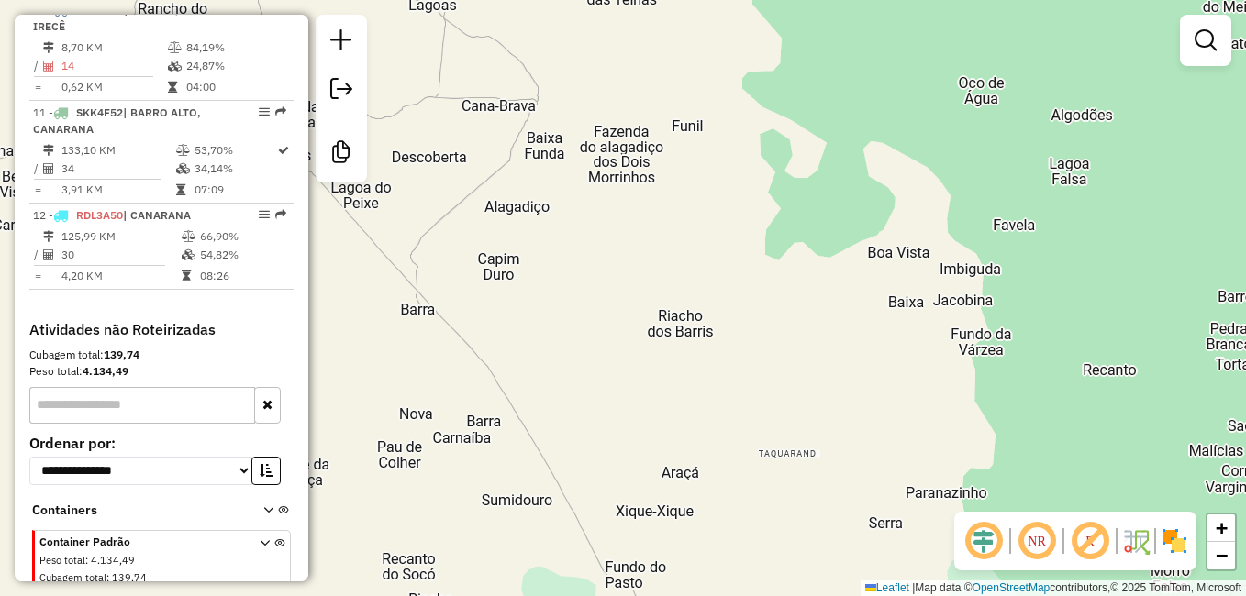
drag, startPoint x: 923, startPoint y: 296, endPoint x: 831, endPoint y: 310, distance: 92.8
click at [832, 310] on div "Rota 8 - Placa RDC1A24 12204 - MERCADO ALVES Janela de atendimento Grade de ate…" at bounding box center [623, 298] width 1246 height 596
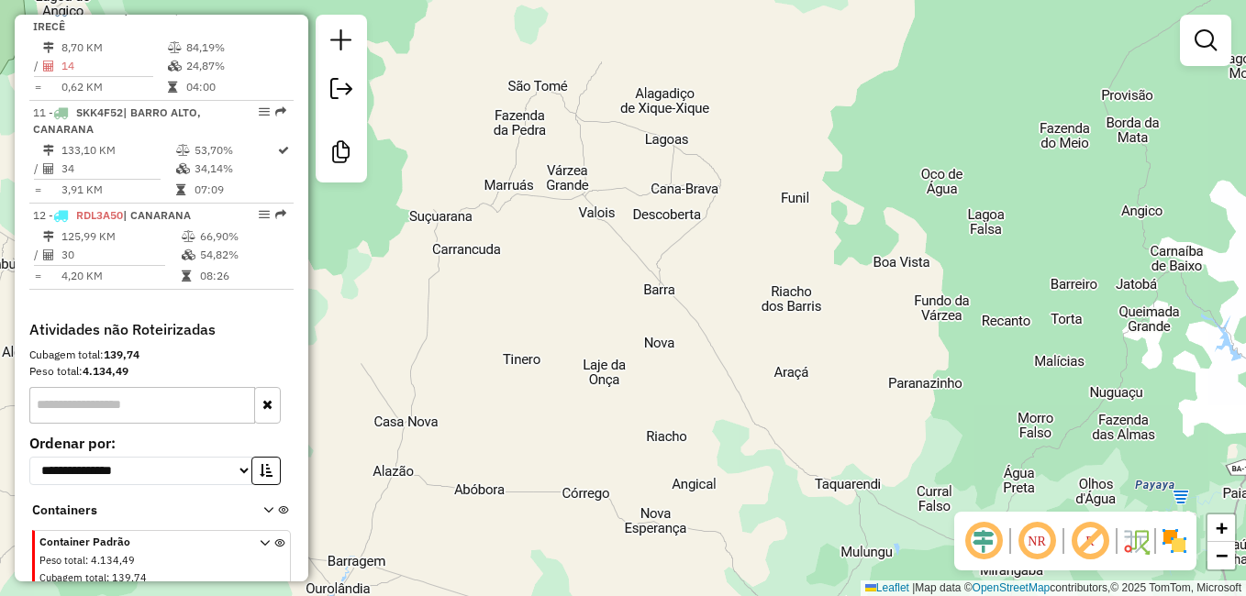
drag, startPoint x: 919, startPoint y: 464, endPoint x: 910, endPoint y: 432, distance: 33.4
click at [910, 432] on div "Rota 8 - Placa RDC1A24 12204 - MERCADO ALVES Janela de atendimento Grade de ate…" at bounding box center [623, 298] width 1246 height 596
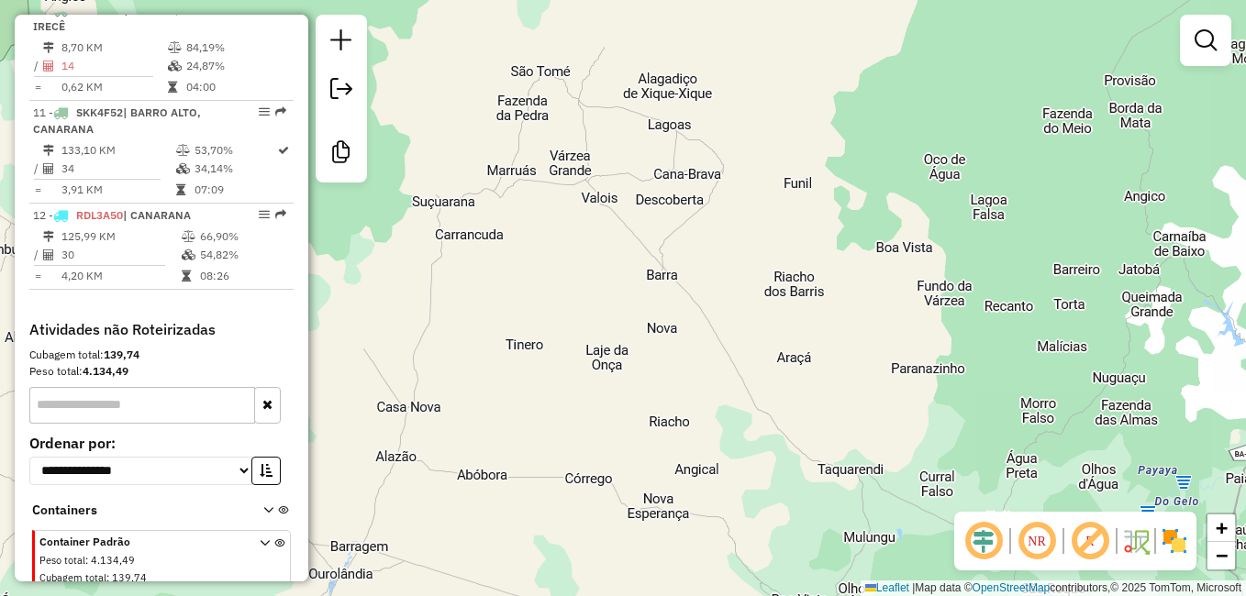
drag, startPoint x: 842, startPoint y: 490, endPoint x: 862, endPoint y: 417, distance: 75.9
click at [862, 418] on div "Rota 8 - Placa RDC1A24 12204 - MERCADO ALVES Janela de atendimento Grade de ate…" at bounding box center [623, 298] width 1246 height 596
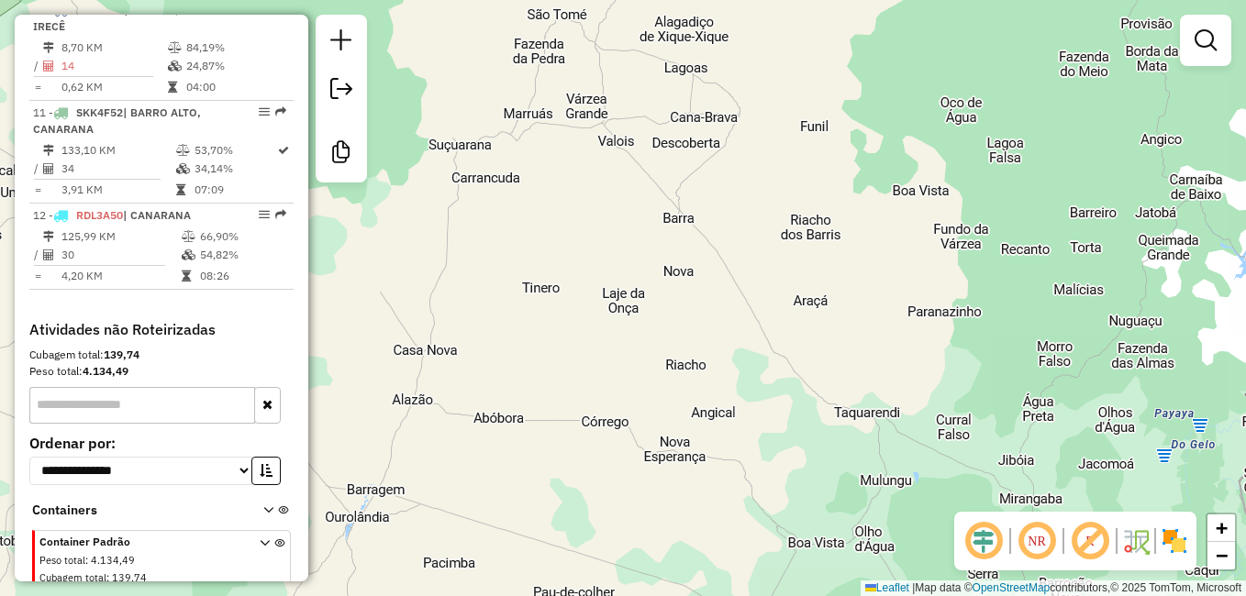
drag, startPoint x: 879, startPoint y: 408, endPoint x: 885, endPoint y: 388, distance: 20.9
click at [883, 393] on div "Rota 8 - Placa RDC1A24 12204 - MERCADO ALVES Janela de atendimento Grade de ate…" at bounding box center [623, 298] width 1246 height 596
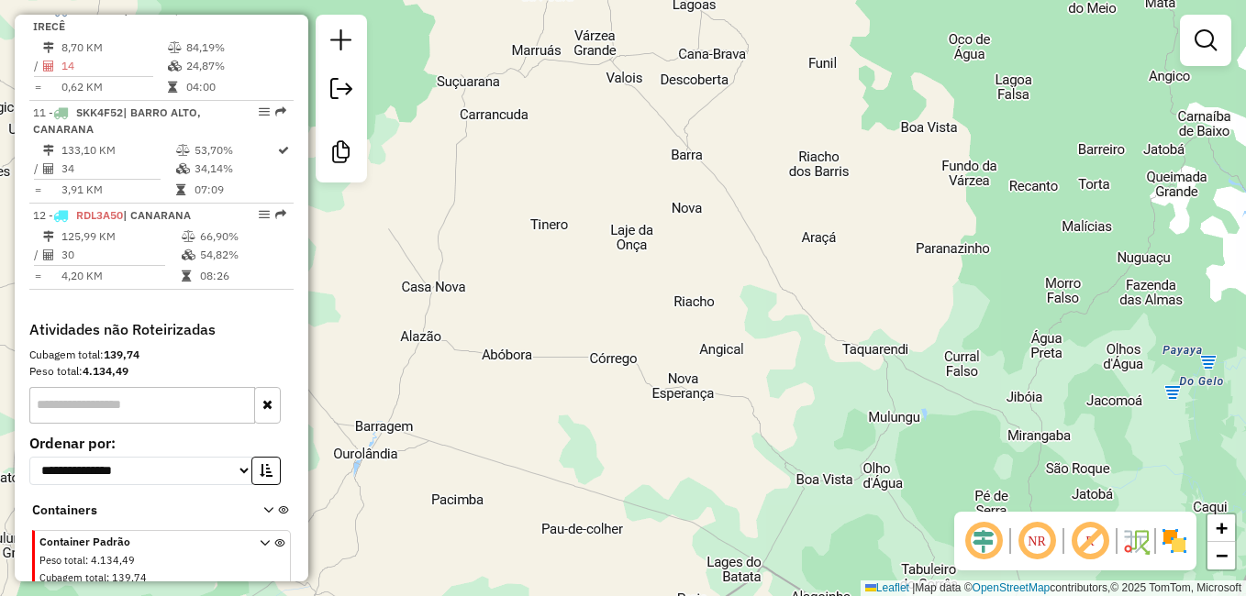
drag, startPoint x: 882, startPoint y: 454, endPoint x: 897, endPoint y: 381, distance: 75.0
click at [889, 417] on div "Rota 8 - Placa RDC1A24 12204 - MERCADO ALVES Janela de atendimento Grade de ate…" at bounding box center [623, 298] width 1246 height 596
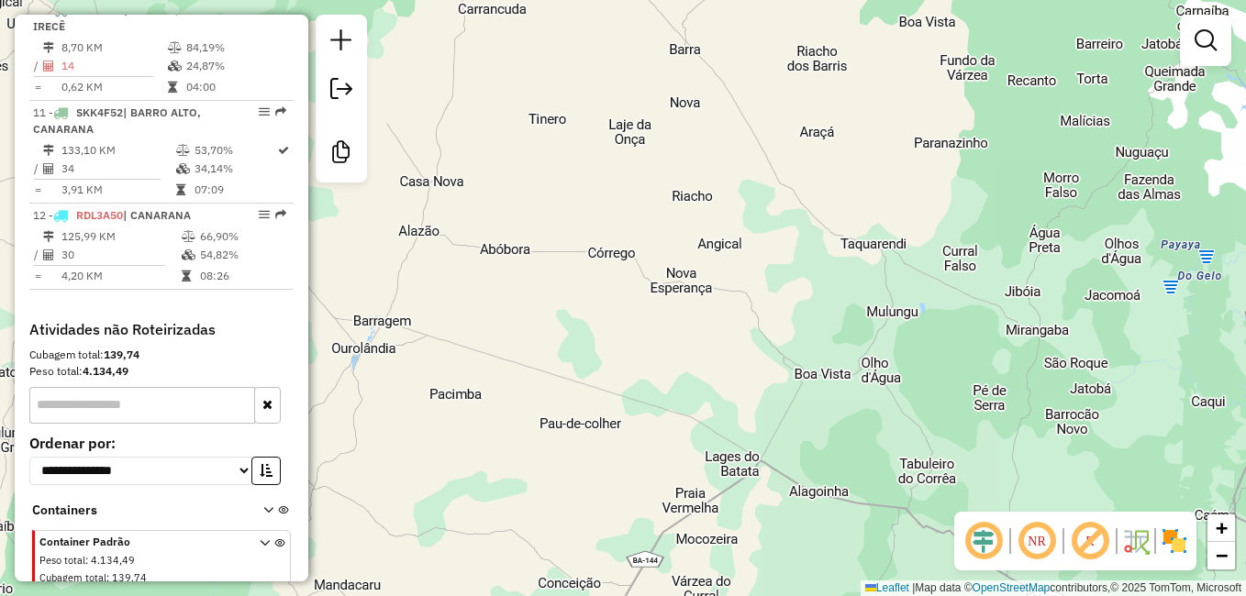
drag, startPoint x: 896, startPoint y: 459, endPoint x: 879, endPoint y: 371, distance: 89.8
click at [883, 385] on div "Rota 8 - Placa RDC1A24 12204 - MERCADO ALVES Janela de atendimento Grade de ate…" at bounding box center [623, 298] width 1246 height 596
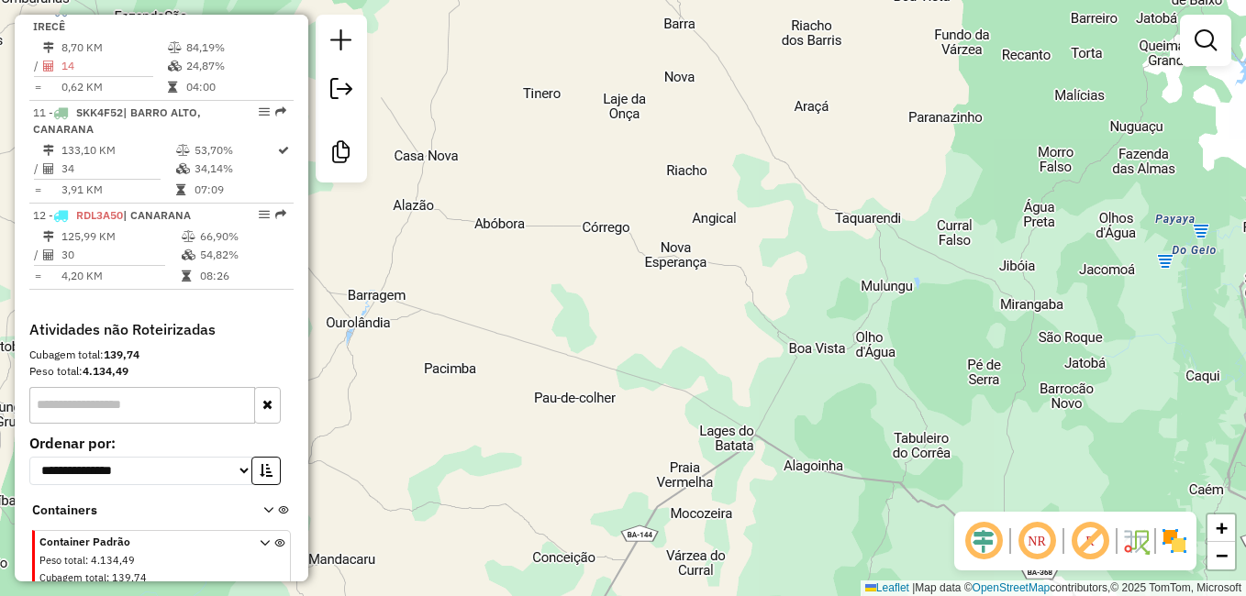
drag, startPoint x: 832, startPoint y: 492, endPoint x: 854, endPoint y: 448, distance: 49.2
click at [848, 460] on div "Rota 8 - Placa RDC1A24 12204 - MERCADO ALVES Janela de atendimento Grade de ate…" at bounding box center [623, 298] width 1246 height 596
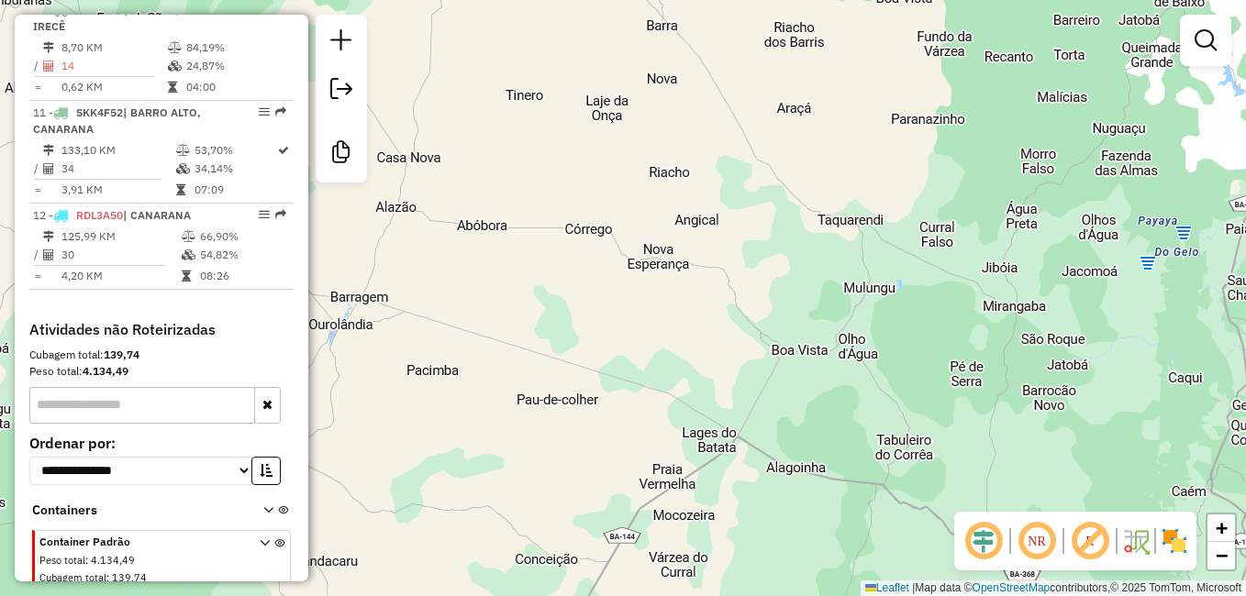
drag, startPoint x: 862, startPoint y: 333, endPoint x: 810, endPoint y: 387, distance: 74.6
click at [813, 384] on div "Rota 8 - Placa RDC1A24 12204 - MERCADO ALVES Janela de atendimento Grade de ate…" at bounding box center [623, 298] width 1246 height 596
click at [804, 399] on div "Rota 8 - Placa RDC1A24 12204 - MERCADO ALVES Janela de atendimento Grade de ate…" at bounding box center [623, 298] width 1246 height 596
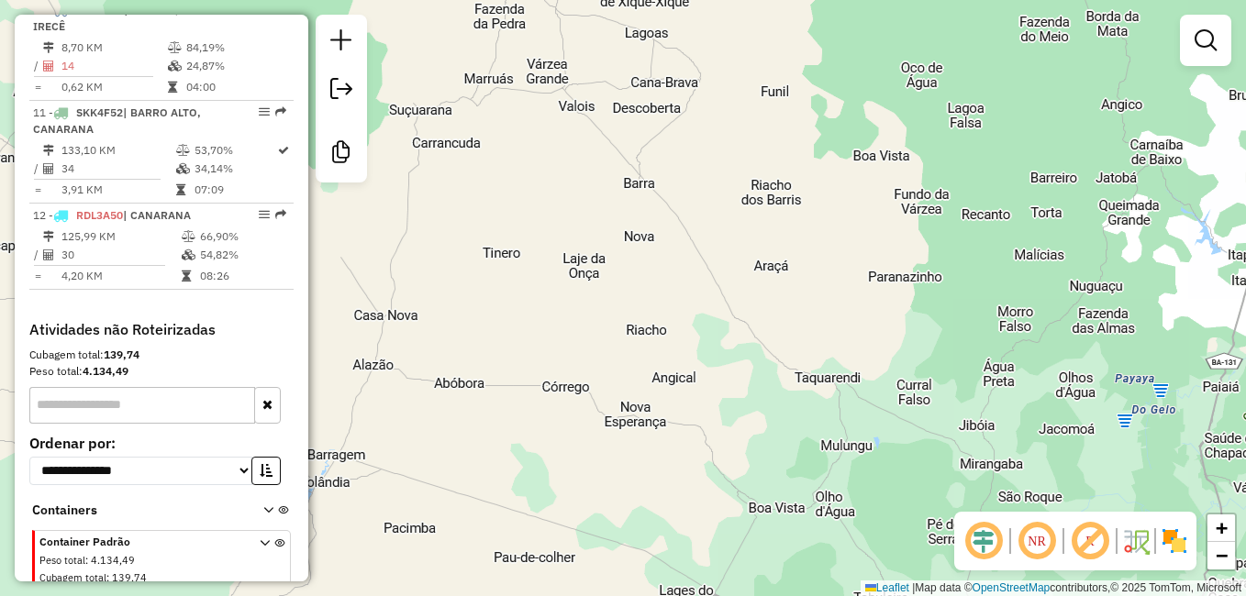
drag, startPoint x: 768, startPoint y: 284, endPoint x: 765, endPoint y: 418, distance: 134.9
click at [765, 418] on div "Rota 8 - Placa RDC1A24 12204 - MERCADO ALVES Janela de atendimento Grade de ate…" at bounding box center [623, 298] width 1246 height 596
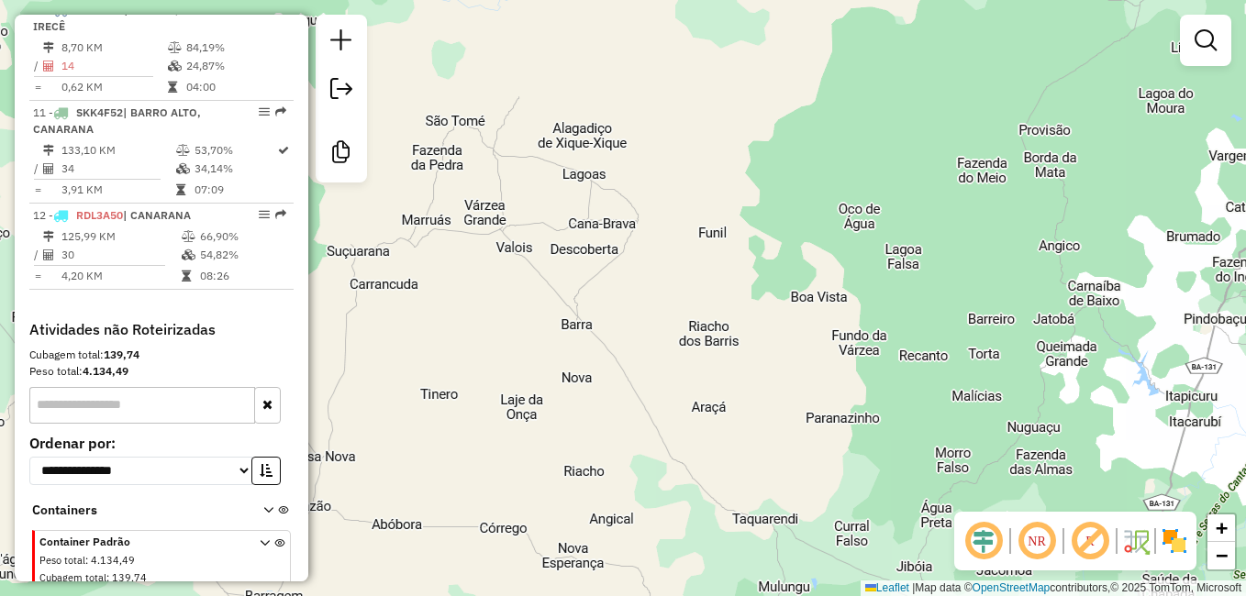
drag, startPoint x: 812, startPoint y: 330, endPoint x: 749, endPoint y: 473, distance: 155.7
click at [749, 472] on div "Rota 8 - Placa RDC1A24 12204 - MERCADO ALVES Janela de atendimento Grade de ate…" at bounding box center [623, 298] width 1246 height 596
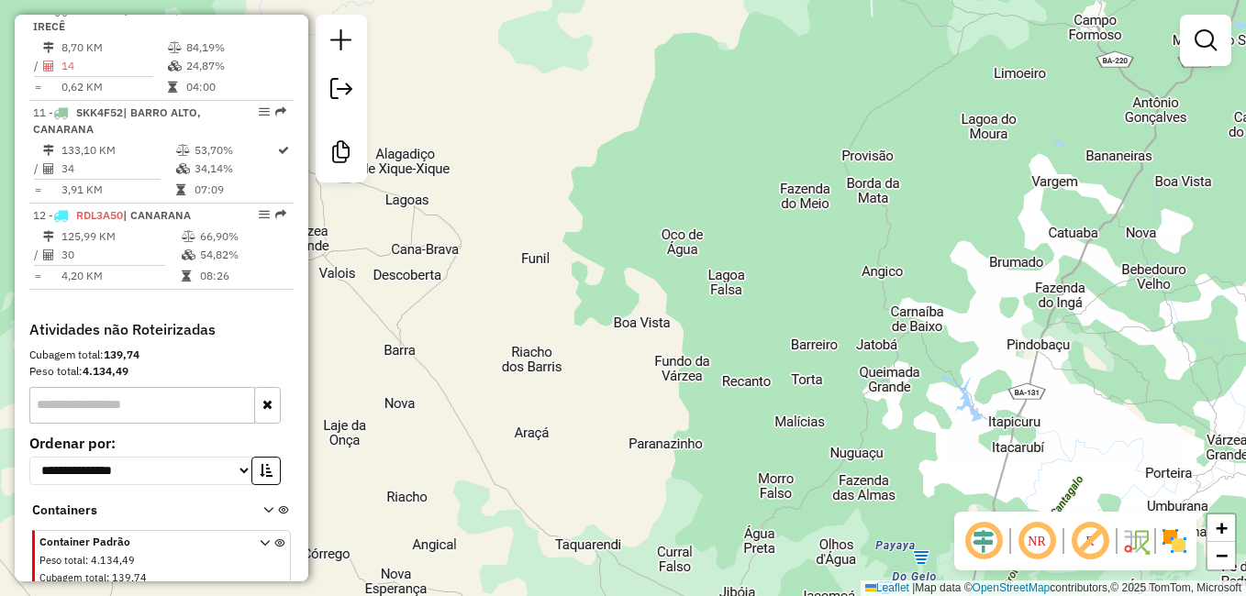
drag, startPoint x: 754, startPoint y: 374, endPoint x: 578, endPoint y: 398, distance: 177.8
click at [578, 398] on div "Rota 8 - Placa RDC1A24 12204 - MERCADO ALVES Janela de atendimento Grade de ate…" at bounding box center [623, 298] width 1246 height 596
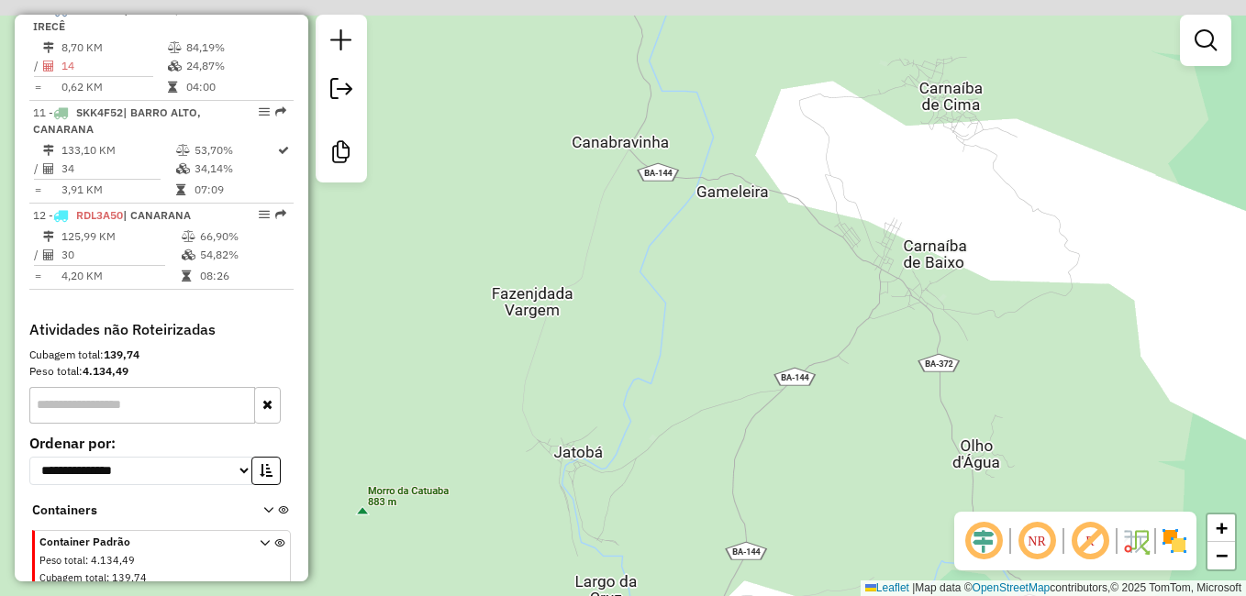
drag, startPoint x: 879, startPoint y: 266, endPoint x: 884, endPoint y: 351, distance: 84.5
click at [884, 351] on div "Rota 8 - Placa RDC1A24 12204 - MERCADO ALVES Janela de atendimento Grade de ate…" at bounding box center [623, 298] width 1246 height 596
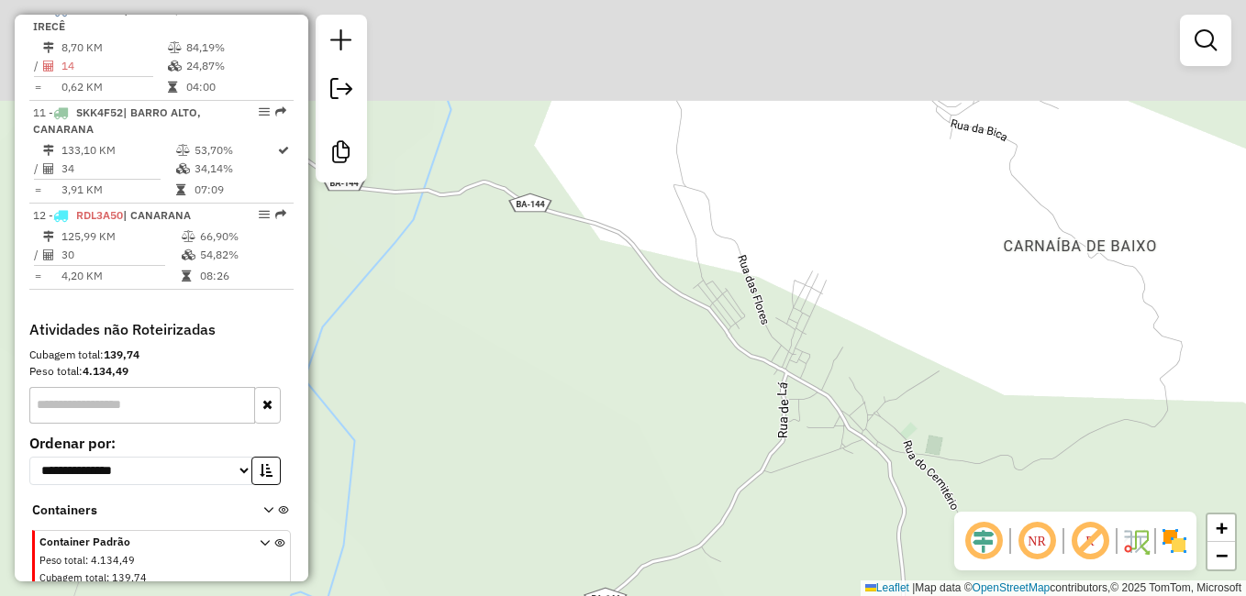
drag, startPoint x: 952, startPoint y: 302, endPoint x: 929, endPoint y: 434, distance: 134.1
click at [929, 434] on div "Rota 8 - Placa RDC1A24 12204 - MERCADO ALVES Janela de atendimento Grade de ate…" at bounding box center [623, 298] width 1246 height 596
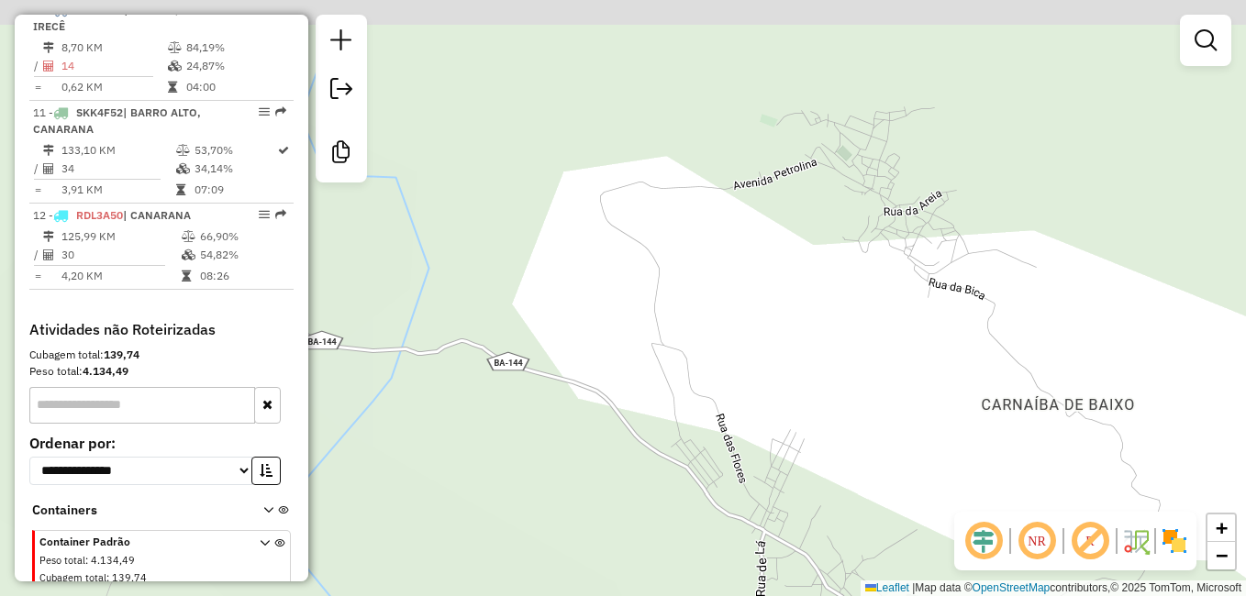
drag, startPoint x: 928, startPoint y: 253, endPoint x: 900, endPoint y: 397, distance: 146.7
click at [902, 406] on div "Rota 8 - Placa RDC1A24 12204 - MERCADO ALVES Janela de atendimento Grade de ate…" at bounding box center [623, 298] width 1246 height 596
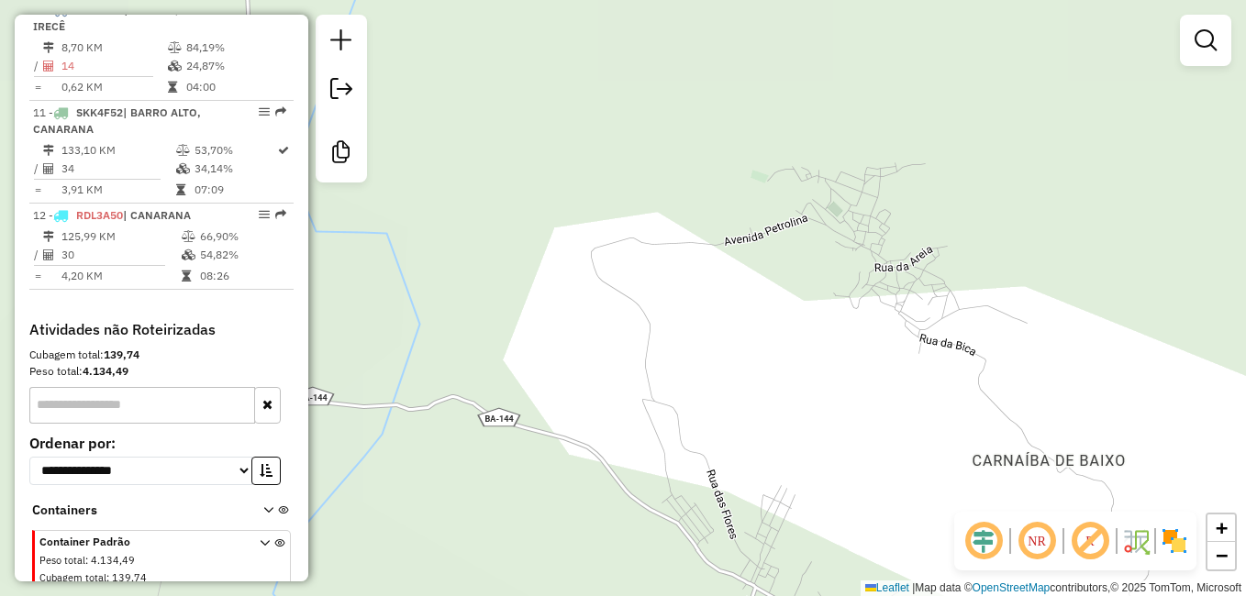
drag, startPoint x: 904, startPoint y: 291, endPoint x: 899, endPoint y: 336, distance: 45.2
click at [899, 336] on div "Rota 8 - Placa RDC1A24 12204 - MERCADO ALVES Janela de atendimento Grade de ate…" at bounding box center [623, 298] width 1246 height 596
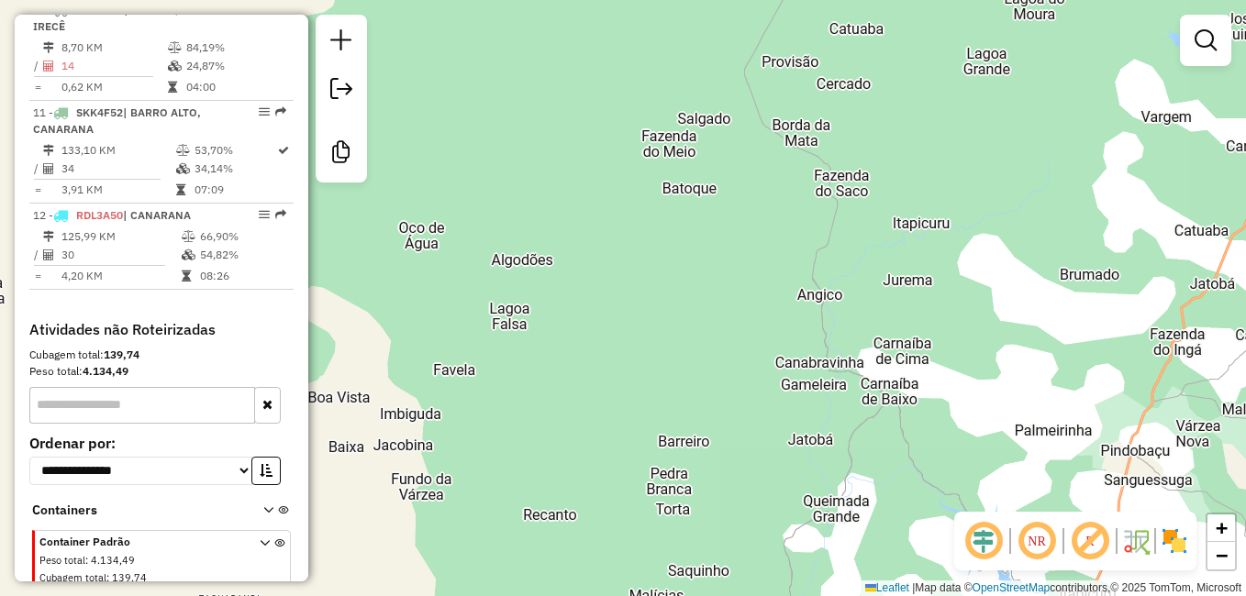
drag, startPoint x: 876, startPoint y: 484, endPoint x: 917, endPoint y: 373, distance: 118.1
click at [917, 373] on div "Rota 8 - Placa RDC1A24 12204 - MERCADO ALVES Janela de atendimento Grade de ate…" at bounding box center [623, 298] width 1246 height 596
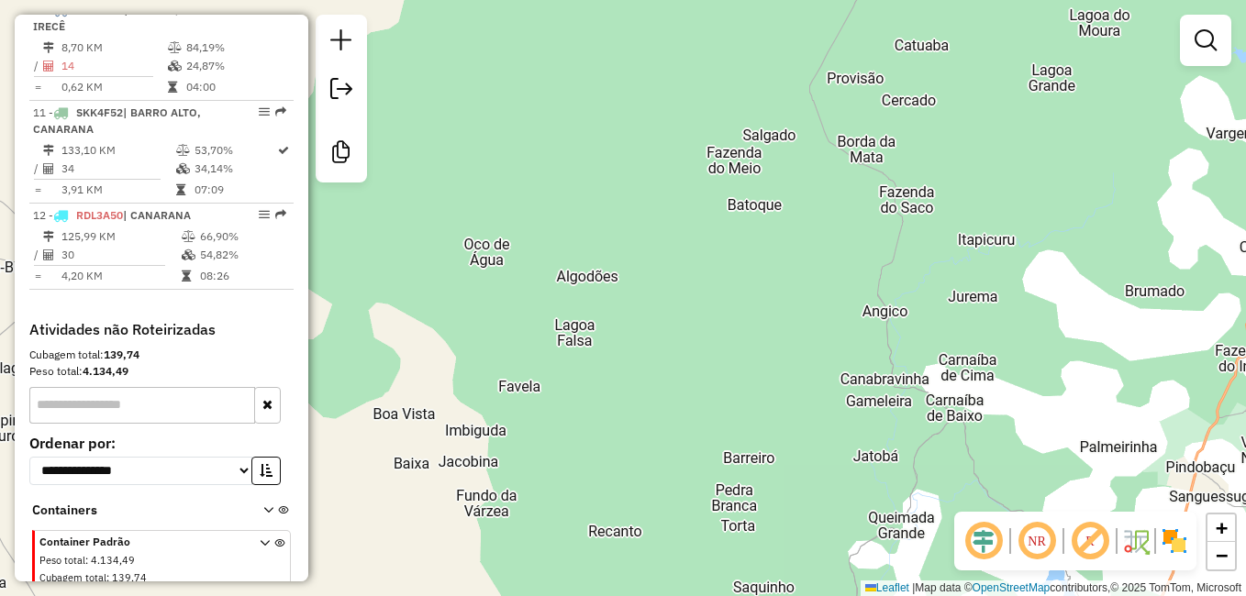
drag, startPoint x: 777, startPoint y: 291, endPoint x: 776, endPoint y: 484, distance: 193.6
click at [792, 480] on div "Rota 8 - Placa RDC1A24 12204 - MERCADO ALVES Janela de atendimento Grade de ate…" at bounding box center [623, 298] width 1246 height 596
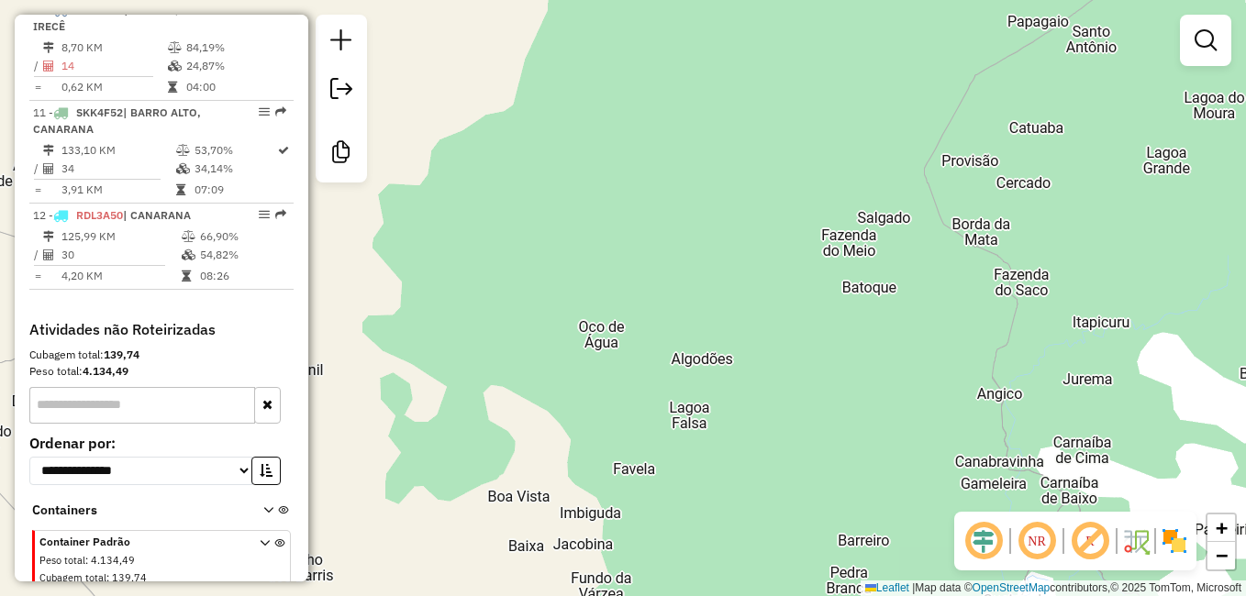
drag, startPoint x: 618, startPoint y: 414, endPoint x: 946, endPoint y: 406, distance: 327.7
click at [927, 410] on div "Rota 8 - Placa RDC1A24 12204 - MERCADO ALVES Janela de atendimento Grade de ate…" at bounding box center [623, 298] width 1246 height 596
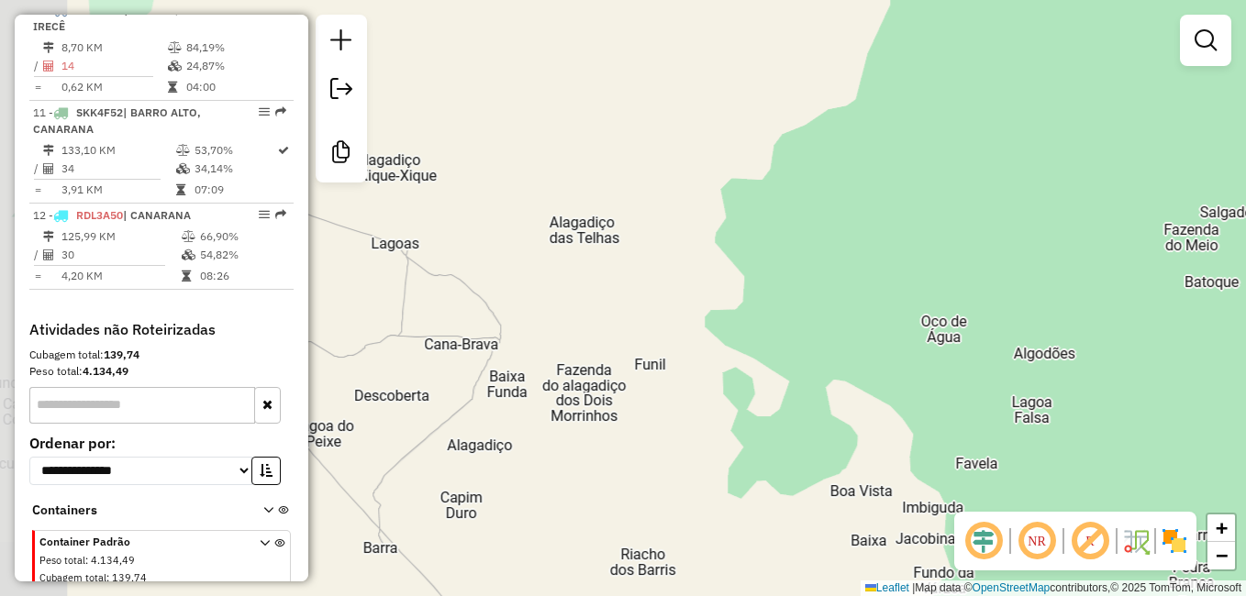
drag, startPoint x: 641, startPoint y: 395, endPoint x: 736, endPoint y: 400, distance: 94.6
click at [736, 400] on div "Rota 8 - Placa RDC1A24 12204 - MERCADO ALVES Janela de atendimento Grade de ate…" at bounding box center [623, 298] width 1246 height 596
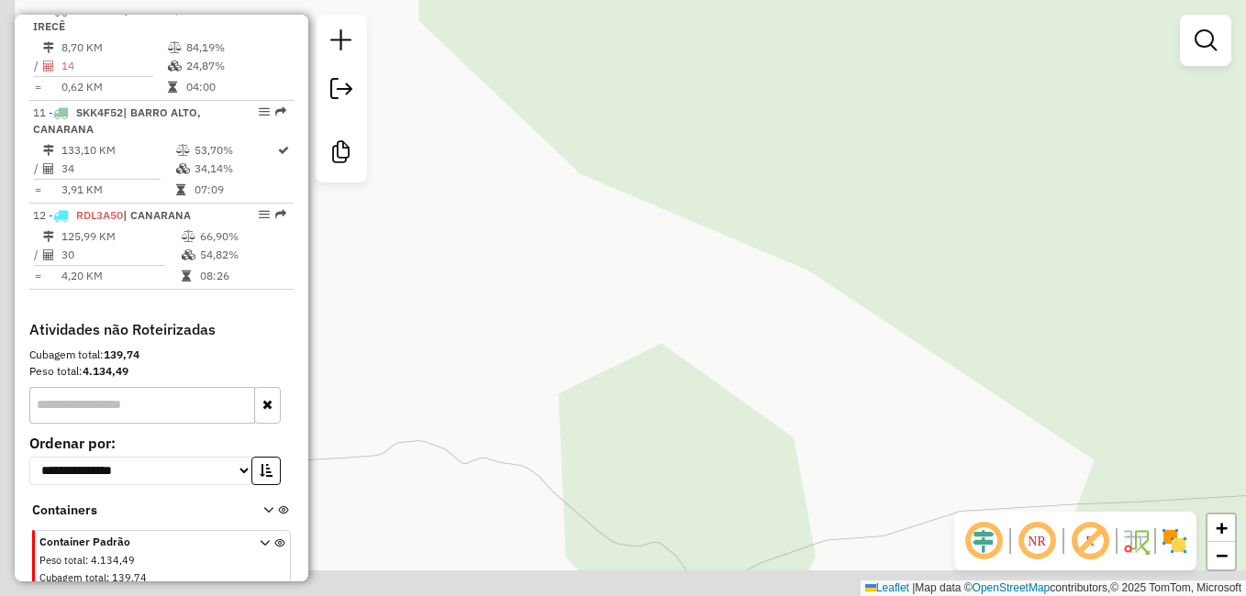
drag, startPoint x: 615, startPoint y: 443, endPoint x: 787, endPoint y: 274, distance: 241.4
click at [739, 328] on div "Rota 8 - Placa RDC1A24 12204 - MERCADO ALVES Janela de atendimento Grade de ate…" at bounding box center [623, 298] width 1246 height 596
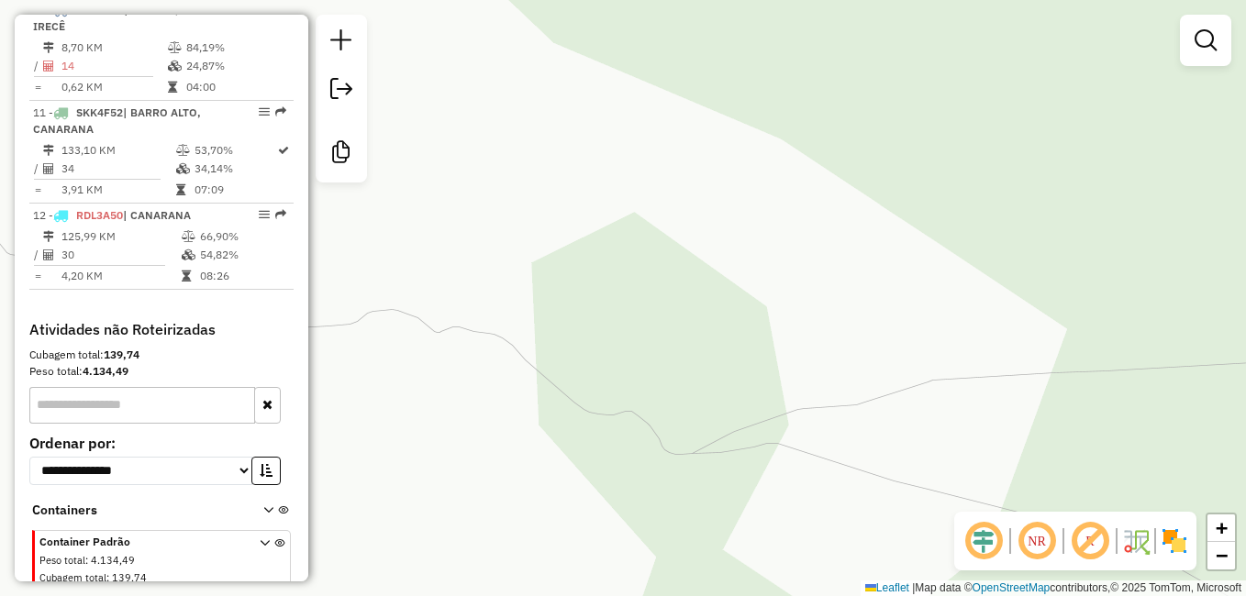
drag, startPoint x: 816, startPoint y: 511, endPoint x: 629, endPoint y: 449, distance: 197.3
click at [640, 452] on div "Rota 8 - Placa RDC1A24 12204 - MERCADO ALVES Janela de atendimento Grade de ate…" at bounding box center [623, 298] width 1246 height 596
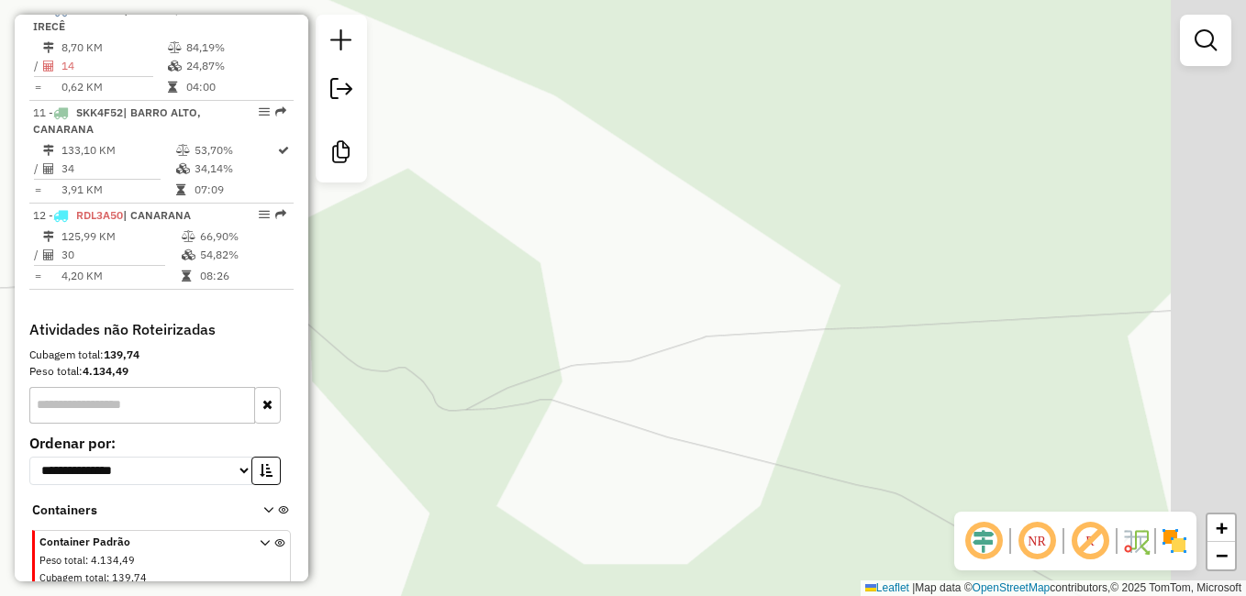
drag, startPoint x: 1133, startPoint y: 410, endPoint x: 873, endPoint y: 400, distance: 260.8
click at [883, 400] on div "Rota 8 - Placa RDC1A24 12204 - MERCADO ALVES Janela de atendimento Grade de ate…" at bounding box center [623, 298] width 1246 height 596
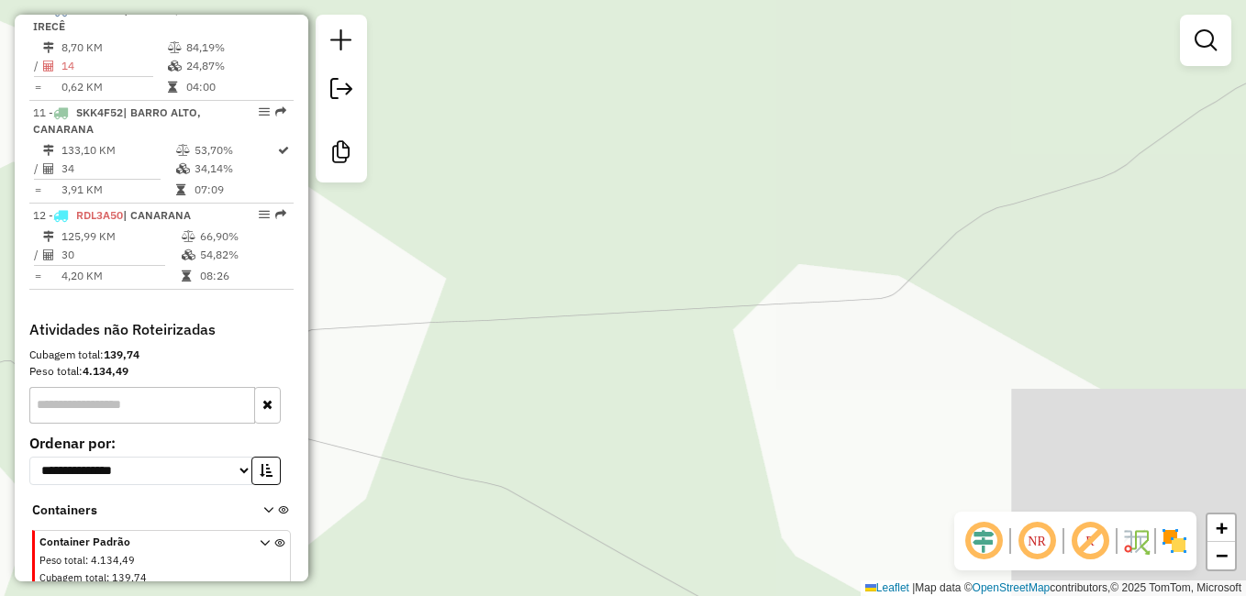
drag, startPoint x: 1185, startPoint y: 357, endPoint x: 882, endPoint y: 366, distance: 302.9
click at [885, 366] on div "Rota 8 - Placa RDC1A24 12204 - MERCADO ALVES Janela de atendimento Grade de ate…" at bounding box center [623, 298] width 1246 height 596
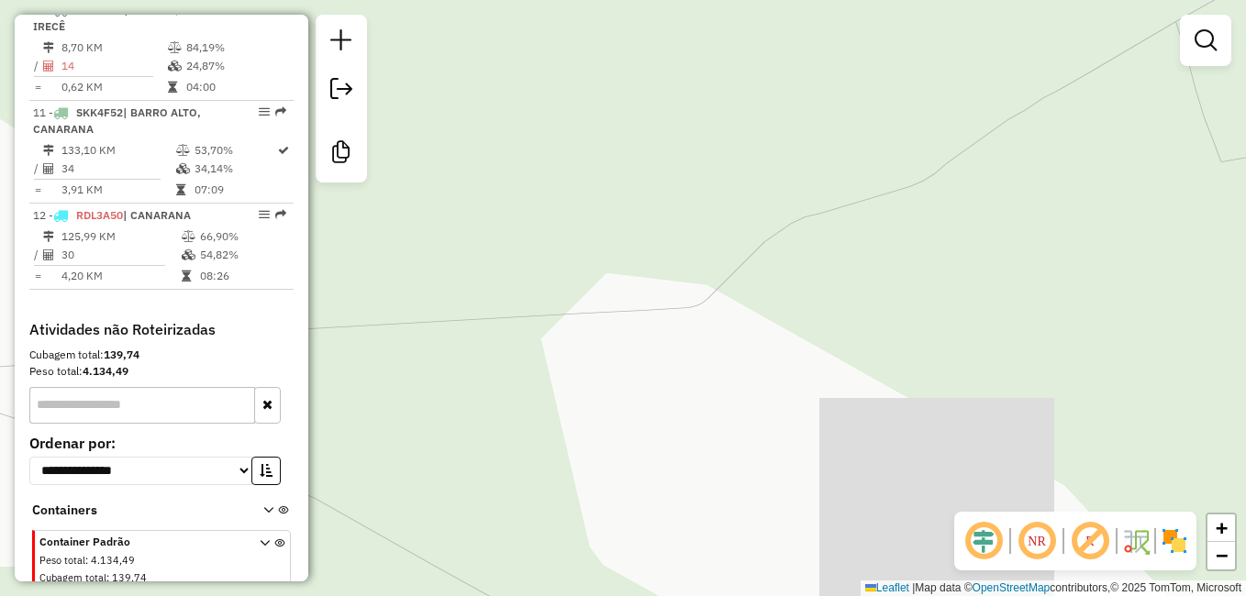
drag, startPoint x: 1060, startPoint y: 316, endPoint x: 843, endPoint y: 382, distance: 226.4
click at [845, 381] on div "Rota 8 - Placa RDC1A24 12204 - MERCADO ALVES Janela de atendimento Grade de ate…" at bounding box center [623, 298] width 1246 height 596
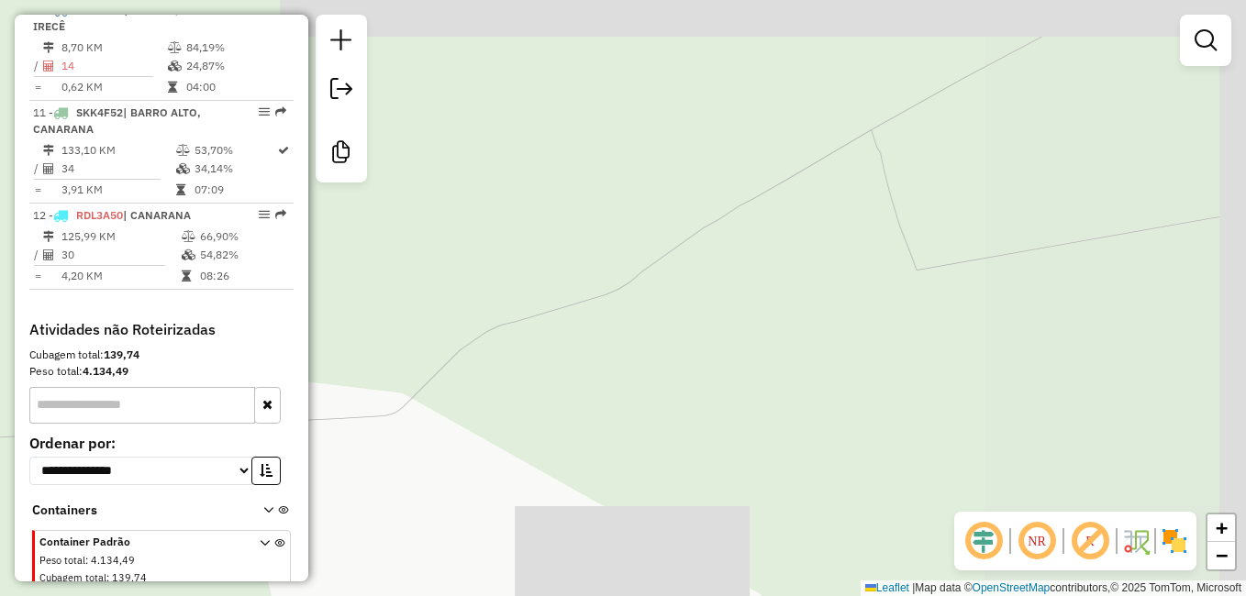
drag, startPoint x: 1029, startPoint y: 270, endPoint x: 839, endPoint y: 362, distance: 210.9
click at [841, 360] on div "Rota 8 - Placa RDC1A24 12204 - MERCADO ALVES Janela de atendimento Grade de ate…" at bounding box center [623, 298] width 1246 height 596
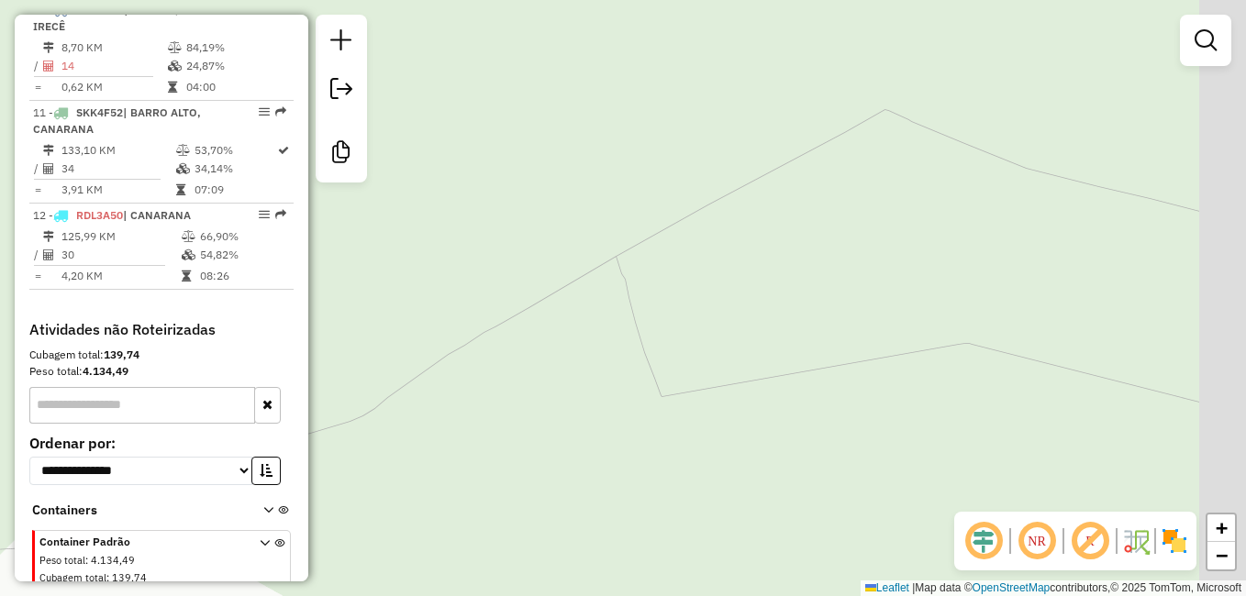
drag, startPoint x: 1055, startPoint y: 243, endPoint x: 919, endPoint y: 290, distance: 143.6
click at [924, 290] on div "Rota 8 - Placa RDC1A24 12204 - MERCADO ALVES Janela de atendimento Grade de ate…" at bounding box center [623, 298] width 1246 height 596
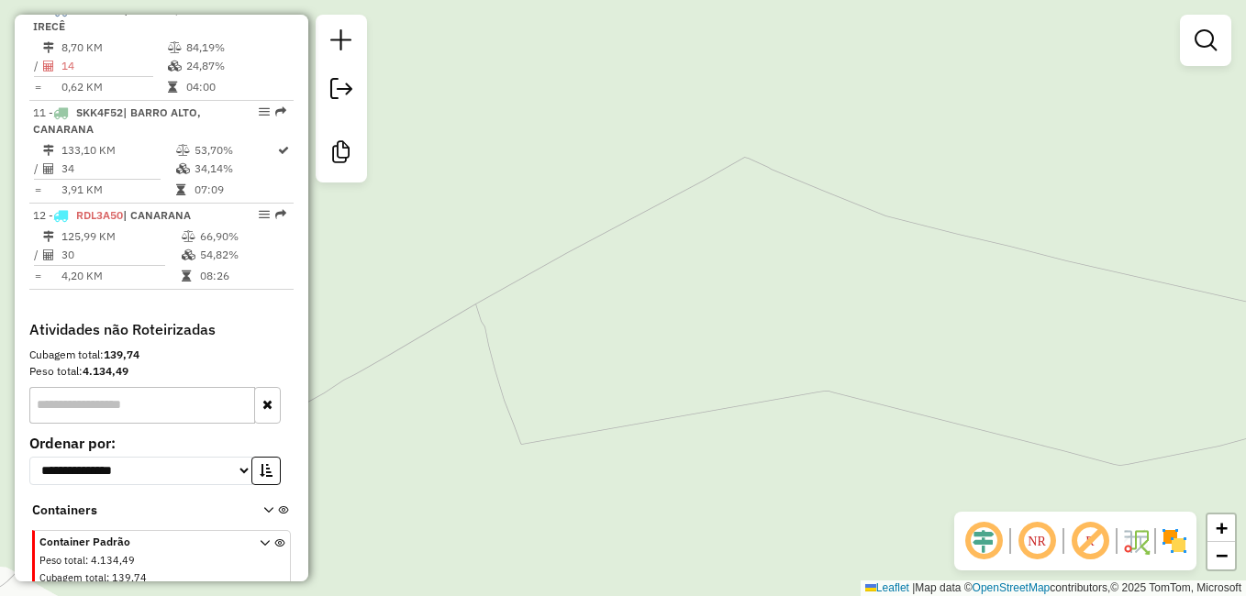
drag, startPoint x: 805, startPoint y: 306, endPoint x: 780, endPoint y: 305, distance: 24.8
click at [784, 306] on div "Rota 8 - Placa RDC1A24 12204 - MERCADO ALVES Janela de atendimento Grade de ate…" at bounding box center [623, 298] width 1246 height 596
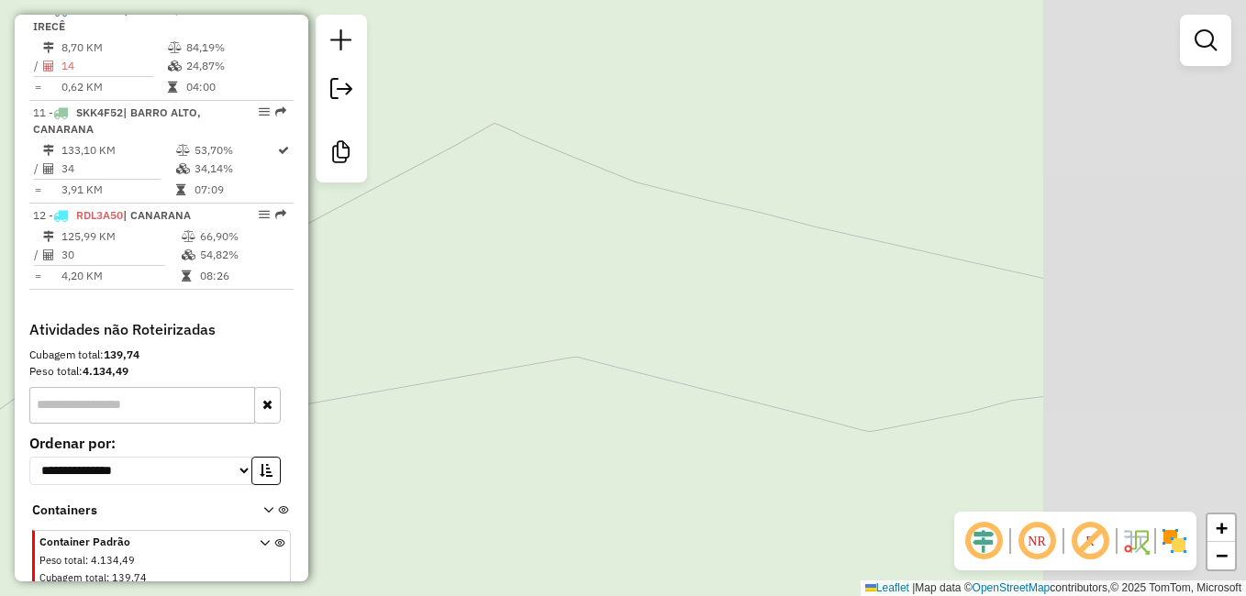
drag, startPoint x: 1050, startPoint y: 311, endPoint x: 739, endPoint y: 278, distance: 312.8
click at [745, 280] on div "Rota 8 - Placa RDC1A24 12204 - MERCADO ALVES Janela de atendimento Grade de ate…" at bounding box center [623, 298] width 1246 height 596
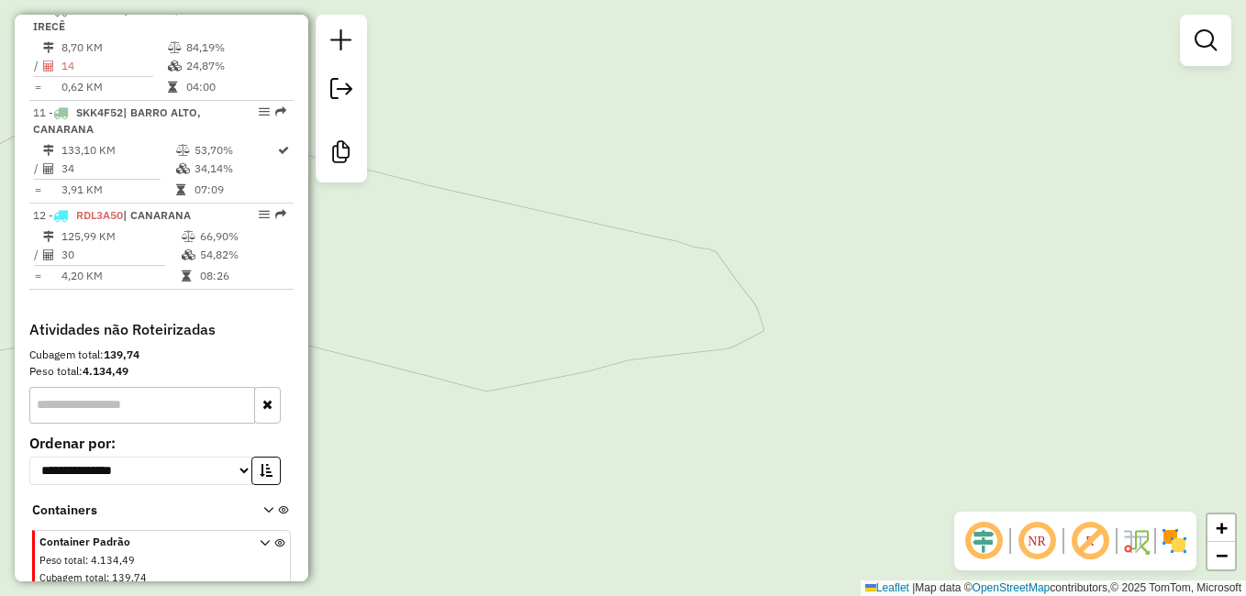
drag, startPoint x: 813, startPoint y: 353, endPoint x: 1036, endPoint y: 274, distance: 236.5
click at [982, 299] on div "Rota 8 - Placa RDC1A24 12204 - MERCADO ALVES Janela de atendimento Grade de ate…" at bounding box center [623, 298] width 1246 height 596
drag, startPoint x: 901, startPoint y: 336, endPoint x: 1045, endPoint y: 287, distance: 152.0
click at [1018, 297] on div "Rota 8 - Placa RDC1A24 12204 - MERCADO ALVES Janela de atendimento Grade de ate…" at bounding box center [623, 298] width 1246 height 596
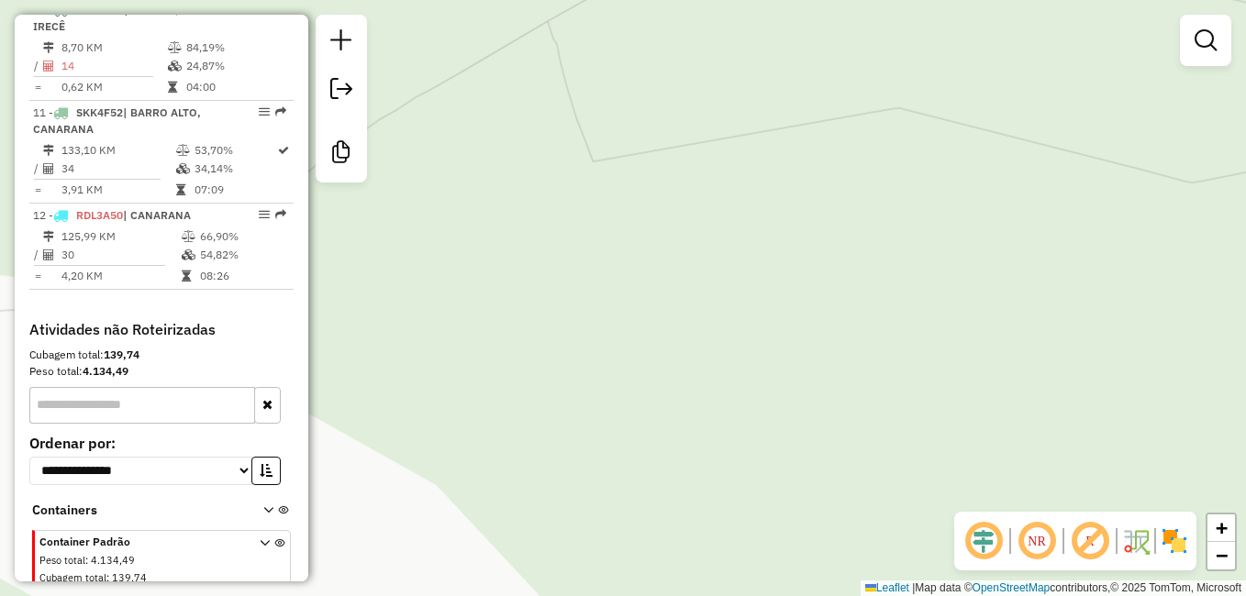
drag, startPoint x: 789, startPoint y: 295, endPoint x: 904, endPoint y: 293, distance: 114.7
click at [904, 293] on div "Rota 8 - Placa RDC1A24 12204 - MERCADO ALVES Janela de atendimento Grade de ate…" at bounding box center [623, 298] width 1246 height 596
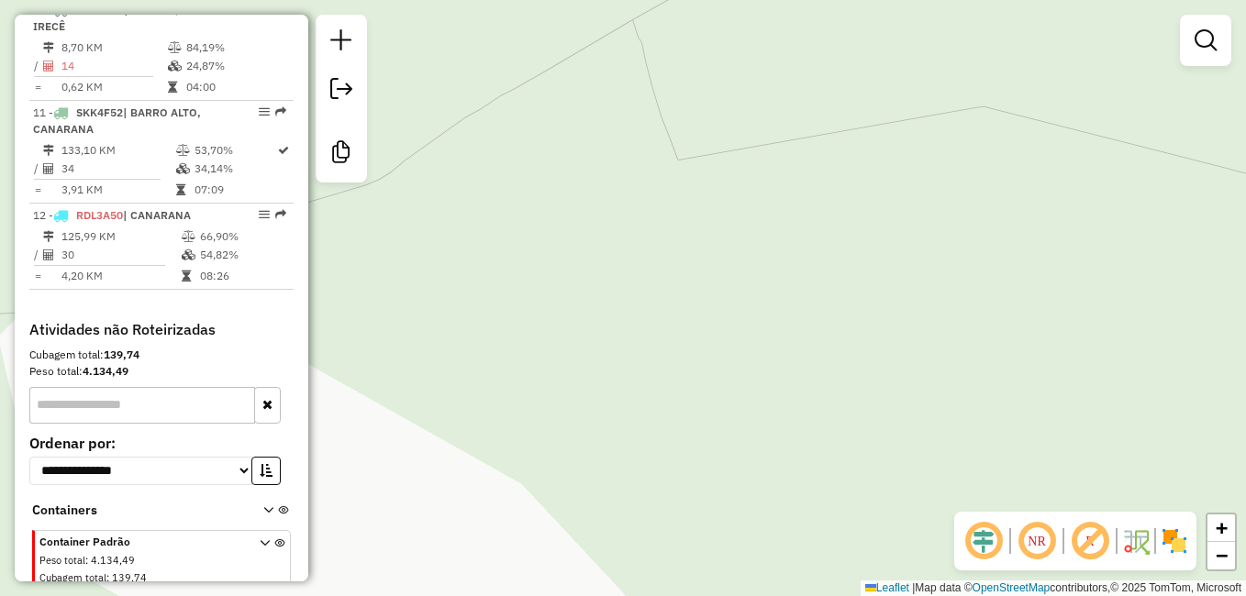
drag, startPoint x: 1030, startPoint y: 289, endPoint x: 644, endPoint y: 303, distance: 386.5
click at [659, 303] on div "Rota 8 - Placa RDC1A24 12204 - MERCADO ALVES Janela de atendimento Grade de ate…" at bounding box center [623, 298] width 1246 height 596
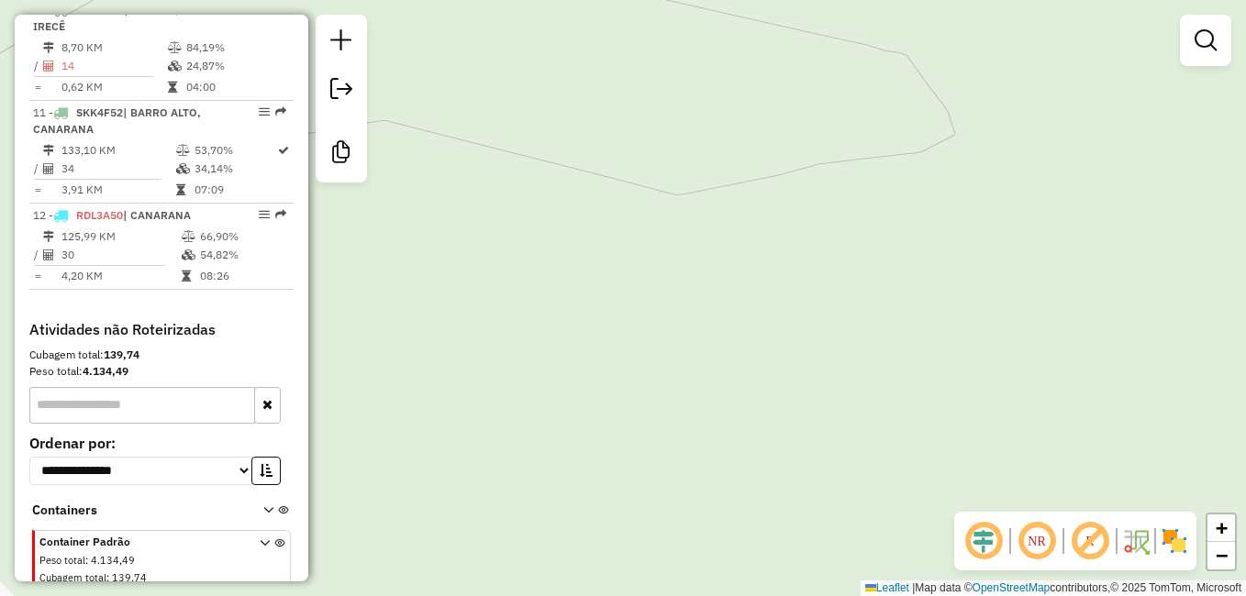
drag, startPoint x: 695, startPoint y: 311, endPoint x: 582, endPoint y: 329, distance: 114.3
click at [582, 329] on div "Rota 8 - Placa RDC1A24 12204 - MERCADO ALVES Janela de atendimento Grade de ate…" at bounding box center [623, 298] width 1246 height 596
drag, startPoint x: 717, startPoint y: 352, endPoint x: 744, endPoint y: 255, distance: 101.1
click at [741, 269] on div "Rota 8 - Placa RDC1A24 12204 - MERCADO ALVES Janela de atendimento Grade de ate…" at bounding box center [623, 298] width 1246 height 596
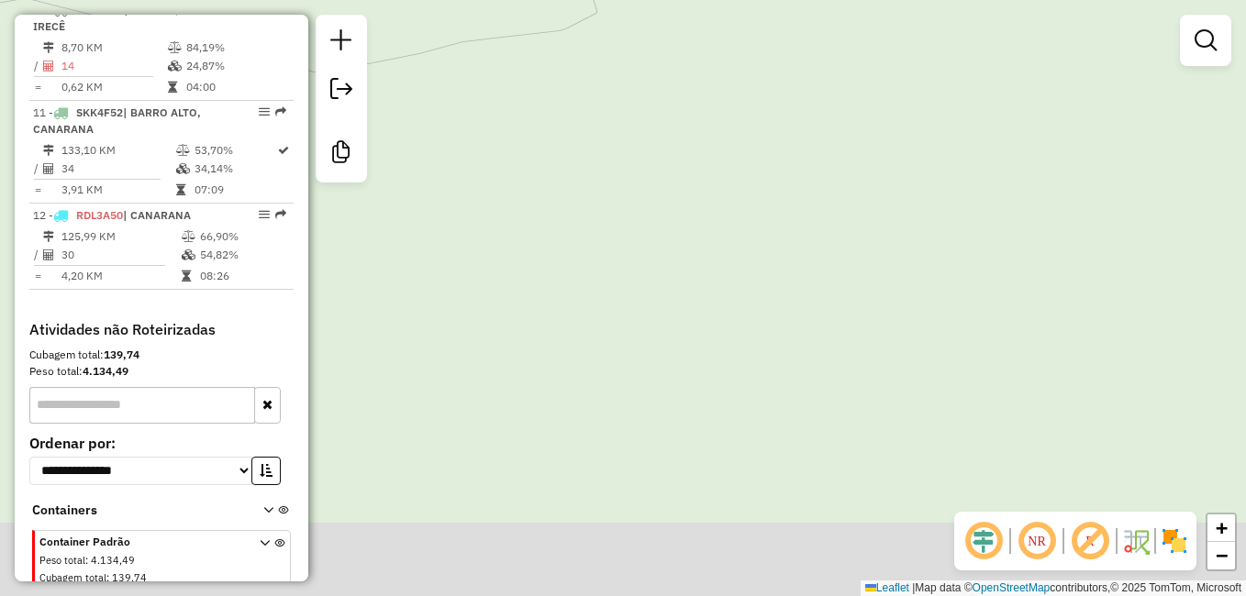
drag, startPoint x: 846, startPoint y: 507, endPoint x: 825, endPoint y: 348, distance: 160.1
click at [829, 374] on div "Rota 8 - Placa RDC1A24 12204 - MERCADO ALVES Janela de atendimento Grade de ate…" at bounding box center [623, 298] width 1246 height 596
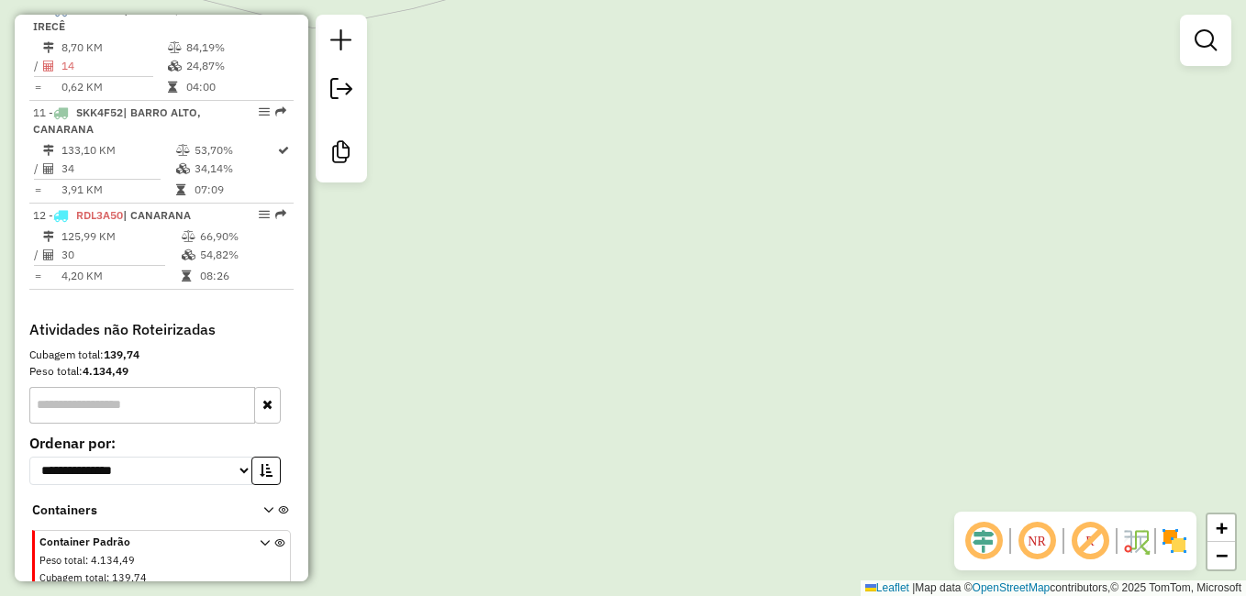
drag, startPoint x: 846, startPoint y: 427, endPoint x: 843, endPoint y: 294, distance: 133.1
click at [846, 328] on div "Rota 8 - Placa RDC1A24 12204 - MERCADO ALVES Janela de atendimento Grade de ate…" at bounding box center [623, 298] width 1246 height 596
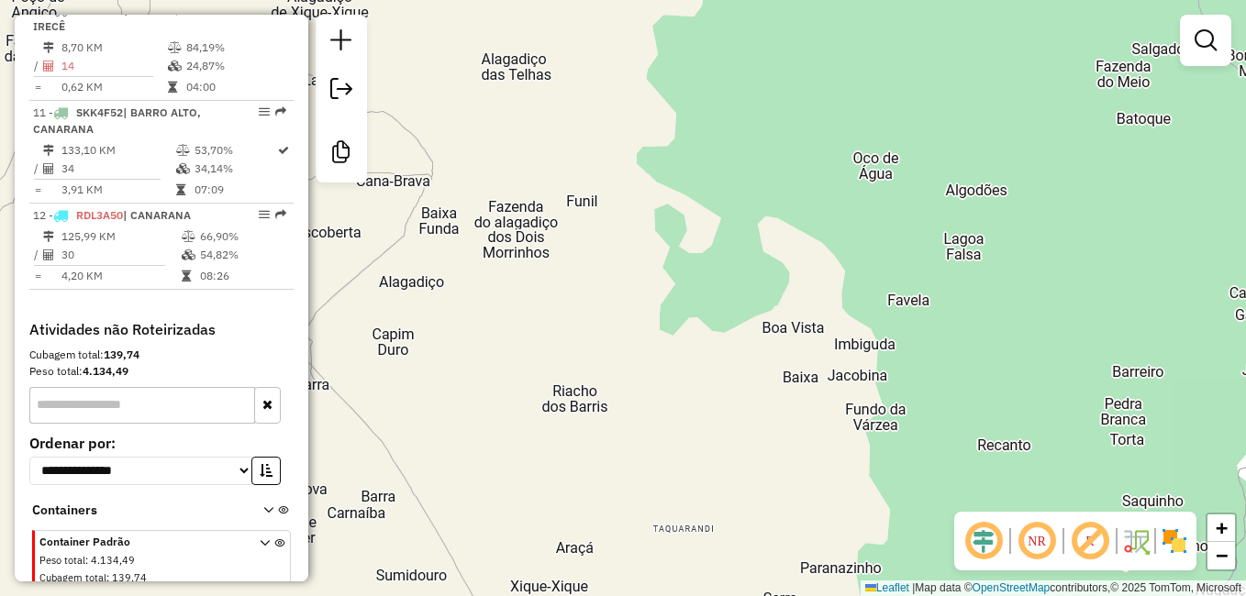
drag, startPoint x: 674, startPoint y: 362, endPoint x: 814, endPoint y: 353, distance: 139.8
click at [814, 353] on div "Rota 8 - Placa RDC1A24 12204 - MERCADO ALVES Janela de atendimento Grade de ate…" at bounding box center [623, 298] width 1246 height 596
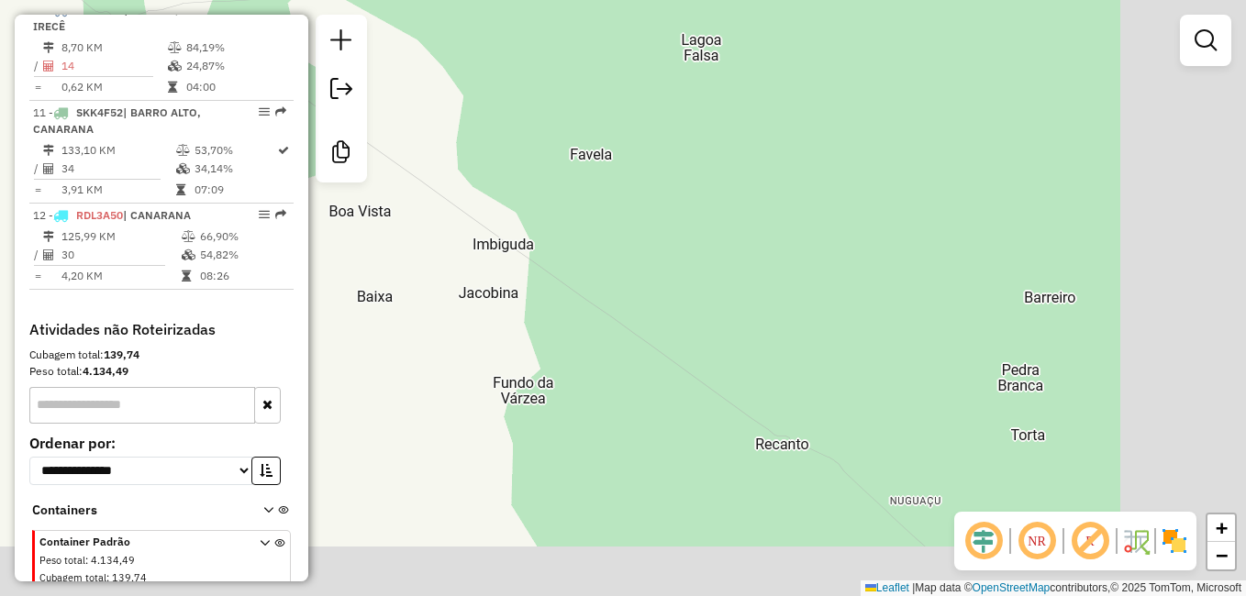
drag, startPoint x: 965, startPoint y: 408, endPoint x: 608, endPoint y: 328, distance: 365.8
click at [662, 327] on div "Rota 8 - Placa RDC1A24 12204 - MERCADO ALVES Janela de atendimento Grade de ate…" at bounding box center [623, 298] width 1246 height 596
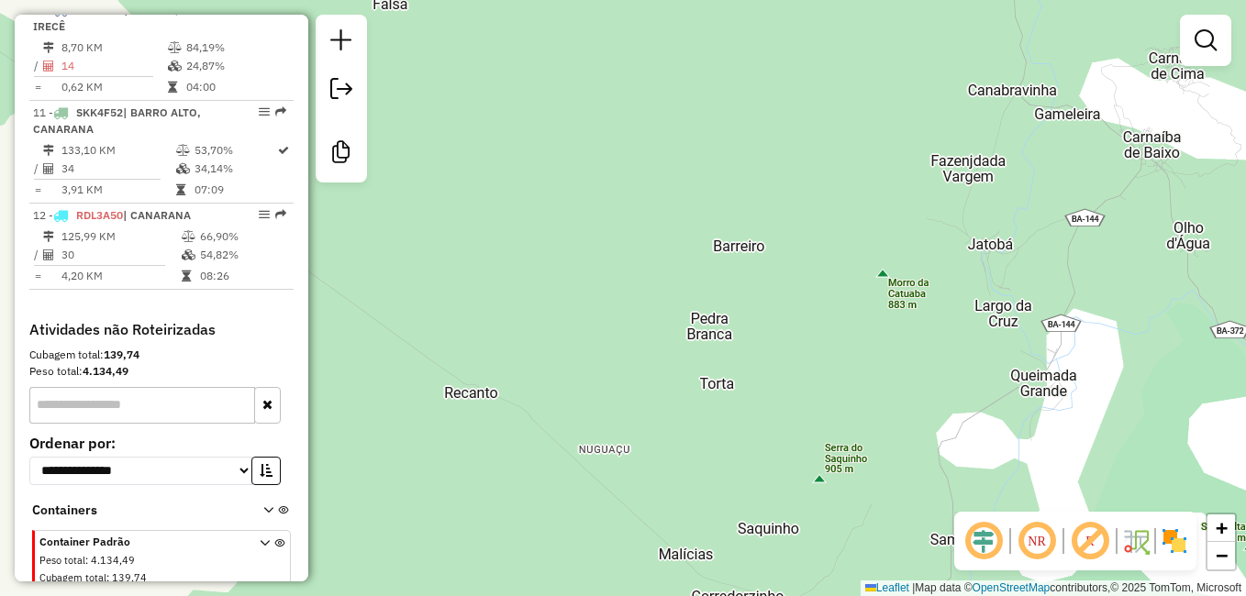
drag, startPoint x: 664, startPoint y: 383, endPoint x: 504, endPoint y: 366, distance: 161.4
click at [509, 366] on div "Rota 8 - Placa RDC1A24 12204 - MERCADO ALVES Janela de atendimento Grade de ate…" at bounding box center [623, 298] width 1246 height 596
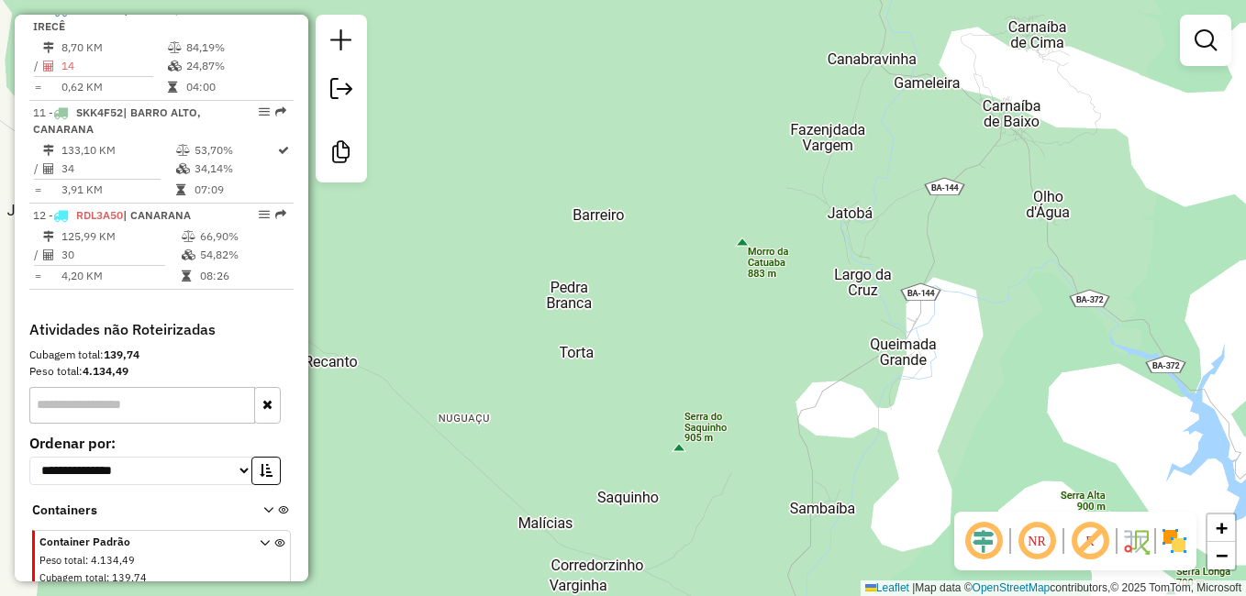
drag, startPoint x: 612, startPoint y: 438, endPoint x: 495, endPoint y: 406, distance: 120.9
click at [495, 406] on div "Rota 8 - Placa RDC1A24 12204 - MERCADO ALVES Janela de atendimento Grade de ate…" at bounding box center [623, 298] width 1246 height 596
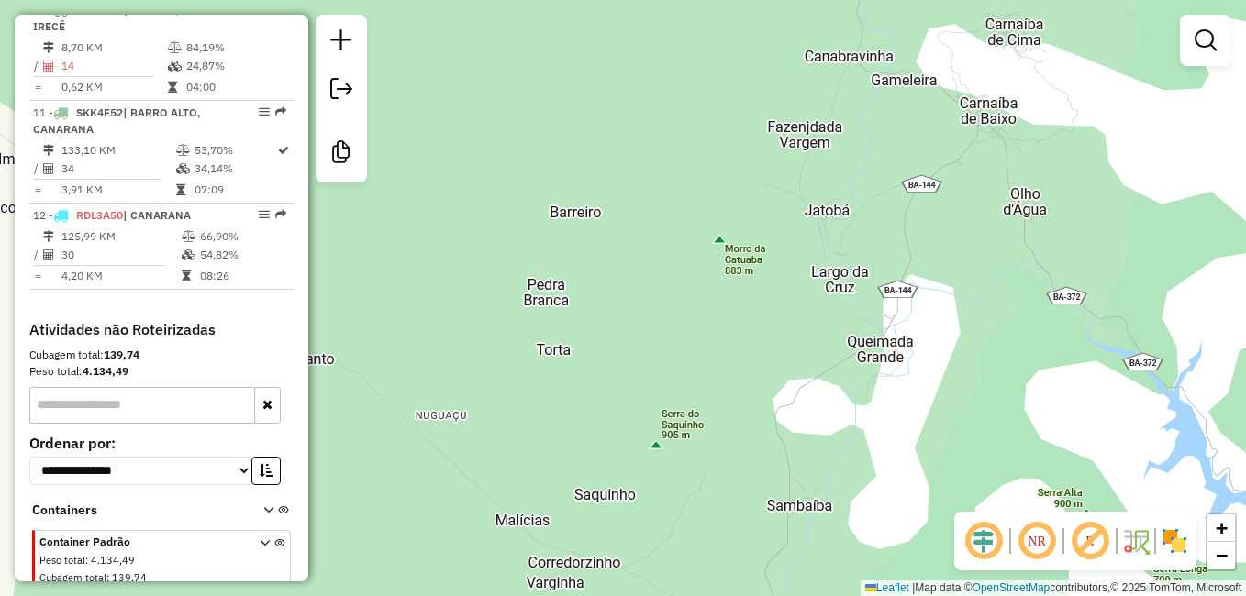
drag
click at [596, 408] on div "Rota 8 - Placa RDC1A24 12204 - MERCADO ALVES Janela de atendimento Grade de ate…" at bounding box center [623, 298] width 1246 height 596
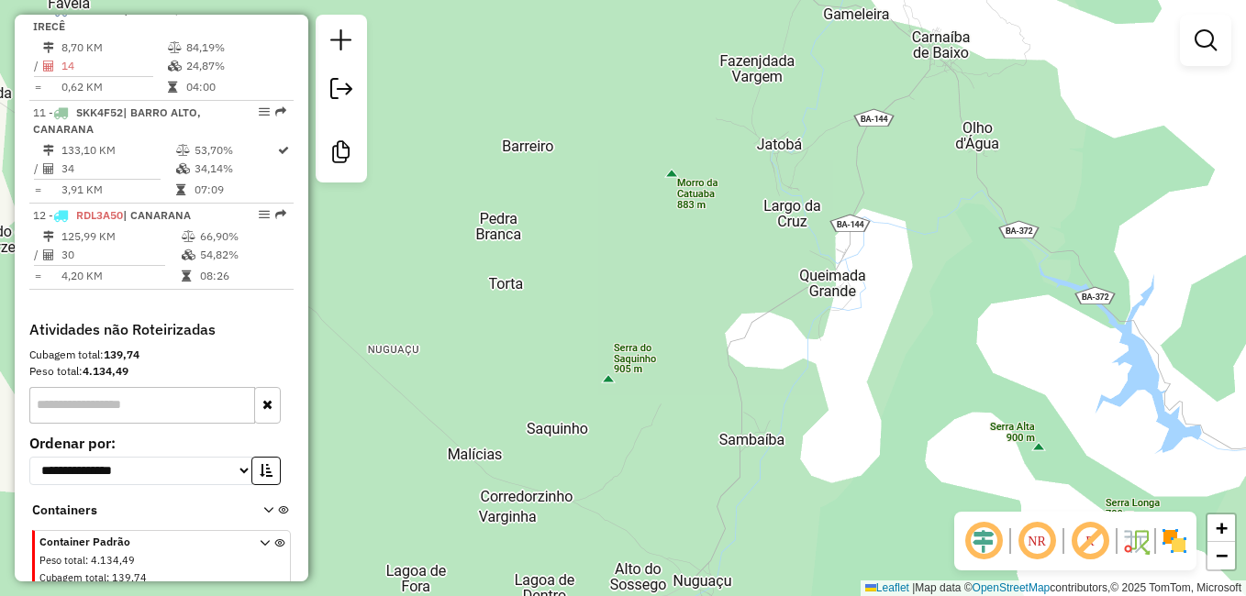
click at [558, 452] on div "Rota 8 - Placa RDC1A24 12204 - MERCADO ALVES Janela de atendimento Grade de ate…" at bounding box center [623, 298] width 1246 height 596
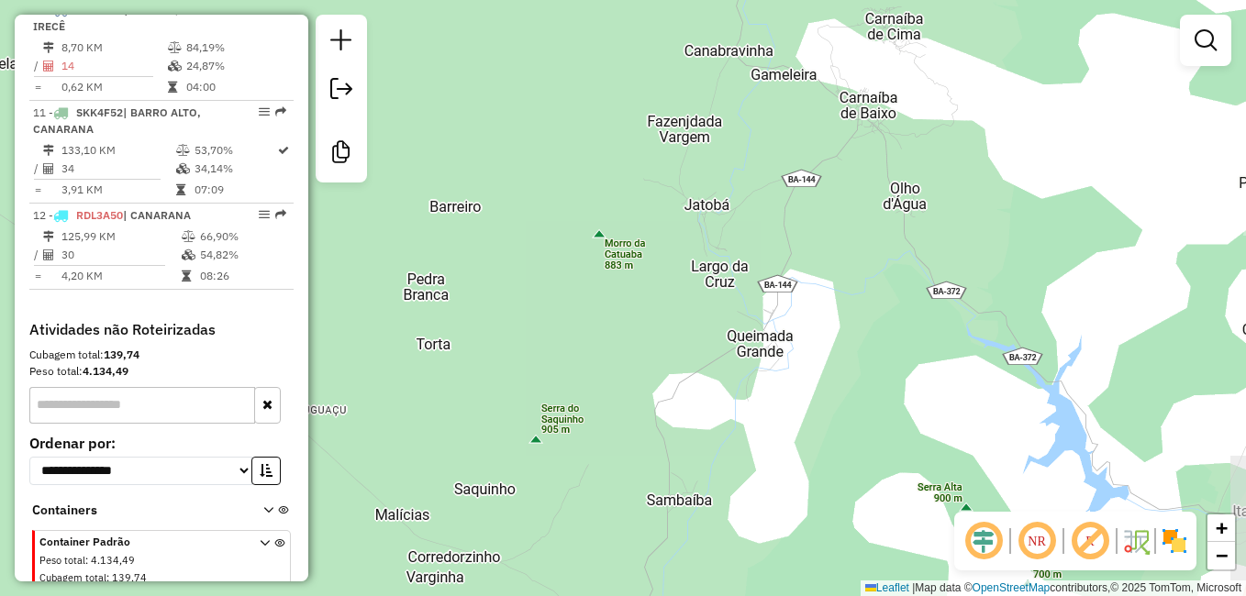
click at [614, 376] on div "Rota 8 - Placa RDC1A24 12204 - MERCADO ALVES Janela de atendimento Grade de ate…" at bounding box center [623, 298] width 1246 height 596
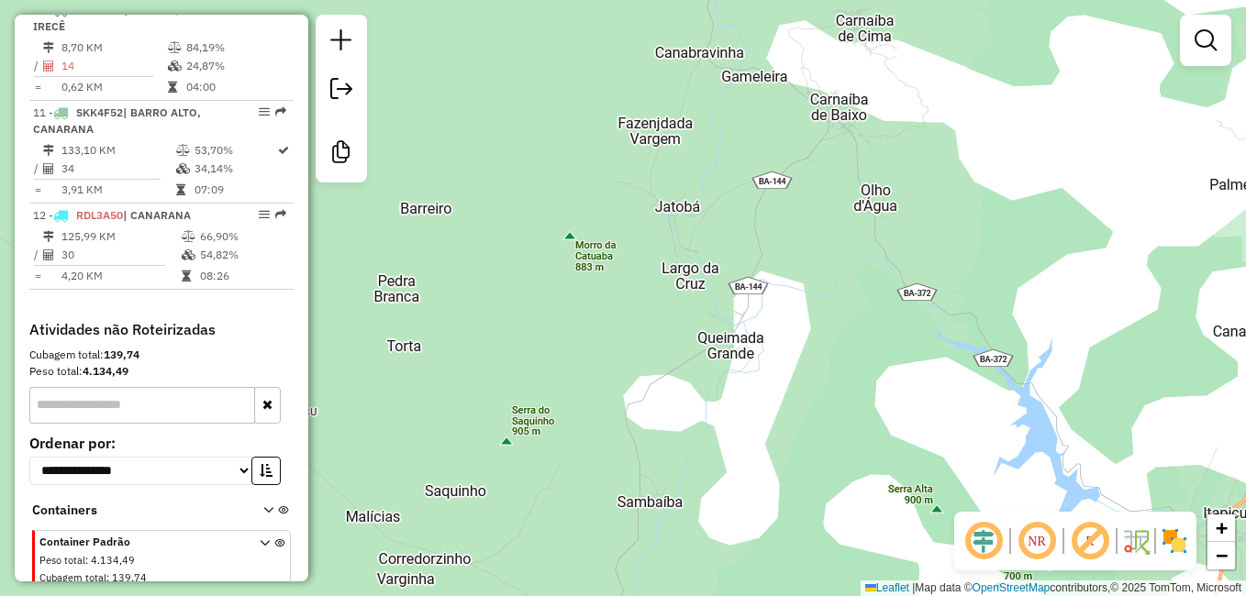
click at [662, 363] on div "Rota 8 - Placa RDC1A24 12204 - MERCADO ALVES Janela de atendimento Grade de ate…" at bounding box center [623, 298] width 1246 height 596
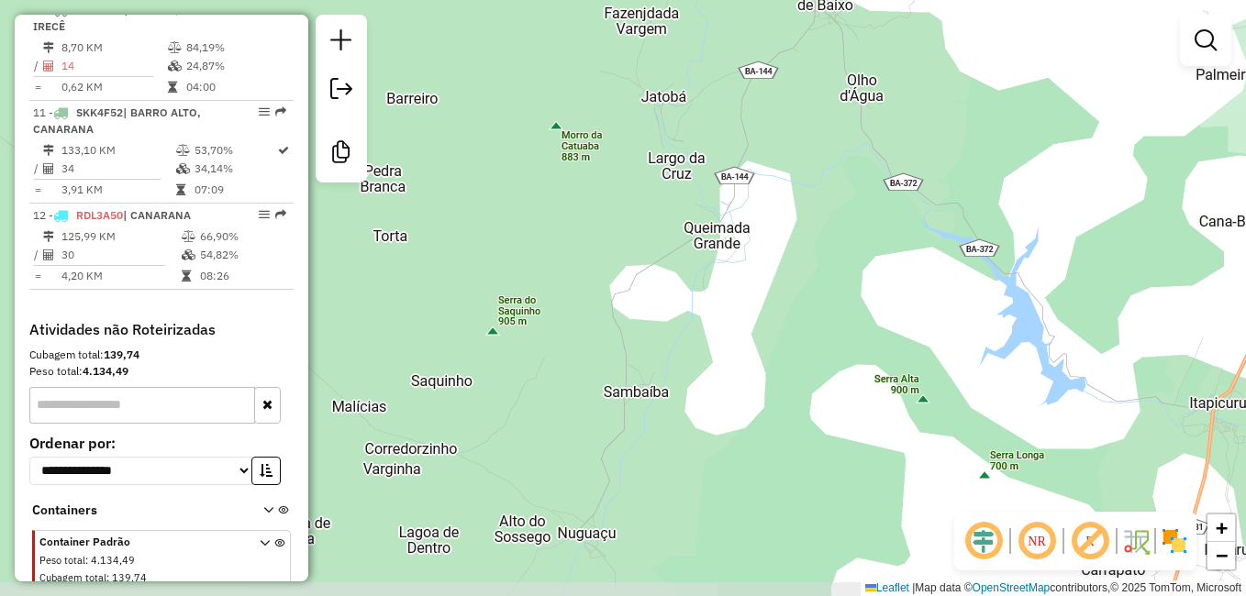
click at [698, 370] on div "Rota 8 - Placa RDC1A24 12204 - MERCADO ALVES Janela de atendimento Grade de ate…" at bounding box center [623, 298] width 1246 height 596
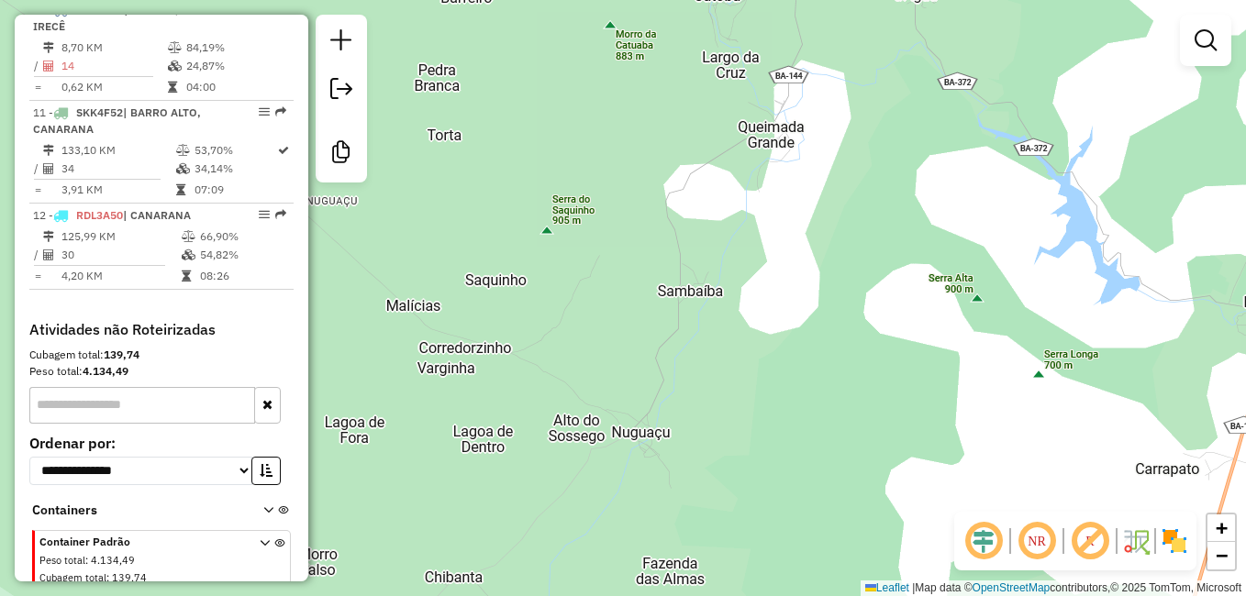
click at [710, 383] on div "Rota 8 - Placa RDC1A24 12204 - MERCADO ALVES Janela de atendimento Grade de ate…" at bounding box center [623, 298] width 1246 height 596
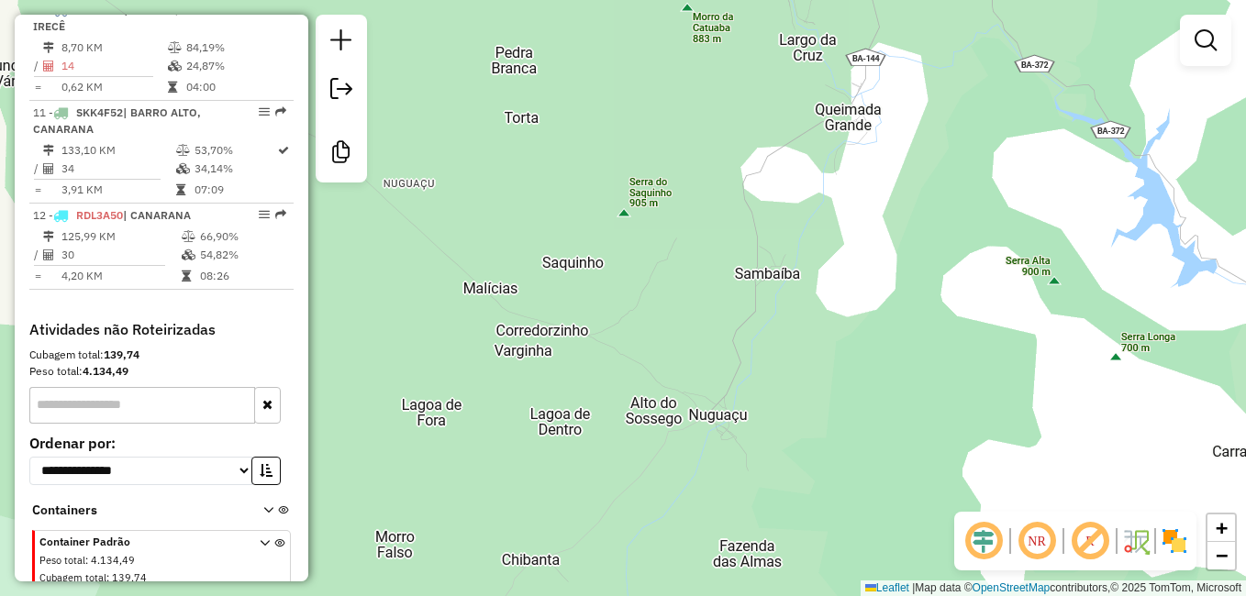
click at [773, 392] on div "Rota 8 - Placa RDC1A24 12204 - MERCADO ALVES Janela de atendimento Grade de ate…" at bounding box center [623, 298] width 1246 height 596
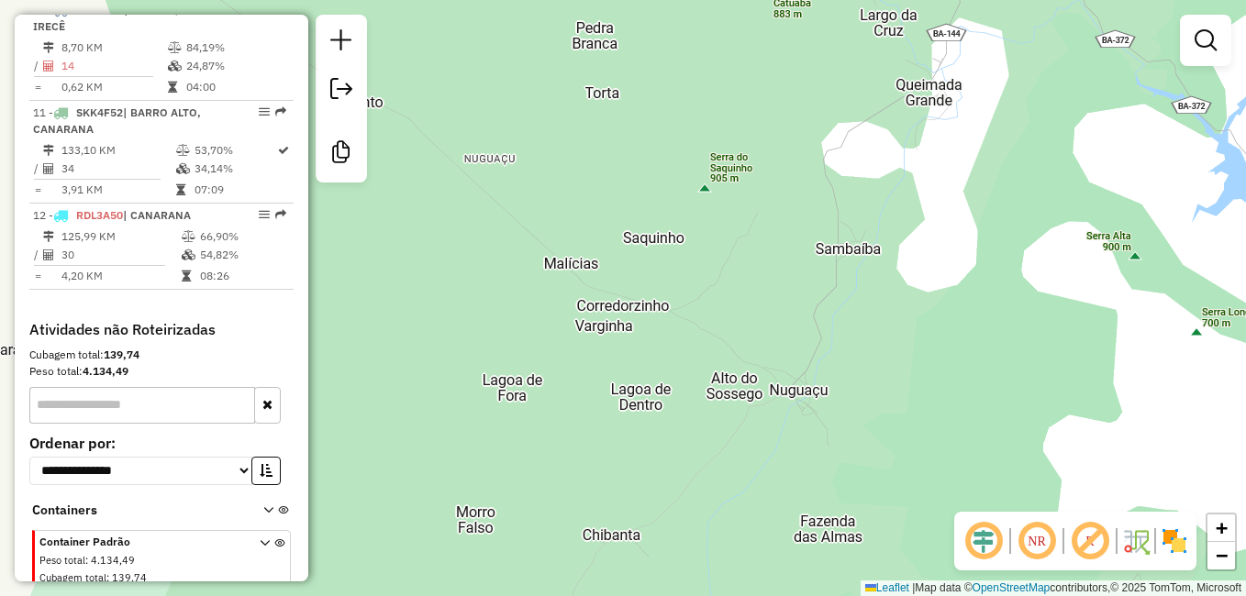
click at [712, 426] on div "Rota 8 - Placa RDC1A24 12204 - MERCADO ALVES Janela de atendimento Grade de ate…" at bounding box center [623, 298] width 1246 height 596
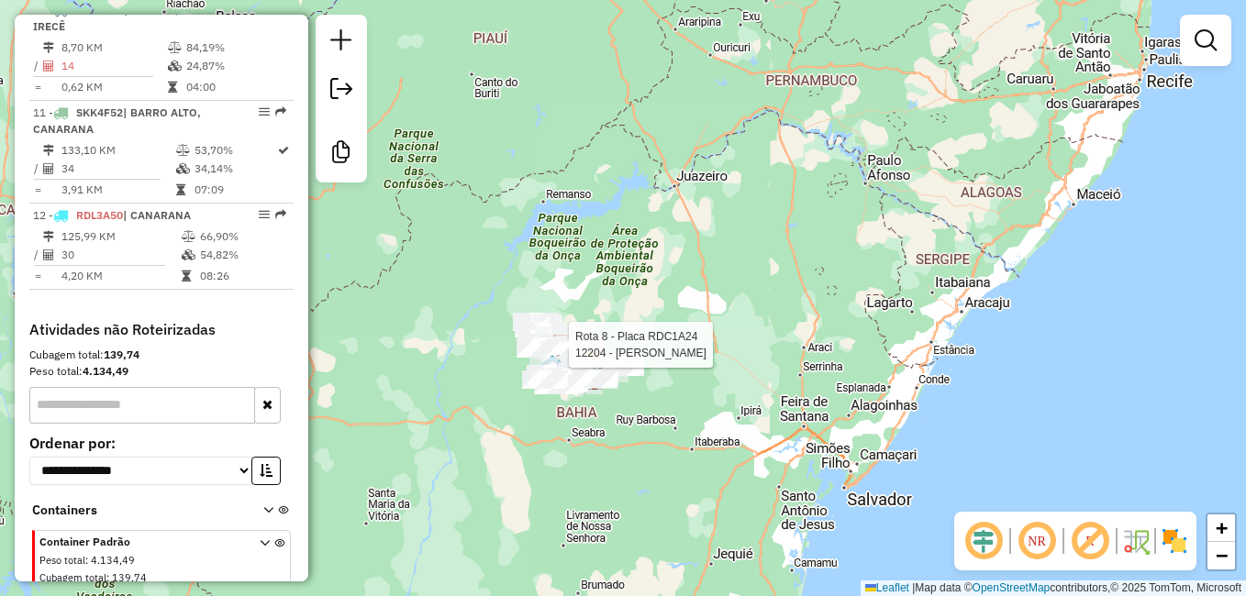
click at [663, 430] on div "Rota 8 - Placa RDC1A24 12204 - MERCADO ALVES Janela de atendimento Grade de ate…" at bounding box center [623, 298] width 1246 height 596
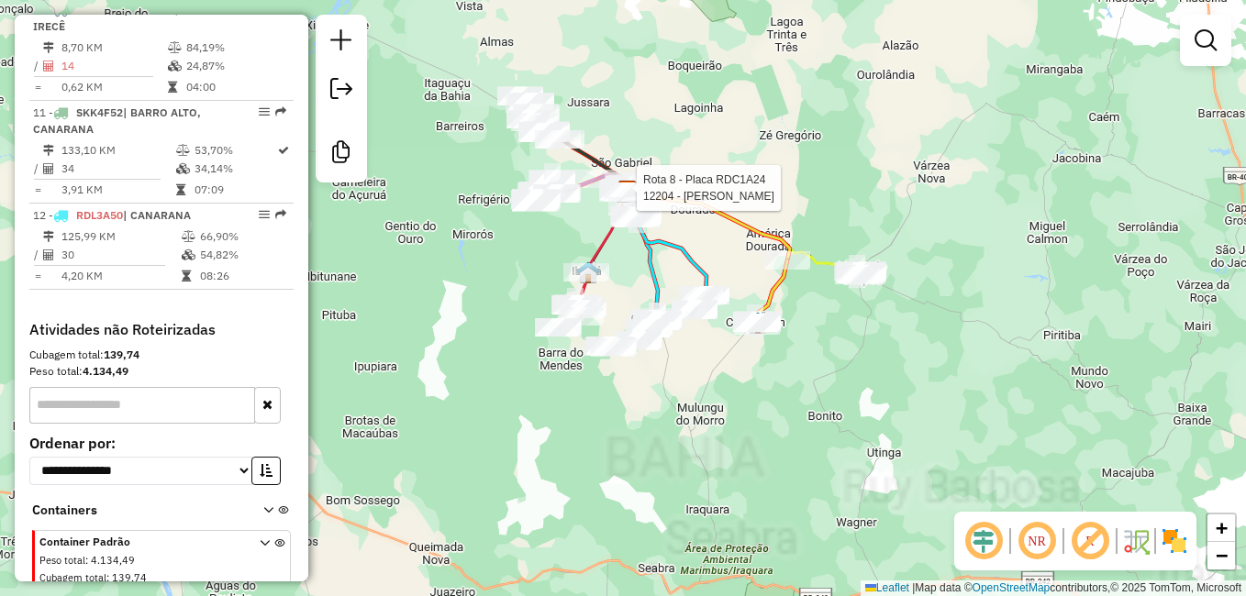
click at [704, 372] on div "Rota 8 - Placa RDC1A24 12204 - MERCADO ALVES Janela de atendimento Grade de ate…" at bounding box center [623, 298] width 1246 height 596
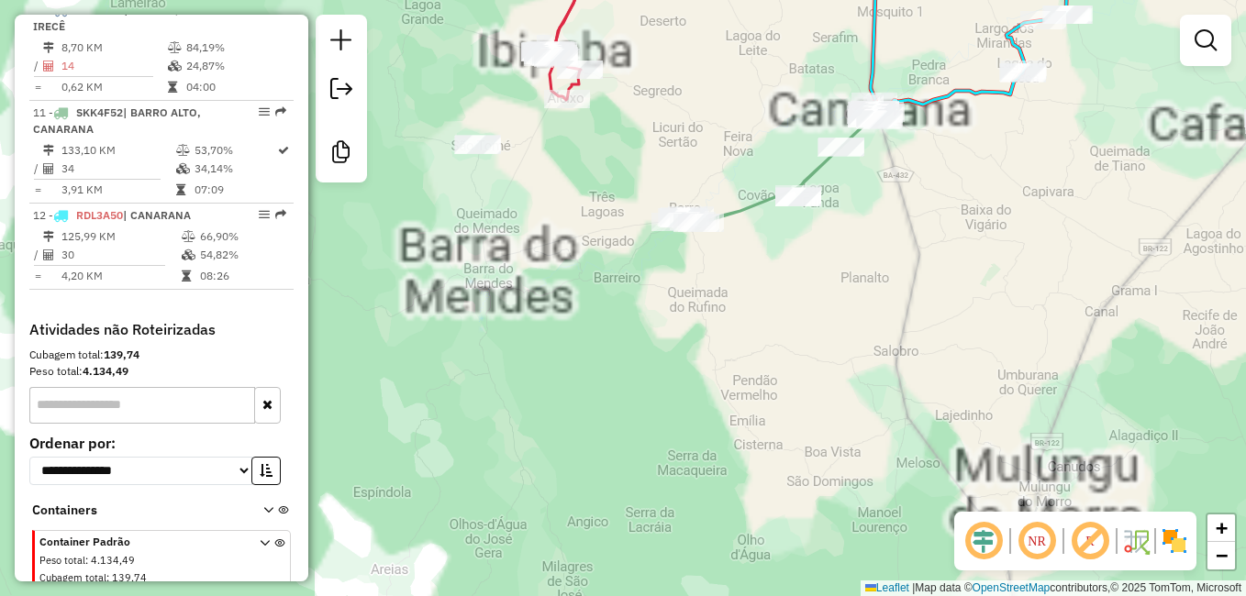
click at [720, 496] on div "Rota 8 - Placa RDC1A24 12204 - MERCADO ALVES Janela de atendimento Grade de ate…" at bounding box center [623, 298] width 1246 height 596
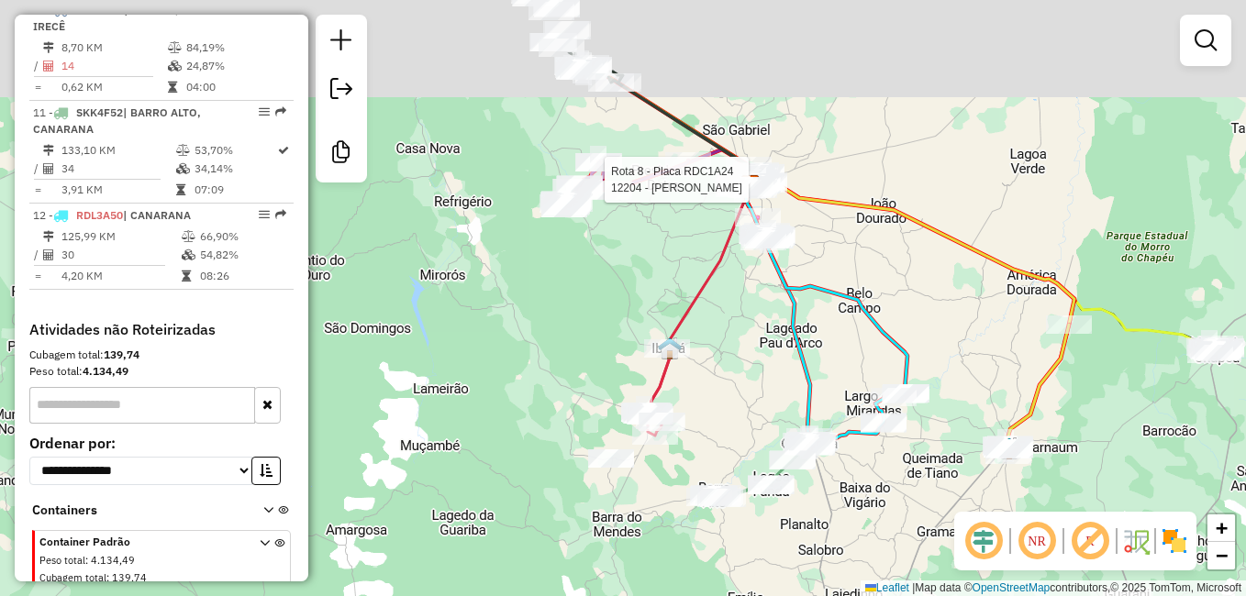
click at [740, 473] on div "Rota 8 - Placa RDC1A24 12204 - MERCADO ALVES Janela de atendimento Grade de ate…" at bounding box center [623, 298] width 1246 height 596
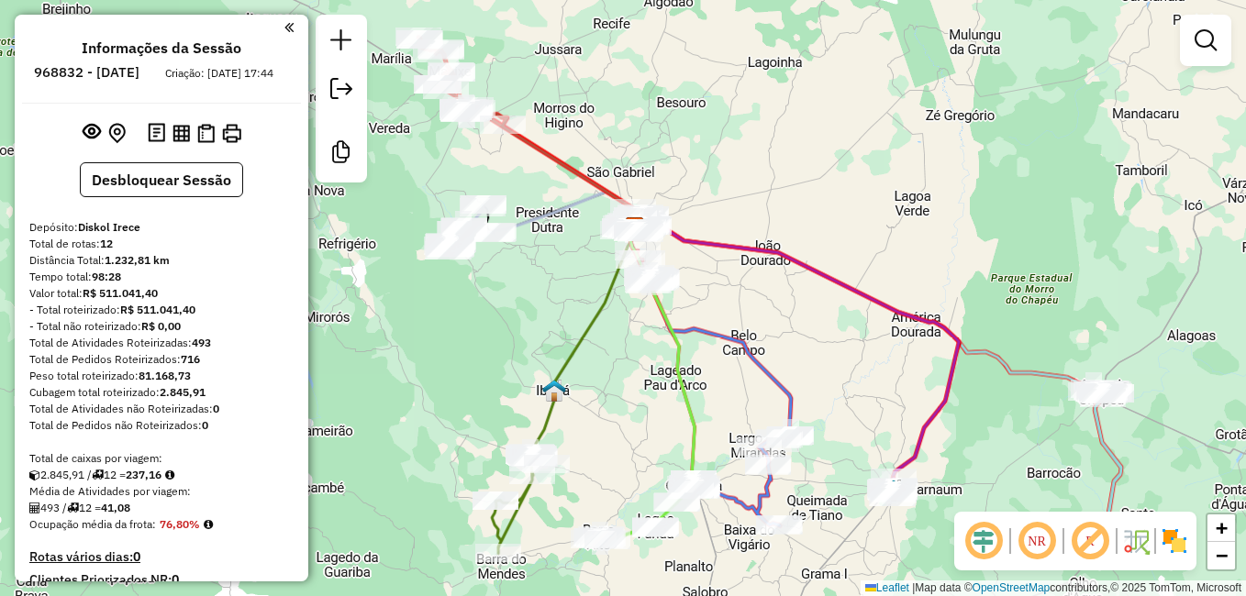
drag, startPoint x: 685, startPoint y: 412, endPoint x: 720, endPoint y: 346, distance: 74.7
click at [696, 346] on icon at bounding box center [645, 408] width 102 height 263
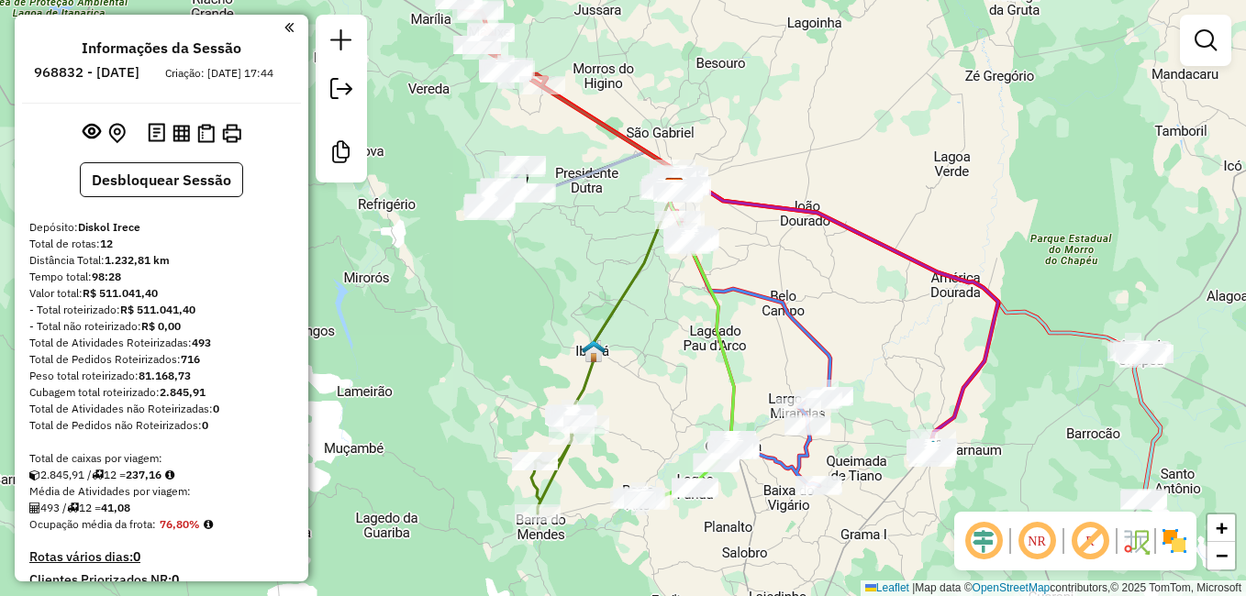
drag, startPoint x: 546, startPoint y: 179, endPoint x: 554, endPoint y: 257, distance: 78.4
click at [554, 203] on div at bounding box center [531, 193] width 46 height 18
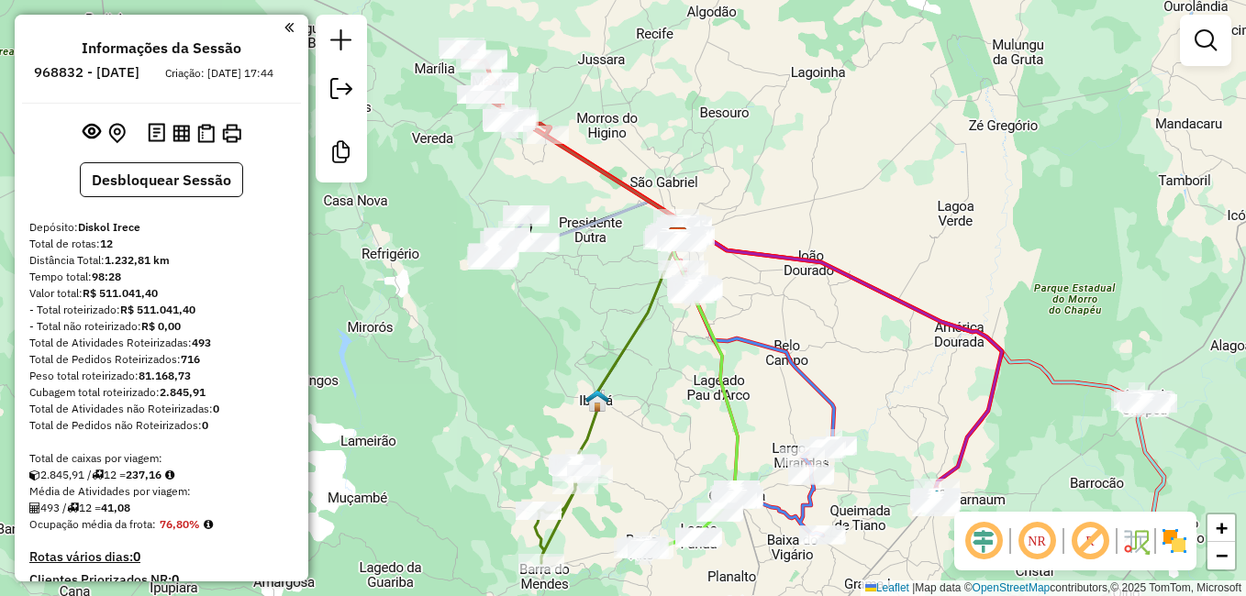
drag, startPoint x: 665, startPoint y: 350, endPoint x: 676, endPoint y: 278, distance: 72.4
click at [675, 285] on div "Janela de atendimento Grade de atendimento Capacidade Transportadoras Veículos …" at bounding box center [623, 298] width 1246 height 596
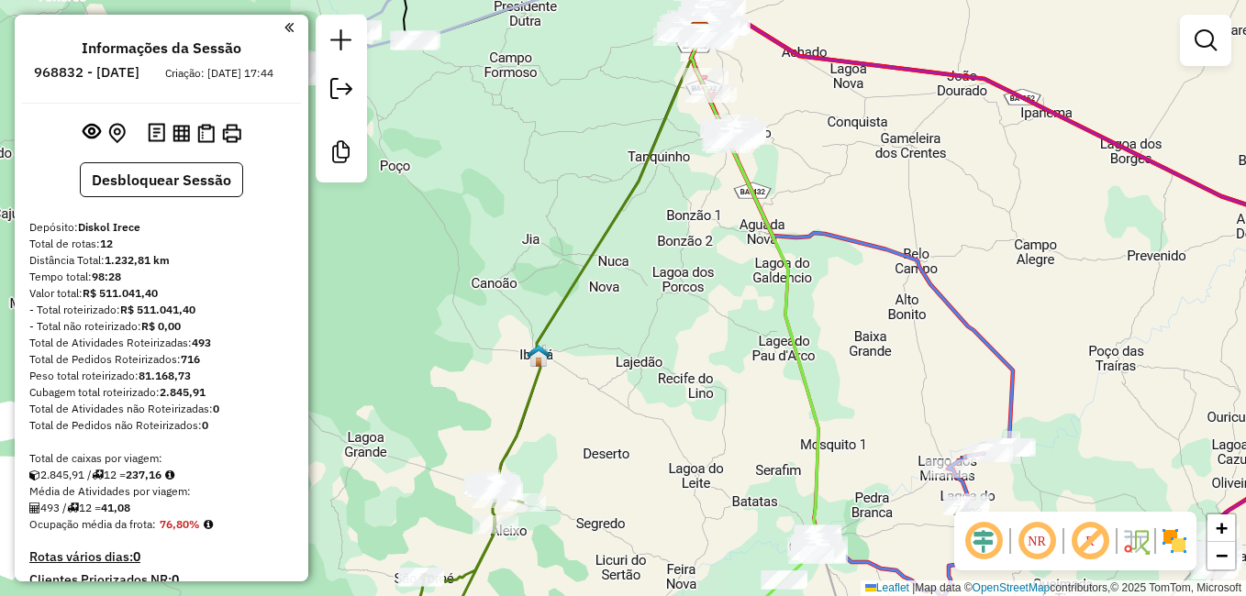
drag, startPoint x: 705, startPoint y: 139, endPoint x: 665, endPoint y: 280, distance: 145.8
click at [665, 278] on div "Janela de atendimento Grade de atendimento Capacidade Transportadoras Veículos …" at bounding box center [623, 298] width 1246 height 596
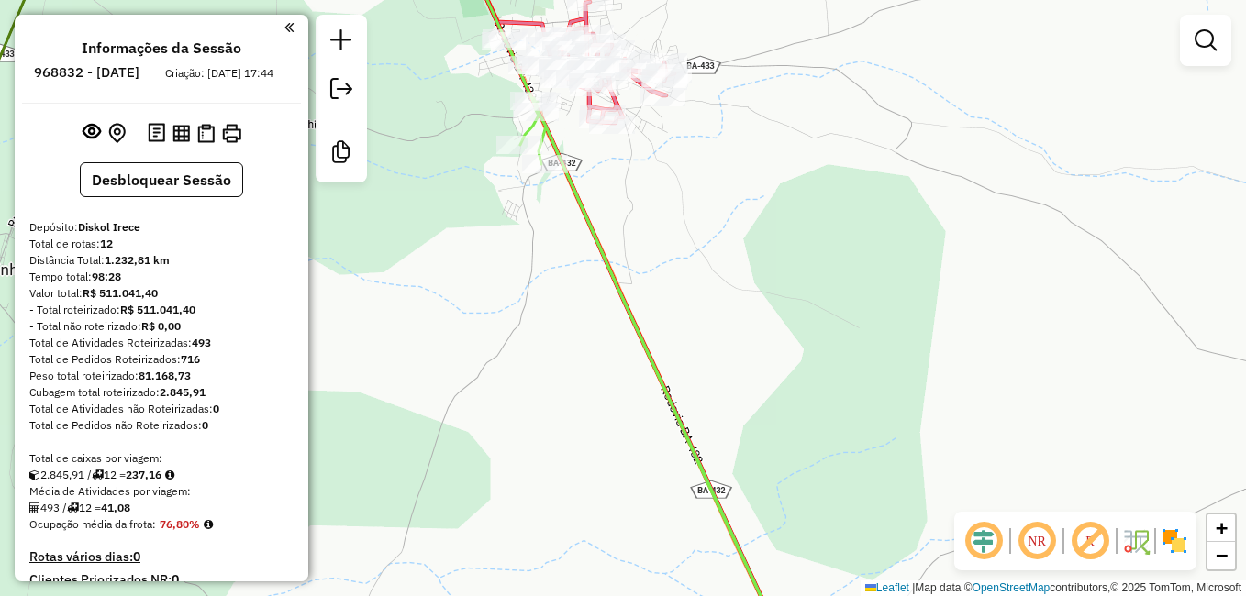
drag, startPoint x: 649, startPoint y: 178, endPoint x: 686, endPoint y: 335, distance: 161.4
click at [688, 330] on div "Janela de atendimento Grade de atendimento Capacidade Transportadoras Veículos …" at bounding box center [623, 298] width 1246 height 596
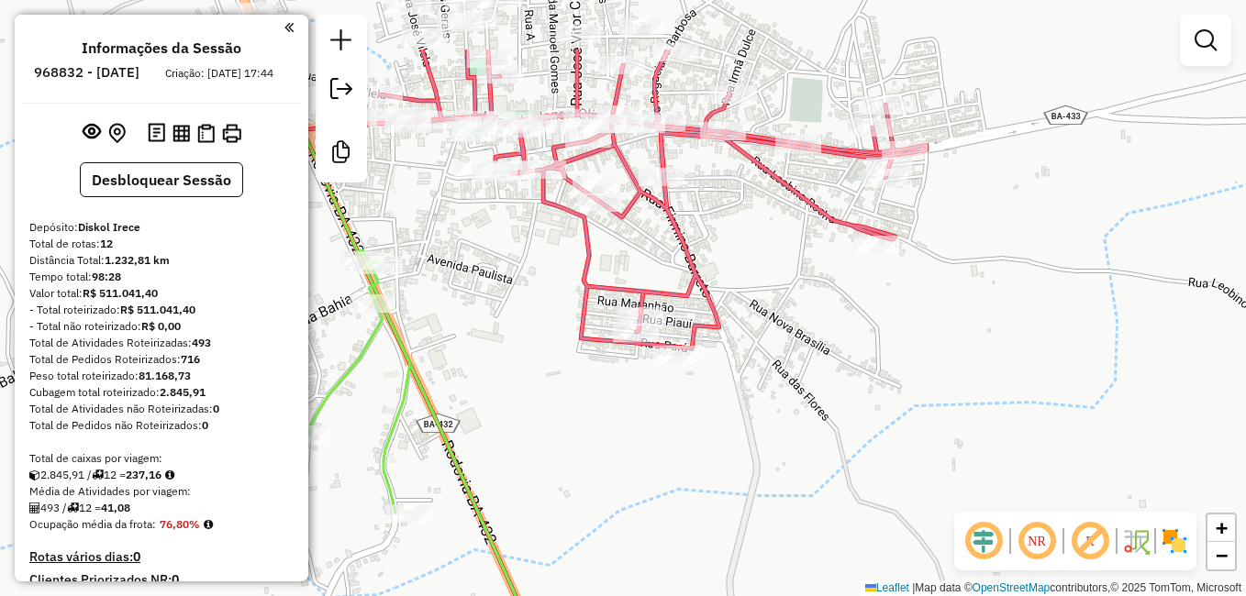
drag, startPoint x: 529, startPoint y: 234, endPoint x: 547, endPoint y: 351, distance: 117.8
click at [547, 351] on div "Janela de atendimento Grade de atendimento Capacidade Transportadoras Veículos …" at bounding box center [623, 298] width 1246 height 596
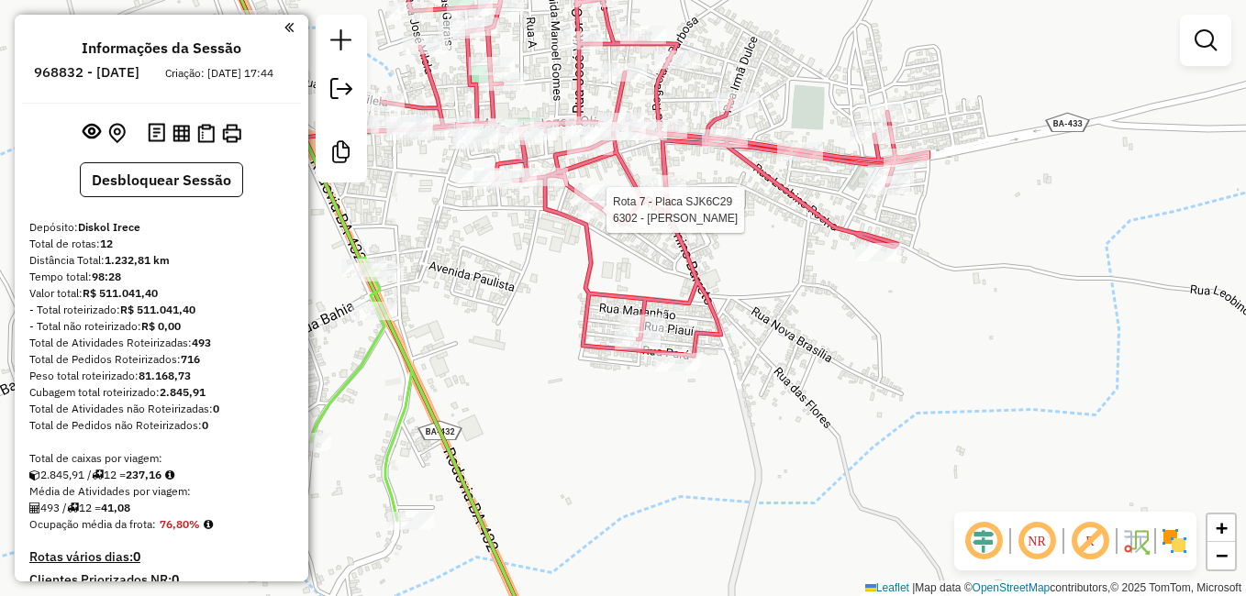
select select "**********"
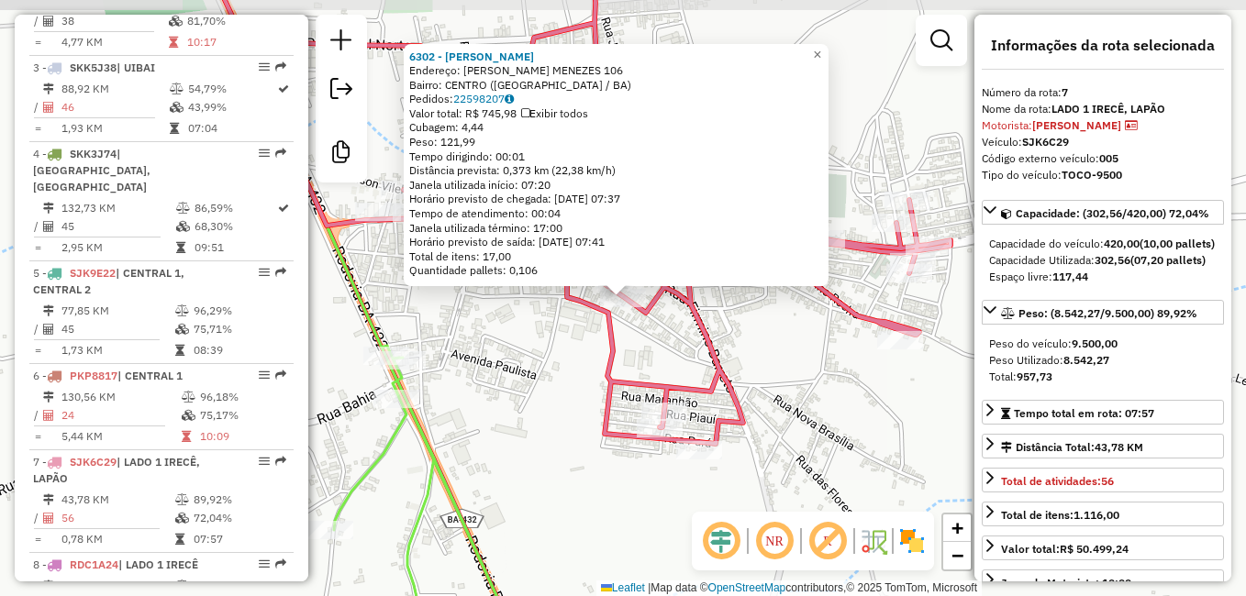
scroll to position [1290, 0]
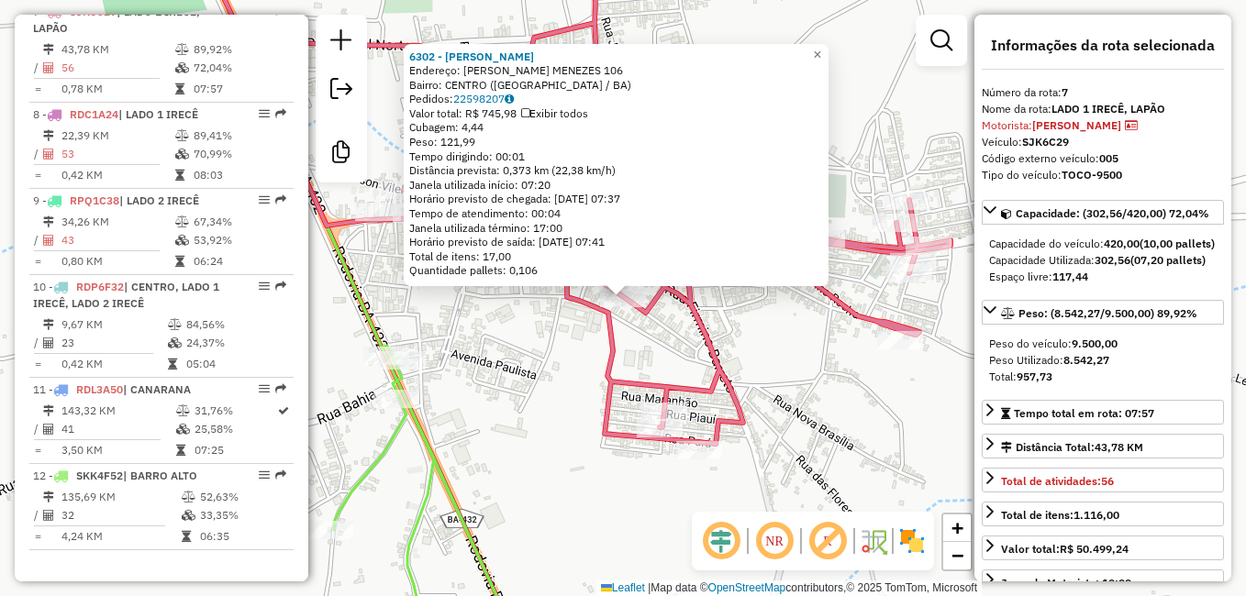
click at [892, 373] on div "6302 - MERCADO JEAN Endereço: JOAO D. MENEZES 106 Bairro: CENTRO (LAPAO / BA) P…" at bounding box center [623, 298] width 1246 height 596
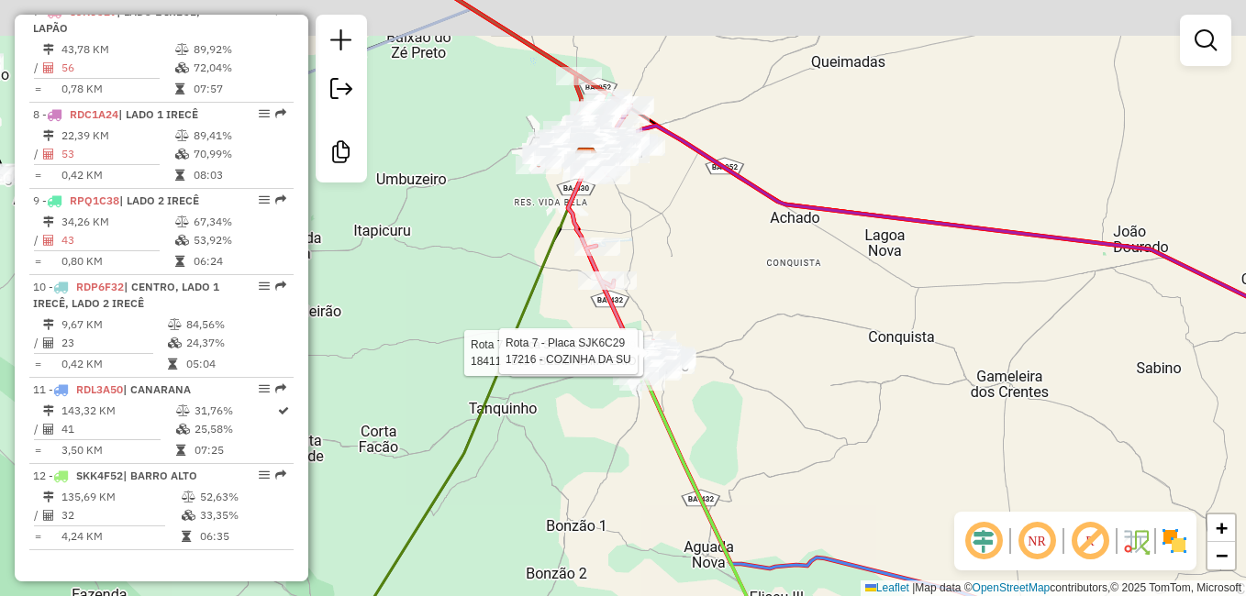
click at [599, 289] on icon at bounding box center [629, 309] width 87 height 126
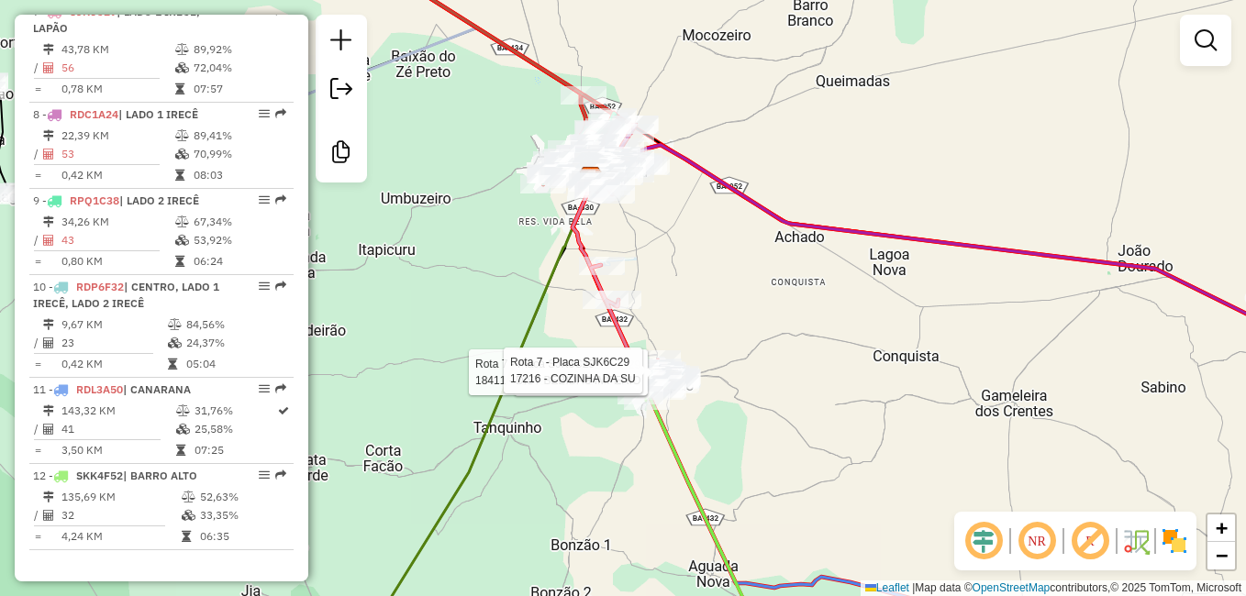
click at [820, 376] on div "Rota 7 - Placa SJK6C29 11508 - BAR DO TECIO Rota 7 - Placa SJK6C29 18411 - DIST…" at bounding box center [623, 298] width 1246 height 596
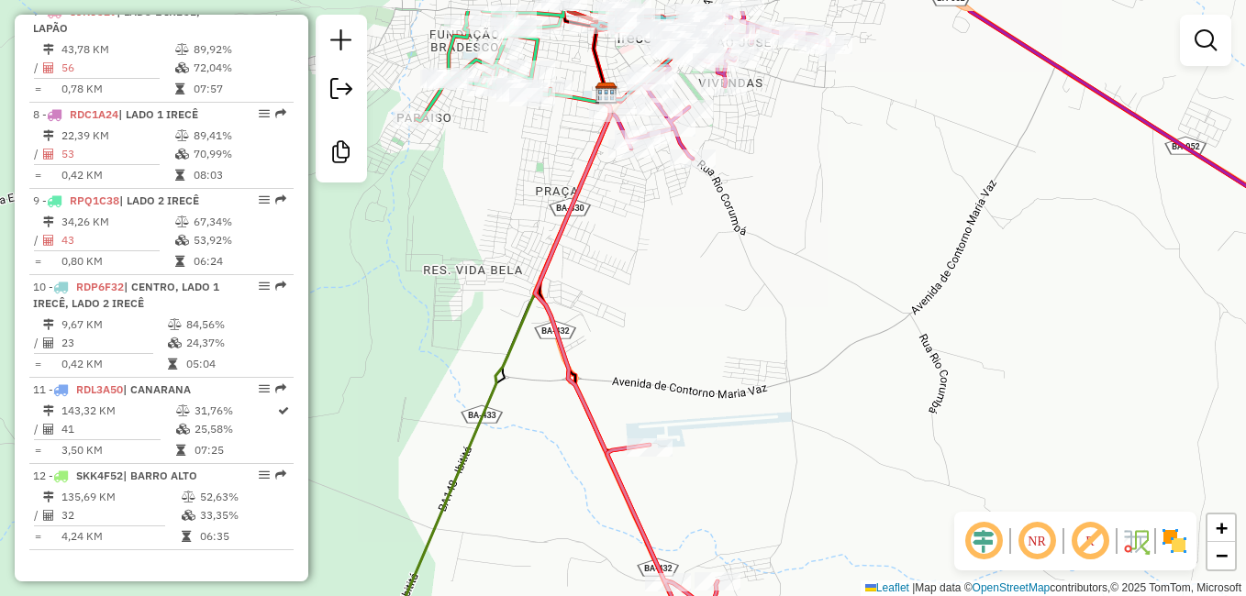
drag, startPoint x: 608, startPoint y: 249, endPoint x: 608, endPoint y: 352, distance: 103.7
click at [608, 347] on div "Janela de atendimento Grade de atendimento Capacidade Transportadoras Veículos …" at bounding box center [623, 298] width 1246 height 596
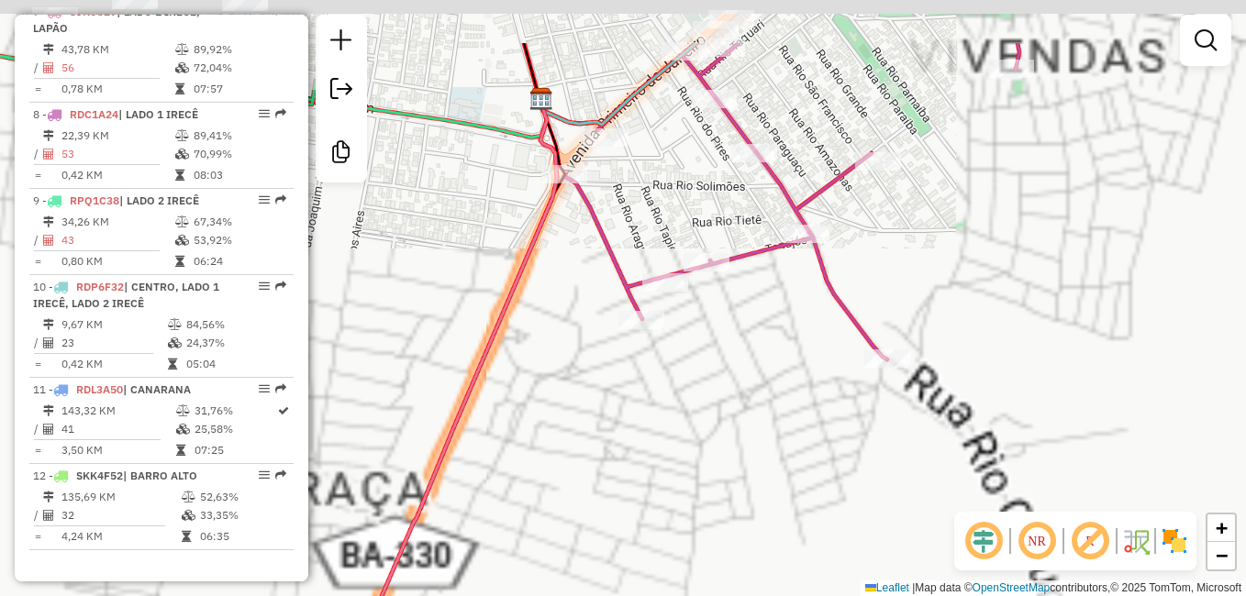
drag, startPoint x: 666, startPoint y: 143, endPoint x: 698, endPoint y: 461, distance: 319.1
click at [698, 461] on div "Janela de atendimento Grade de atendimento Capacidade Transportadoras Veículos …" at bounding box center [623, 298] width 1246 height 596
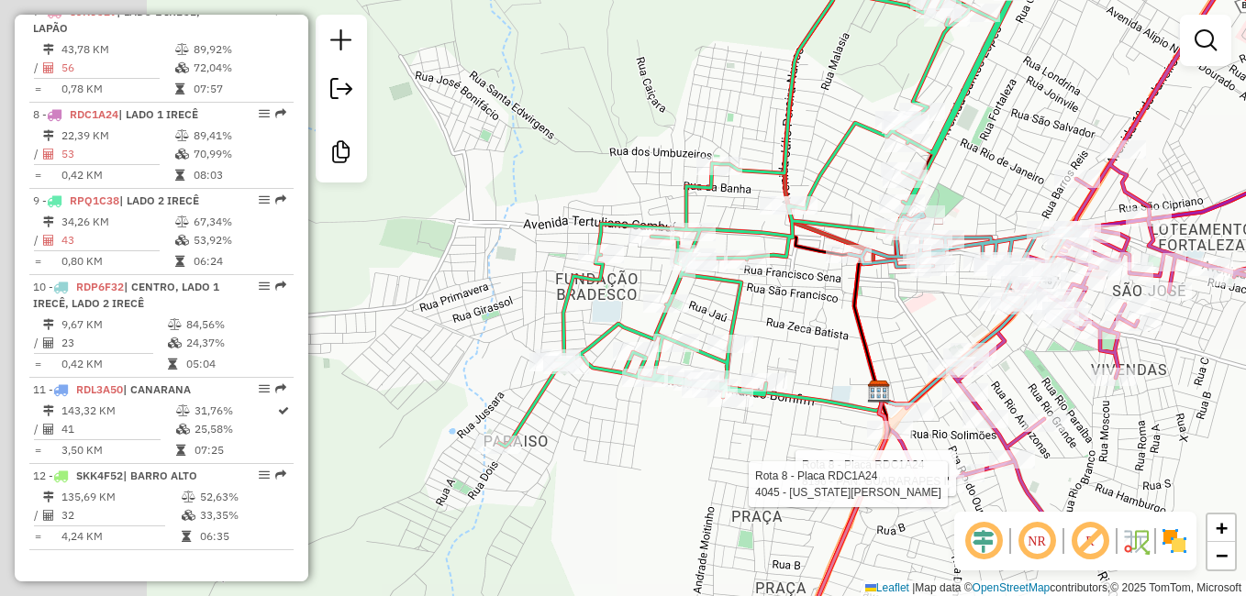
drag, startPoint x: 588, startPoint y: 395, endPoint x: 930, endPoint y: 393, distance: 341.3
click at [930, 393] on icon at bounding box center [946, 164] width 185 height 458
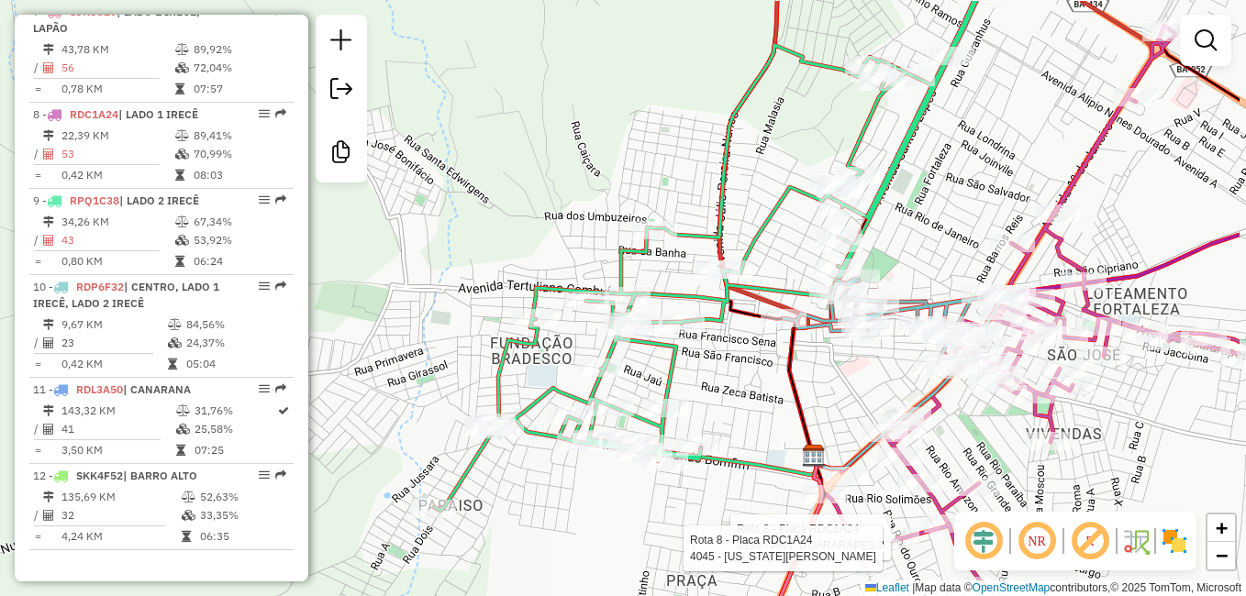
drag, startPoint x: 849, startPoint y: 420, endPoint x: 704, endPoint y: 454, distance: 148.9
click at [710, 465] on div "Rota 8 - Placa RDC1A24 8196 - PAN. GUARARAPES II Rota 8 - Placa RDC1A24 4045 - …" at bounding box center [623, 298] width 1246 height 596
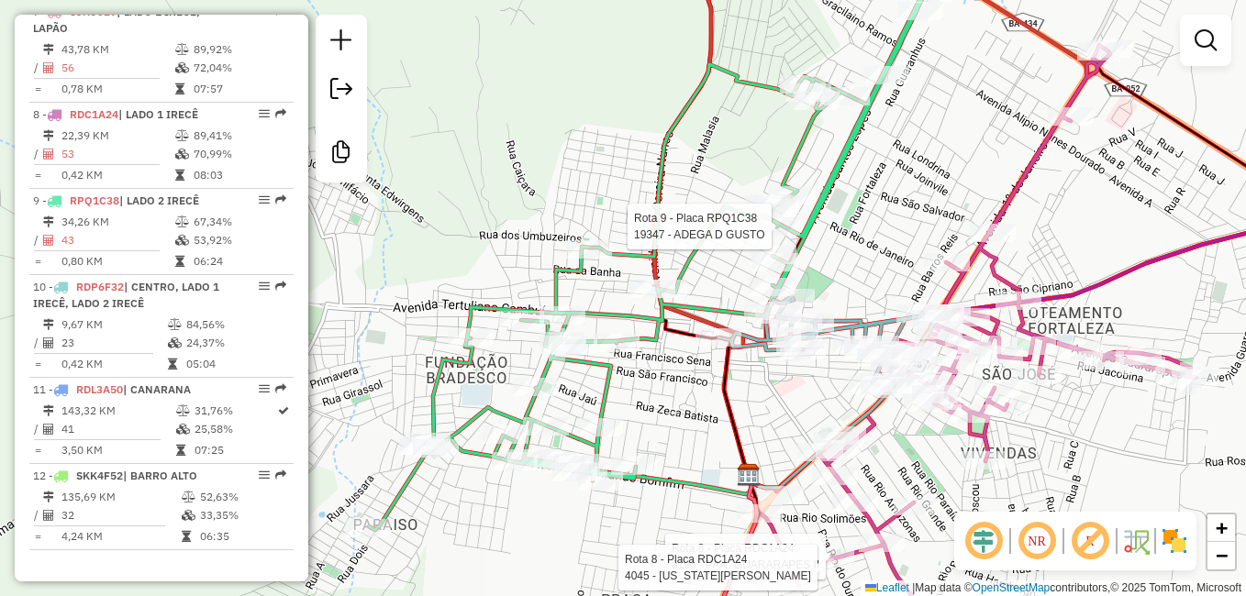
select select "**********"
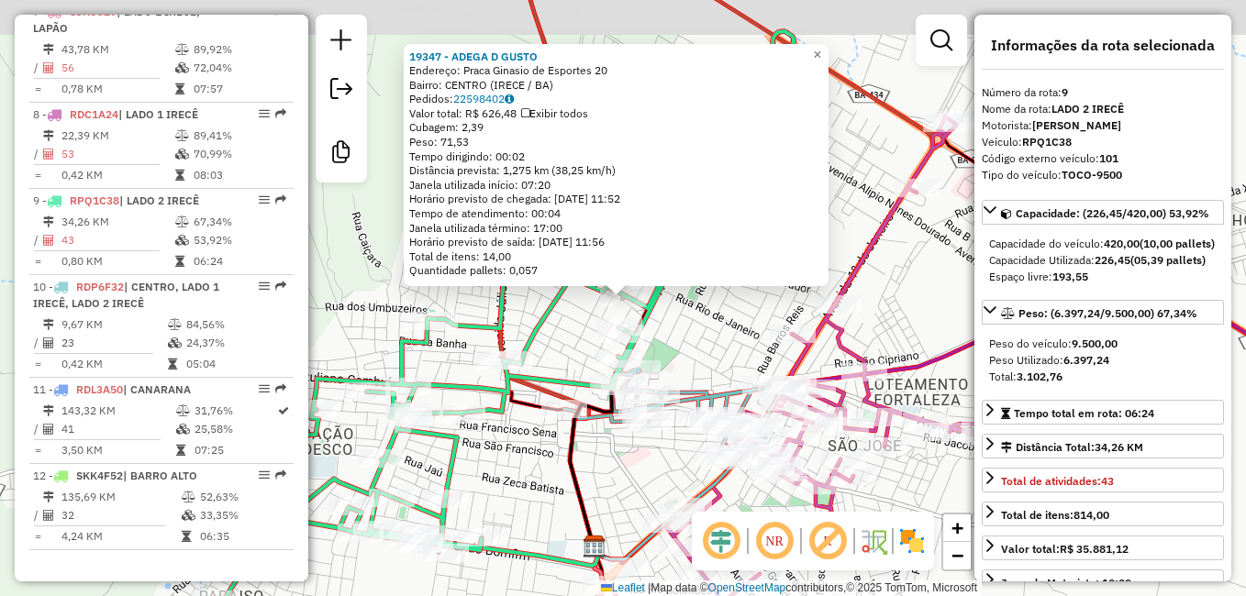
scroll to position [1305, 0]
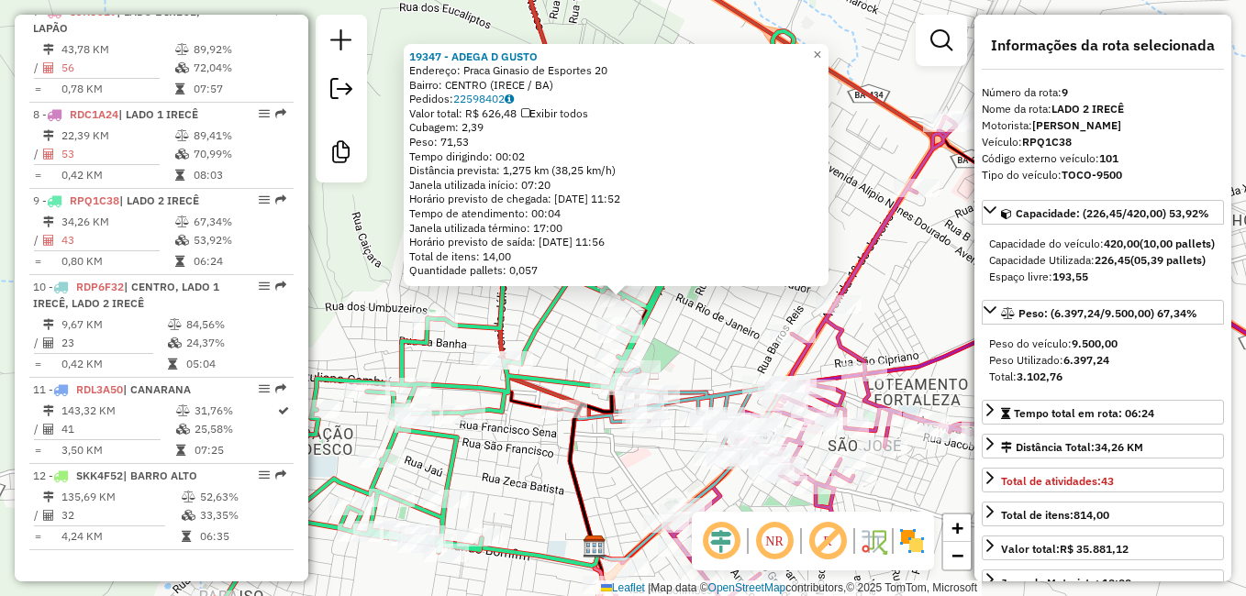
click at [913, 311] on div "19347 - ADEGA D GUSTO Endereço: Praca Ginasio de Esportes 20 Bairro: CENTRO (IR…" at bounding box center [623, 298] width 1246 height 596
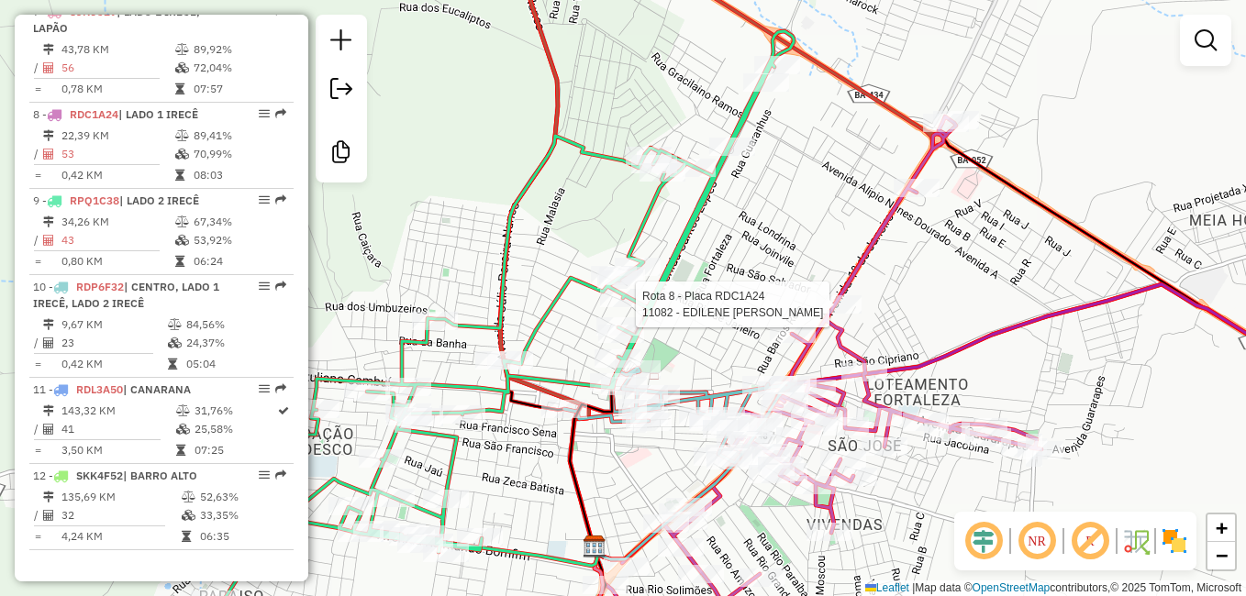
select select "**********"
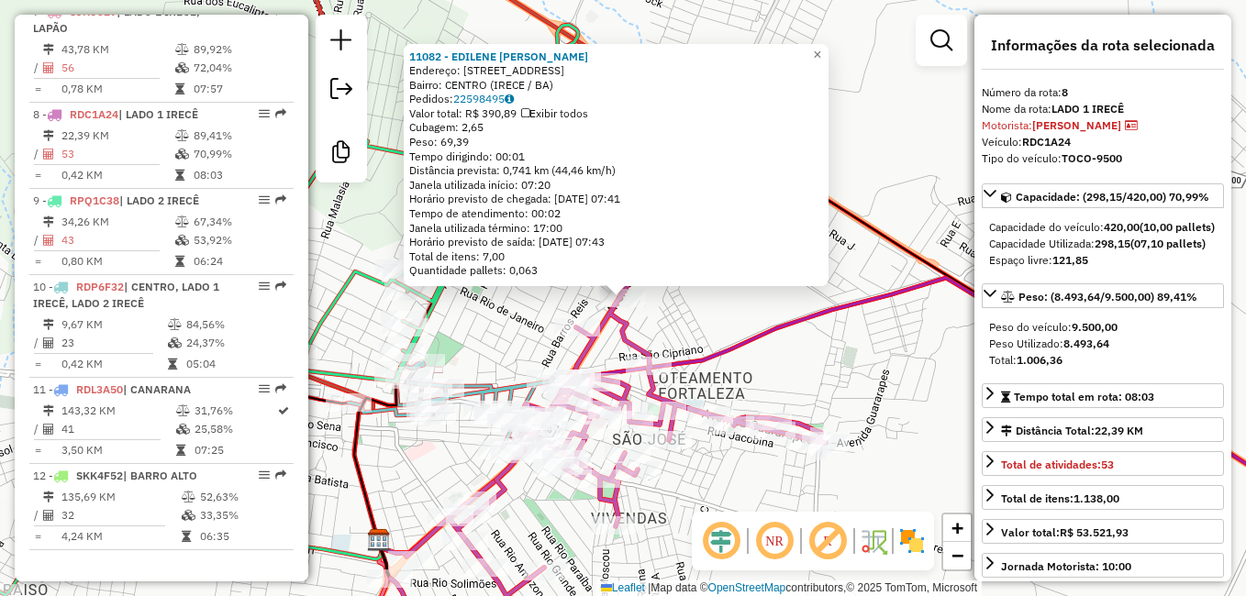
click at [939, 387] on div "11082 - EDILENE AMORIM DA SILVA Endereço: Av CARAIBAS 790 Bairro: CENTRO (IRECE…" at bounding box center [623, 298] width 1246 height 596
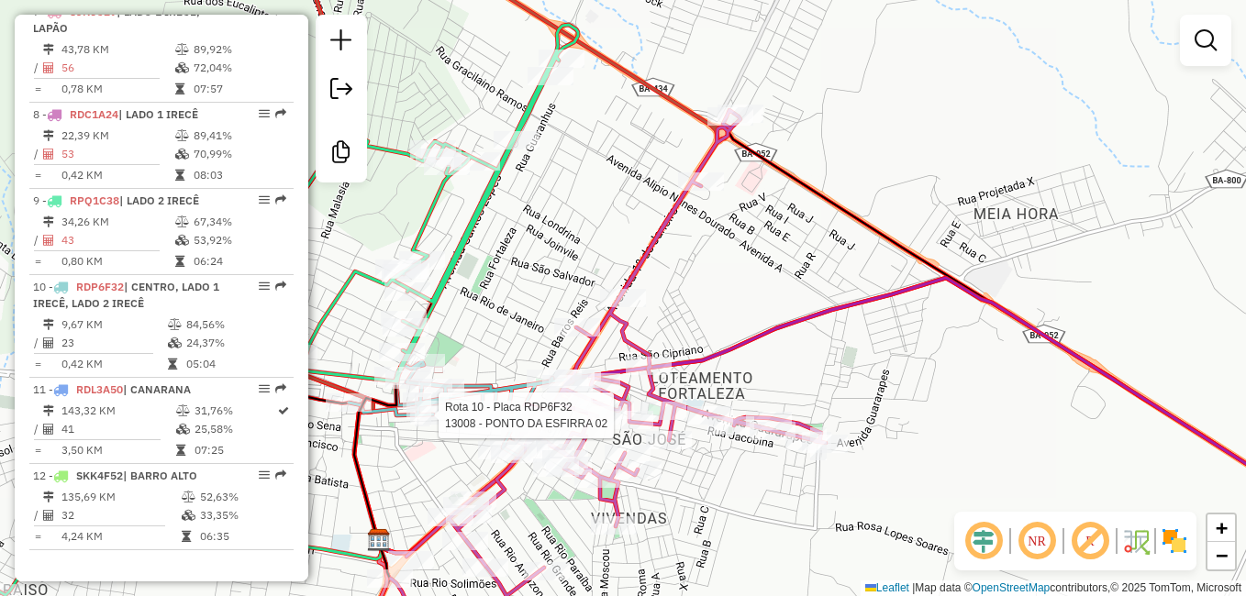
select select "**********"
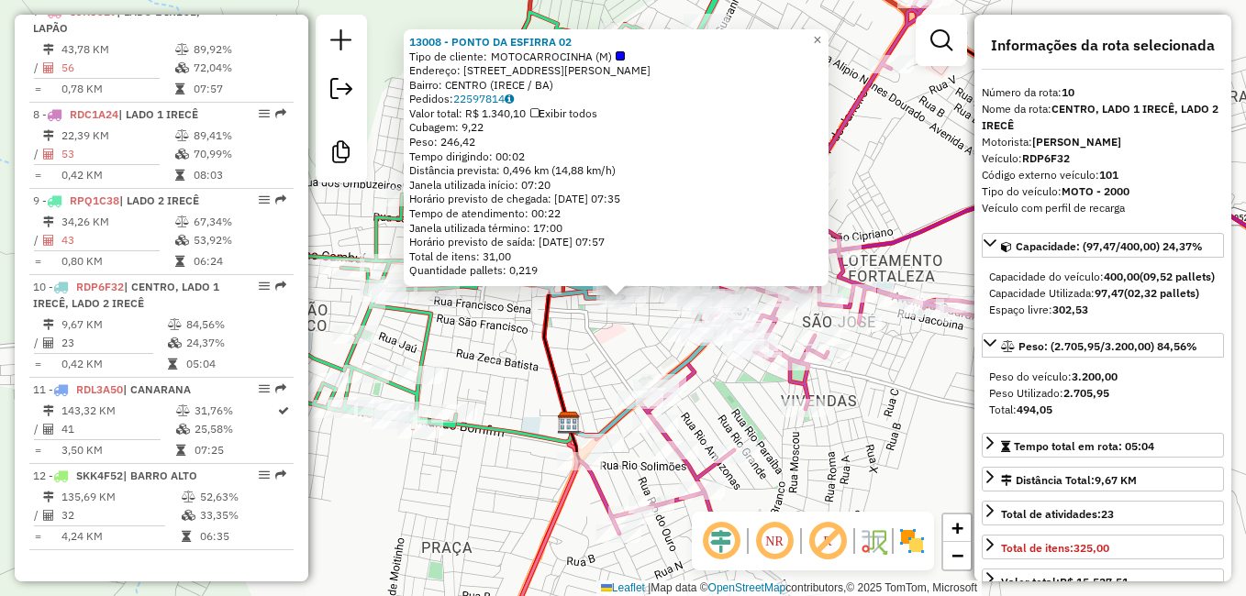
click at [881, 413] on div "13008 - PONTO DA ESFIRRA 02 Tipo de cliente: MOTOCARROCINHA (M) Endereço: AV AD…" at bounding box center [623, 298] width 1246 height 596
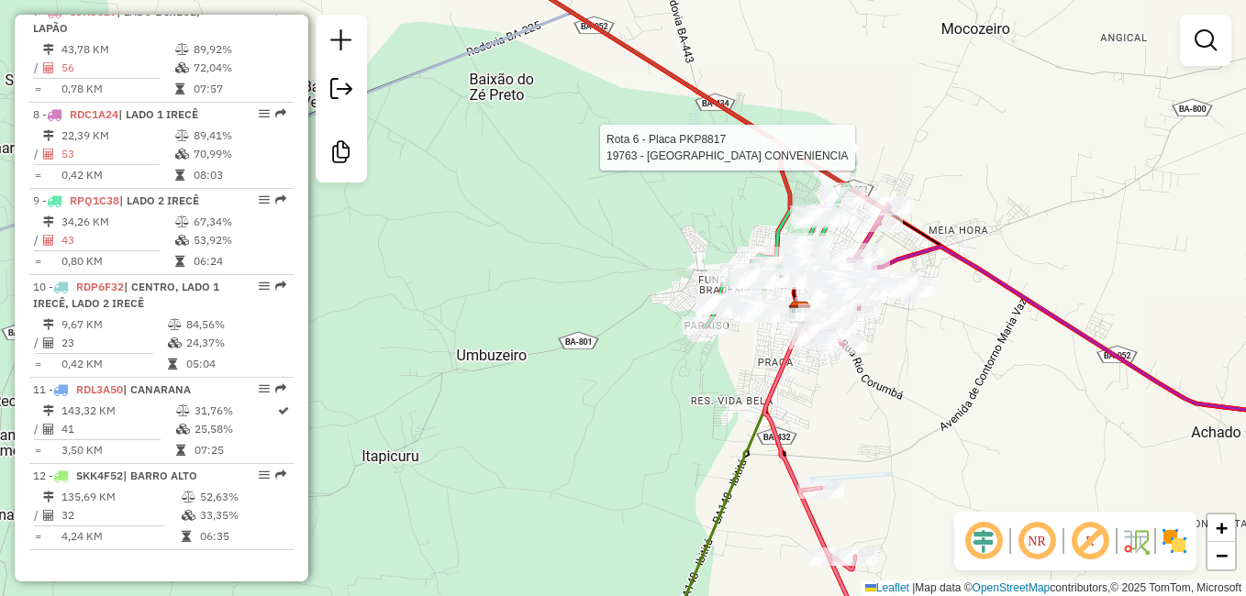
select select "**********"
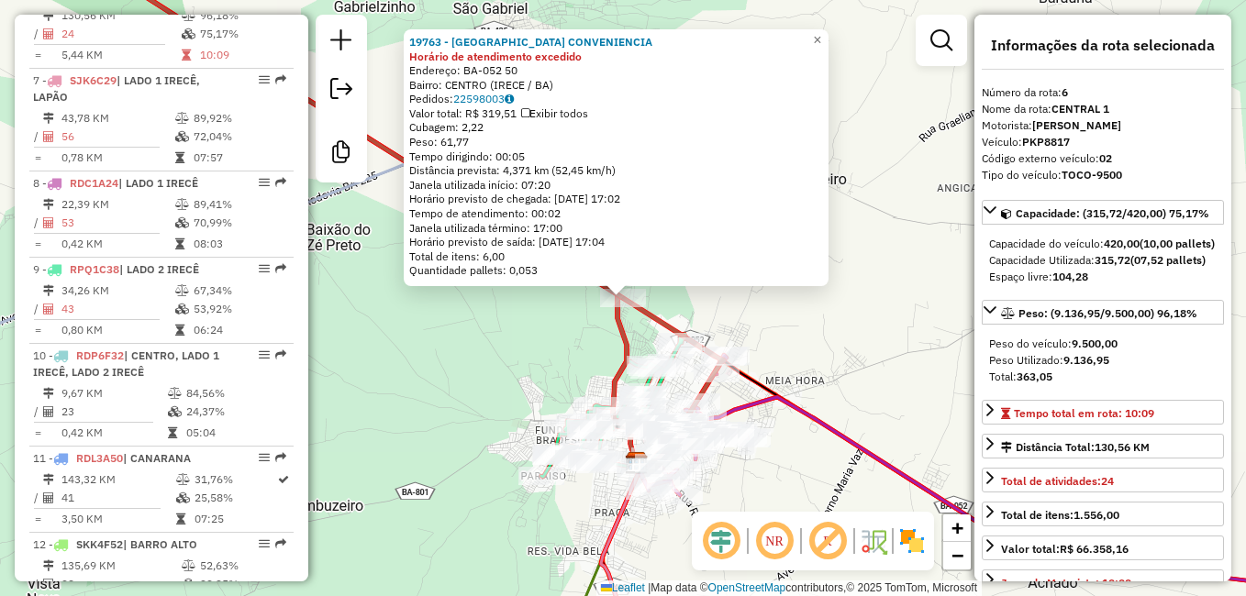
scroll to position [1204, 0]
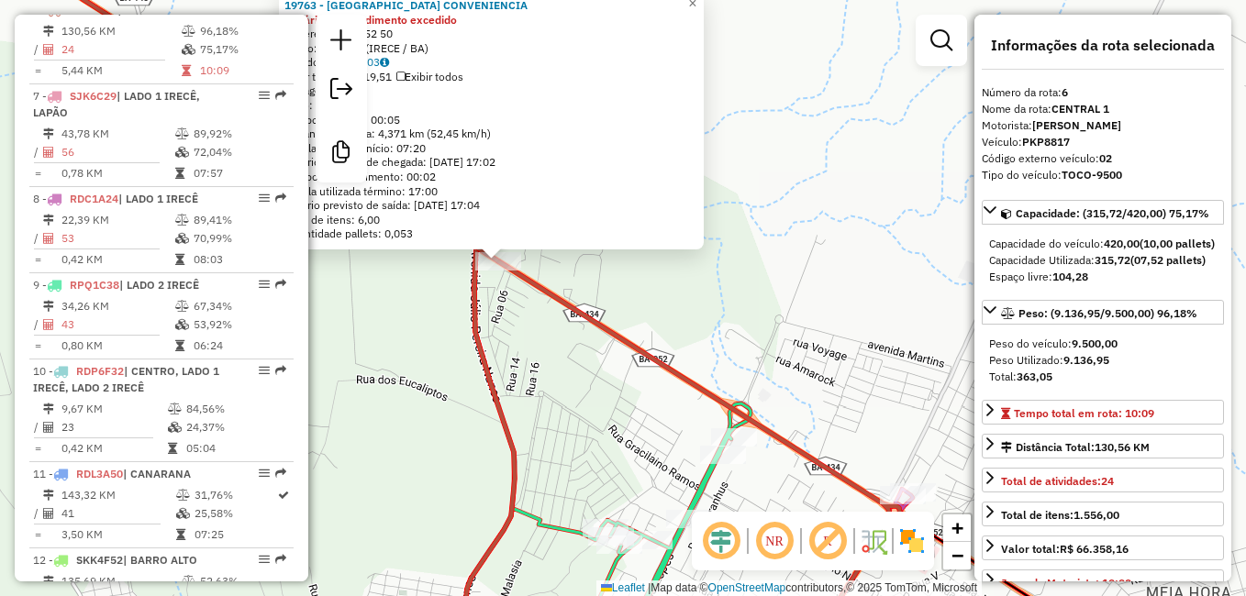
drag, startPoint x: 560, startPoint y: 319, endPoint x: 632, endPoint y: 493, distance: 188.0
click at [632, 493] on div "19763 - ROMEU CONVENIENCIA Horário de atendimento excedido Endereço: BA-052 50 …" at bounding box center [623, 298] width 1246 height 596
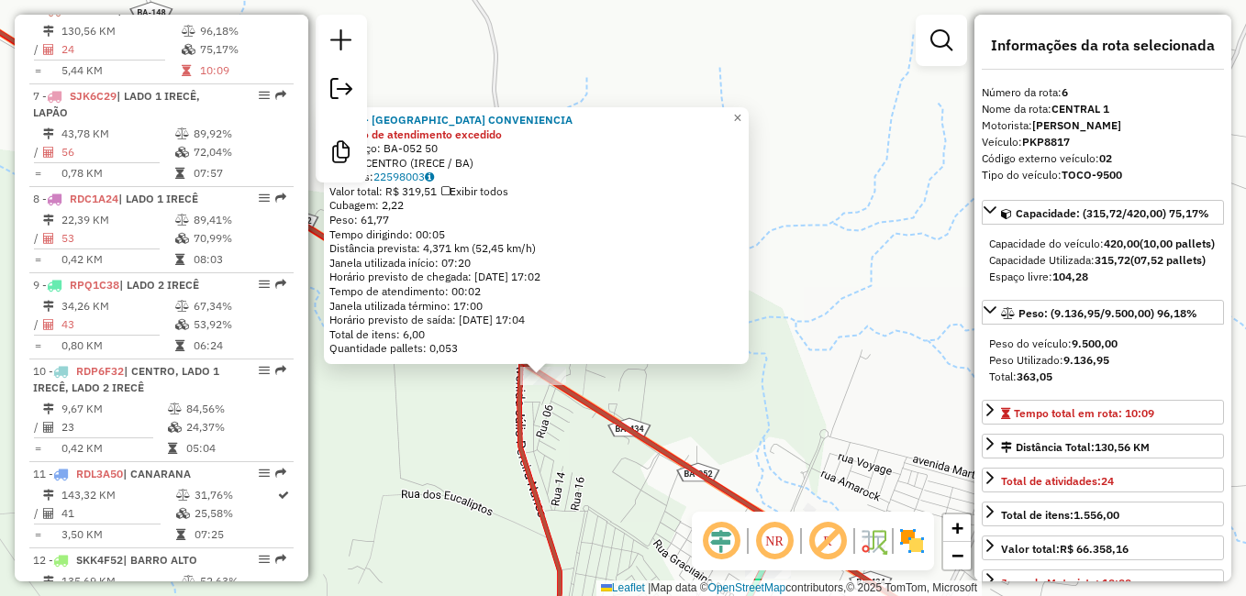
click at [766, 392] on div "19763 - ROMEU CONVENIENCIA Horário de atendimento excedido Endereço: BA-052 50 …" at bounding box center [623, 298] width 1246 height 596
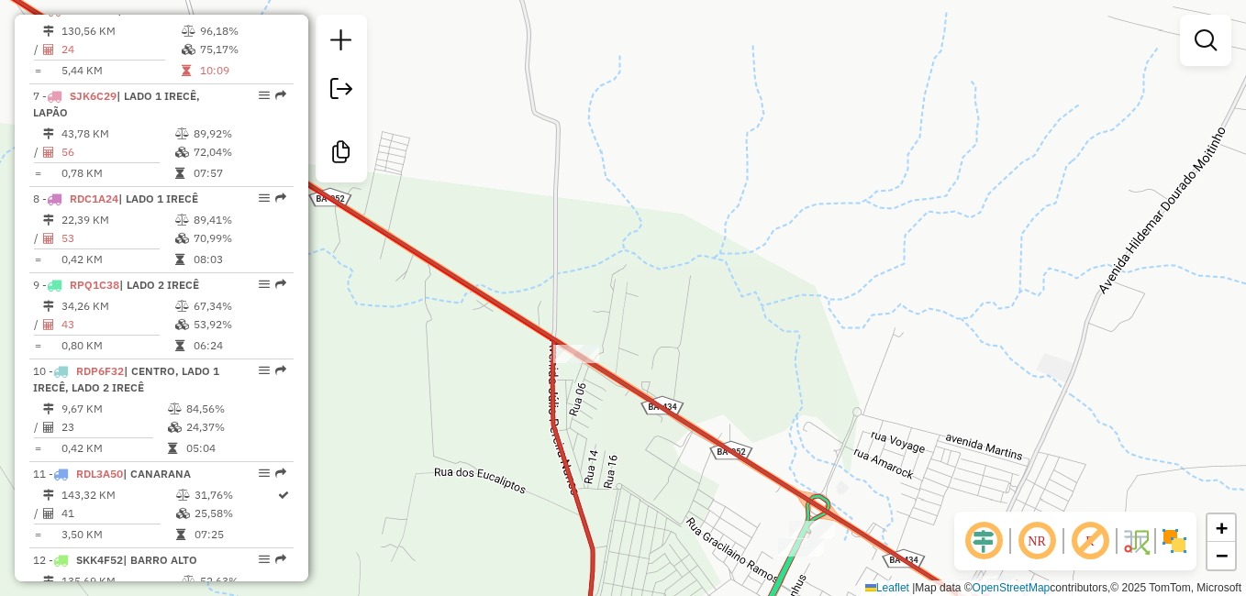
drag, startPoint x: 600, startPoint y: 430, endPoint x: 714, endPoint y: 375, distance: 126.4
click at [703, 379] on div "Janela de atendimento Grade de atendimento Capacidade Transportadoras Veículos …" at bounding box center [623, 298] width 1246 height 596
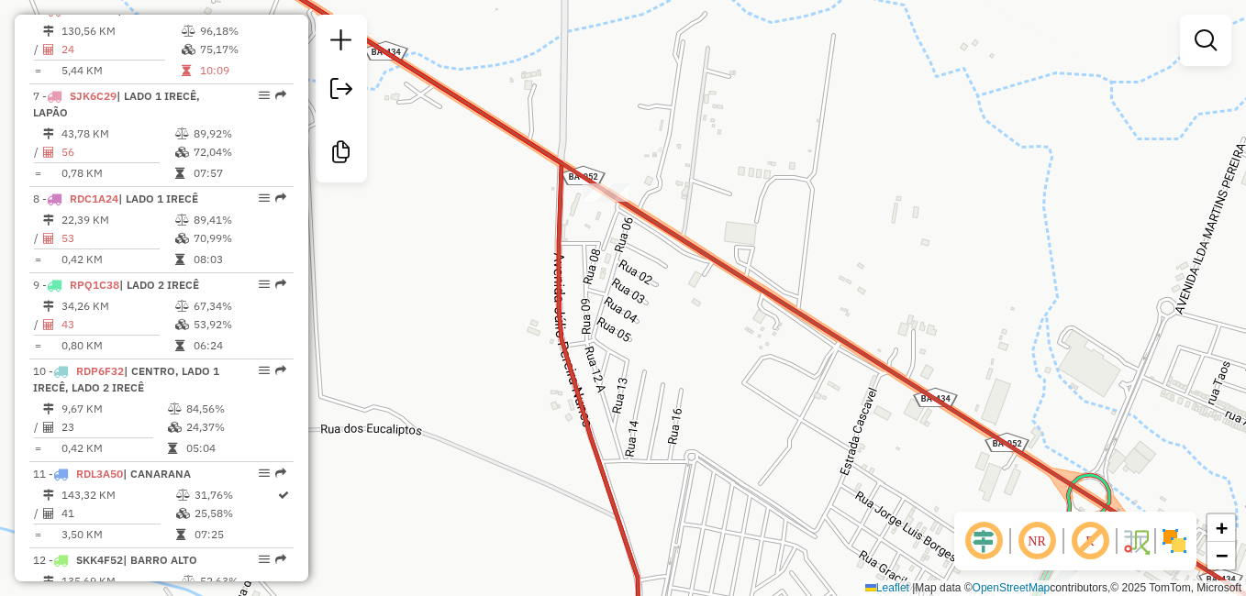
drag, startPoint x: 678, startPoint y: 449, endPoint x: 740, endPoint y: 355, distance: 112.0
click at [730, 367] on div "Janela de atendimento Grade de atendimento Capacidade Transportadoras Veículos …" at bounding box center [623, 298] width 1246 height 596
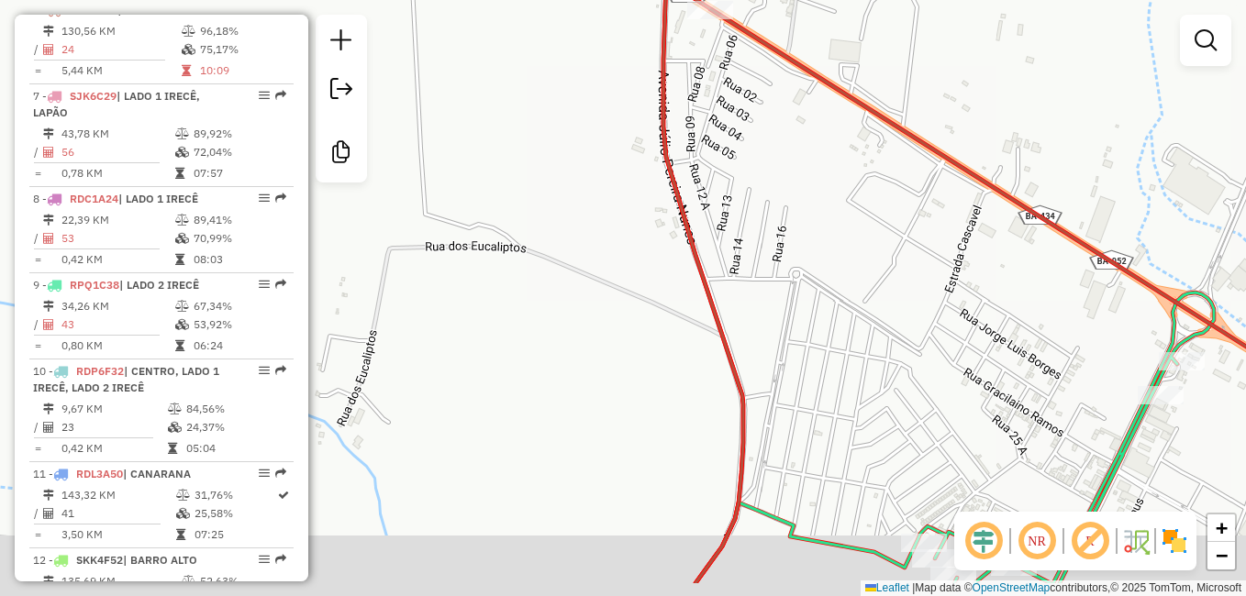
drag, startPoint x: 778, startPoint y: 515, endPoint x: 825, endPoint y: 403, distance: 121.3
click at [814, 430] on div "Janela de atendimento Grade de atendimento Capacidade Transportadoras Veículos …" at bounding box center [623, 298] width 1246 height 596
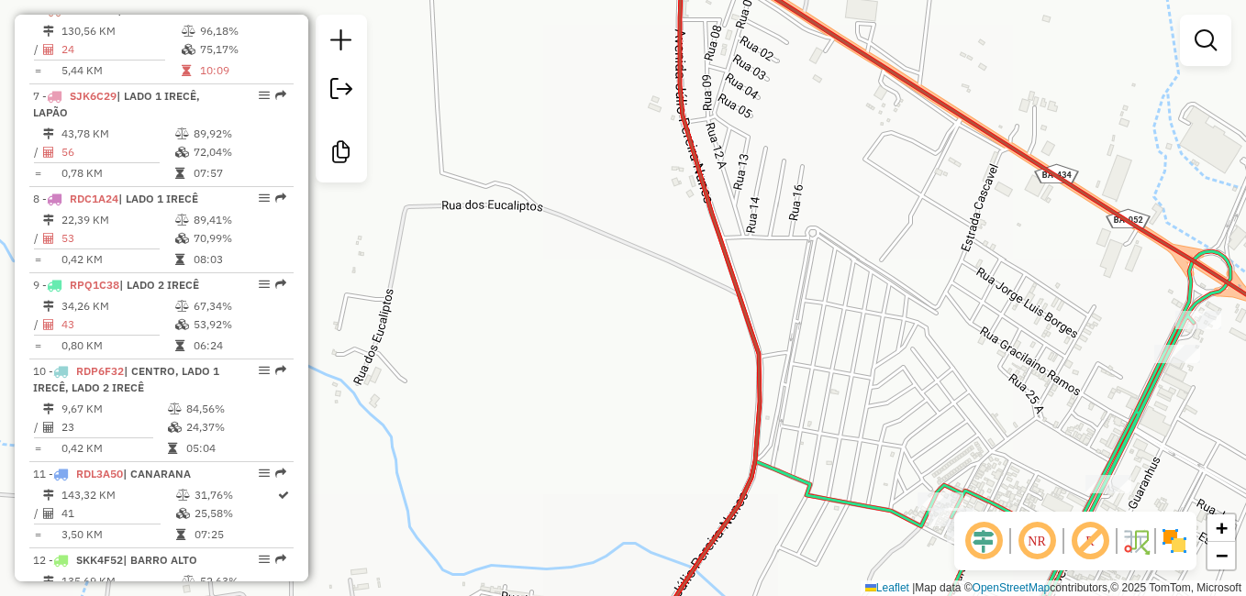
click at [890, 405] on div "Janela de atendimento Grade de atendimento Capacidade Transportadoras Veículos …" at bounding box center [623, 298] width 1246 height 596
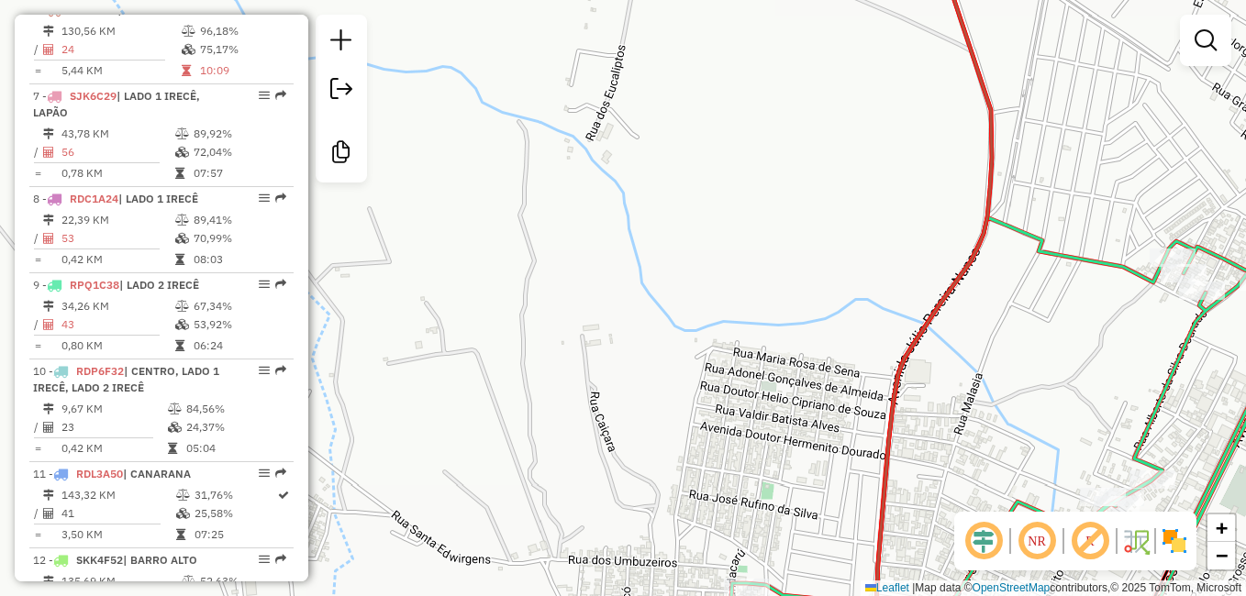
drag, startPoint x: 915, startPoint y: 512, endPoint x: 930, endPoint y: 462, distance: 51.7
click at [922, 487] on div "Janela de atendimento Grade de atendimento Capacidade Transportadoras Veículos …" at bounding box center [623, 298] width 1246 height 596
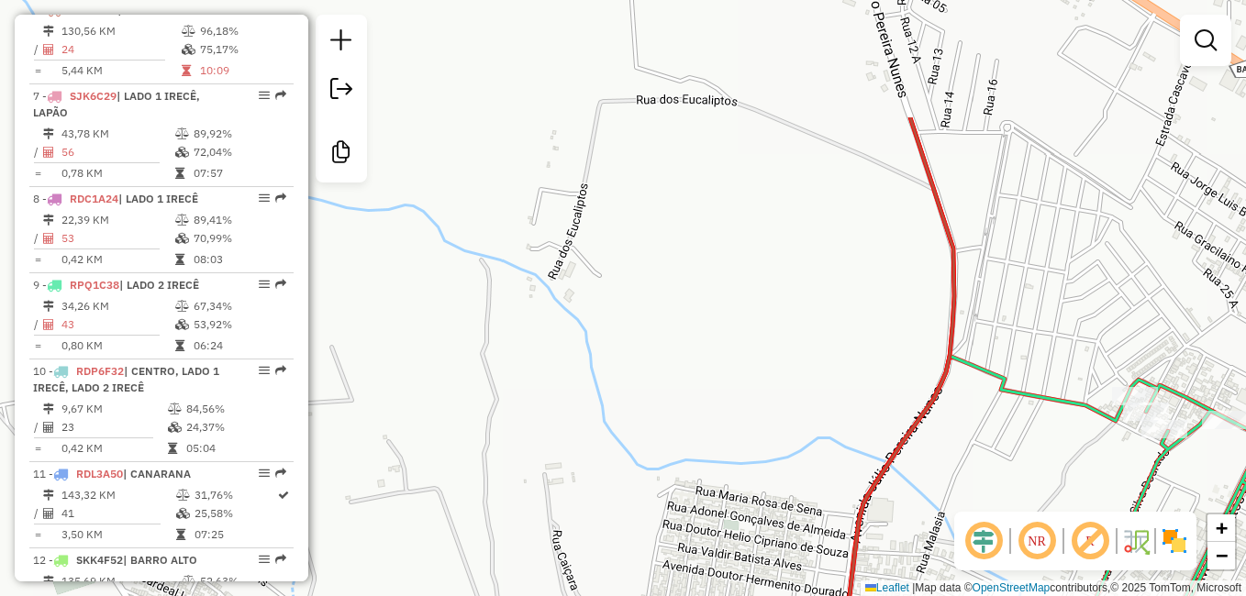
drag, startPoint x: 979, startPoint y: 323, endPoint x: 919, endPoint y: 465, distance: 154.2
click at [922, 517] on div "Janela de atendimento Grade de atendimento Capacidade Transportadoras Veículos …" at bounding box center [623, 298] width 1246 height 596
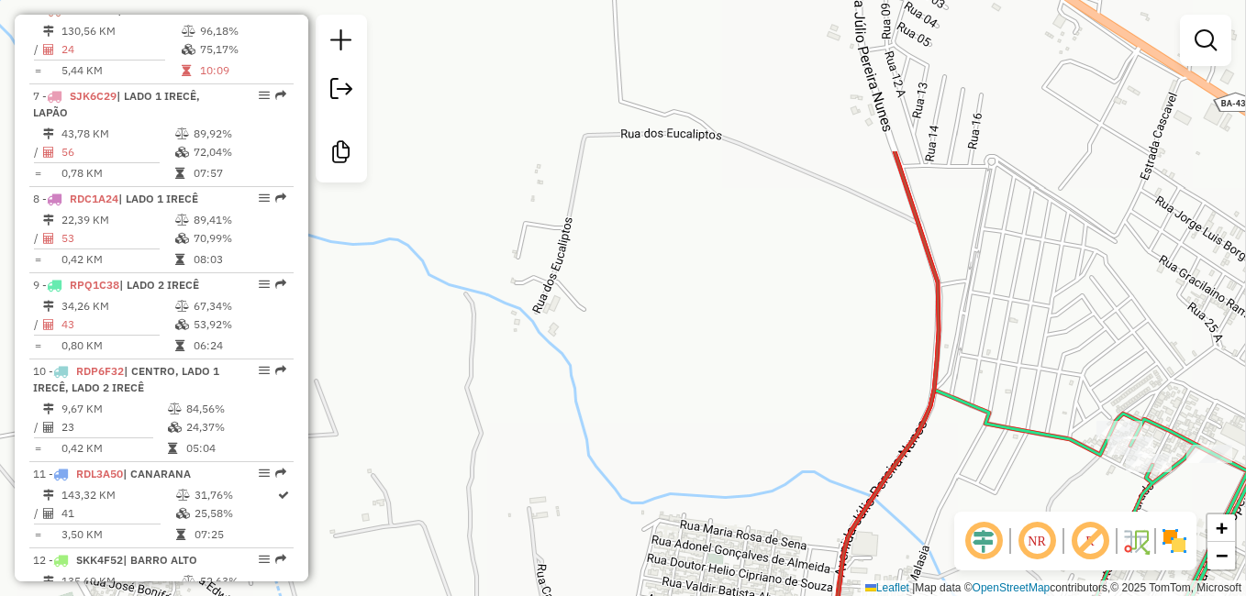
drag, startPoint x: 956, startPoint y: 408, endPoint x: 906, endPoint y: 565, distance: 164.8
click at [909, 561] on div "Janela de atendimento Grade de atendimento Capacidade Transportadoras Veículos …" at bounding box center [623, 298] width 1246 height 596
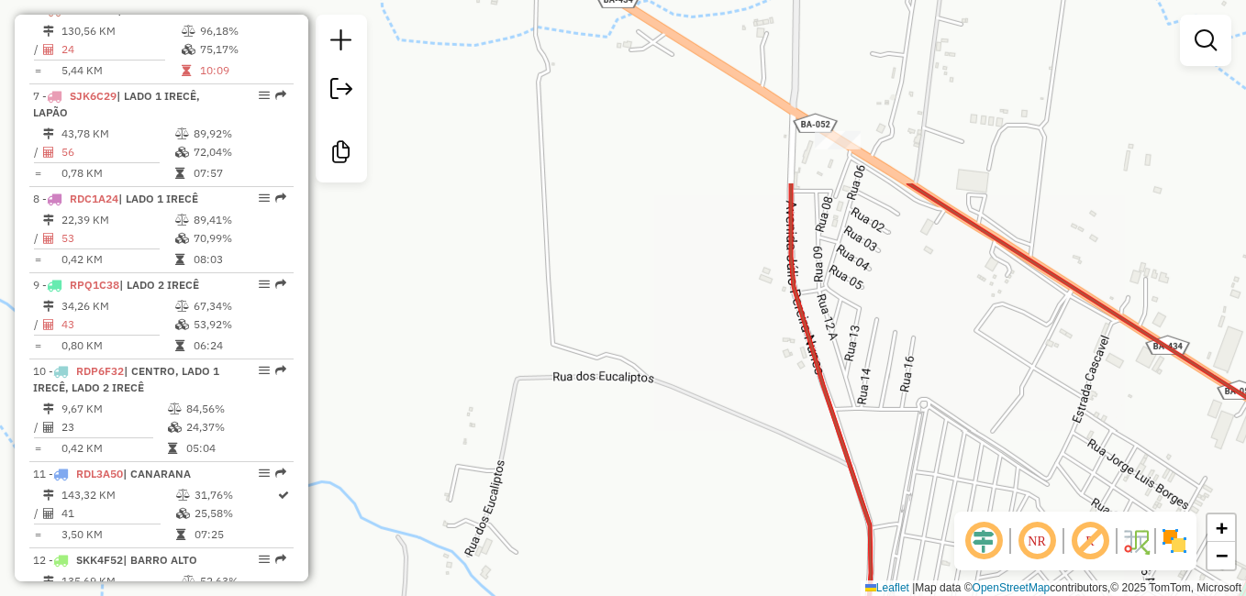
drag, startPoint x: 944, startPoint y: 341, endPoint x: 899, endPoint y: 401, distance: 74.7
click at [903, 399] on div "Janela de atendimento Grade de atendimento Capacidade Transportadoras Veículos …" at bounding box center [623, 298] width 1246 height 596
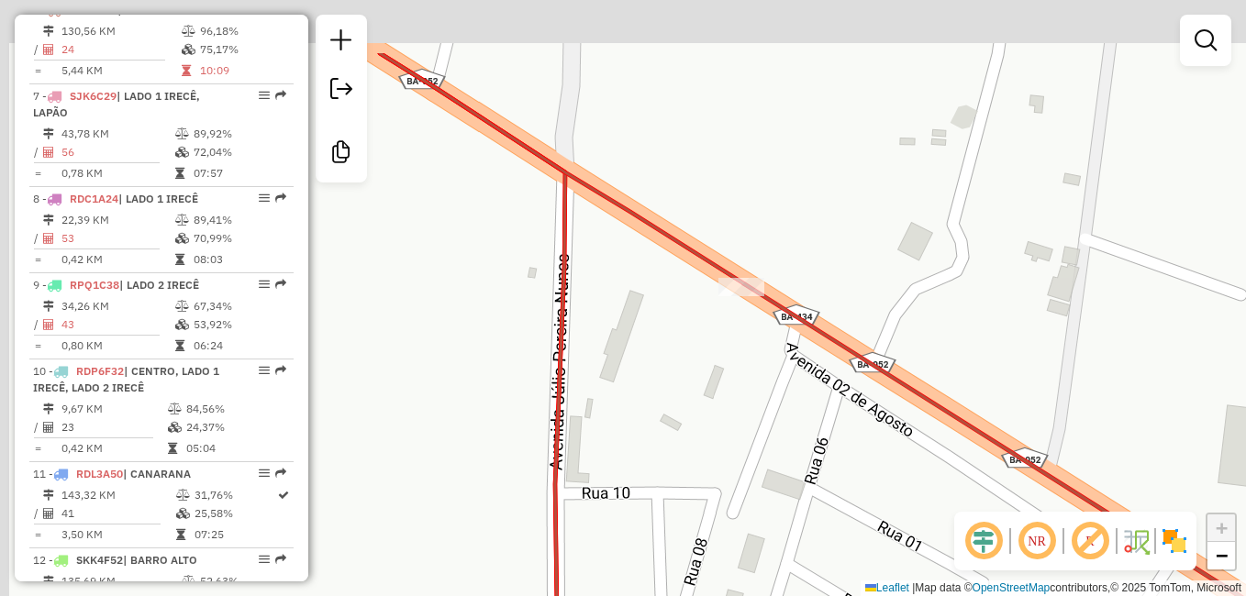
drag, startPoint x: 706, startPoint y: 255, endPoint x: 731, endPoint y: 377, distance: 124.7
click at [731, 376] on div "Janela de atendimento Grade de atendimento Capacidade Transportadoras Veículos …" at bounding box center [623, 298] width 1246 height 596
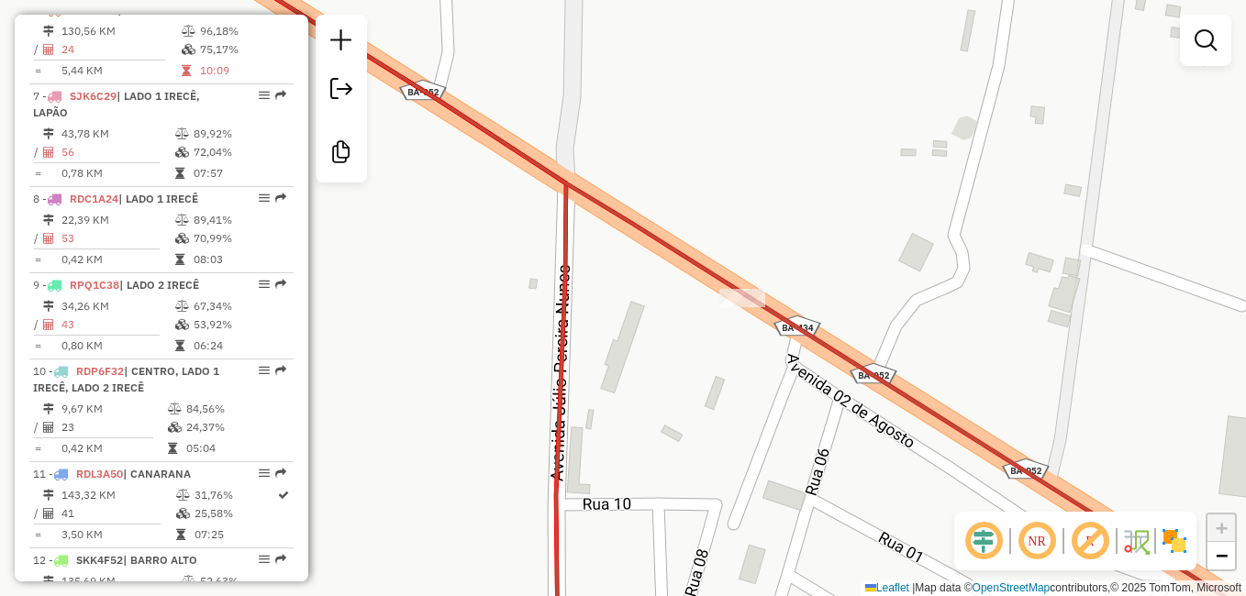
click at [1007, 292] on div "Rota 6 - Placa PKP8817 19763 - ROMEU CONVENIENCIA Janela de atendimento Grade d…" at bounding box center [623, 298] width 1246 height 596
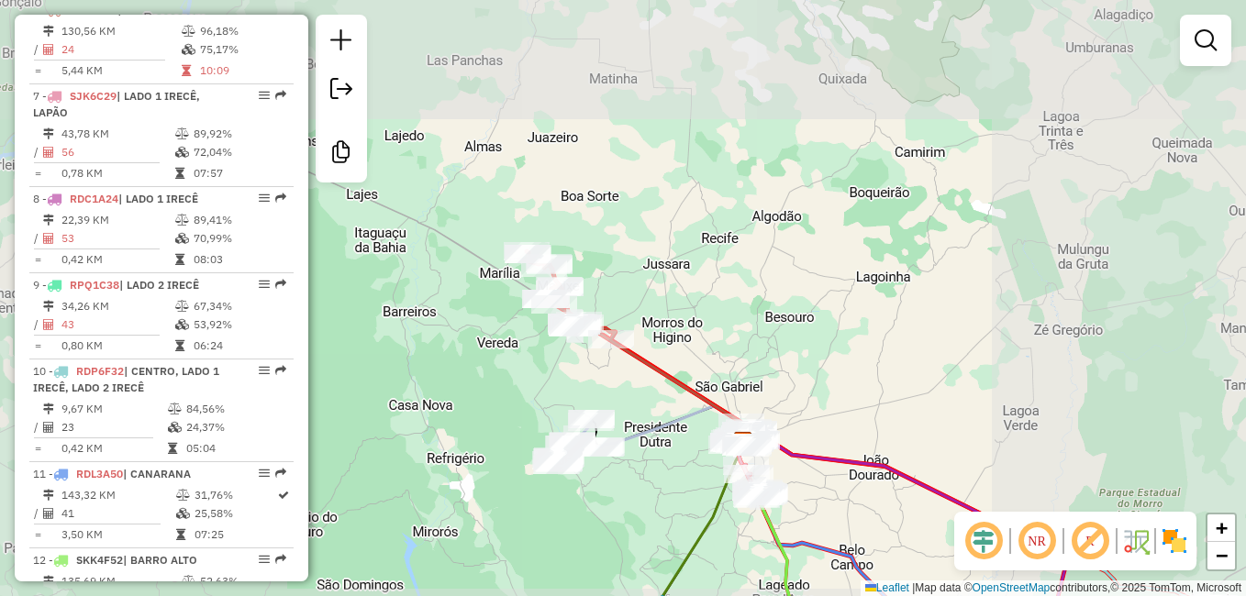
drag, startPoint x: 640, startPoint y: 396, endPoint x: 802, endPoint y: 491, distance: 187.9
click at [802, 490] on div "Janela de atendimento Grade de atendimento Capacidade Transportadoras Veículos …" at bounding box center [623, 298] width 1246 height 596
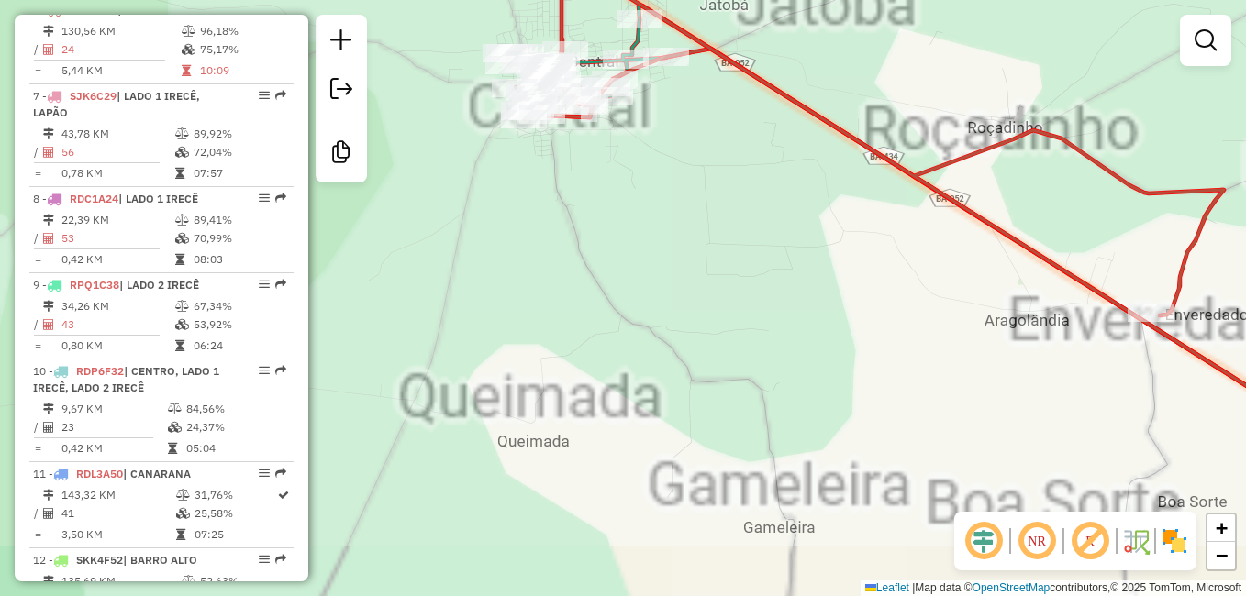
drag, startPoint x: 664, startPoint y: 339, endPoint x: 758, endPoint y: 536, distance: 218.4
click at [758, 536] on div "Janela de atendimento Grade de atendimento Capacidade Transportadoras Veículos …" at bounding box center [623, 298] width 1246 height 596
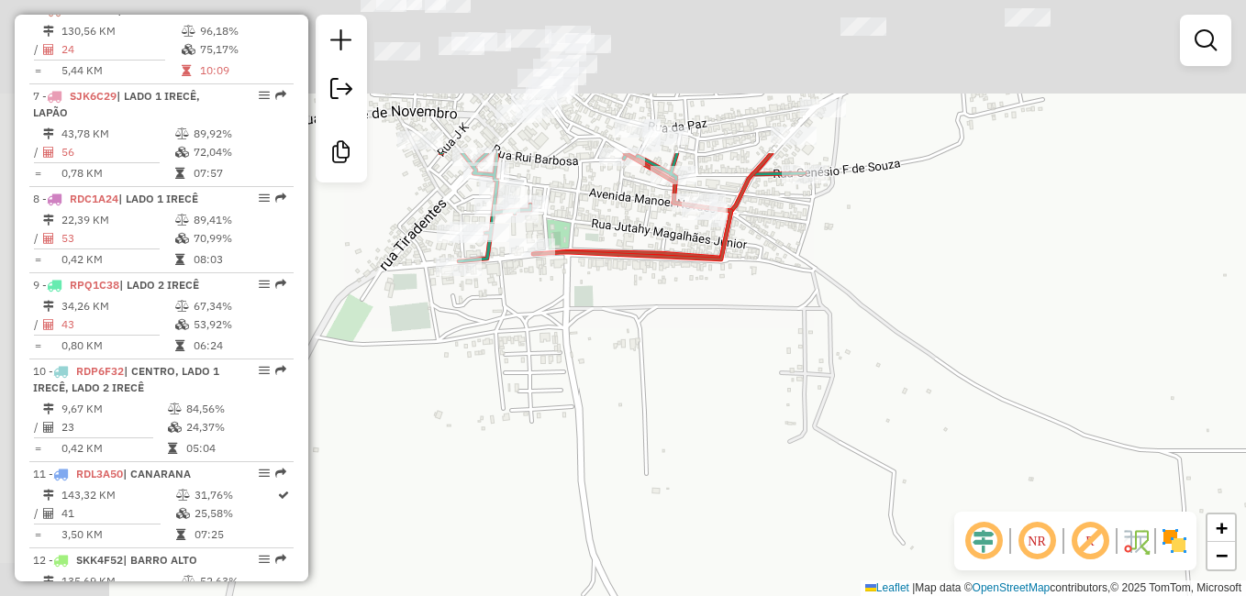
drag, startPoint x: 672, startPoint y: 347, endPoint x: 786, endPoint y: 571, distance: 251.6
click at [785, 569] on div "Janela de atendimento Grade de atendimento Capacidade Transportadoras Veículos …" at bounding box center [623, 298] width 1246 height 596
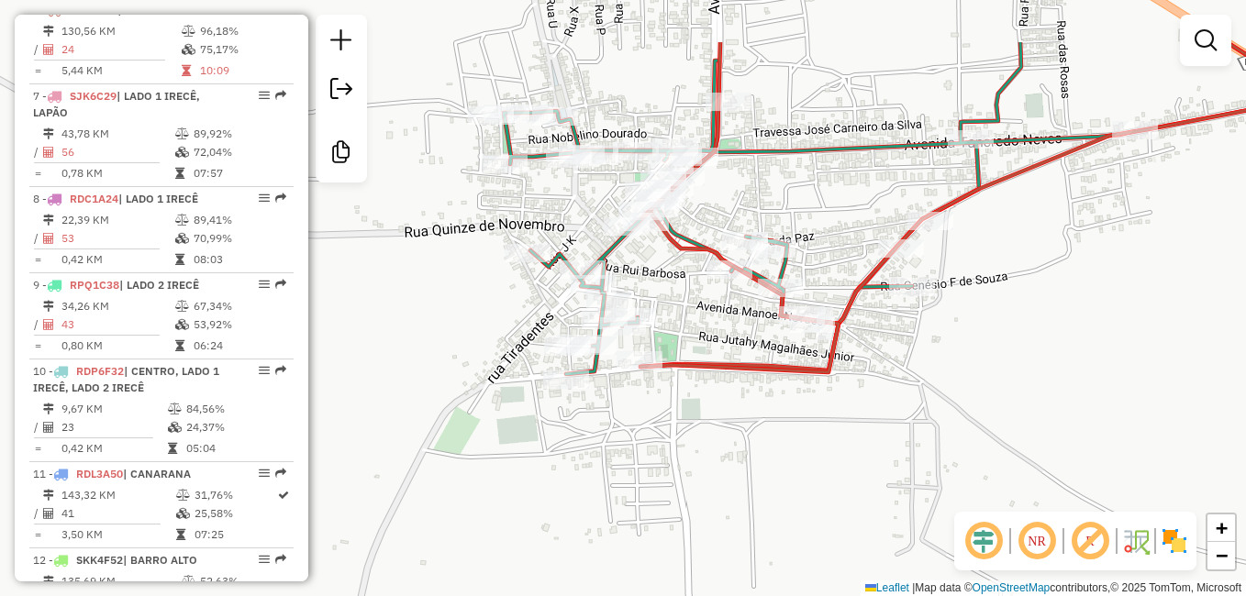
drag, startPoint x: 707, startPoint y: 468, endPoint x: 849, endPoint y: 516, distance: 150.0
click at [808, 515] on div "Janela de atendimento Grade de atendimento Capacidade Transportadoras Veículos …" at bounding box center [623, 298] width 1246 height 596
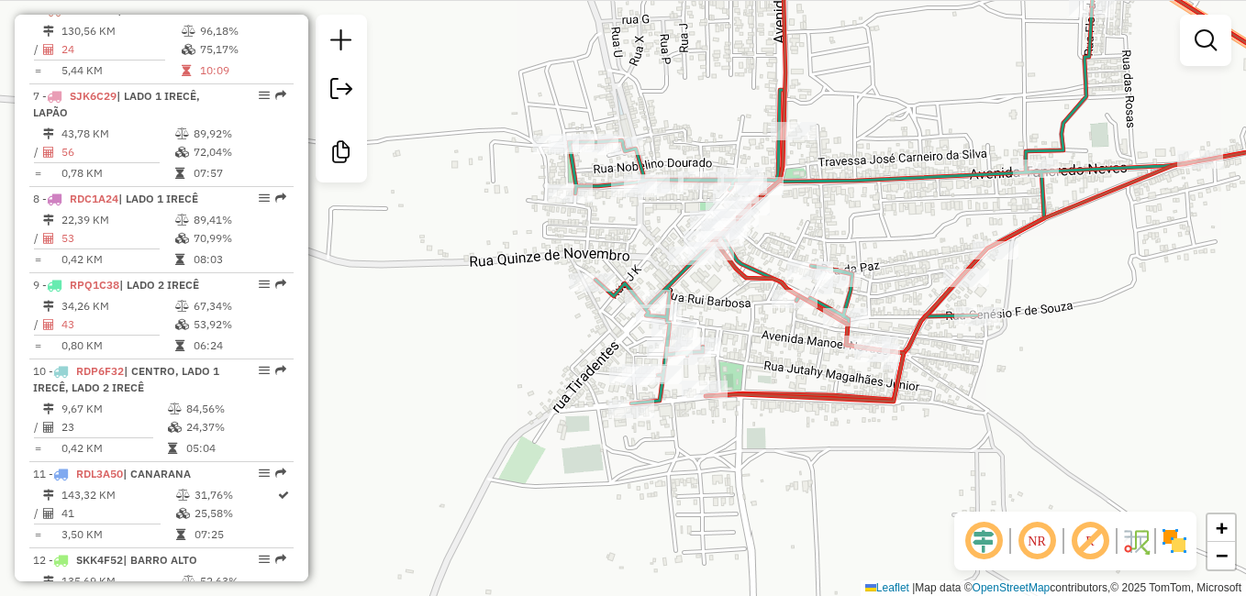
drag, startPoint x: 834, startPoint y: 445, endPoint x: 741, endPoint y: 543, distance: 135.0
click at [741, 543] on div "Janela de atendimento Grade de atendimento Capacidade Transportadoras Veículos …" at bounding box center [623, 298] width 1246 height 596
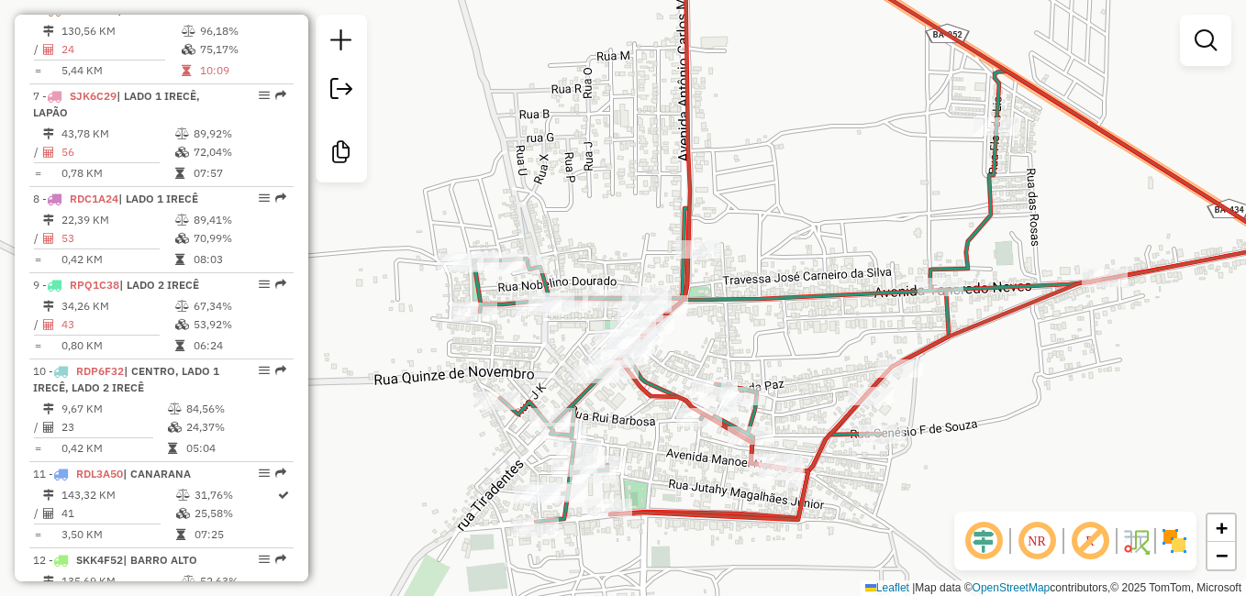
drag, startPoint x: 1052, startPoint y: 444, endPoint x: 962, endPoint y: 492, distance: 102.6
click at [973, 489] on div "Janela de atendimento Grade de atendimento Capacidade Transportadoras Veículos …" at bounding box center [623, 298] width 1246 height 596
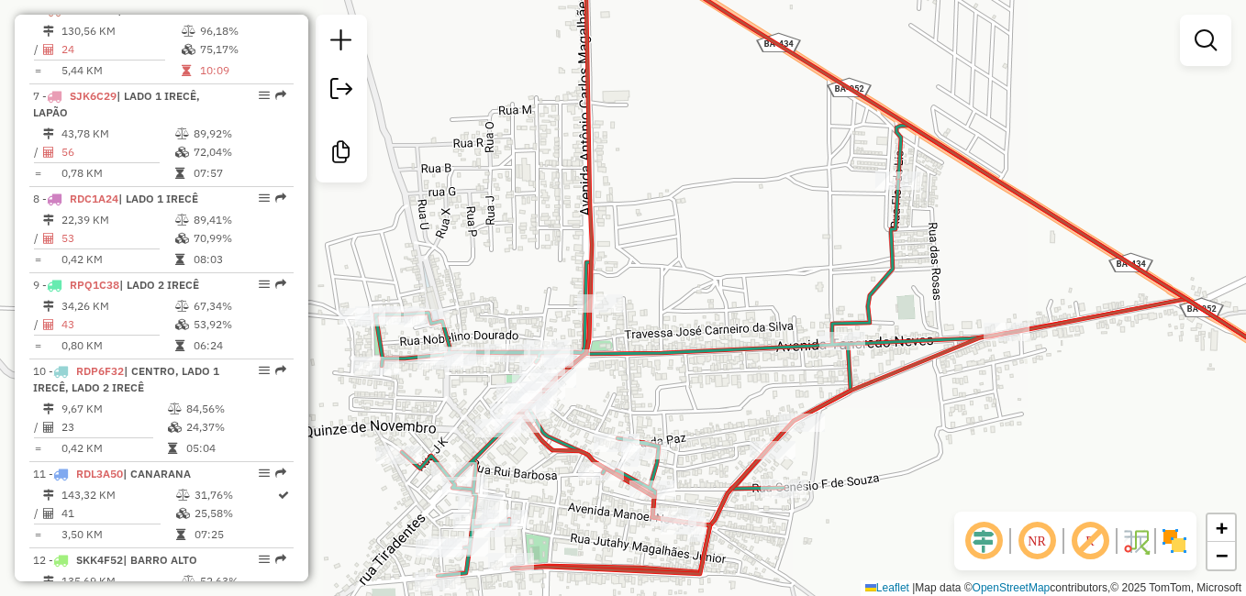
drag, startPoint x: 896, startPoint y: 479, endPoint x: 1005, endPoint y: 424, distance: 121.5
click at [1005, 424] on div "Janela de atendimento Grade de atendimento Capacidade Transportadoras Veículos …" at bounding box center [623, 298] width 1246 height 596
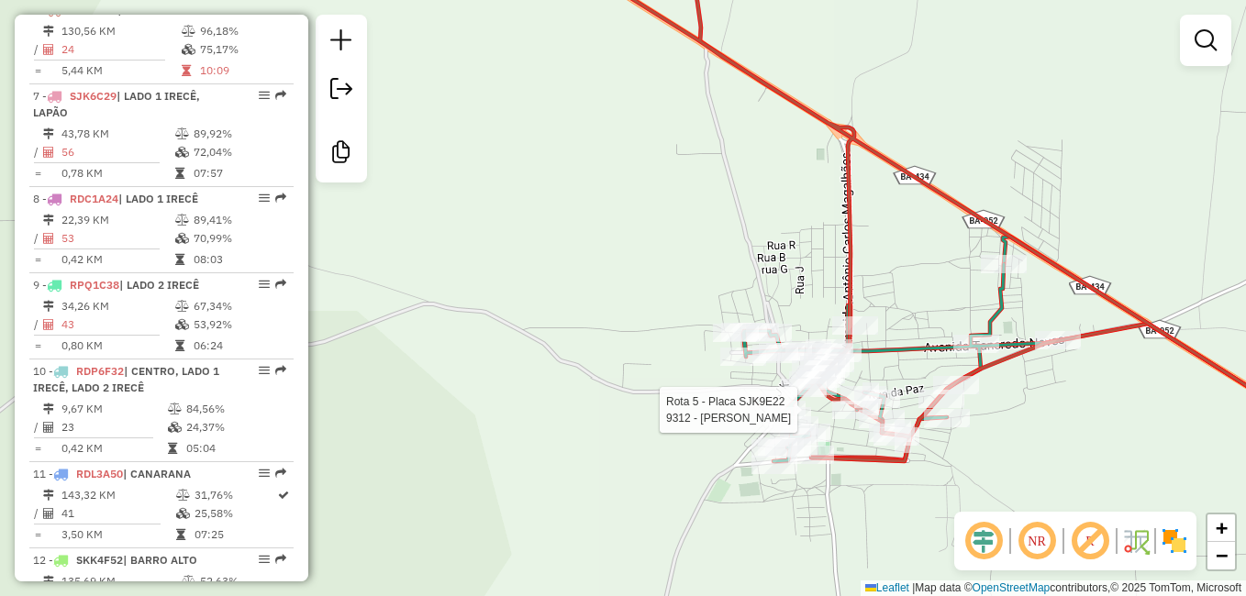
select select "**********"
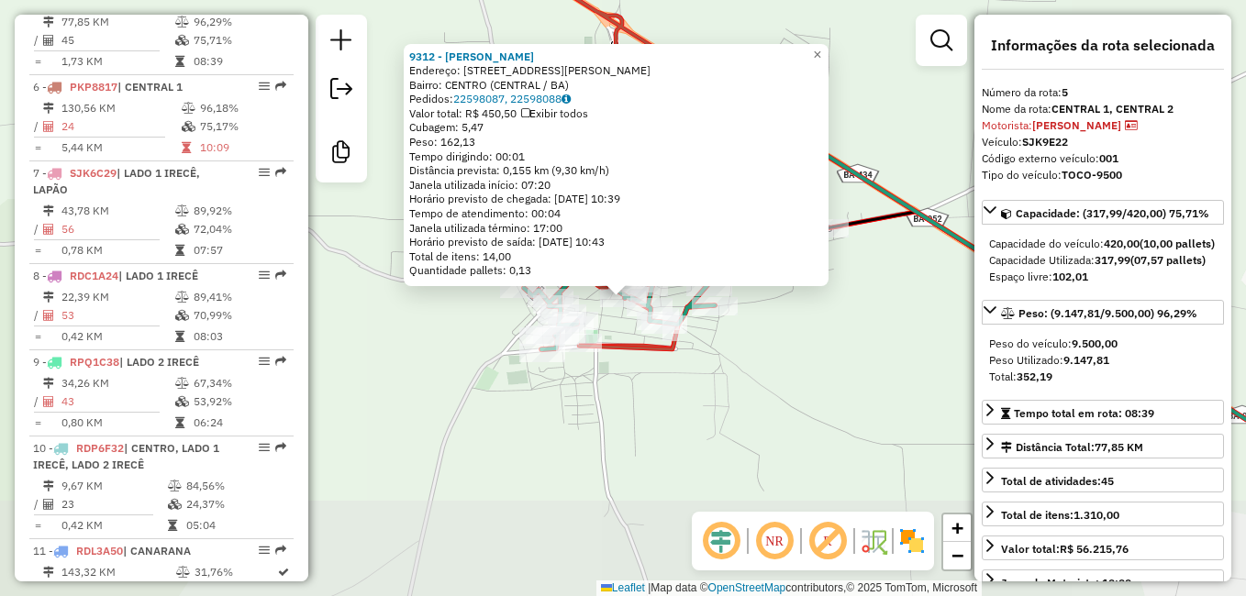
scroll to position [1101, 0]
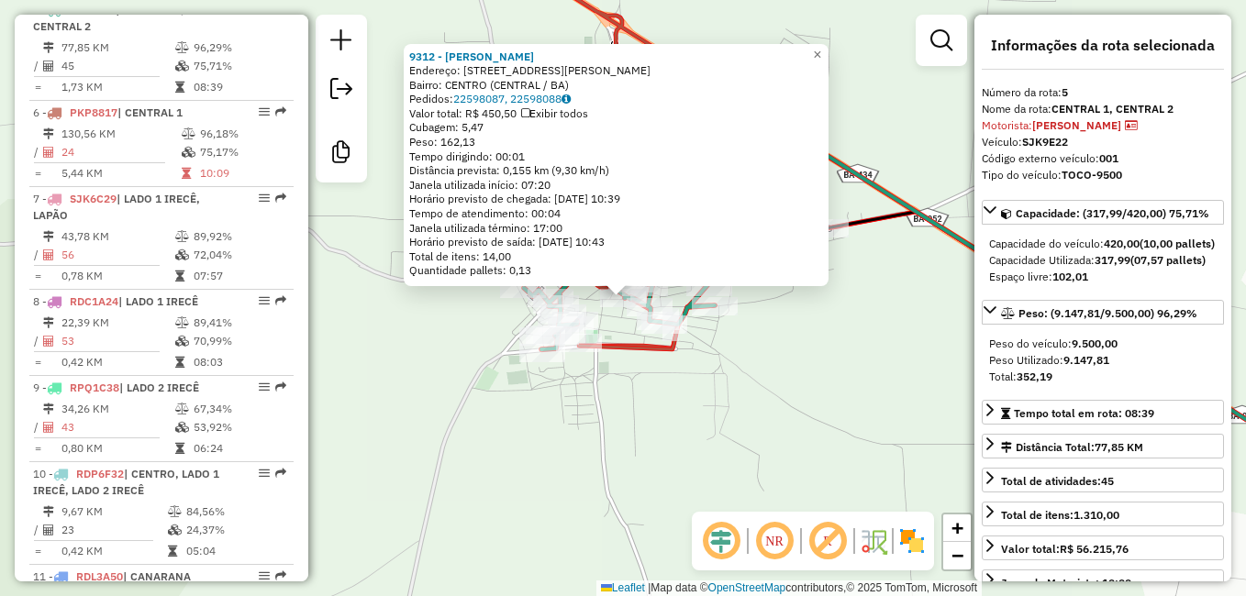
click at [789, 449] on div "9312 - VANDERLEI LANDINO LIMA Endereço: R JOAO BRUNO PEREIRA 06 Bairro: CENTRO …" at bounding box center [623, 298] width 1246 height 596
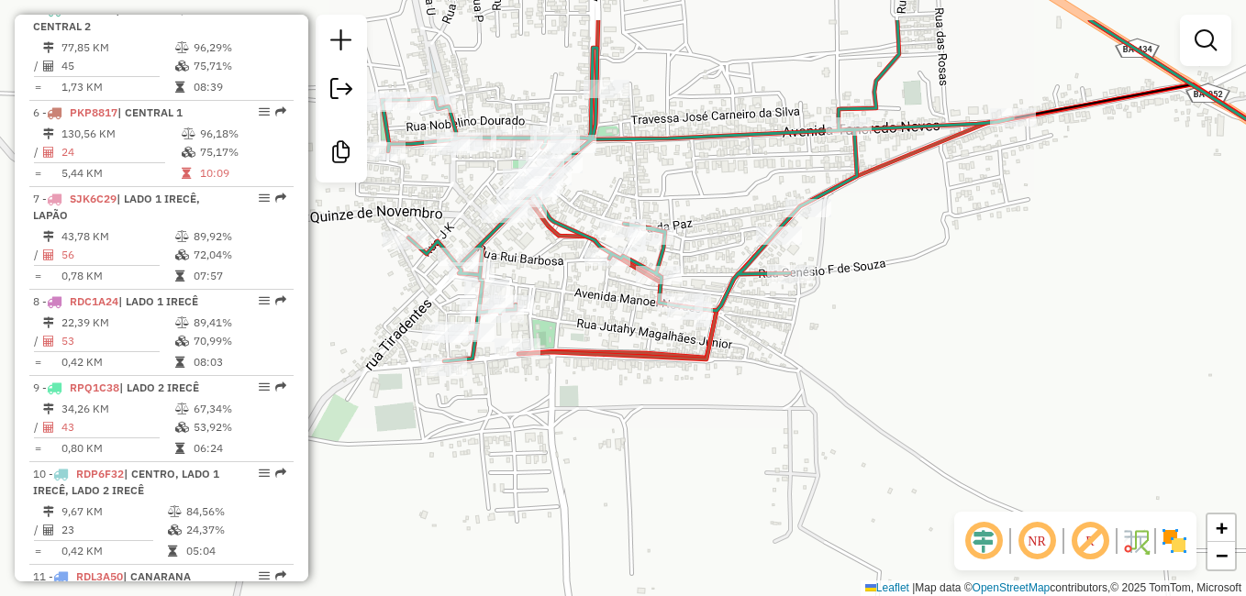
drag, startPoint x: 609, startPoint y: 355, endPoint x: 638, endPoint y: 497, distance: 145.0
click at [638, 497] on div "Janela de atendimento Grade de atendimento Capacidade Transportadoras Veículos …" at bounding box center [623, 298] width 1246 height 596
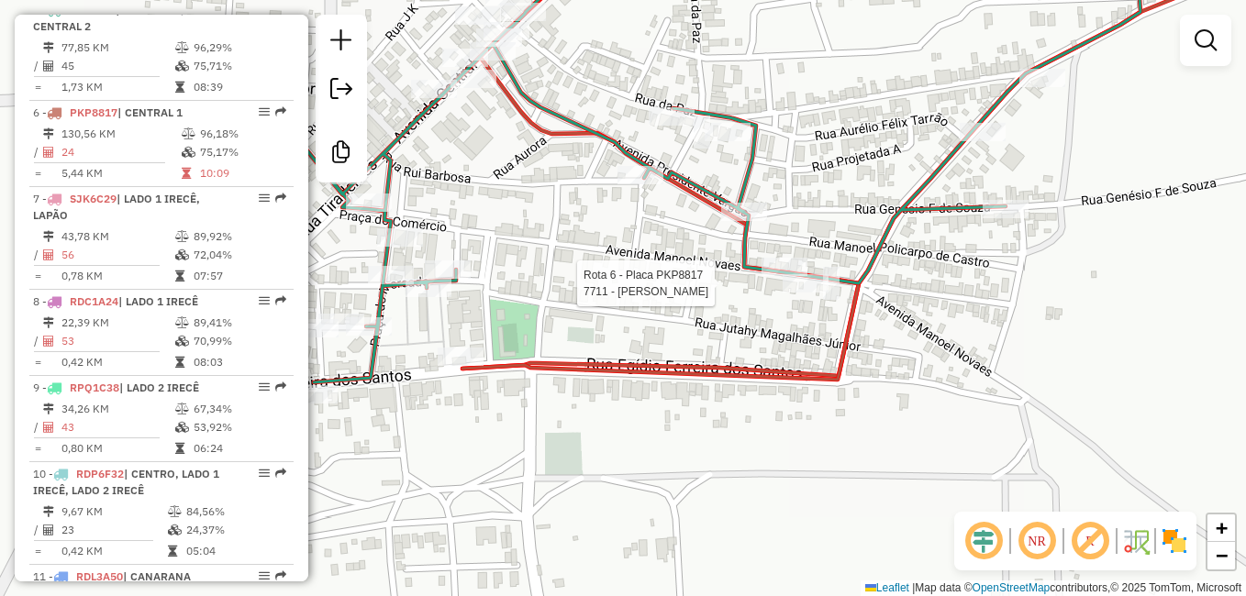
select select "**********"
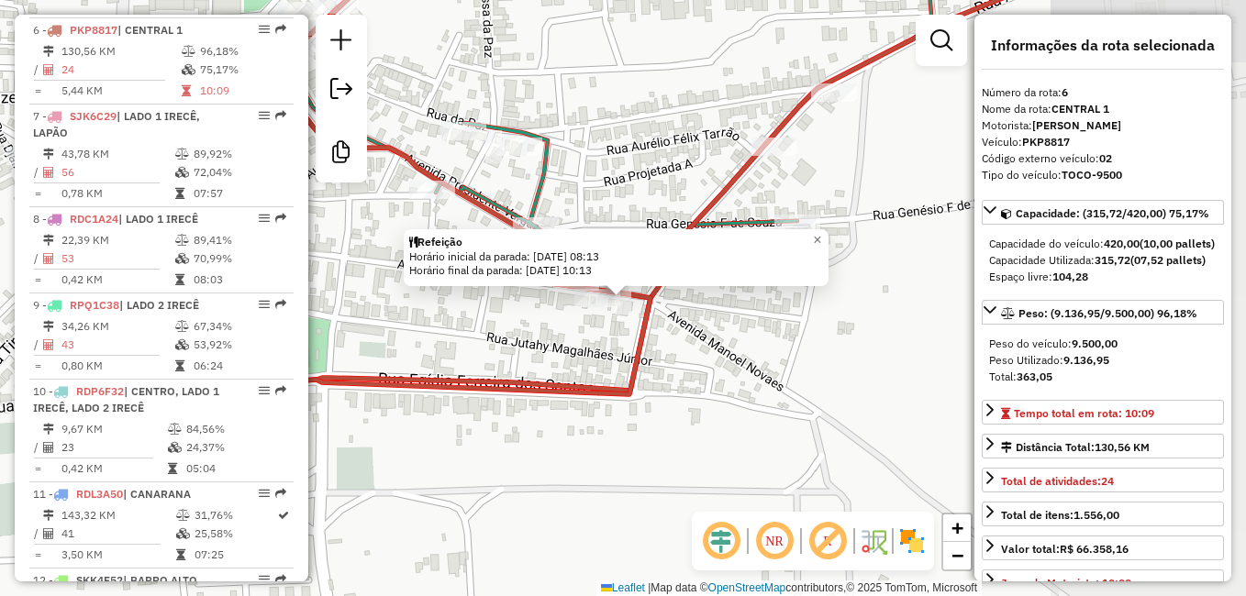
scroll to position [1204, 0]
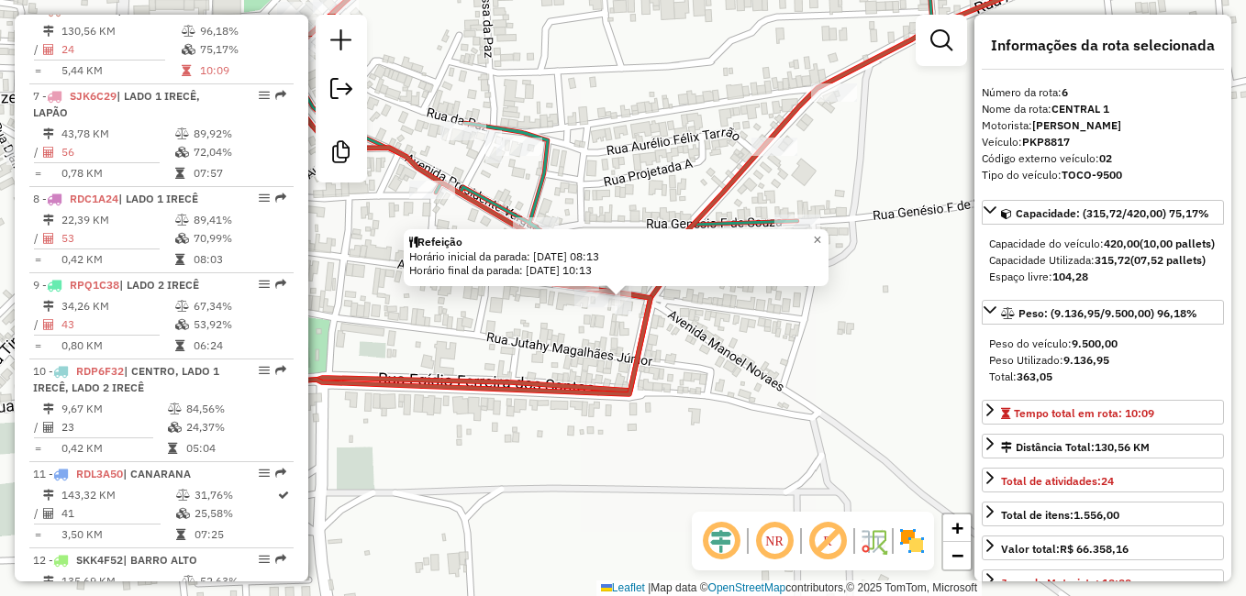
click at [867, 348] on div "Refeição Horário inicial da parada: 23/07/2025 08:13 Horário final da parada: 2…" at bounding box center [623, 298] width 1246 height 596
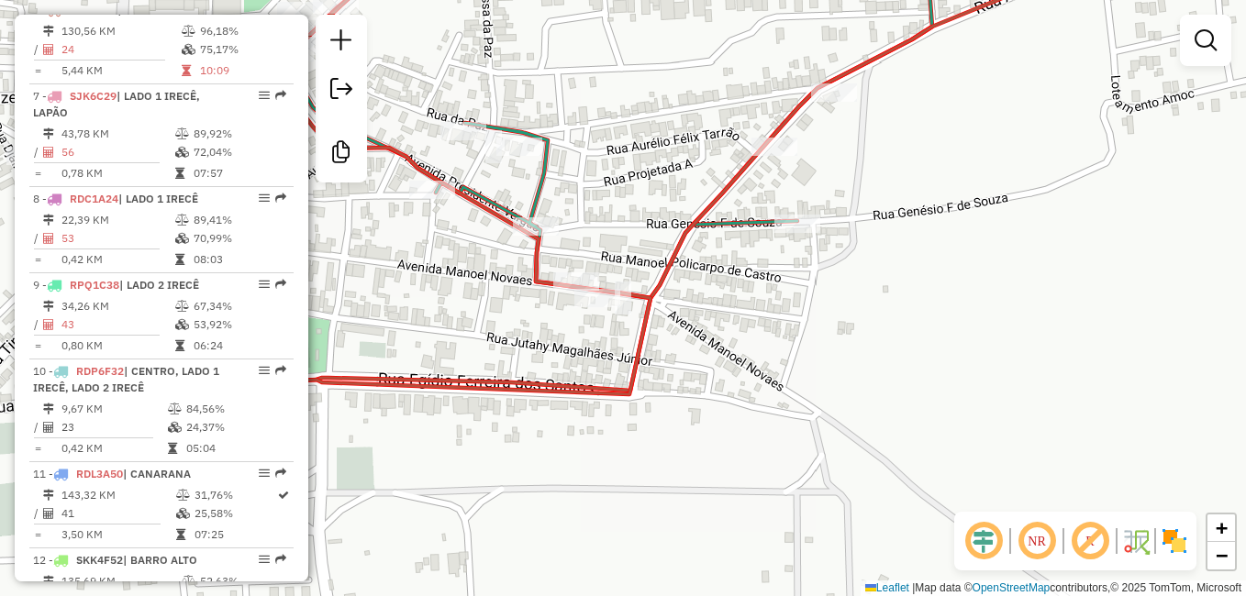
click at [694, 481] on div "Janela de atendimento Grade de atendimento Capacidade Transportadoras Veículos …" at bounding box center [623, 298] width 1246 height 596
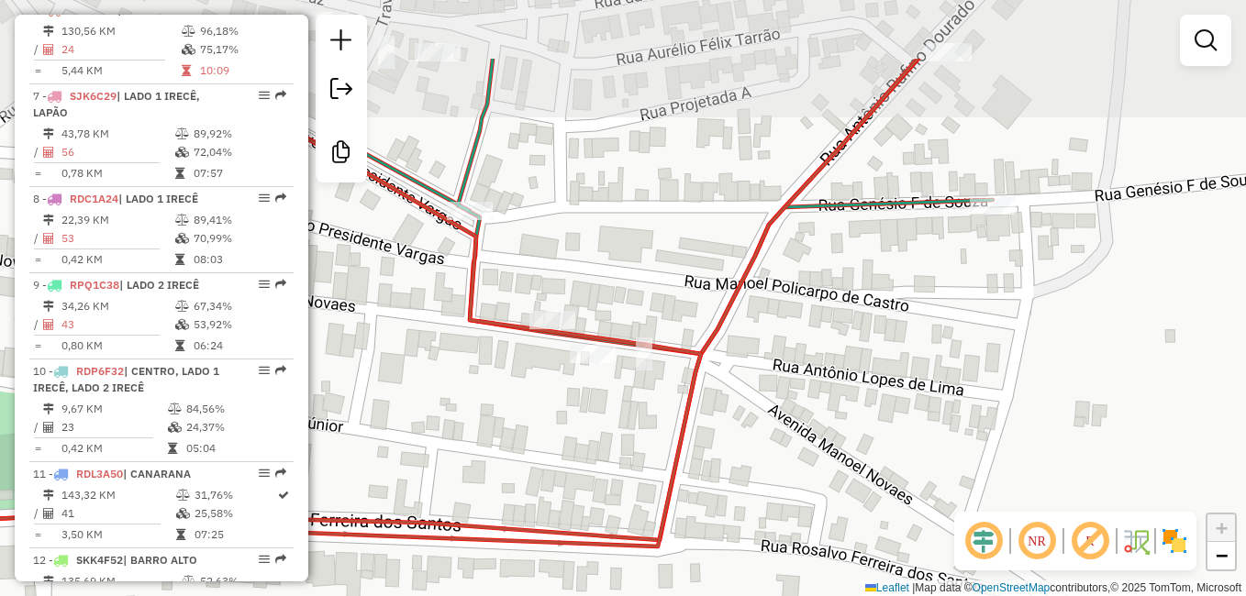
drag, startPoint x: 656, startPoint y: 409, endPoint x: 654, endPoint y: 426, distance: 16.6
click at [654, 426] on div "Janela de atendimento Grade de atendimento Capacidade Transportadoras Veículos …" at bounding box center [623, 298] width 1246 height 596
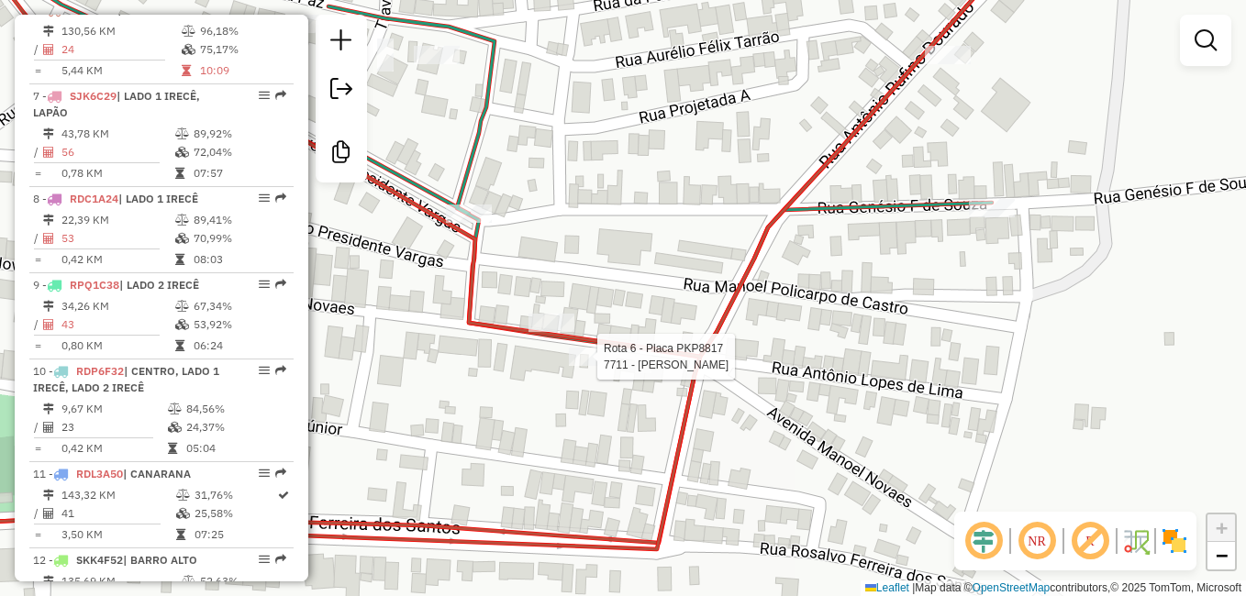
select select "**********"
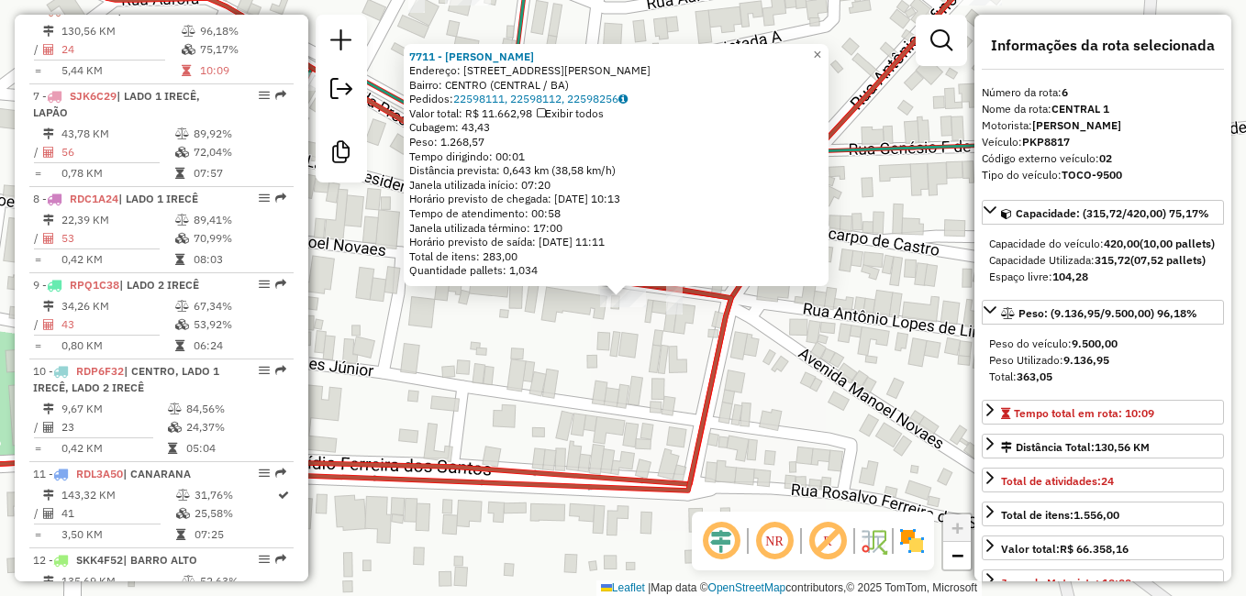
click at [655, 363] on div "7711 - SERGIO MARCOS ALVES LARANJEIRA Endereço: R MANOEL NOVAIS 499 Bairro: CEN…" at bounding box center [623, 298] width 1246 height 596
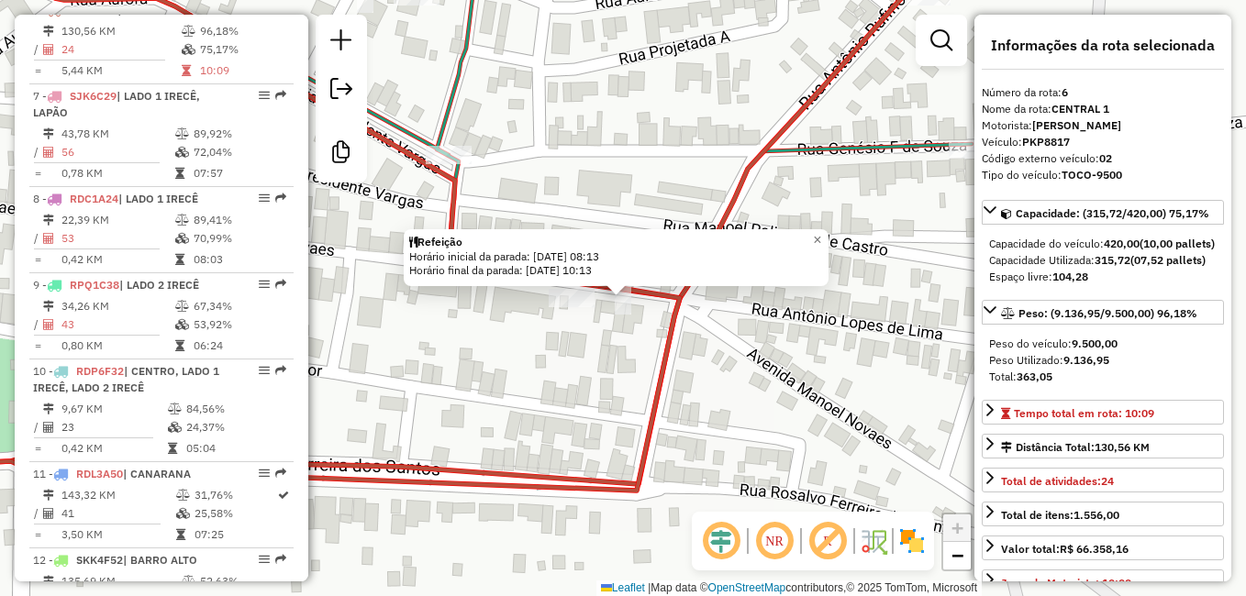
click at [740, 465] on div "Refeição Horário inicial da parada: 23/07/2025 08:13 Horário final da parada: 2…" at bounding box center [623, 298] width 1246 height 596
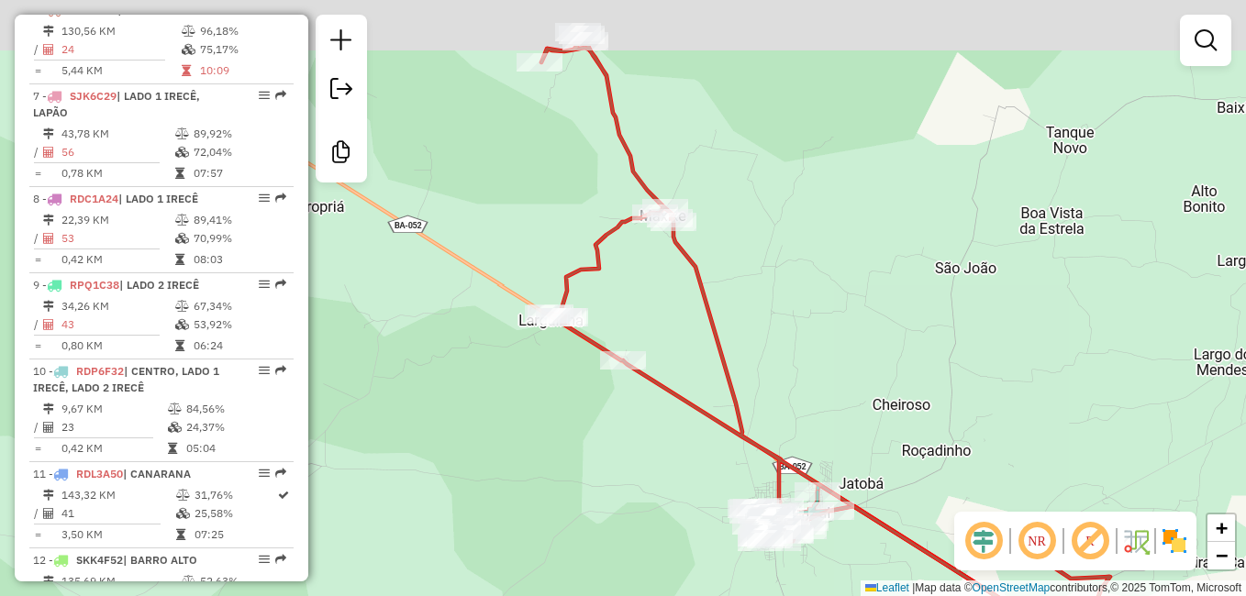
drag, startPoint x: 740, startPoint y: 269, endPoint x: 752, endPoint y: 386, distance: 118.2
click at [752, 386] on div "Janela de atendimento Grade de atendimento Capacidade Transportadoras Veículos …" at bounding box center [623, 298] width 1246 height 596
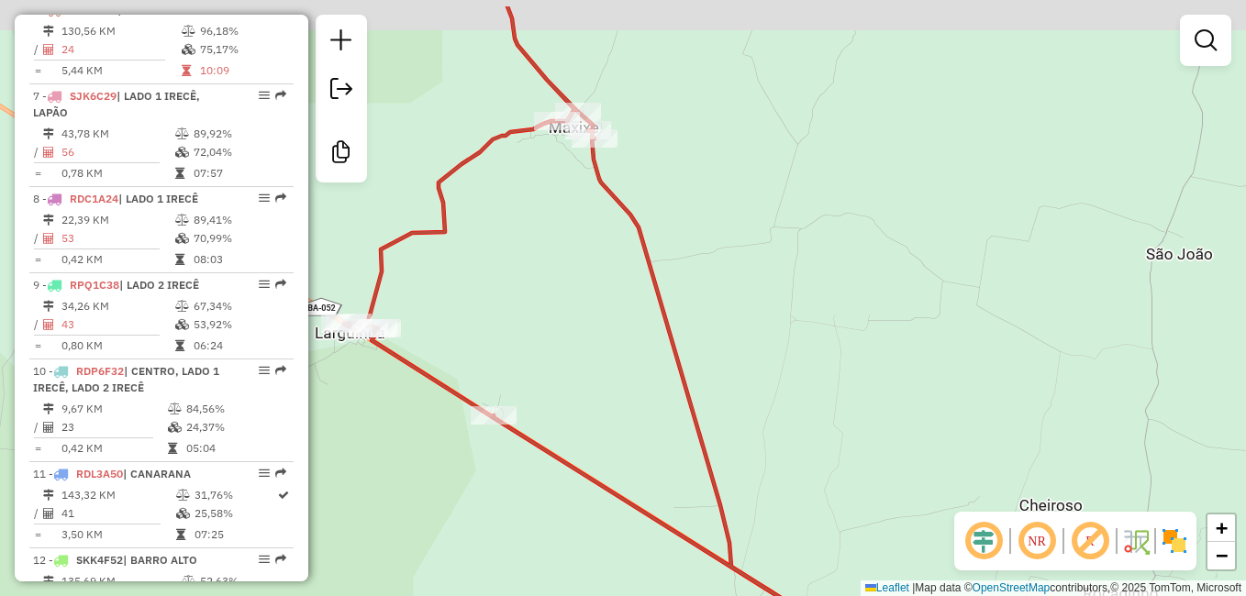
drag, startPoint x: 639, startPoint y: 397, endPoint x: 641, endPoint y: 516, distance: 118.4
click at [642, 512] on div "Janela de atendimento Grade de atendimento Capacidade Transportadoras Veículos …" at bounding box center [623, 298] width 1246 height 596
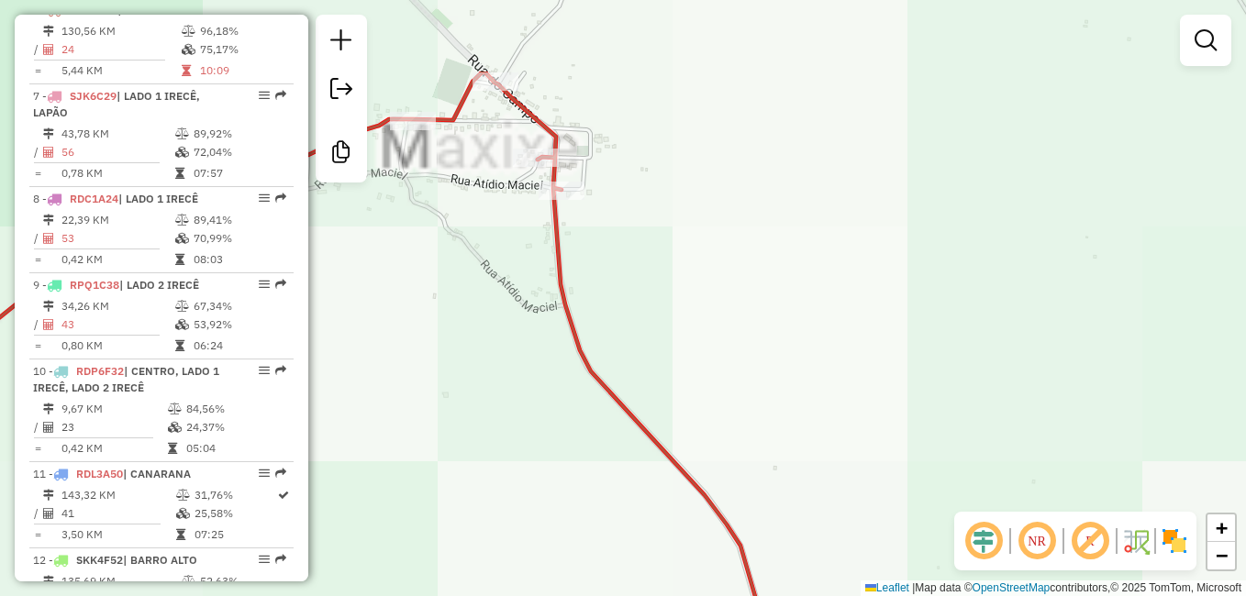
drag, startPoint x: 570, startPoint y: 331, endPoint x: 601, endPoint y: 465, distance: 137.6
click at [600, 464] on div "Janela de atendimento Grade de atendimento Capacidade Transportadoras Veículos …" at bounding box center [623, 298] width 1246 height 596
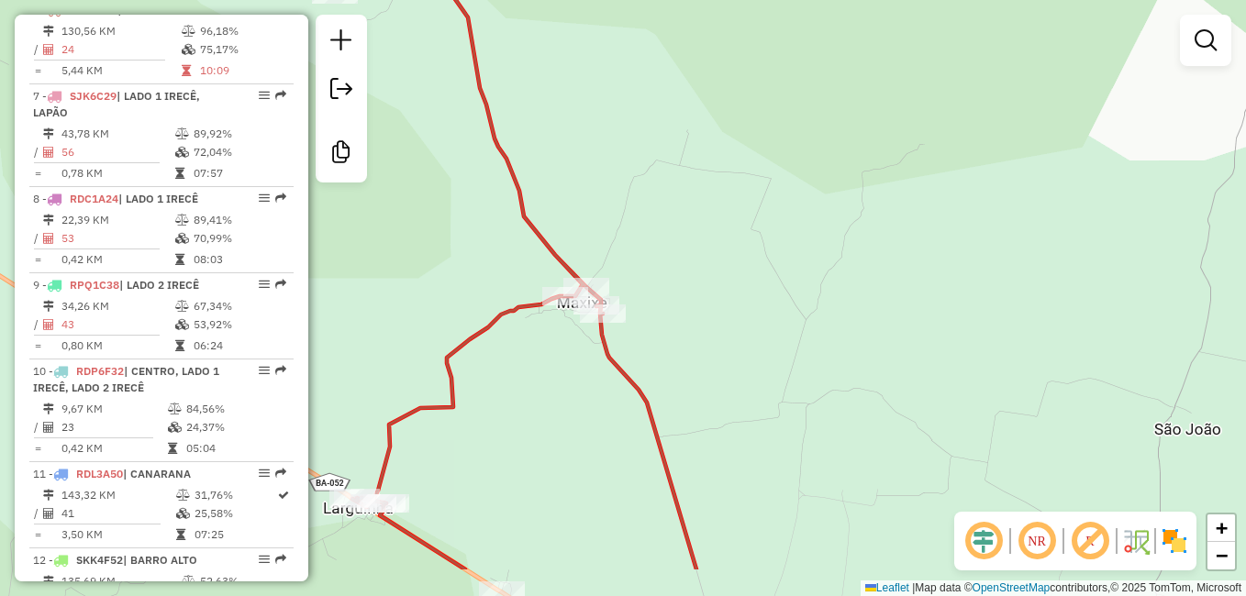
drag, startPoint x: 613, startPoint y: 509, endPoint x: 619, endPoint y: 430, distance: 79.2
click at [618, 468] on div "Janela de atendimento Grade de atendimento Capacidade Transportadoras Veículos …" at bounding box center [623, 298] width 1246 height 596
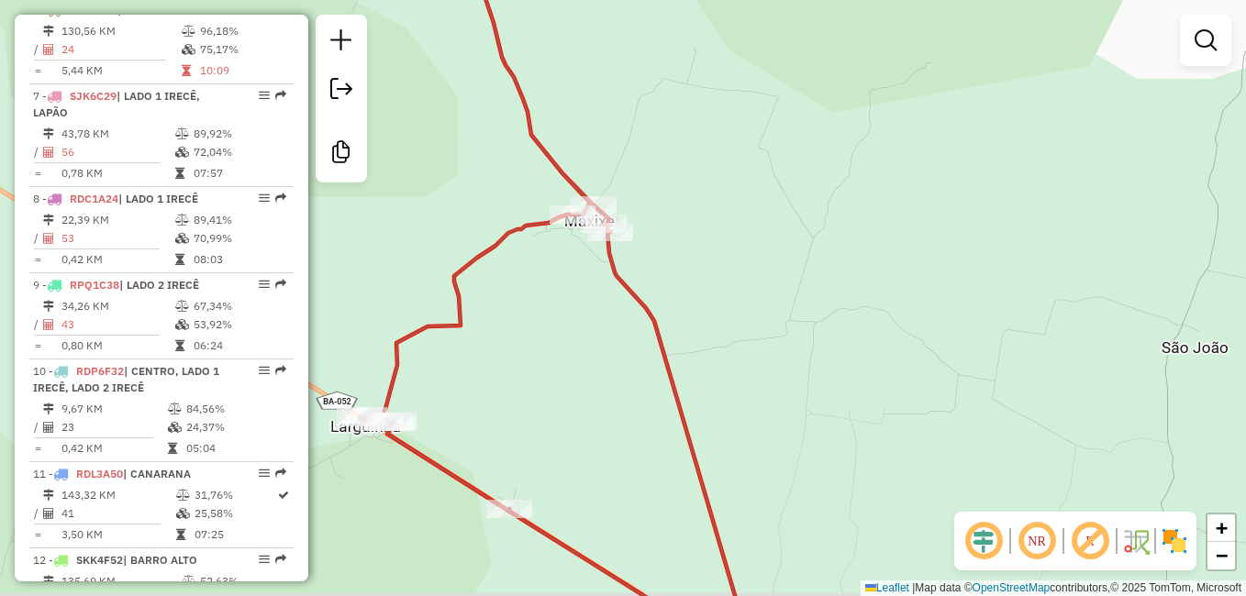
drag, startPoint x: 643, startPoint y: 507, endPoint x: 638, endPoint y: 393, distance: 113.9
click at [643, 449] on div "Janela de atendimento Grade de atendimento Capacidade Transportadoras Veículos …" at bounding box center [623, 298] width 1246 height 596
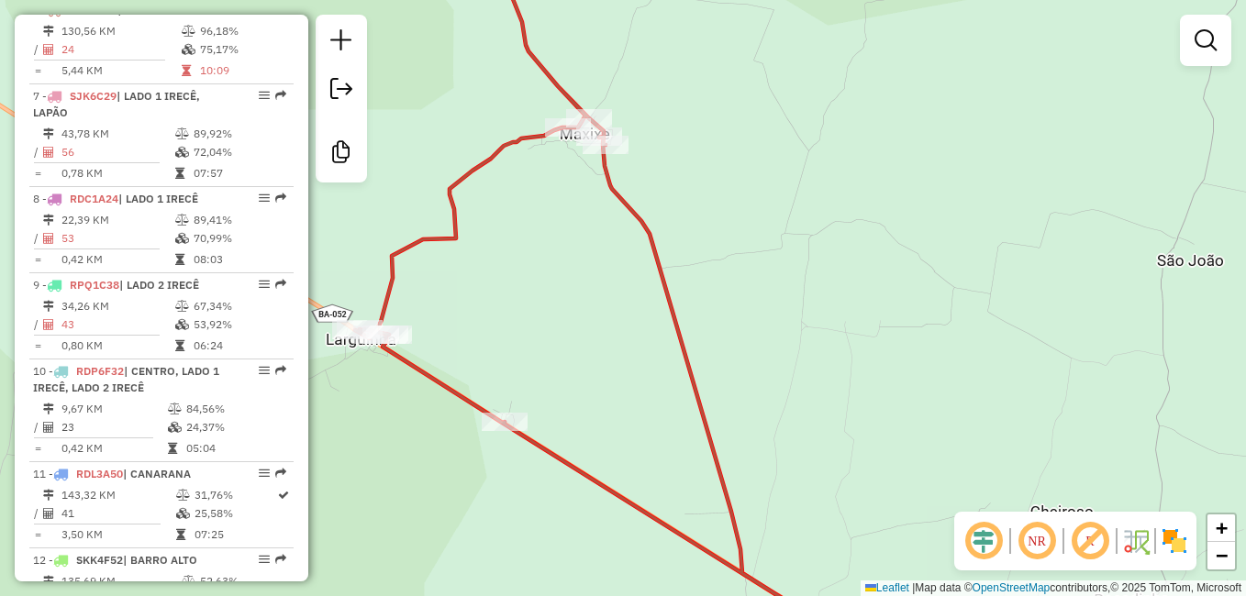
drag, startPoint x: 658, startPoint y: 545, endPoint x: 638, endPoint y: 462, distance: 85.0
click at [644, 484] on icon at bounding box center [593, 272] width 476 height 716
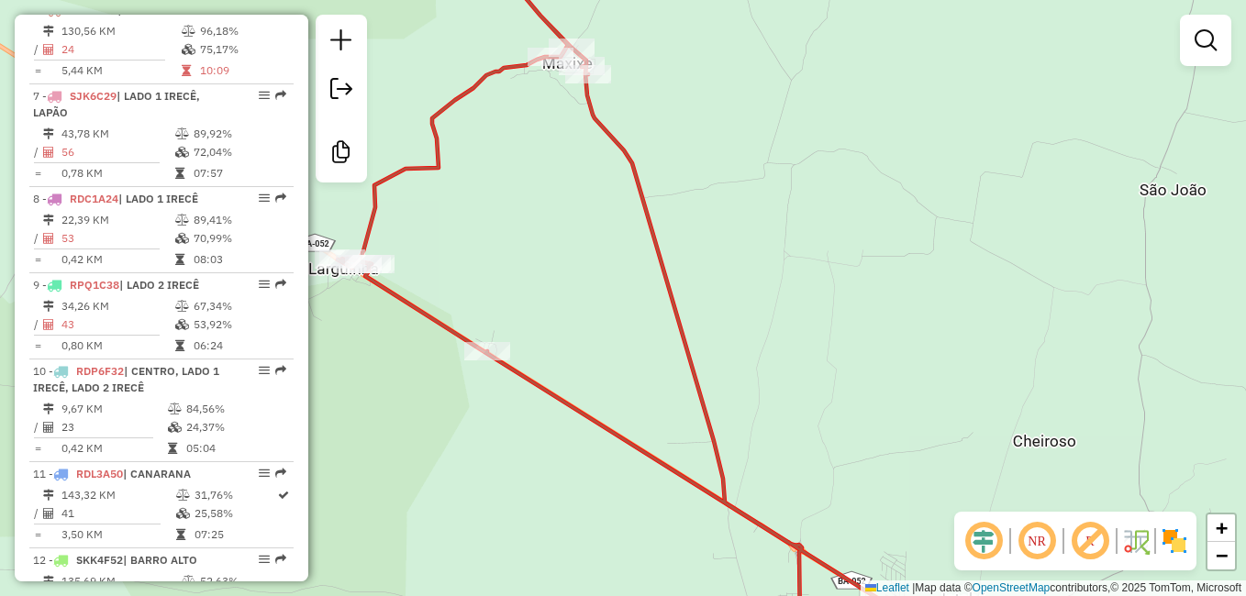
drag, startPoint x: 665, startPoint y: 537, endPoint x: 639, endPoint y: 447, distance: 93.8
click at [646, 464] on div "Janela de atendimento Grade de atendimento Capacidade Transportadoras Veículos …" at bounding box center [623, 298] width 1246 height 596
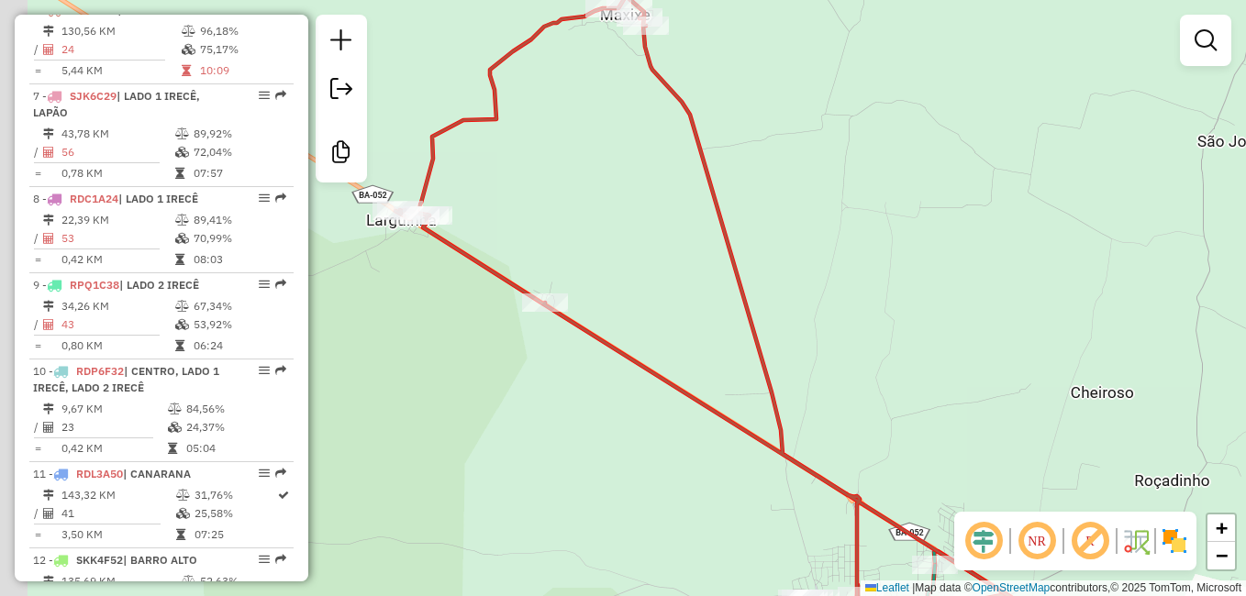
drag, startPoint x: 613, startPoint y: 451, endPoint x: 796, endPoint y: 532, distance: 200.5
click at [796, 531] on div "Janela de atendimento Grade de atendimento Capacidade Transportadoras Veículos …" at bounding box center [623, 298] width 1246 height 596
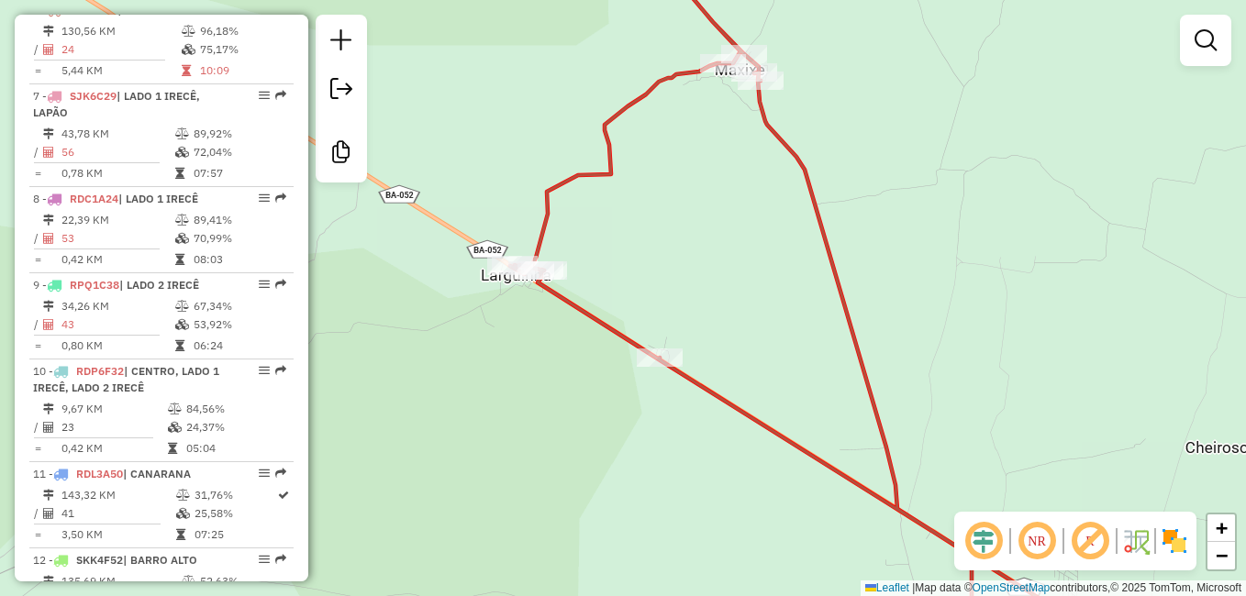
click at [795, 528] on div "Janela de atendimento Grade de atendimento Capacidade Transportadoras Veículos …" at bounding box center [623, 298] width 1246 height 596
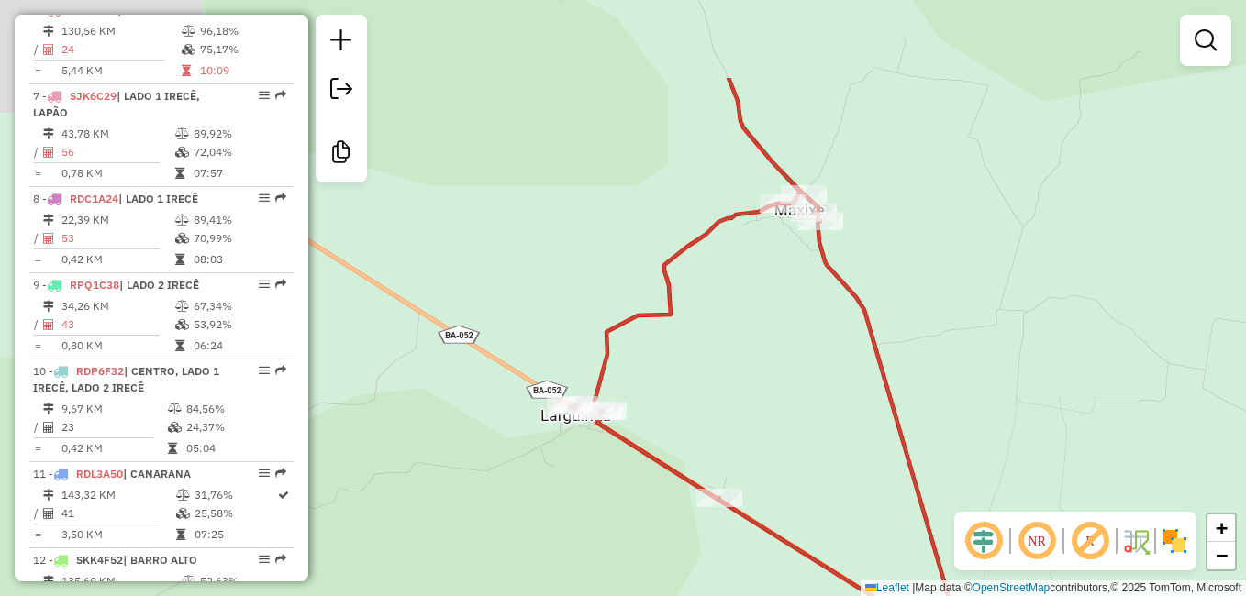
drag, startPoint x: 678, startPoint y: 557, endPoint x: 710, endPoint y: 636, distance: 85.2
click at [710, 596] on html "Aguarde... Pop-up bloqueado! Seu navegador bloqueou automáticamente a abertura …" at bounding box center [623, 298] width 1246 height 596
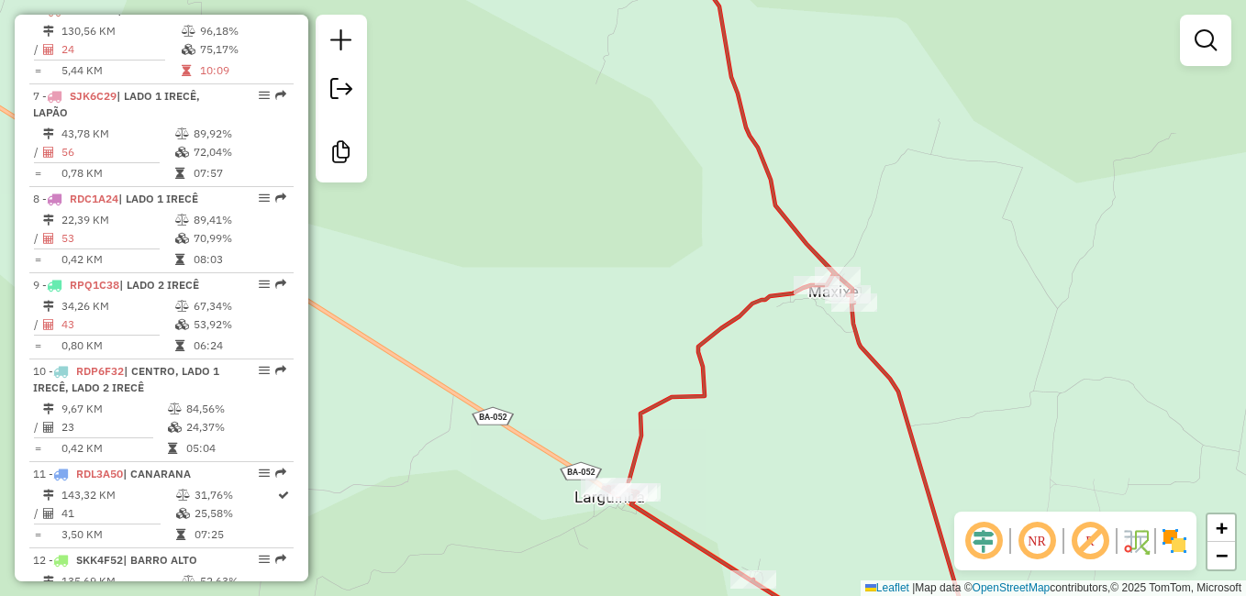
drag, startPoint x: 744, startPoint y: 488, endPoint x: 756, endPoint y: 555, distance: 68.0
click at [756, 555] on div "Janela de atendimento Grade de atendimento Capacidade Transportadoras Veículos …" at bounding box center [623, 298] width 1246 height 596
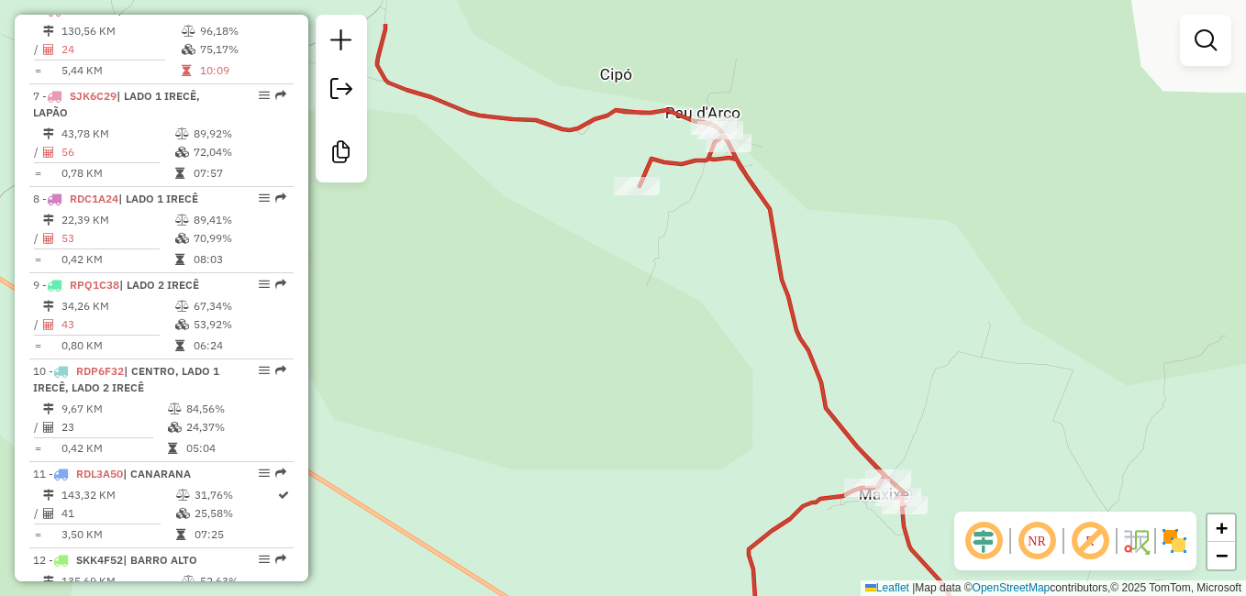
drag, startPoint x: 622, startPoint y: 431, endPoint x: 652, endPoint y: 533, distance: 106.3
click at [652, 533] on div "Janela de atendimento Grade de atendimento Capacidade Transportadoras Veículos …" at bounding box center [623, 298] width 1246 height 596
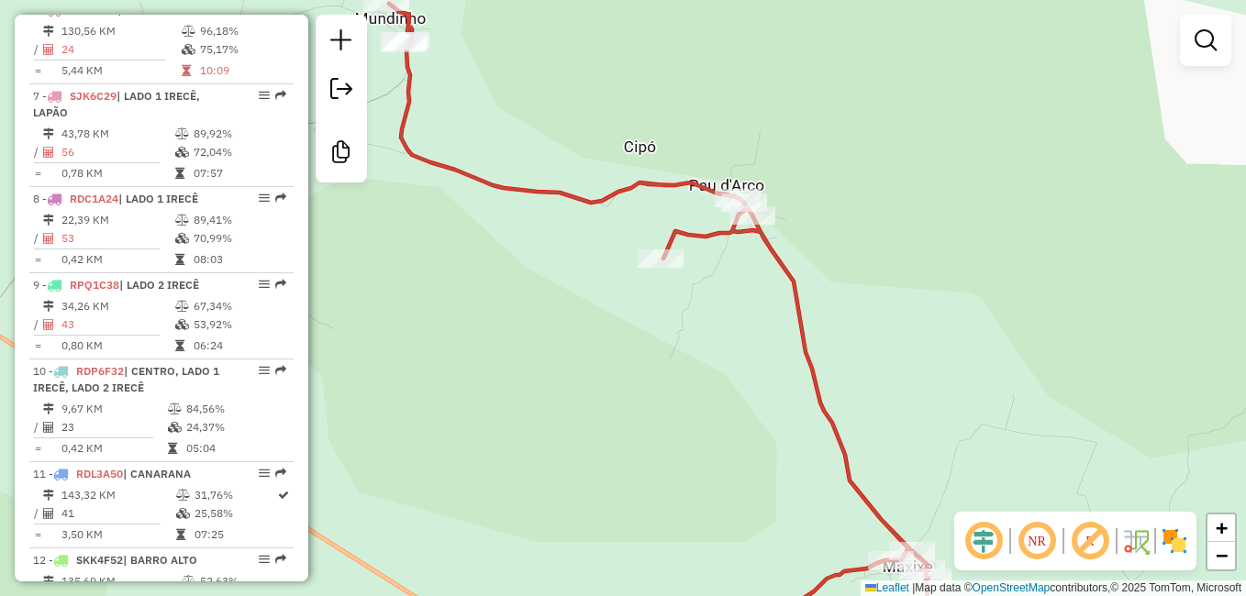
drag, startPoint x: 545, startPoint y: 400, endPoint x: 575, endPoint y: 532, distance: 135.6
click at [575, 532] on div "Janela de atendimento Grade de atendimento Capacidade Transportadoras Veículos …" at bounding box center [623, 298] width 1246 height 596
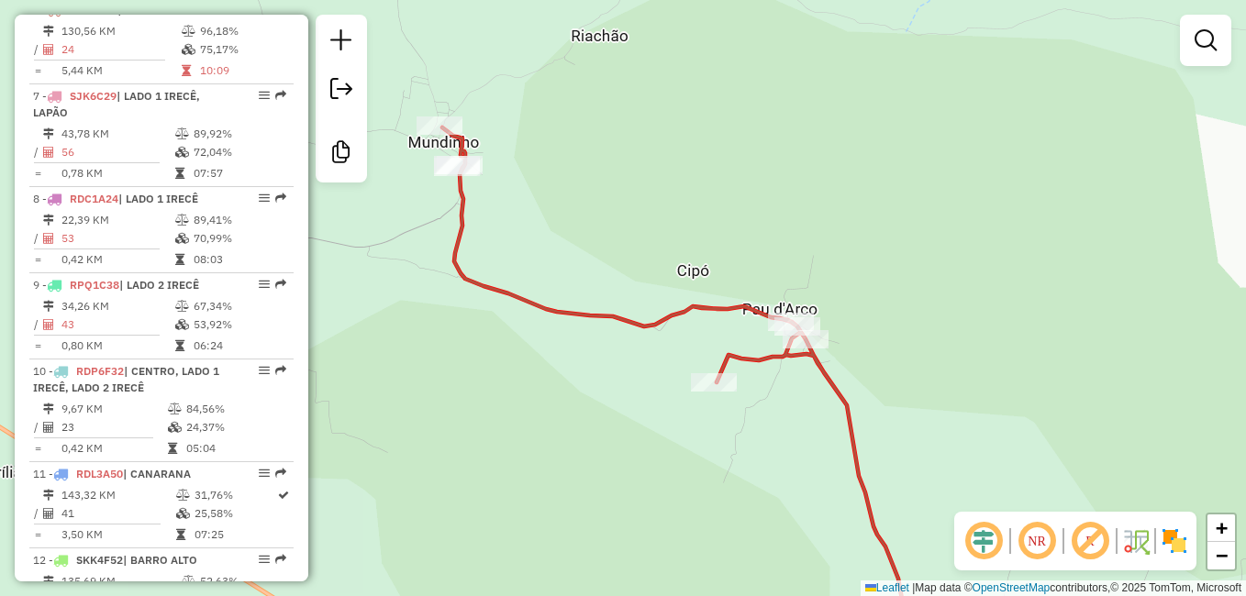
drag, startPoint x: 553, startPoint y: 505, endPoint x: 734, endPoint y: 549, distance: 186.1
click at [731, 549] on div "Janela de atendimento Grade de atendimento Capacidade Transportadoras Veículos …" at bounding box center [623, 298] width 1246 height 596
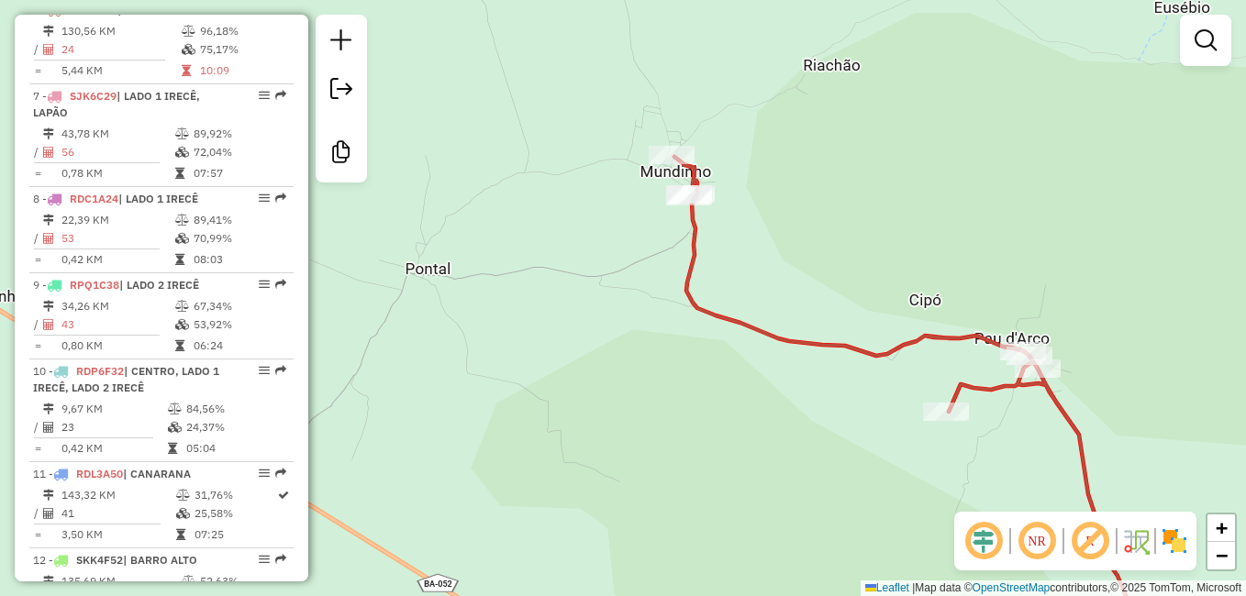
drag, startPoint x: 658, startPoint y: 537, endPoint x: 759, endPoint y: 540, distance: 101.0
click at [748, 542] on div "Janela de atendimento Grade de atendimento Capacidade Transportadoras Veículos …" at bounding box center [623, 298] width 1246 height 596
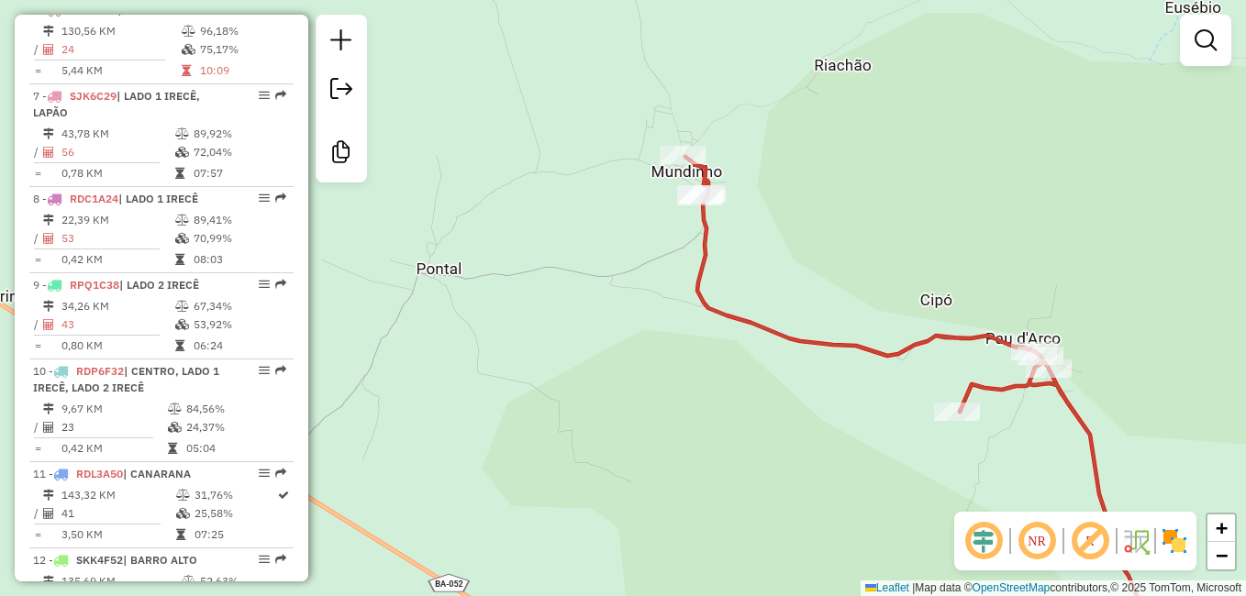
drag, startPoint x: 748, startPoint y: 529, endPoint x: 835, endPoint y: 497, distance: 92.6
click at [823, 504] on div "Janela de atendimento Grade de atendimento Capacidade Transportadoras Veículos …" at bounding box center [623, 298] width 1246 height 596
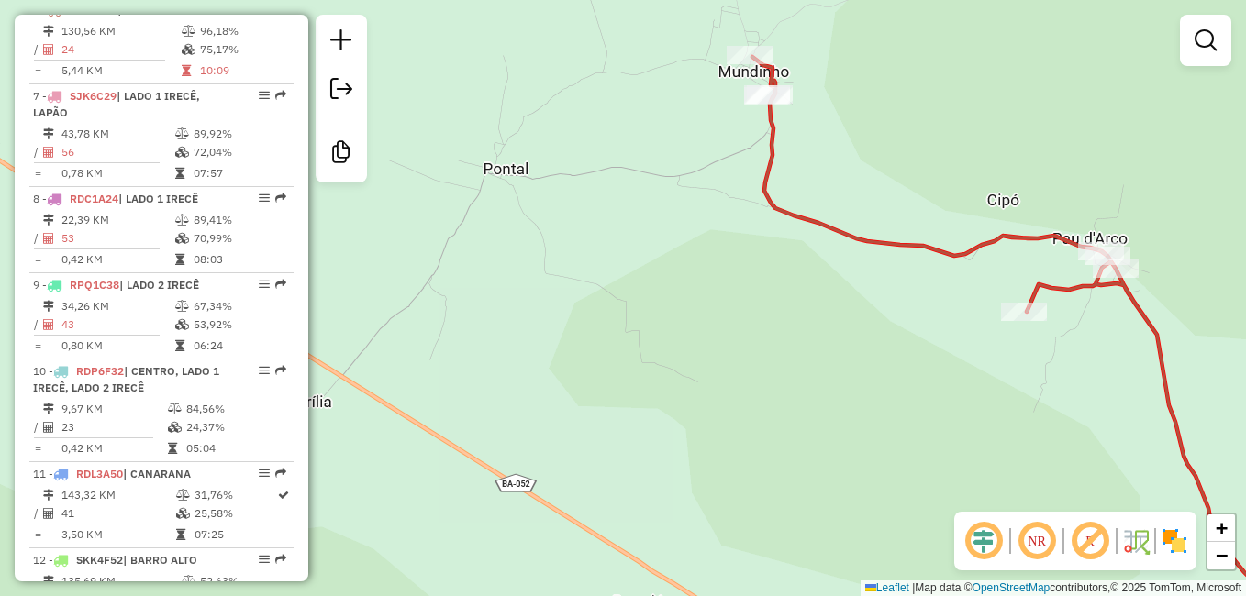
drag, startPoint x: 819, startPoint y: 517, endPoint x: 710, endPoint y: 440, distance: 133.7
click at [712, 441] on div "Janela de atendimento Grade de atendimento Capacidade Transportadoras Veículos …" at bounding box center [623, 298] width 1246 height 596
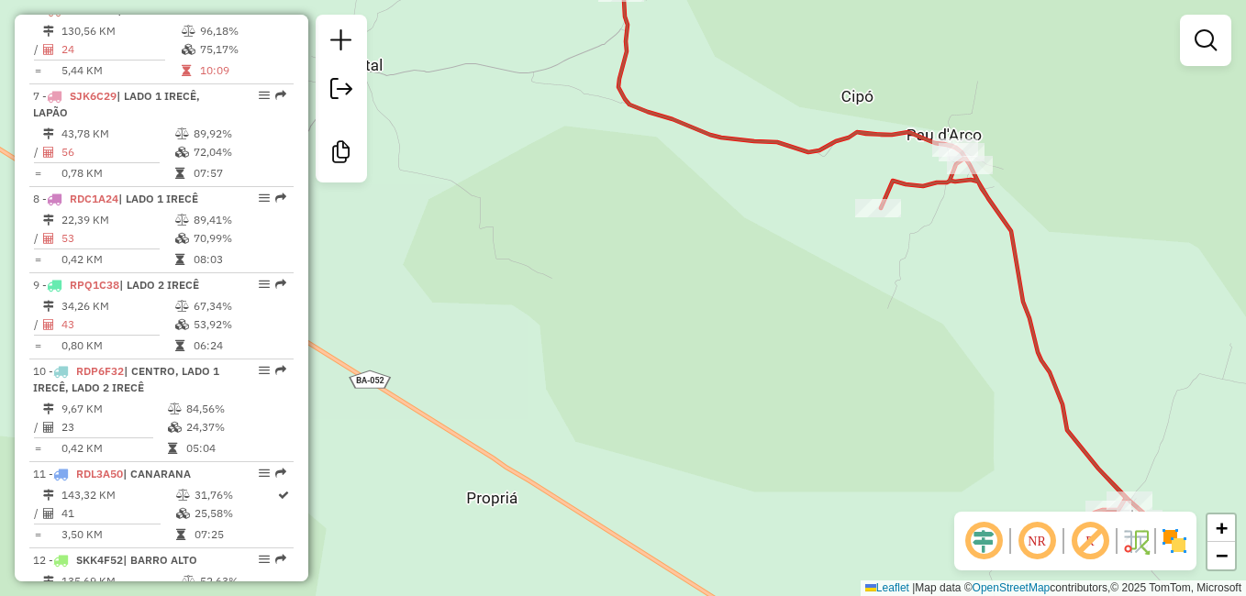
drag, startPoint x: 807, startPoint y: 519, endPoint x: 666, endPoint y: 447, distance: 158.8
click at [673, 450] on div "Janela de atendimento Grade de atendimento Capacidade Transportadoras Veículos …" at bounding box center [623, 298] width 1246 height 596
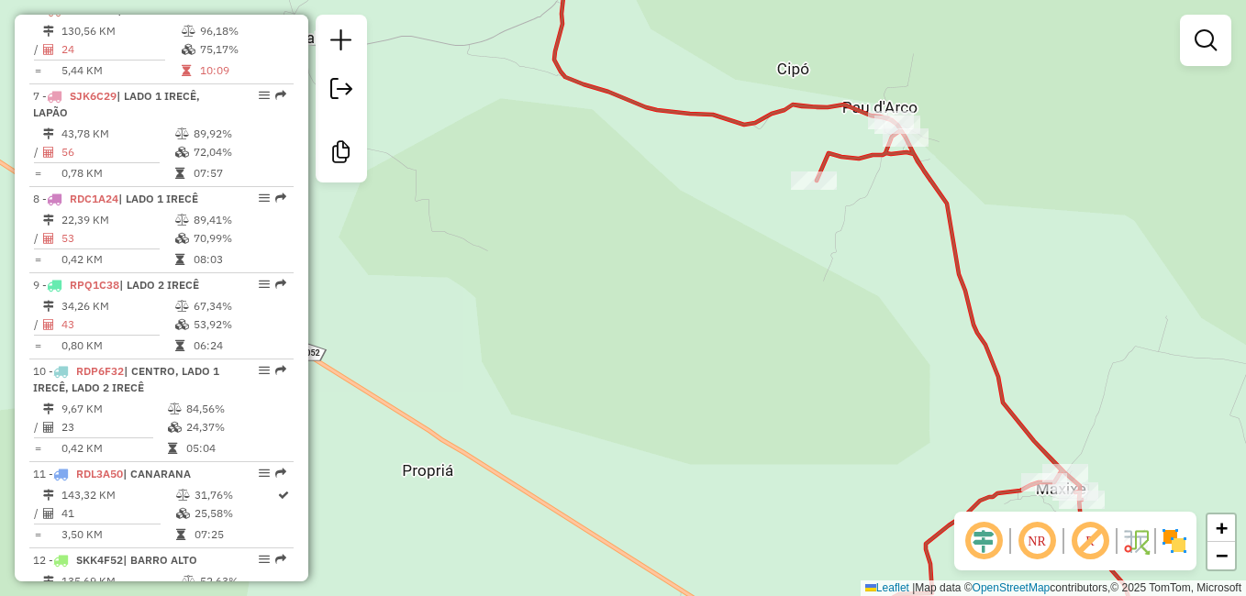
drag, startPoint x: 675, startPoint y: 469, endPoint x: 666, endPoint y: 299, distance: 170.0
click at [664, 354] on div "Janela de atendimento Grade de atendimento Capacidade Transportadoras Veículos …" at bounding box center [623, 298] width 1246 height 596
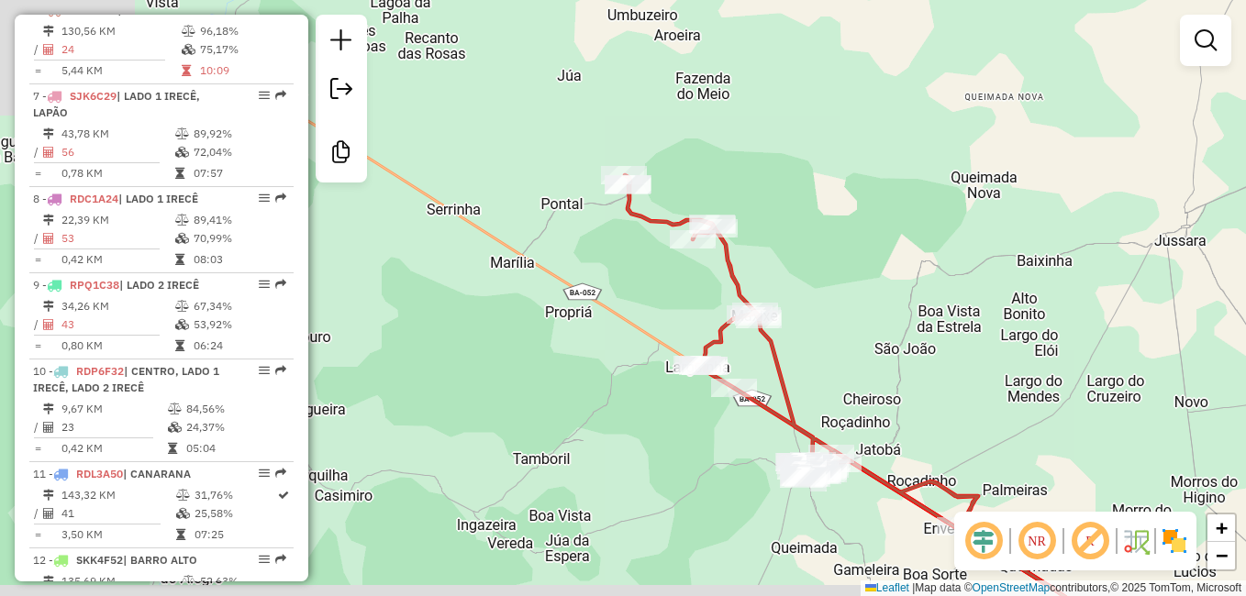
drag, startPoint x: 738, startPoint y: 437, endPoint x: 688, endPoint y: 416, distance: 53.9
click at [688, 416] on div "Janela de atendimento Grade de atendimento Capacidade Transportadoras Veículos …" at bounding box center [623, 298] width 1246 height 596
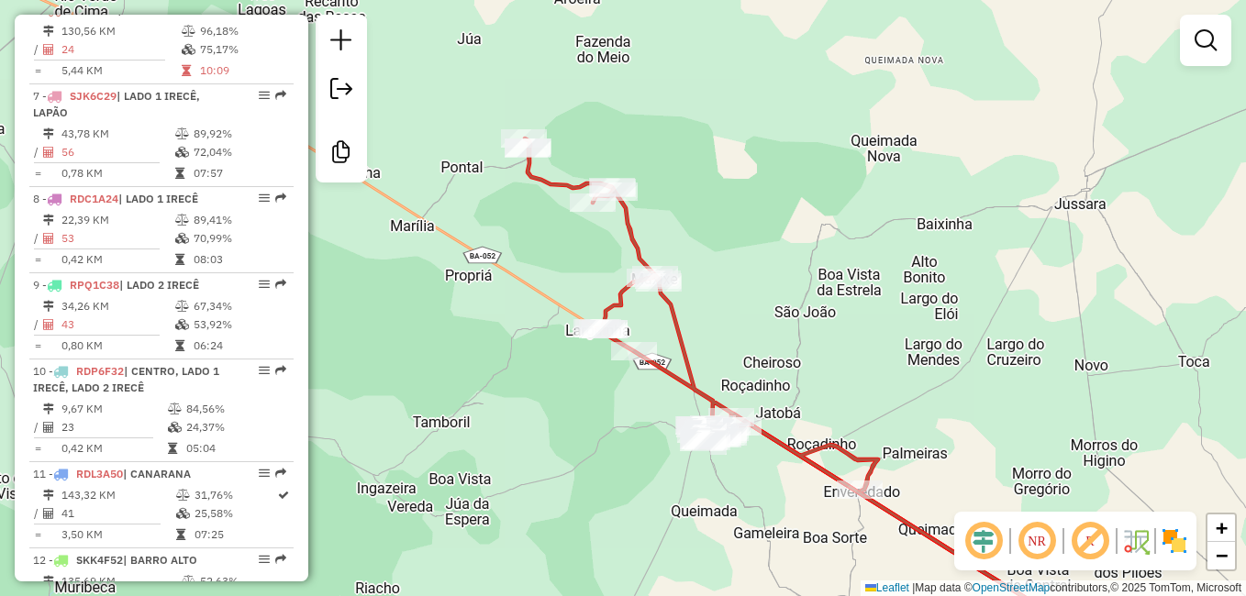
drag, startPoint x: 816, startPoint y: 479, endPoint x: 593, endPoint y: 379, distance: 244.4
click at [699, 423] on icon at bounding box center [821, 398] width 593 height 518
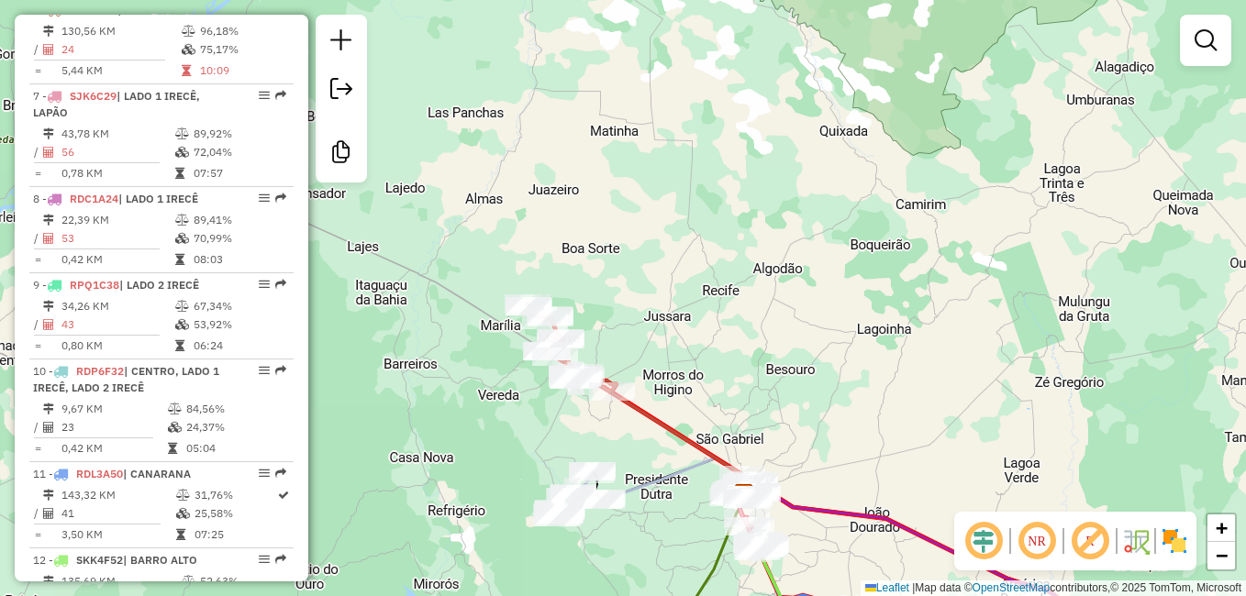
drag, startPoint x: 676, startPoint y: 465, endPoint x: 637, endPoint y: 325, distance: 145.8
click at [644, 459] on icon at bounding box center [673, 479] width 141 height 40
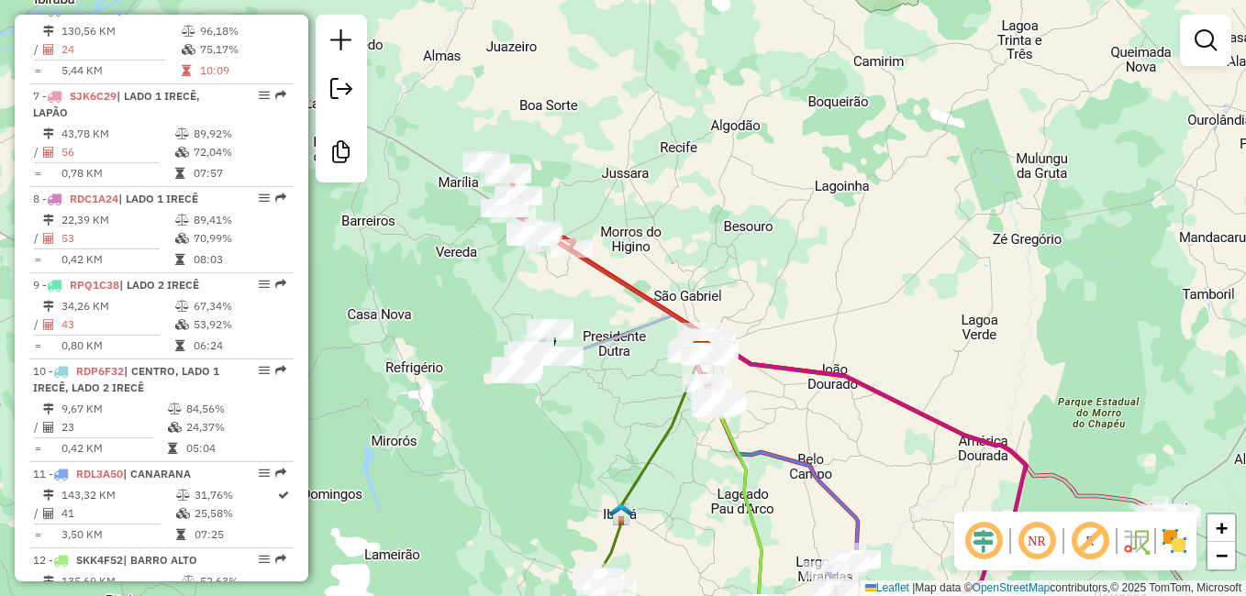
click at [704, 401] on icon at bounding box center [730, 528] width 63 height 255
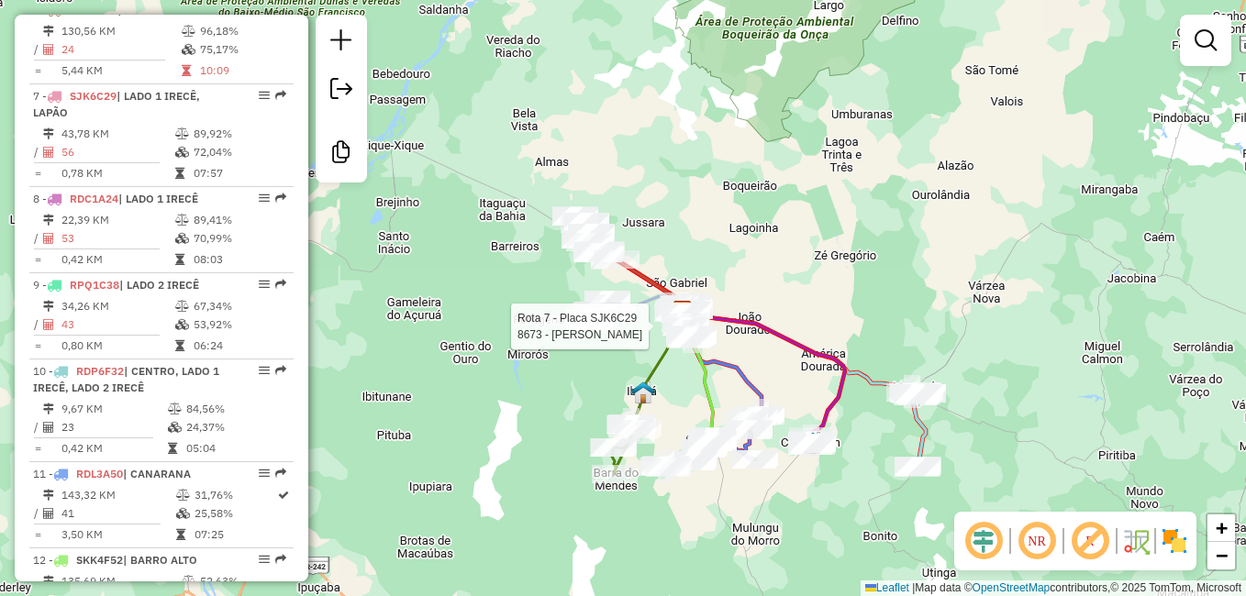
drag, startPoint x: 791, startPoint y: 392, endPoint x: 704, endPoint y: 362, distance: 92.0
click at [718, 364] on div "Rota 7 - Placa SJK6C29 8673 - ADEMAR DOS SANTOS Janela de atendimento Grade de …" at bounding box center [623, 298] width 1246 height 596
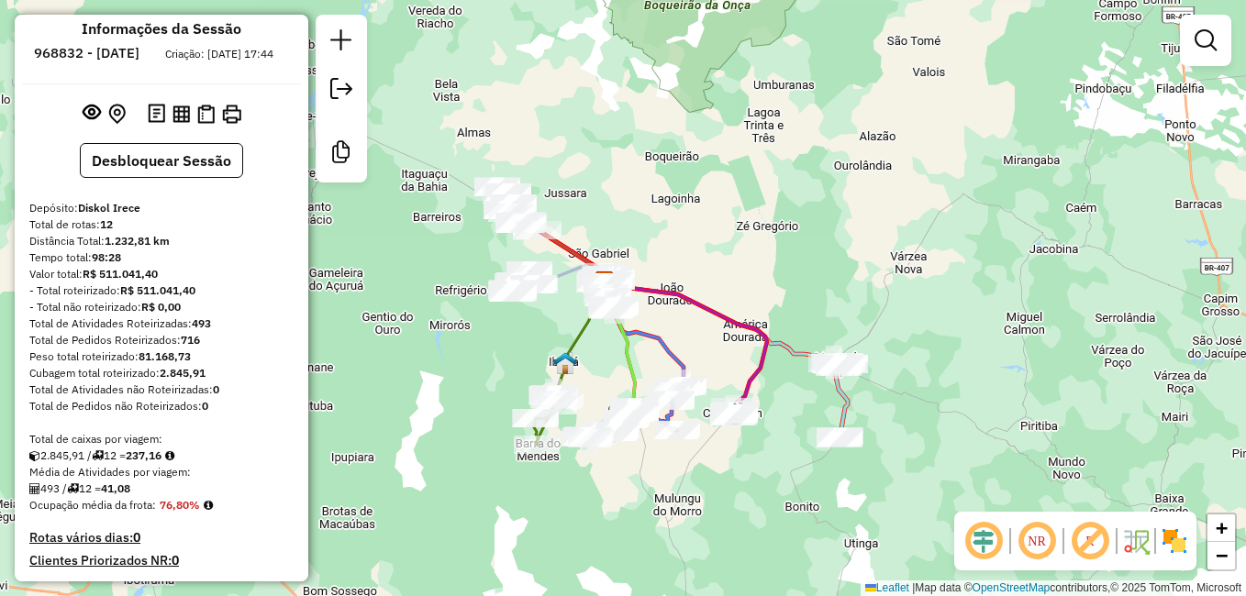
scroll to position [0, 0]
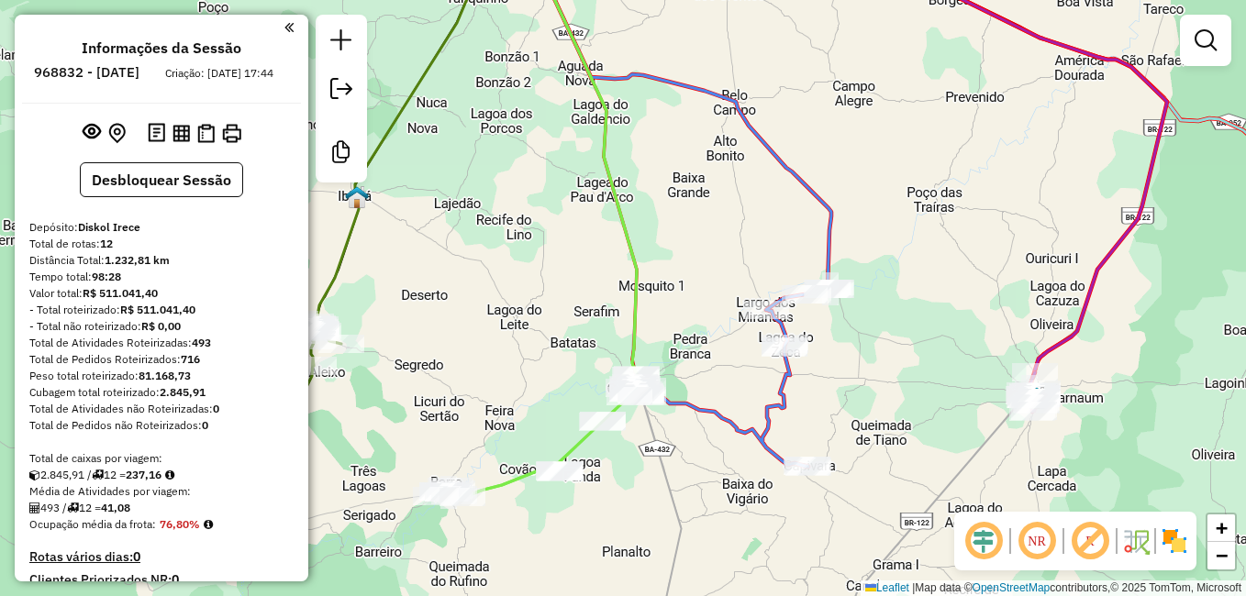
drag, startPoint x: 662, startPoint y: 473, endPoint x: 728, endPoint y: 387, distance: 108.1
click at [728, 387] on div "Janela de atendimento Grade de atendimento Capacidade Transportadoras Veículos …" at bounding box center [623, 298] width 1246 height 596
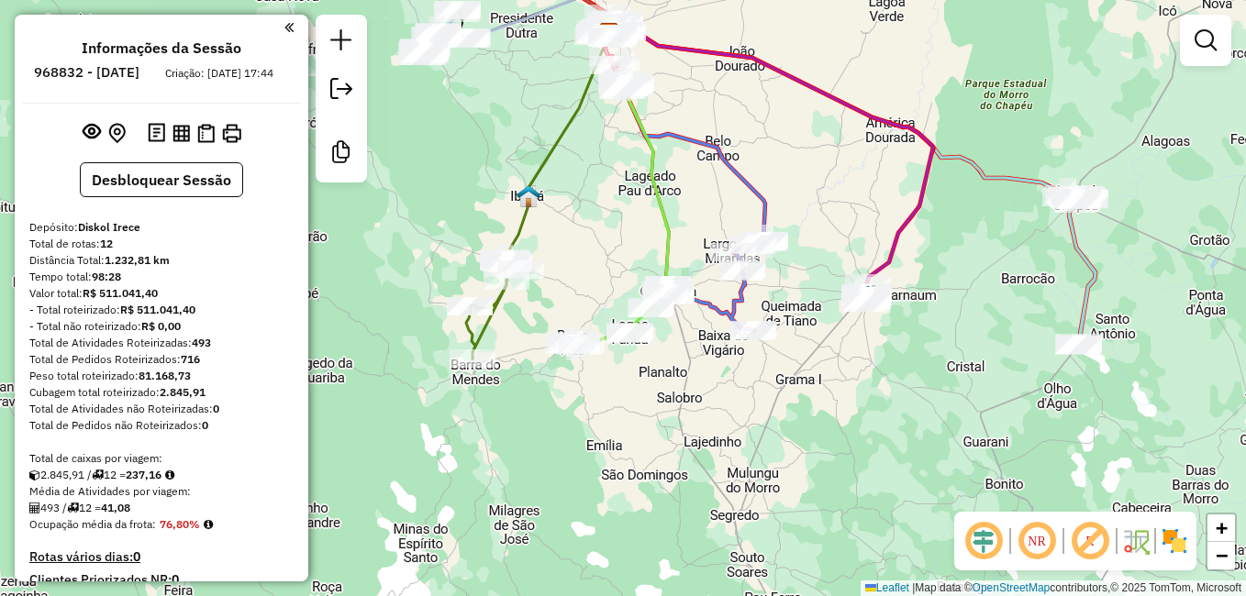
drag, startPoint x: 586, startPoint y: 156, endPoint x: 589, endPoint y: 300, distance: 144.1
click at [591, 288] on div "Janela de atendimento Grade de atendimento Capacidade Transportadoras Veículos …" at bounding box center [623, 298] width 1246 height 596
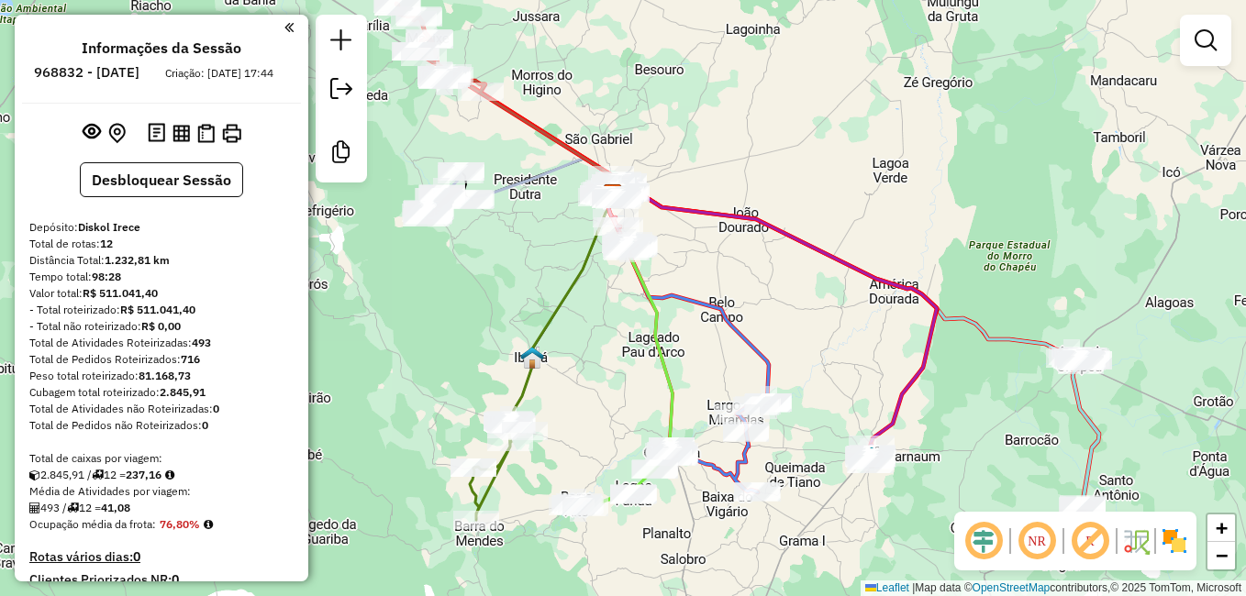
drag, startPoint x: 680, startPoint y: 340, endPoint x: 725, endPoint y: 319, distance: 49.3
click at [725, 319] on div "Janela de atendimento Grade de atendimento Capacidade Transportadoras Veículos …" at bounding box center [623, 298] width 1246 height 596
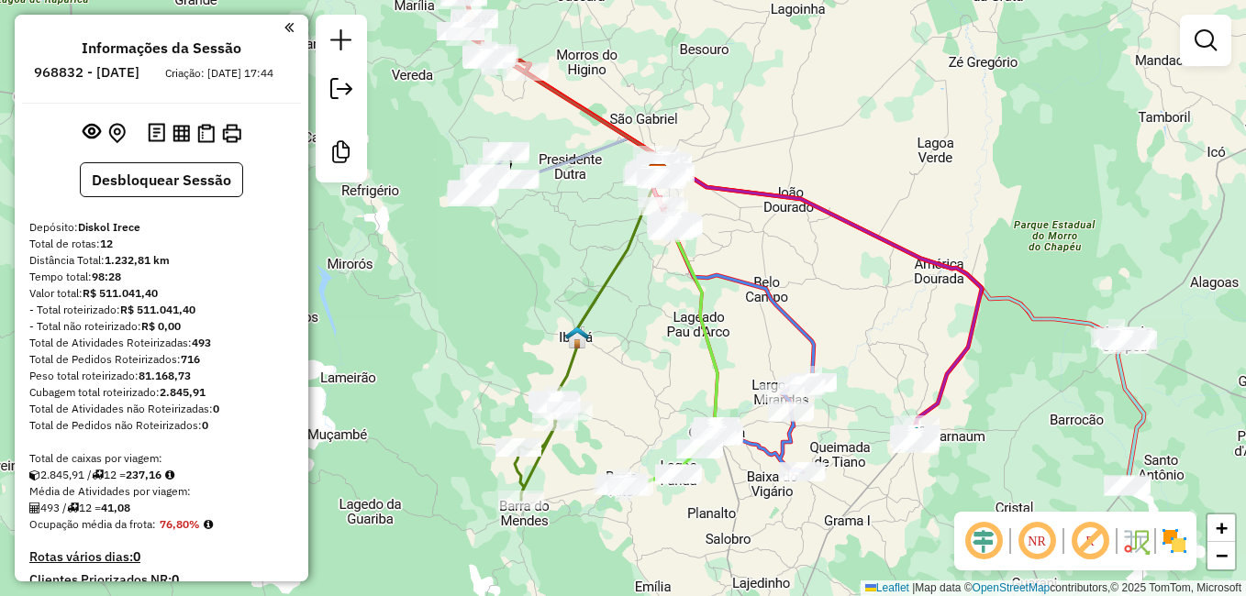
drag, startPoint x: 573, startPoint y: 267, endPoint x: 586, endPoint y: 306, distance: 40.6
click at [586, 306] on div "Janela de atendimento Grade de atendimento Capacidade Transportadoras Veículos …" at bounding box center [623, 298] width 1246 height 596
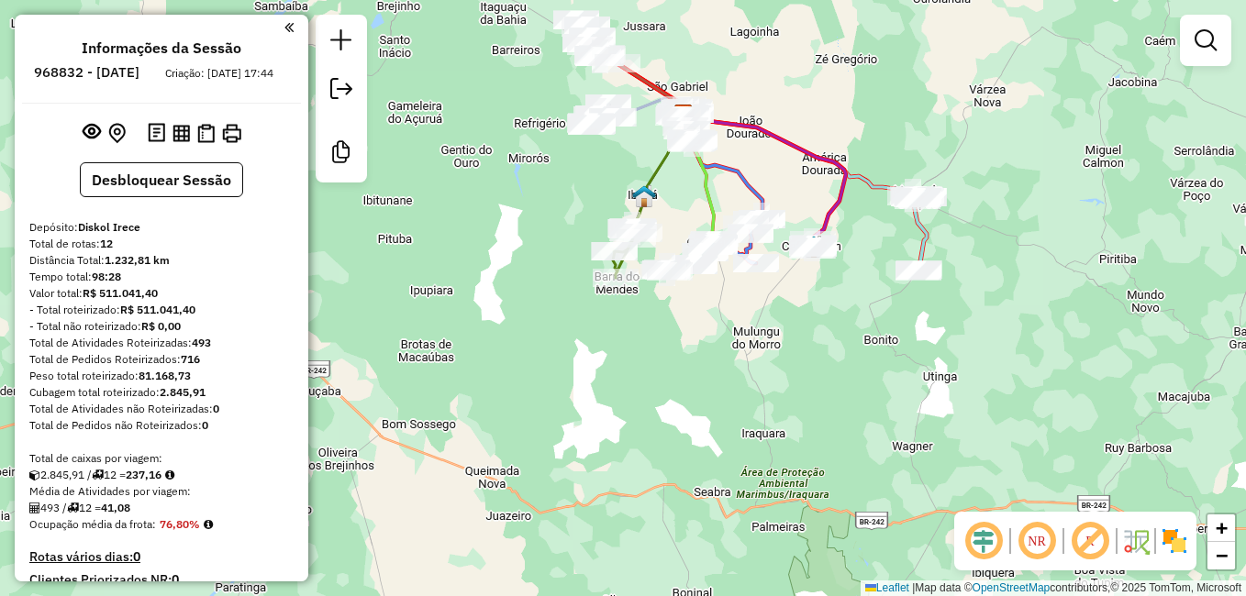
drag, startPoint x: 770, startPoint y: 274, endPoint x: 774, endPoint y: 375, distance: 101.0
click at [774, 375] on div "Janela de atendimento Grade de atendimento Capacidade Transportadoras Veículos …" at bounding box center [623, 298] width 1246 height 596
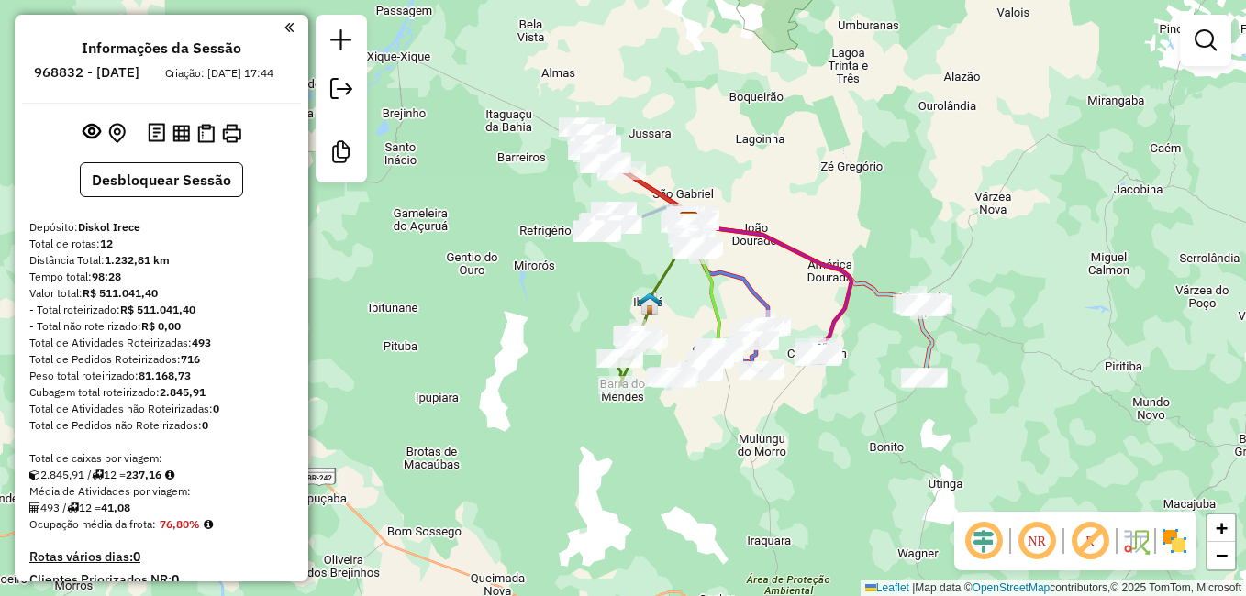
drag, startPoint x: 754, startPoint y: 289, endPoint x: 764, endPoint y: 372, distance: 83.2
click at [764, 327] on icon at bounding box center [727, 275] width 81 height 104
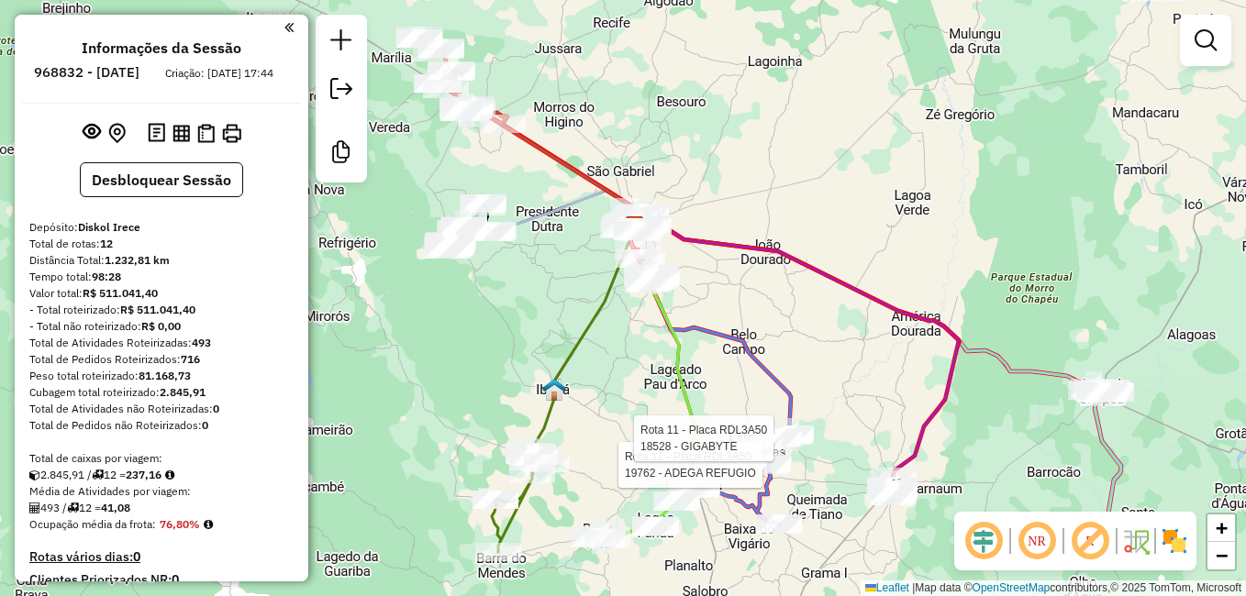
drag, startPoint x: 689, startPoint y: 362, endPoint x: 751, endPoint y: 324, distance: 72.9
click at [696, 325] on icon at bounding box center [645, 407] width 102 height 263
